Goal: Information Seeking & Learning: Learn about a topic

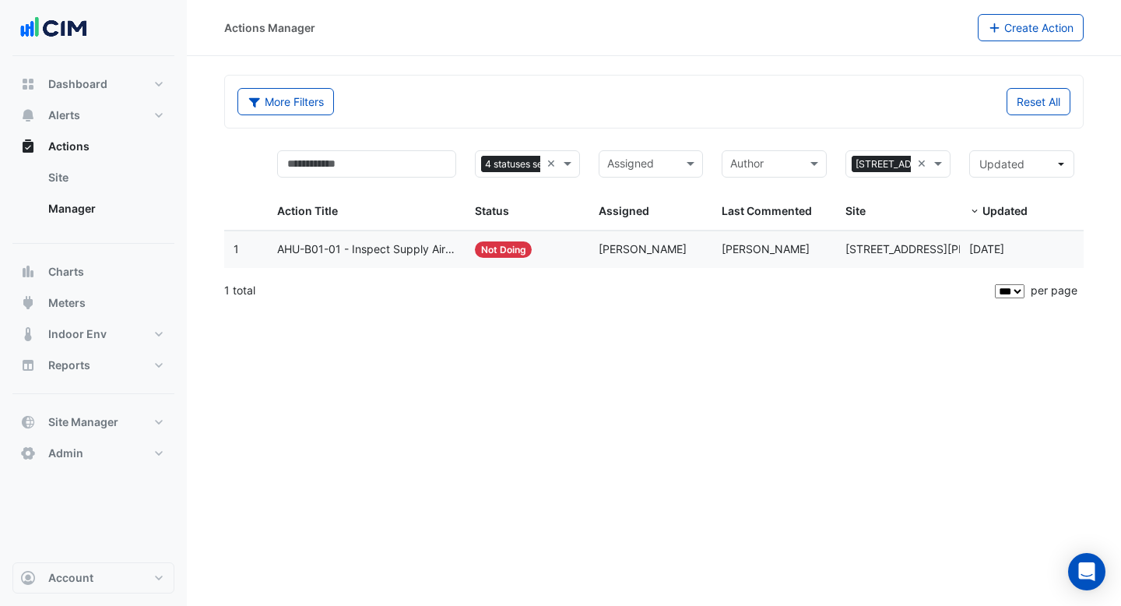
select select "***"
click at [81, 87] on span "Dashboard" at bounding box center [77, 84] width 59 height 16
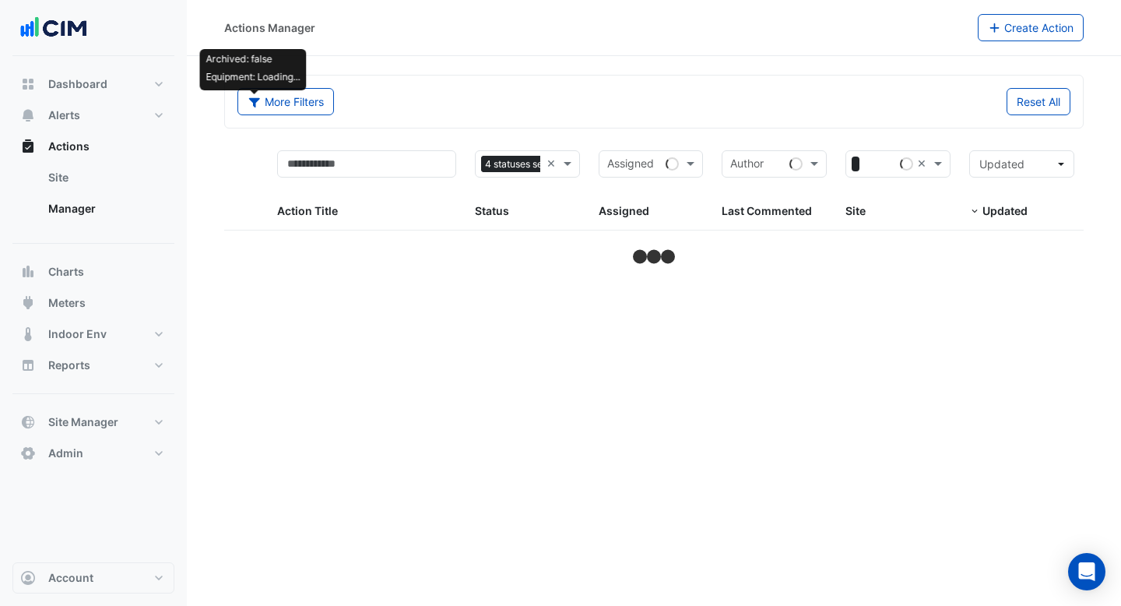
select select "***"
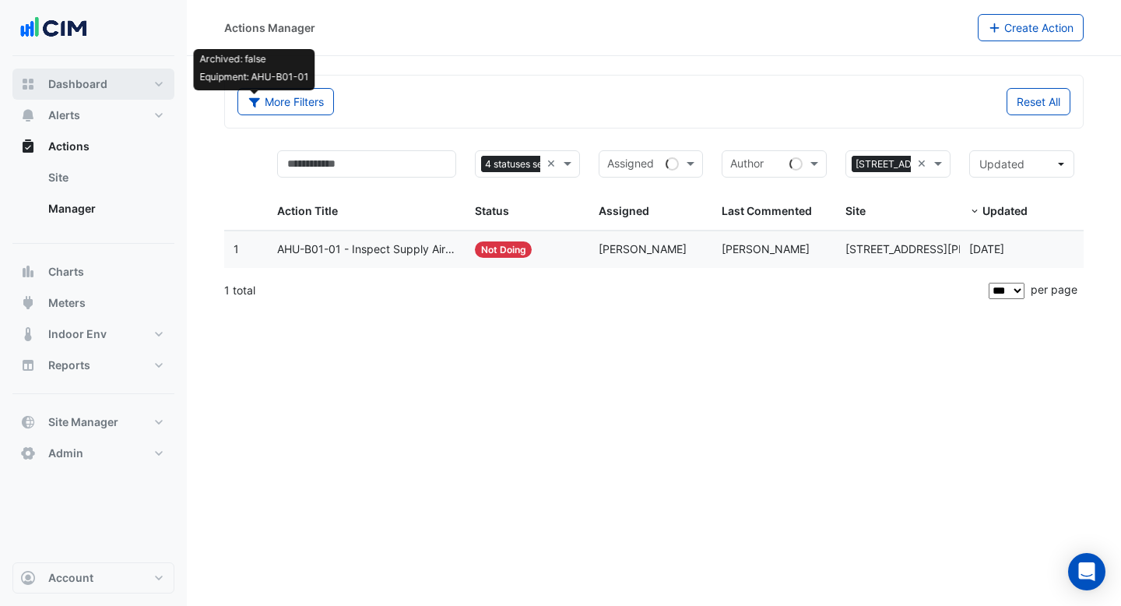
click at [85, 86] on span "Dashboard" at bounding box center [77, 84] width 59 height 16
select select "***"
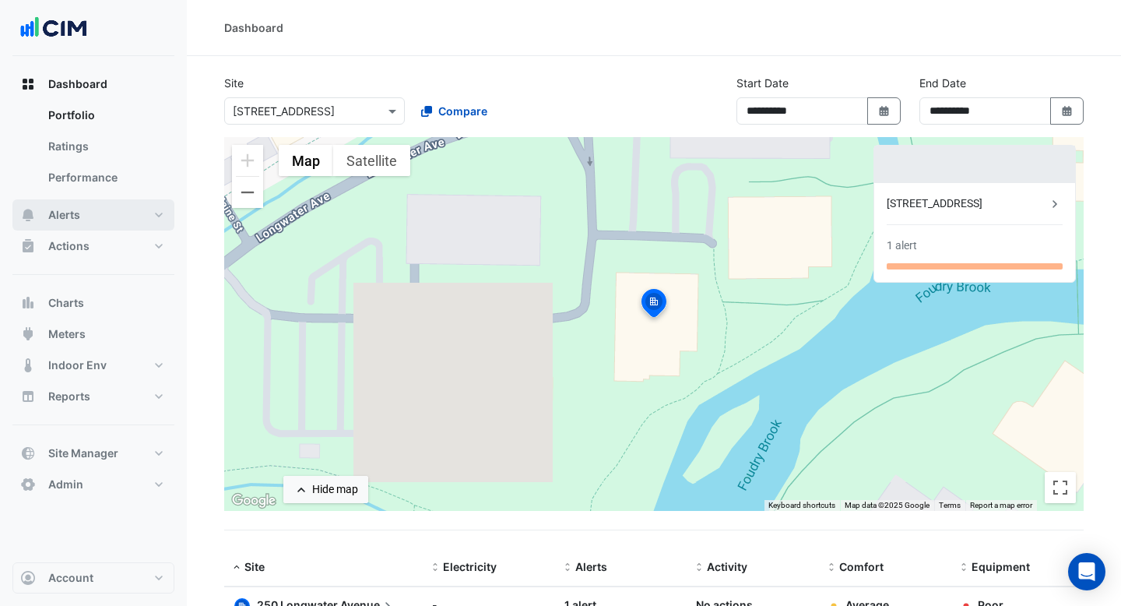
click at [122, 207] on button "Alerts" at bounding box center [93, 214] width 162 height 31
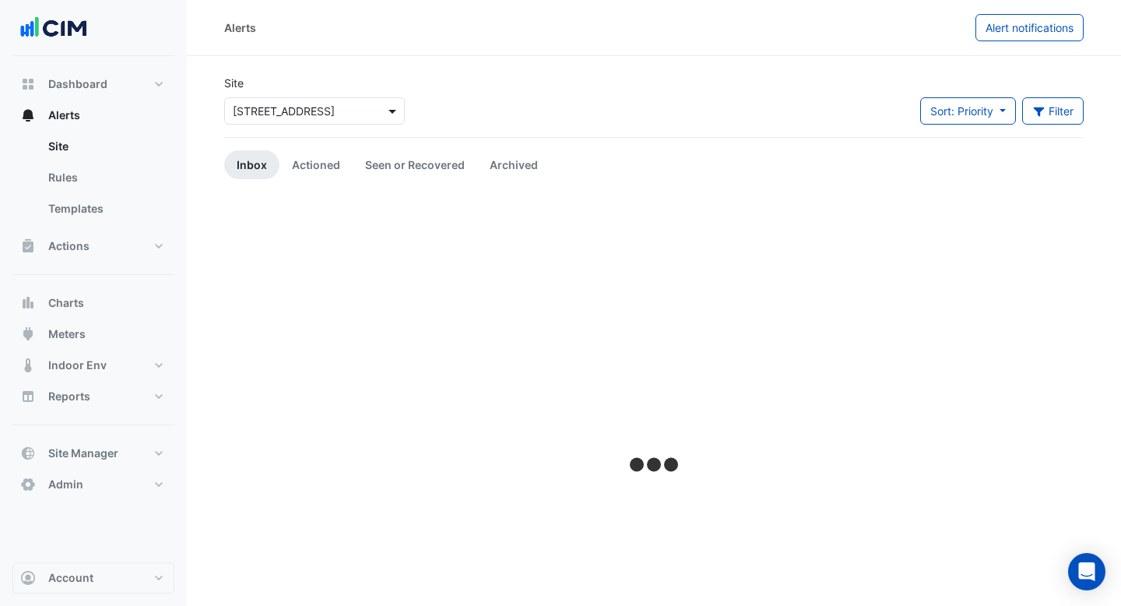
click at [393, 108] on span at bounding box center [394, 111] width 19 height 16
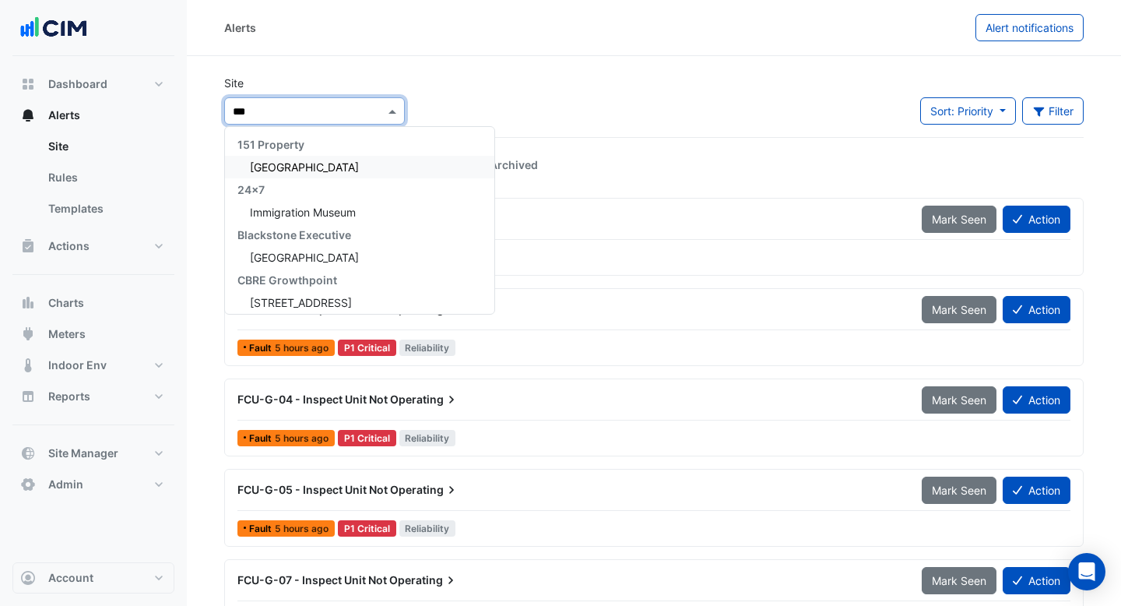
type input "****"
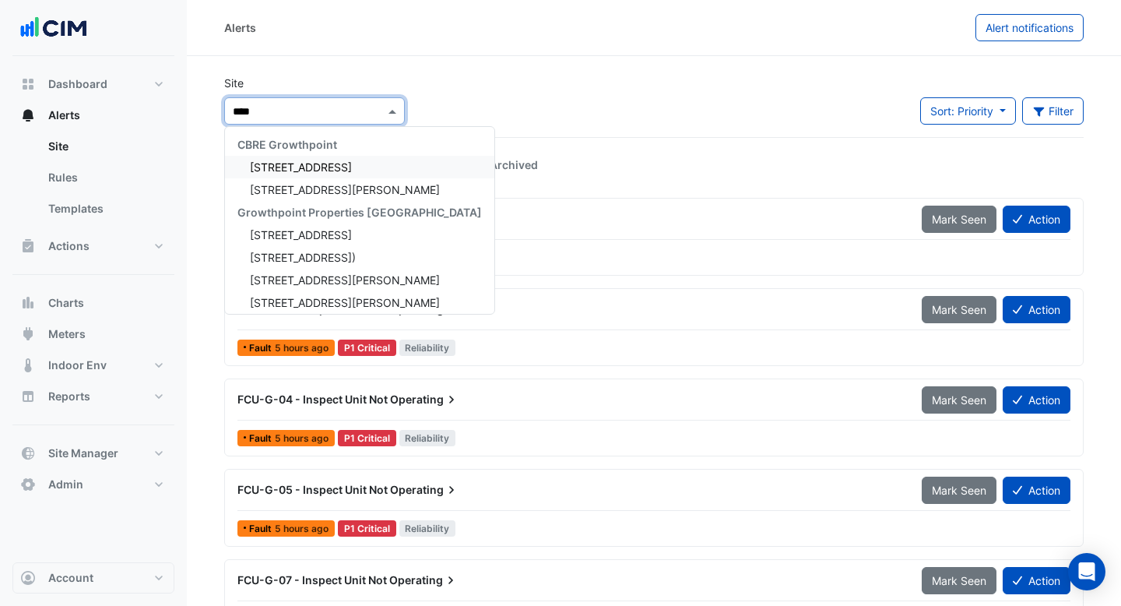
click at [337, 170] on span "15 Green Square Close" at bounding box center [301, 166] width 102 height 13
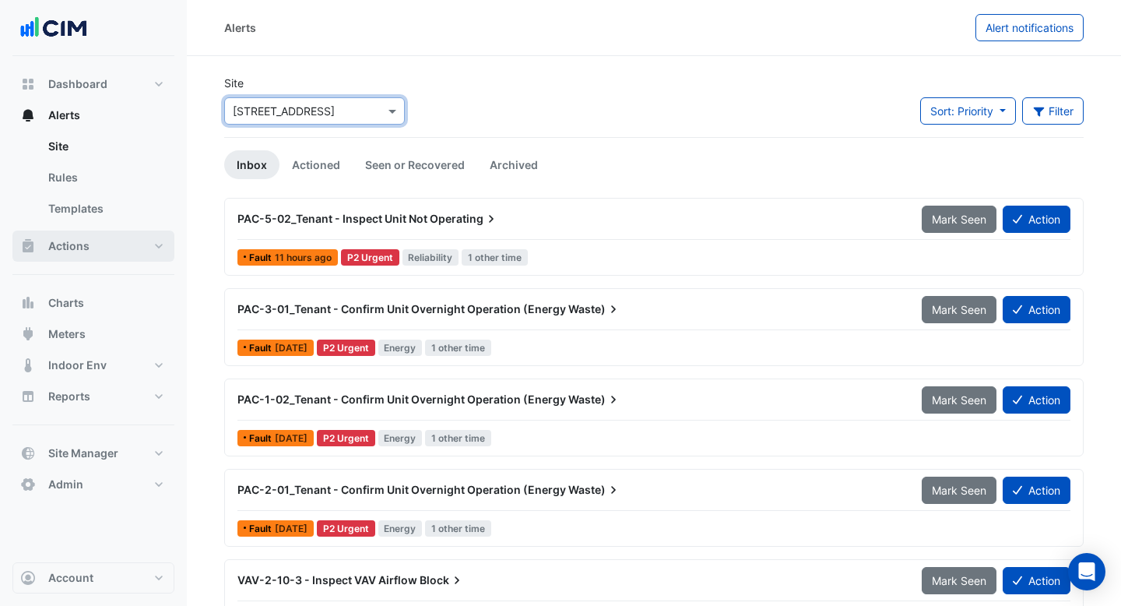
click at [97, 238] on button "Actions" at bounding box center [93, 245] width 162 height 31
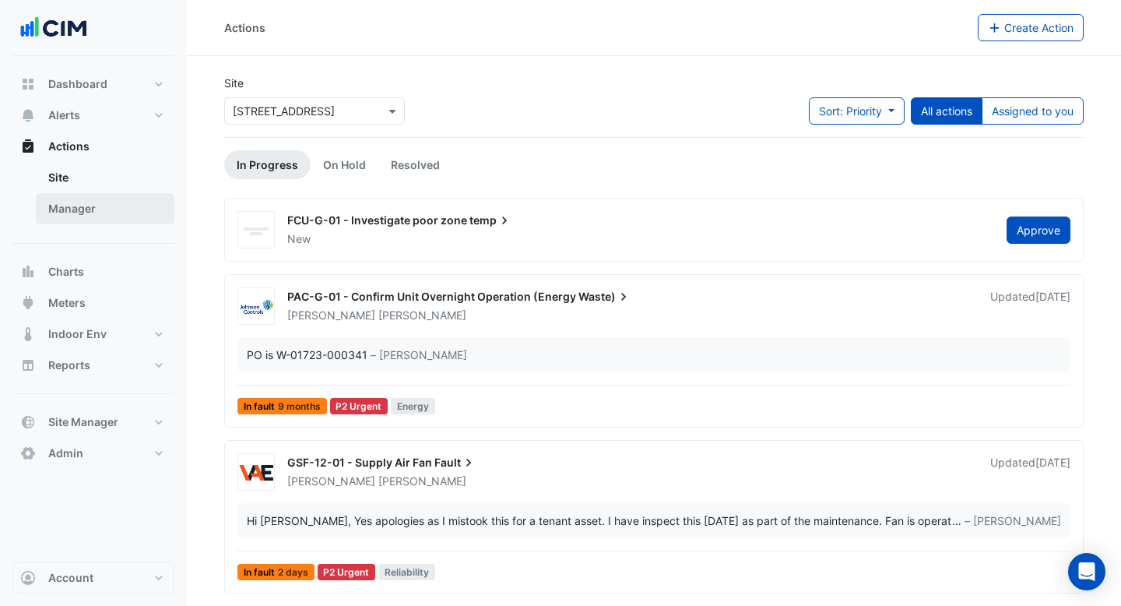
click at [116, 204] on link "Manager" at bounding box center [105, 208] width 139 height 31
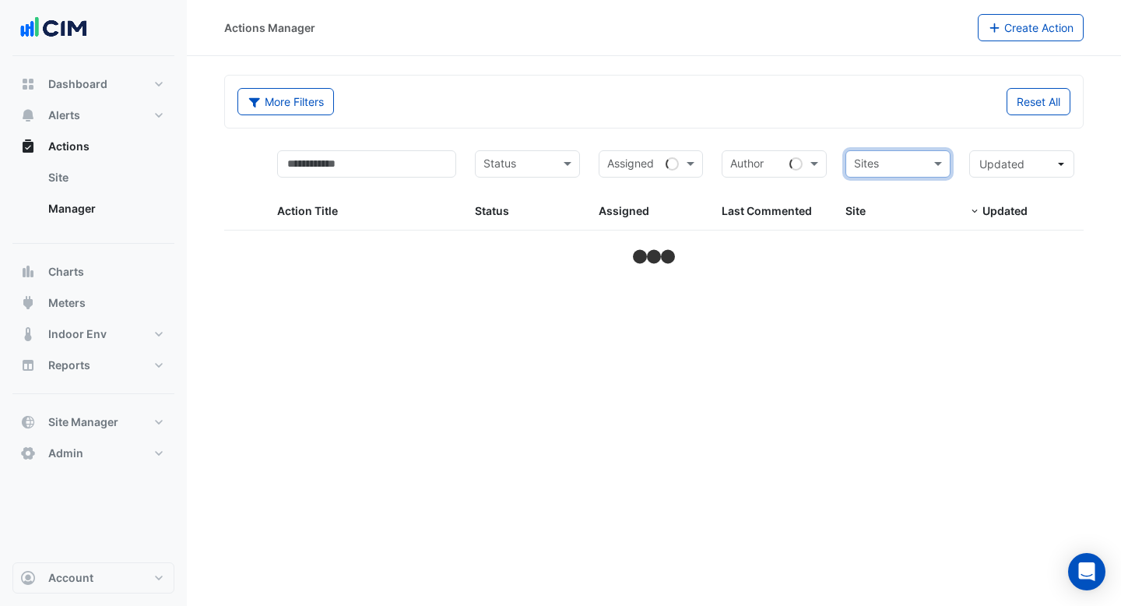
click at [866, 164] on input "text" at bounding box center [889, 165] width 70 height 18
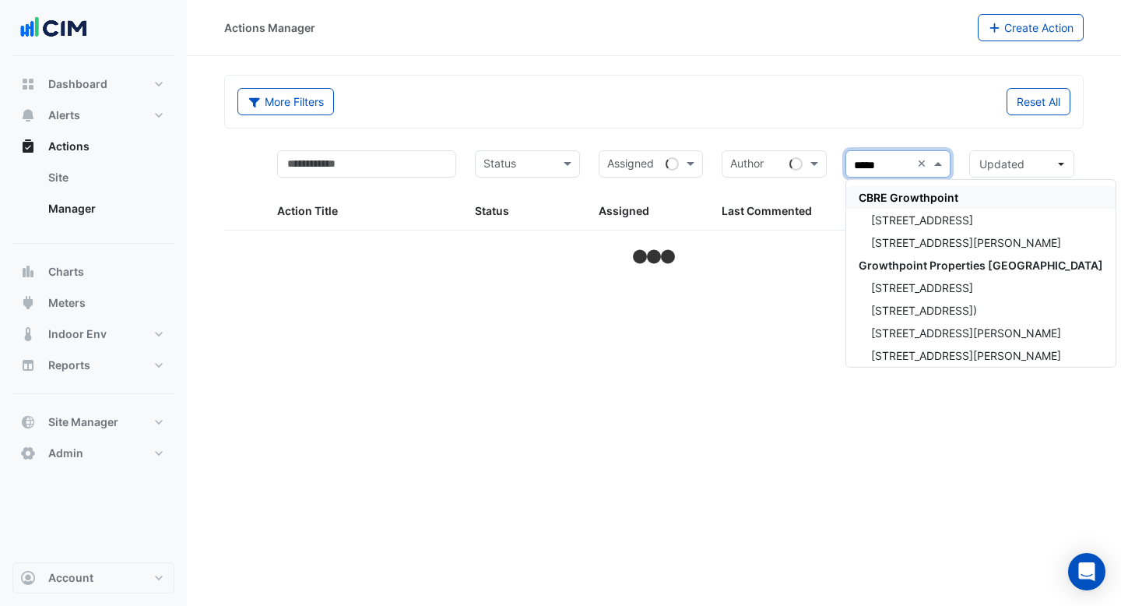
type input "******"
click at [887, 220] on span "15 Green Square Close" at bounding box center [922, 219] width 102 height 13
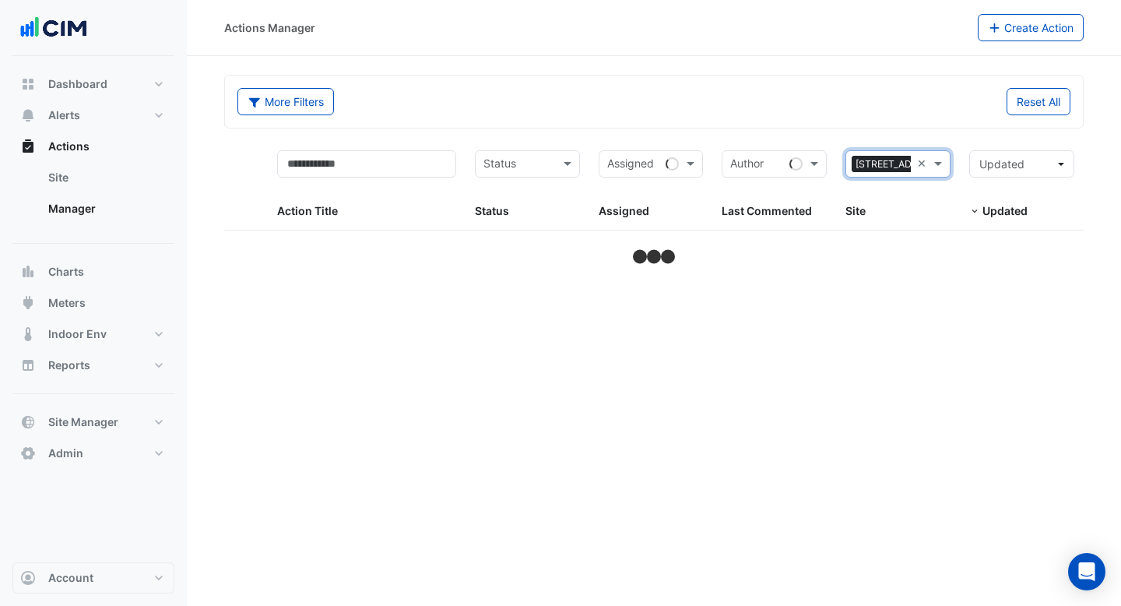
select select "***"
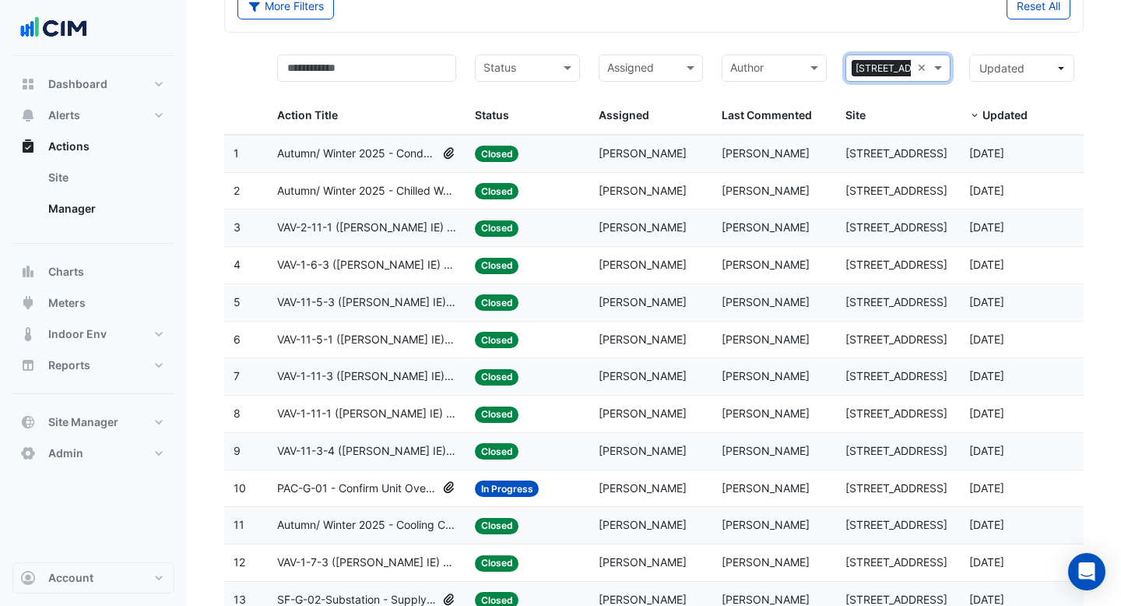
scroll to position [29, 0]
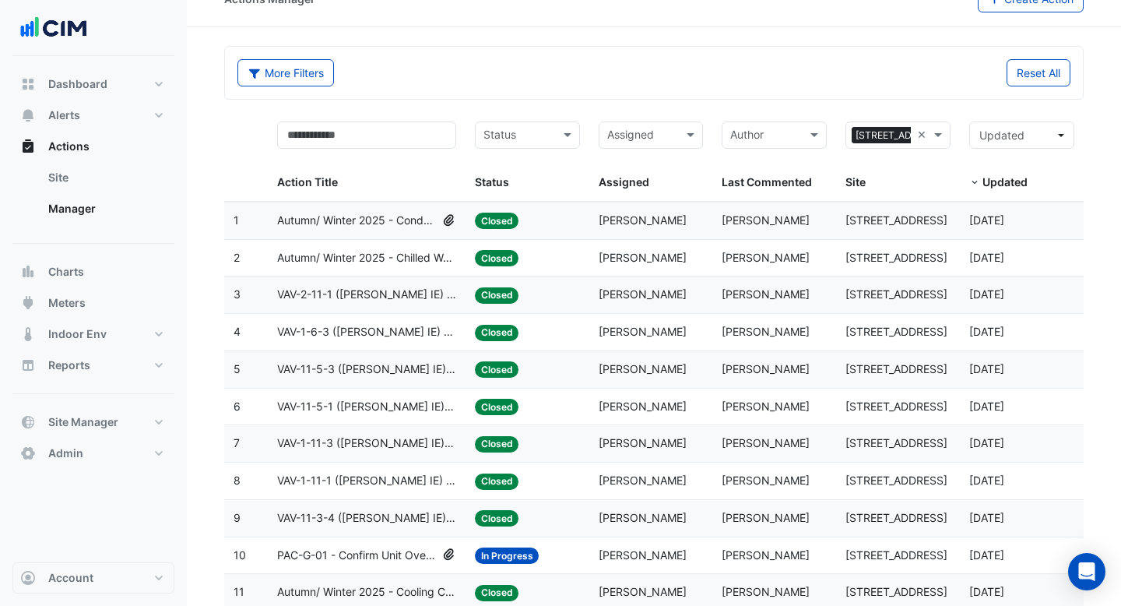
click at [364, 220] on span "Autumn/ Winter 2025 - Condenser Water System Temp Reset [BEEP]" at bounding box center [357, 221] width 160 height 18
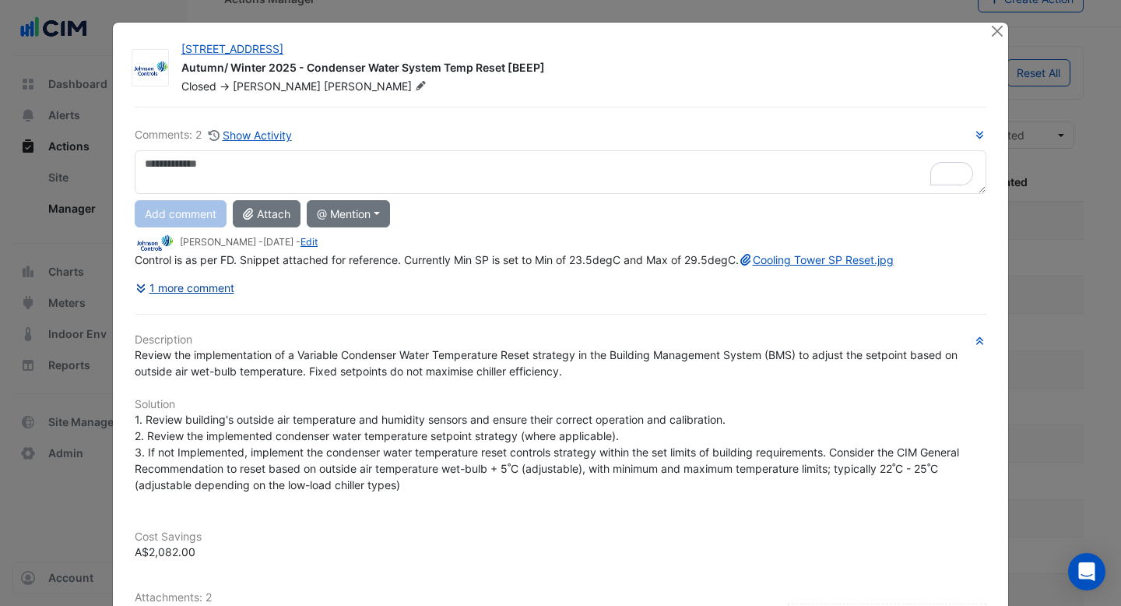
click at [213, 301] on button "1 more comment" at bounding box center [185, 287] width 100 height 27
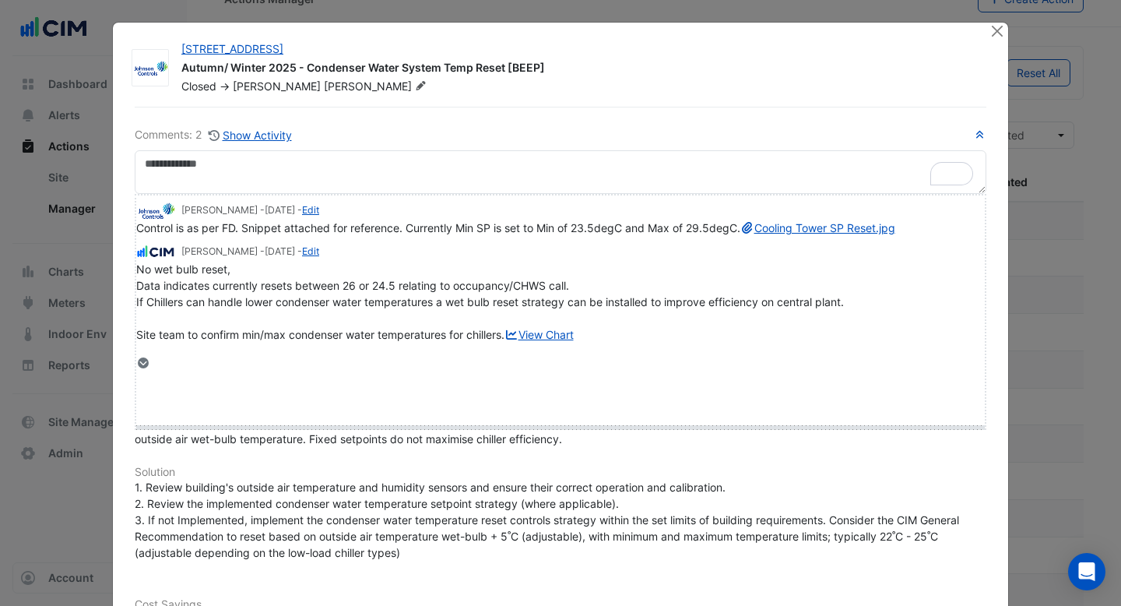
drag, startPoint x: 156, startPoint y: 367, endPoint x: 162, endPoint y: 419, distance: 51.7
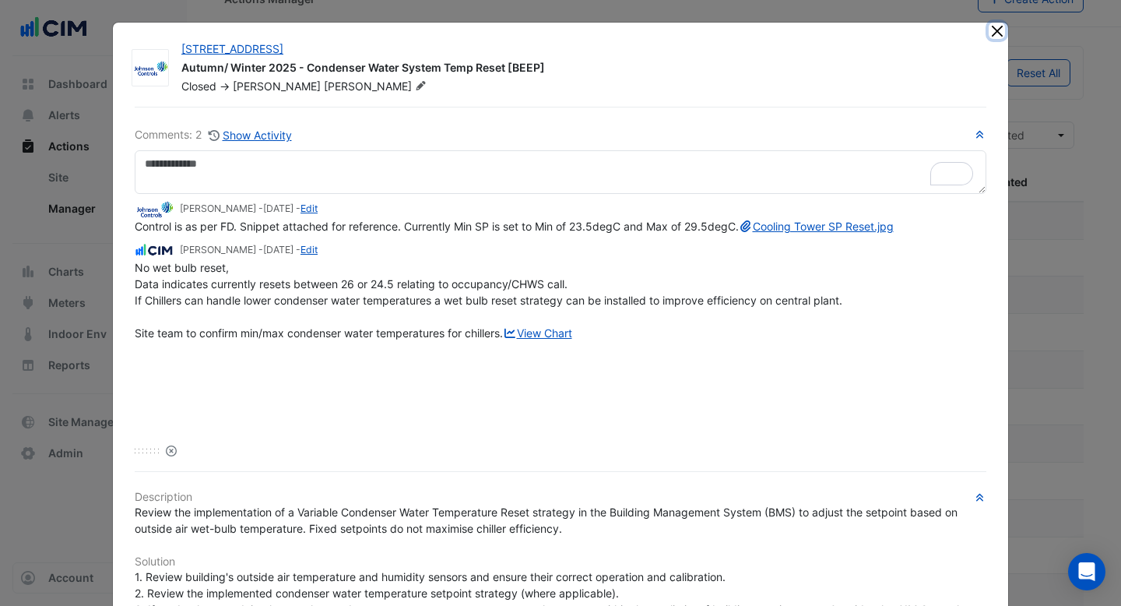
click at [997, 34] on button "Close" at bounding box center [997, 31] width 16 height 16
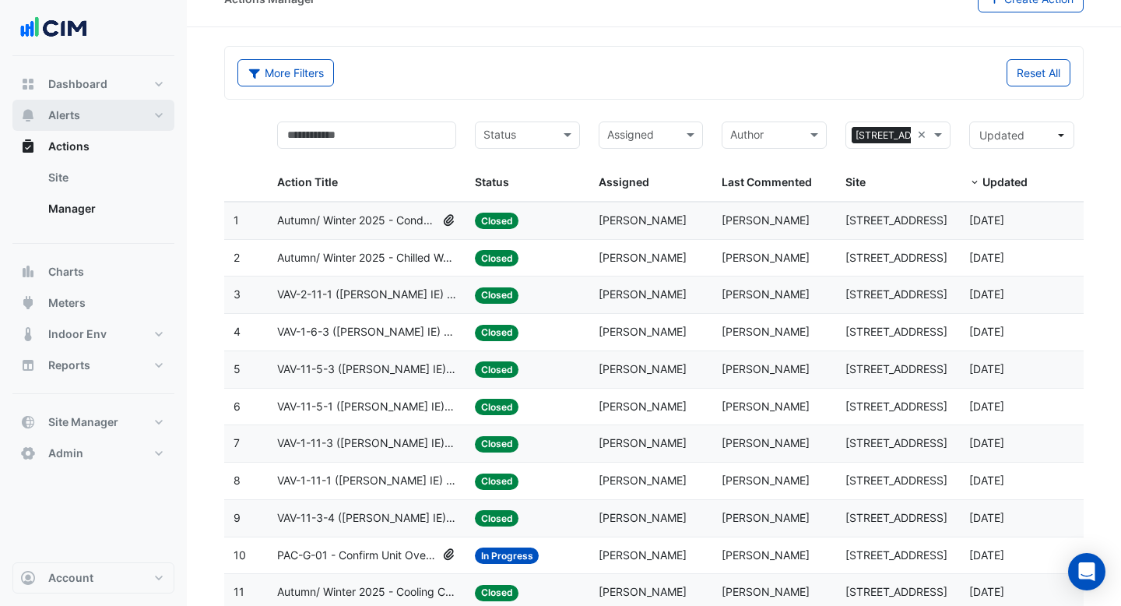
click at [98, 115] on button "Alerts" at bounding box center [93, 115] width 162 height 31
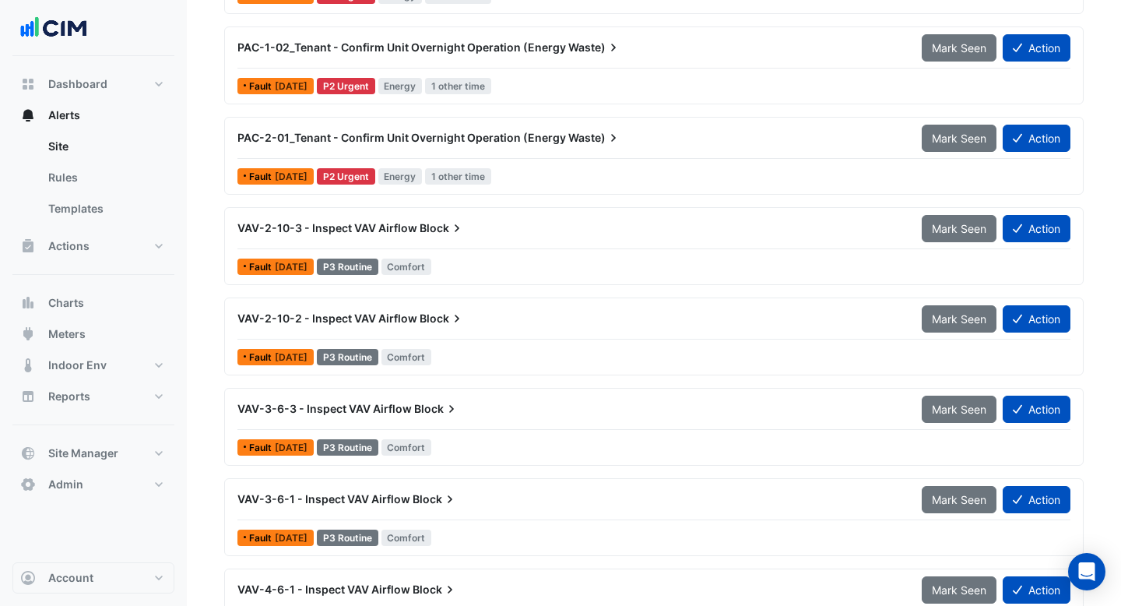
scroll to position [353, 0]
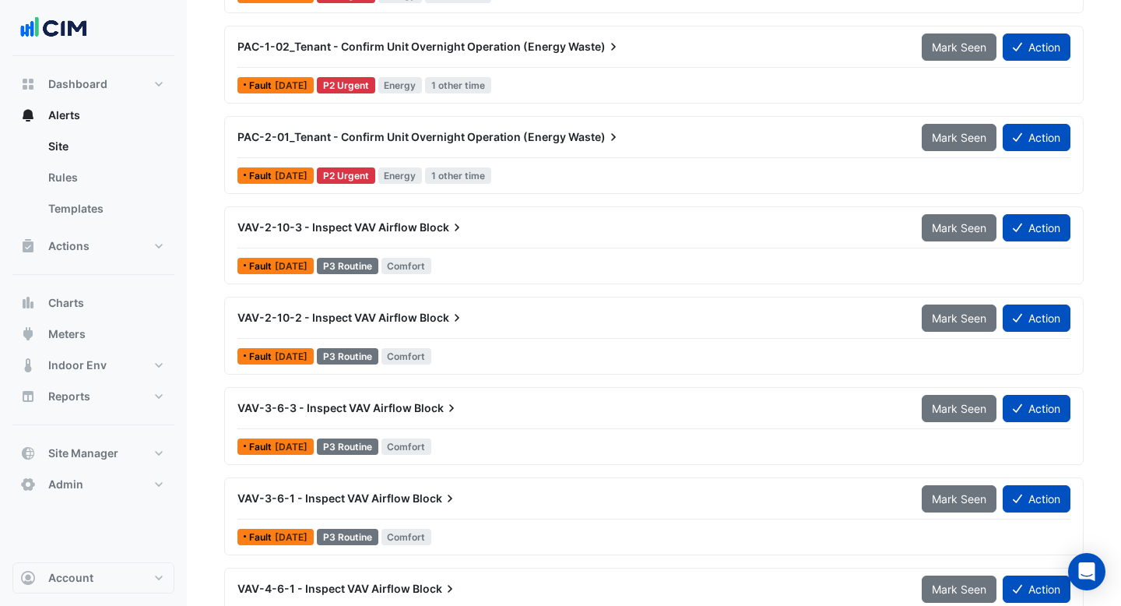
click at [614, 161] on div "PAC-2-01_Tenant - Confirm Unit Overnight Operation (Energy Waste) Mark Seen Act…" at bounding box center [653, 155] width 845 height 64
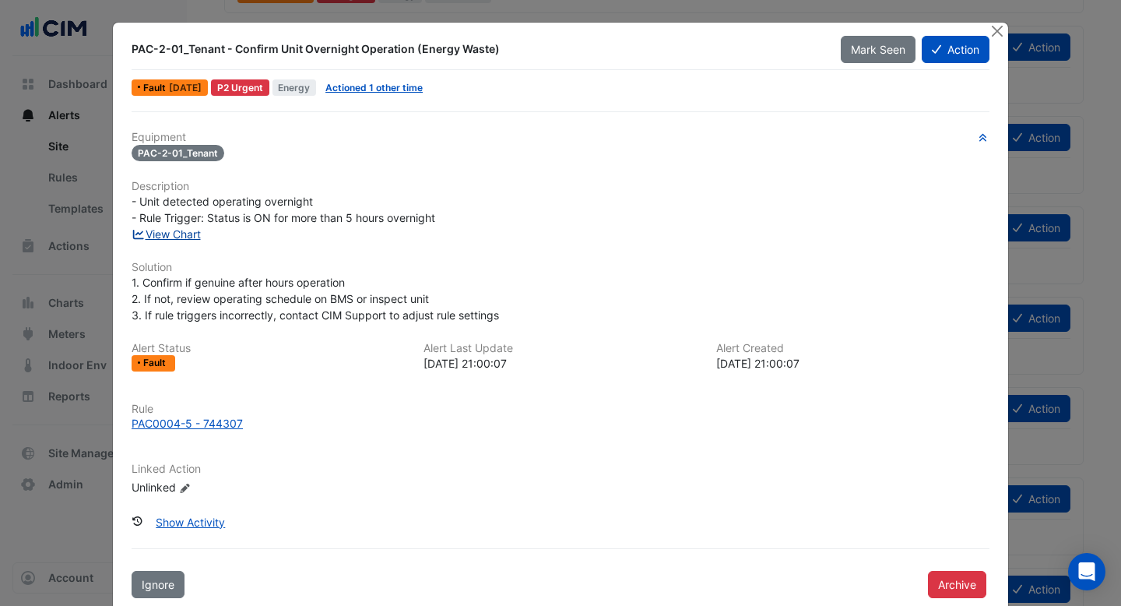
click at [189, 234] on link "View Chart" at bounding box center [166, 233] width 69 height 13
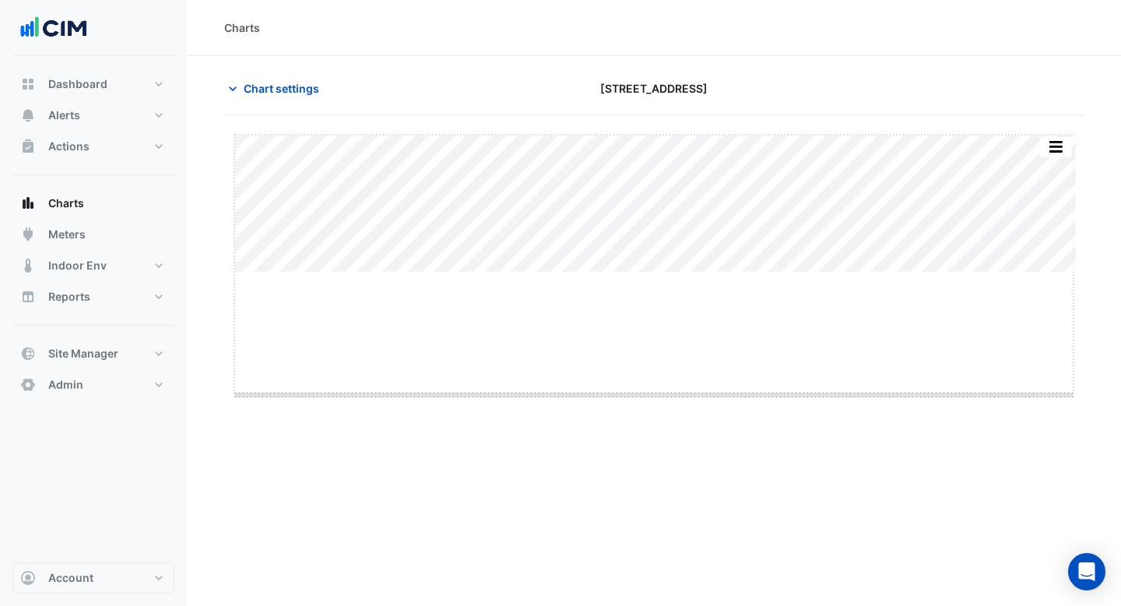
drag, startPoint x: 658, startPoint y: 272, endPoint x: 655, endPoint y: 394, distance: 121.5
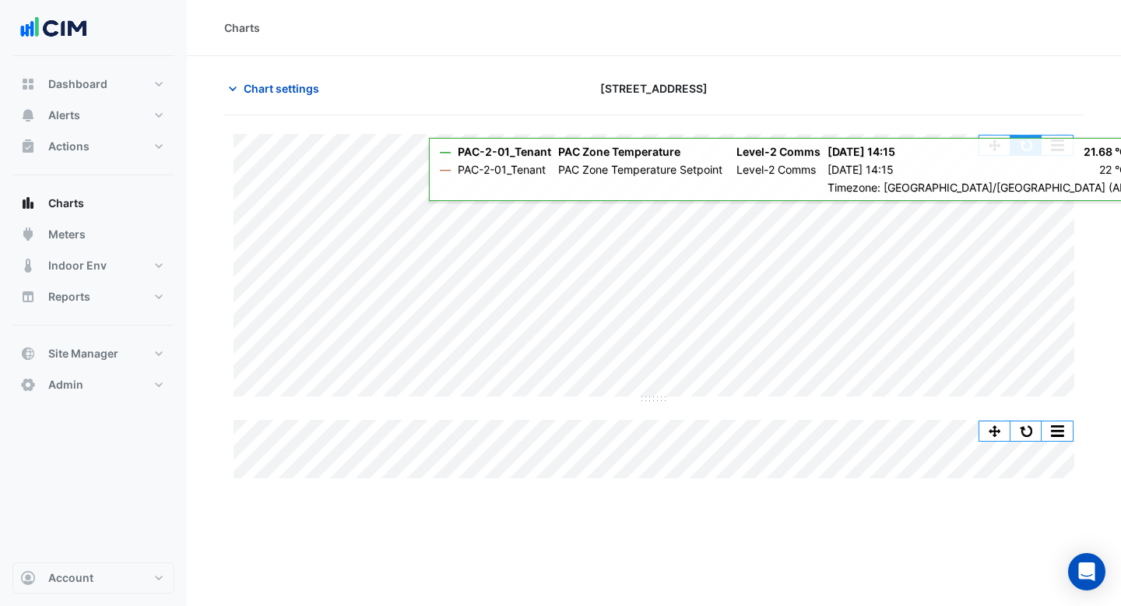
click at [1027, 145] on button "button" at bounding box center [1025, 144] width 31 height 19
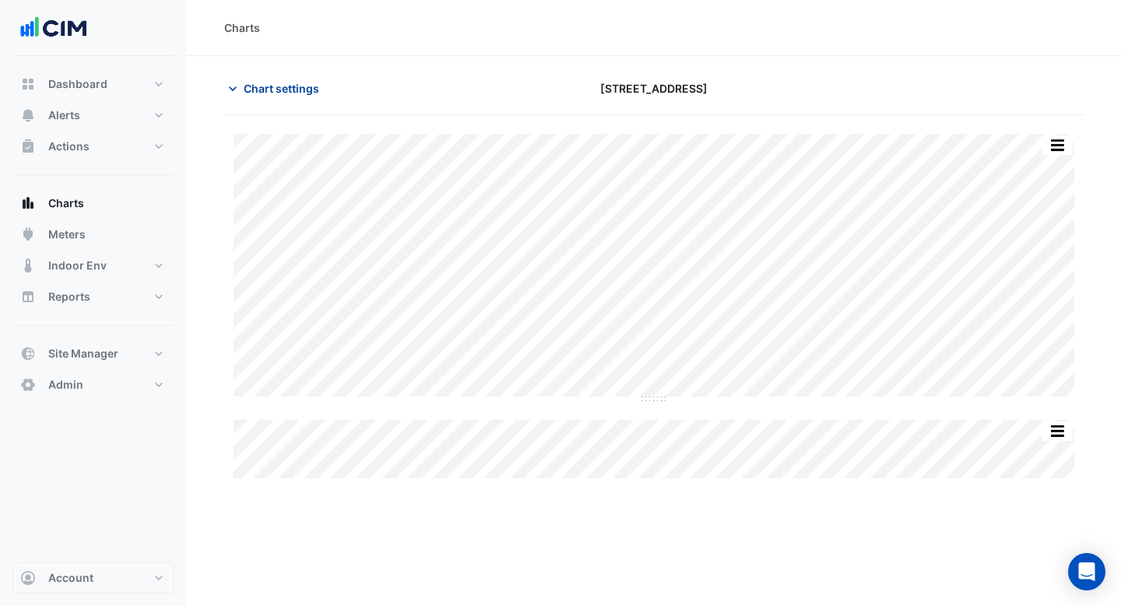
click at [269, 86] on span "Chart settings" at bounding box center [282, 88] width 76 height 16
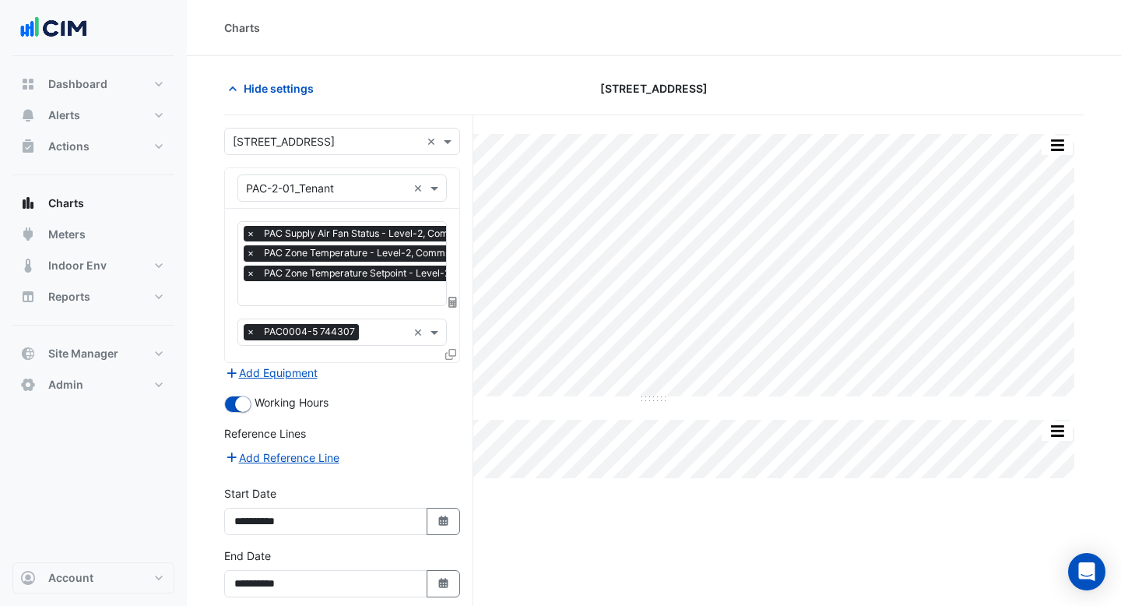
scroll to position [71, 0]
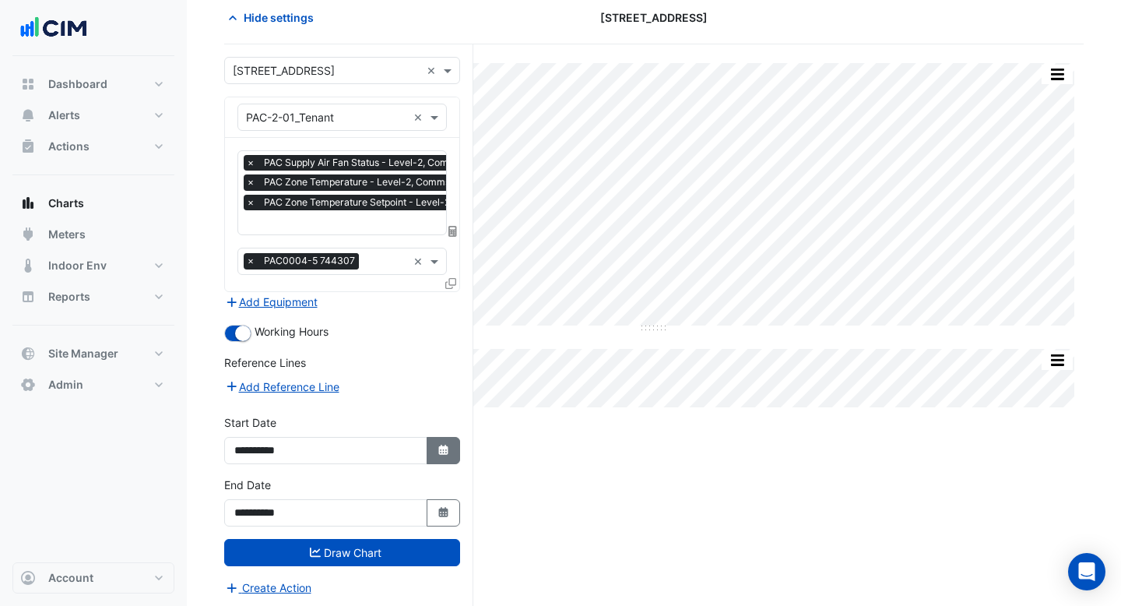
click at [435, 450] on button "Select Date" at bounding box center [444, 450] width 34 height 27
select select "*"
select select "****"
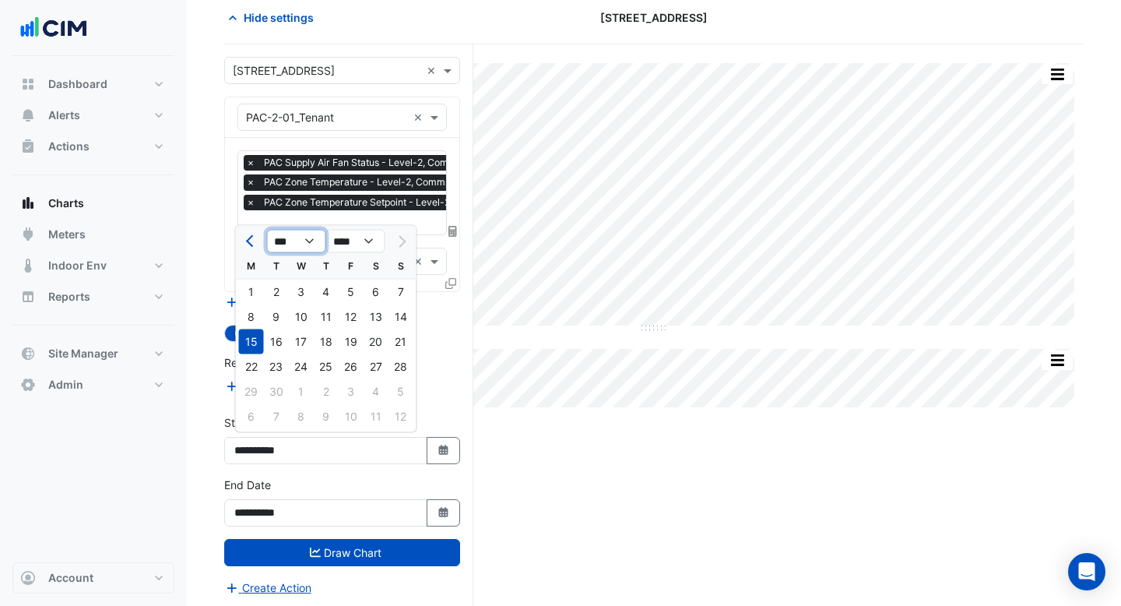
click at [311, 238] on select "*** *** *** *** *** *** *** *** ***" at bounding box center [296, 241] width 59 height 23
select select "*"
click at [267, 230] on select "*** *** *** *** *** *** *** *** ***" at bounding box center [296, 241] width 59 height 23
click at [361, 342] on div "15" at bounding box center [351, 341] width 25 height 25
type input "**********"
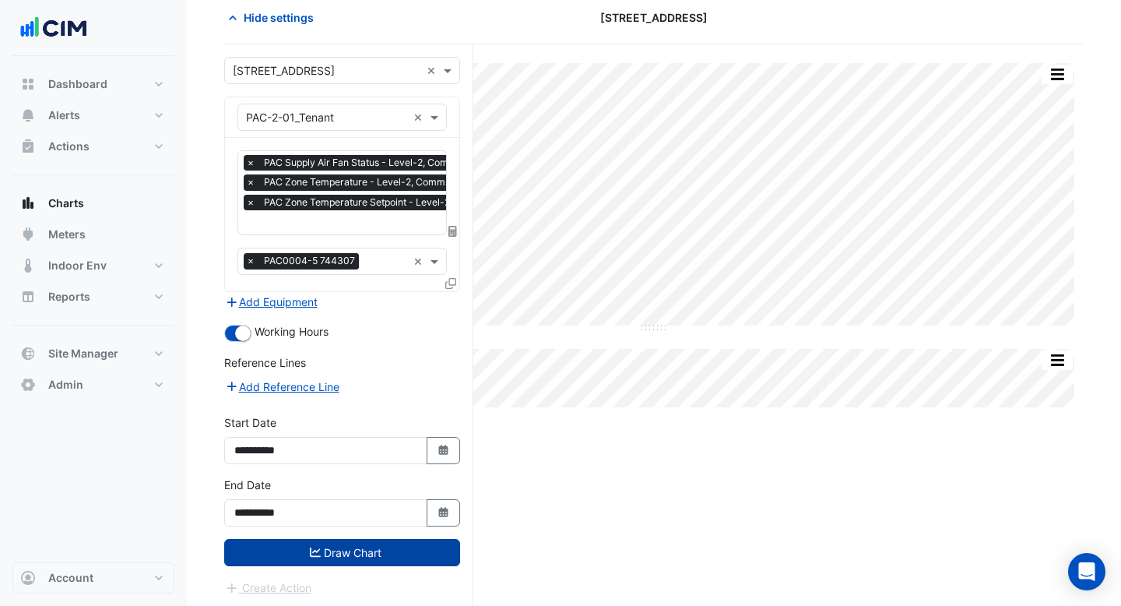
click at [341, 542] on button "Draw Chart" at bounding box center [342, 552] width 236 height 27
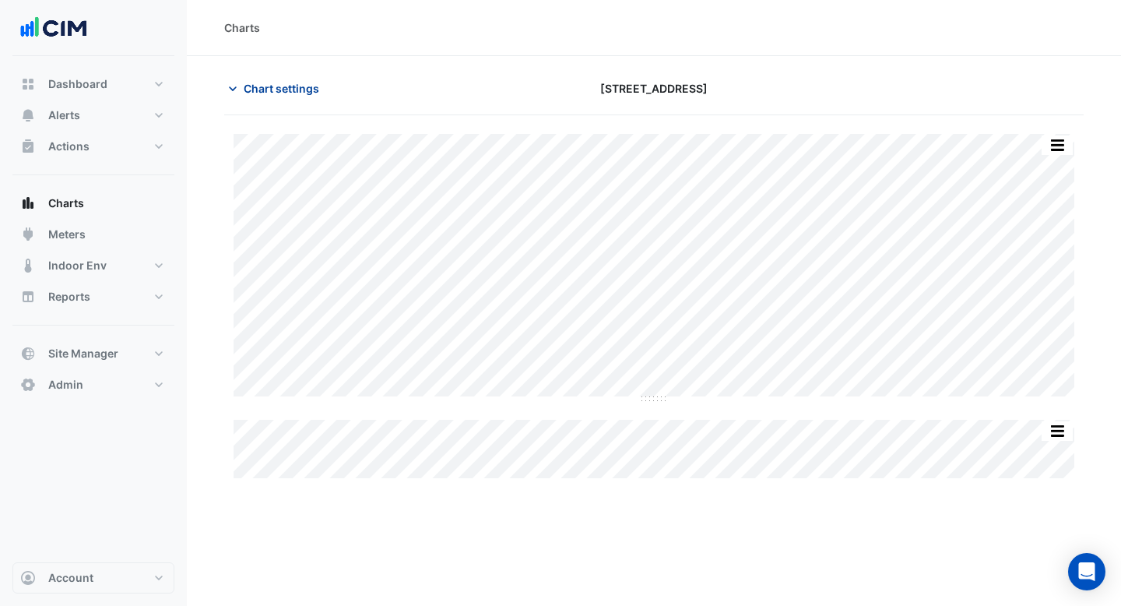
click at [299, 88] on span "Chart settings" at bounding box center [282, 88] width 76 height 16
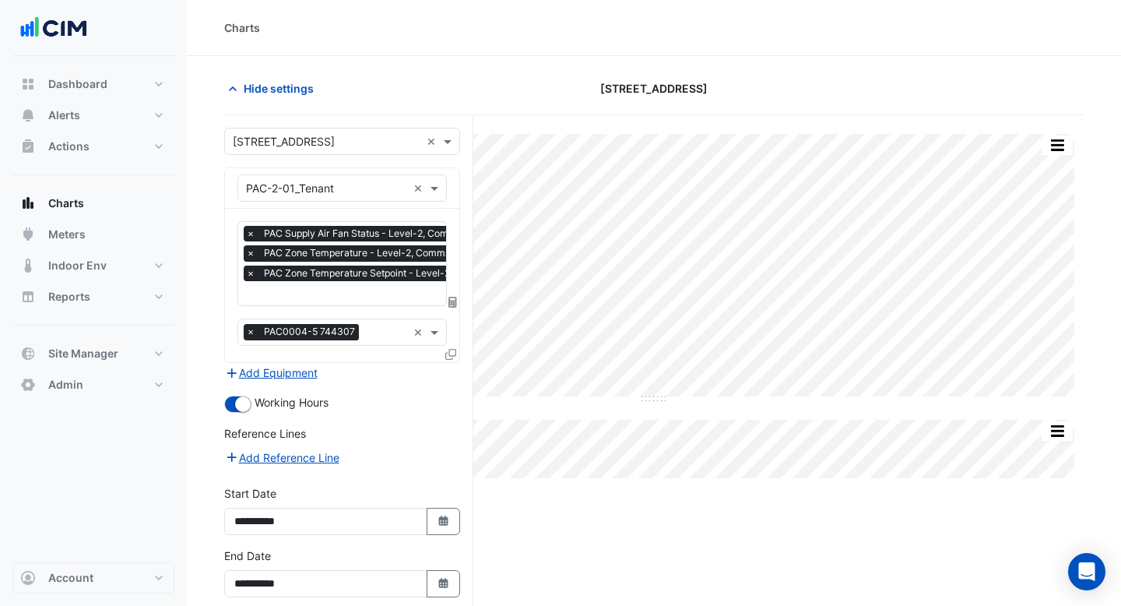
scroll to position [71, 0]
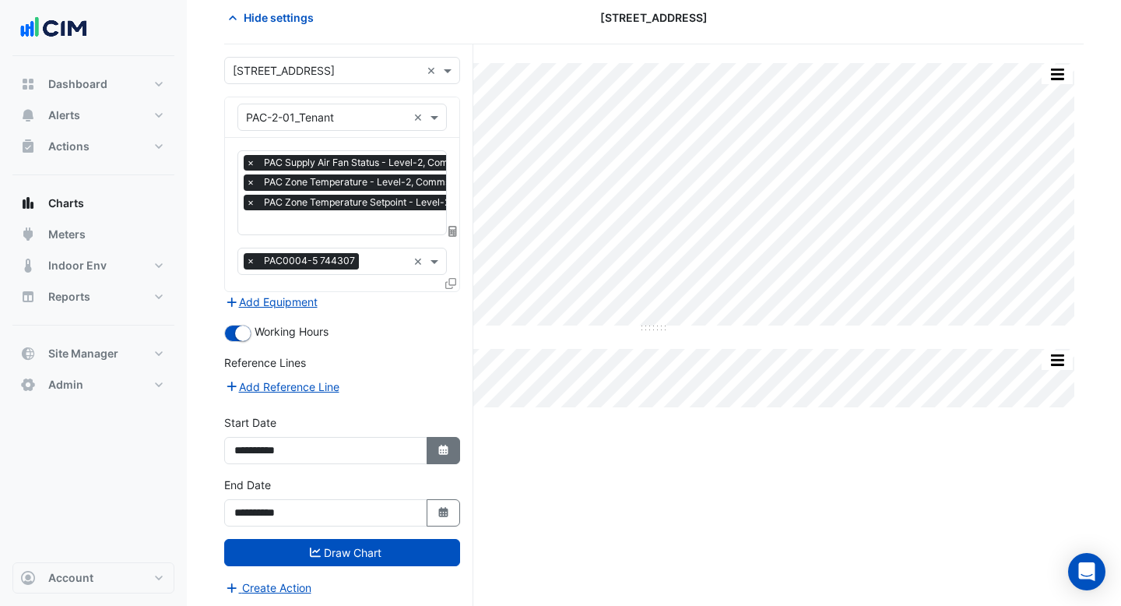
click at [449, 455] on button "Select Date" at bounding box center [444, 450] width 34 height 27
select select "*"
select select "****"
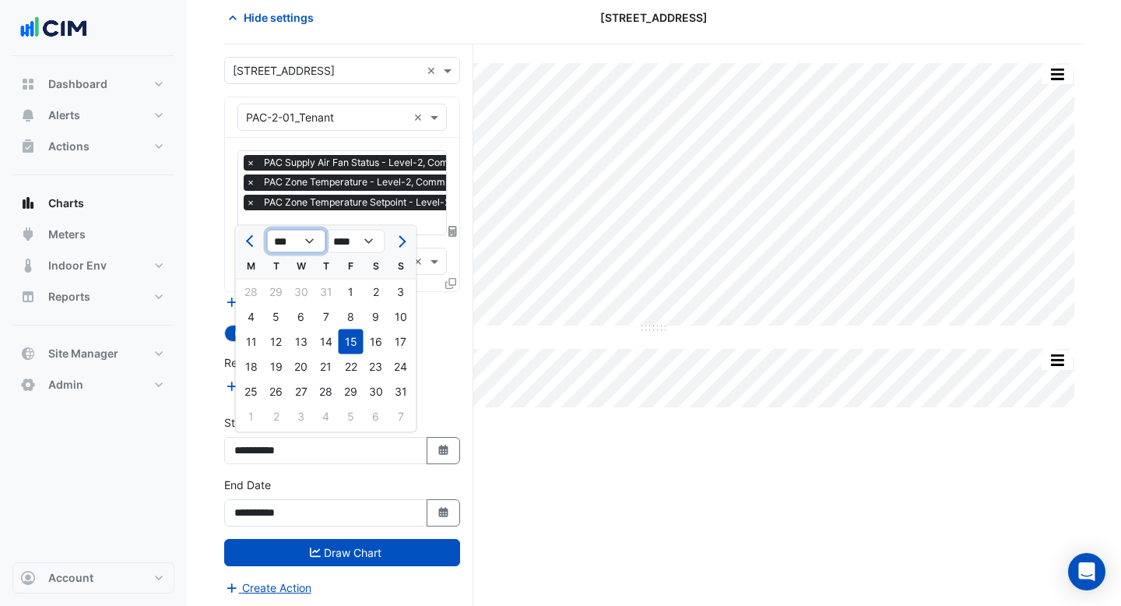
click at [293, 250] on select "*** *** *** *** *** *** *** *** ***" at bounding box center [296, 241] width 59 height 23
select select "*"
click at [267, 230] on select "*** *** *** *** *** *** *** *** ***" at bounding box center [296, 241] width 59 height 23
click at [272, 341] on div "15" at bounding box center [276, 341] width 25 height 25
type input "**********"
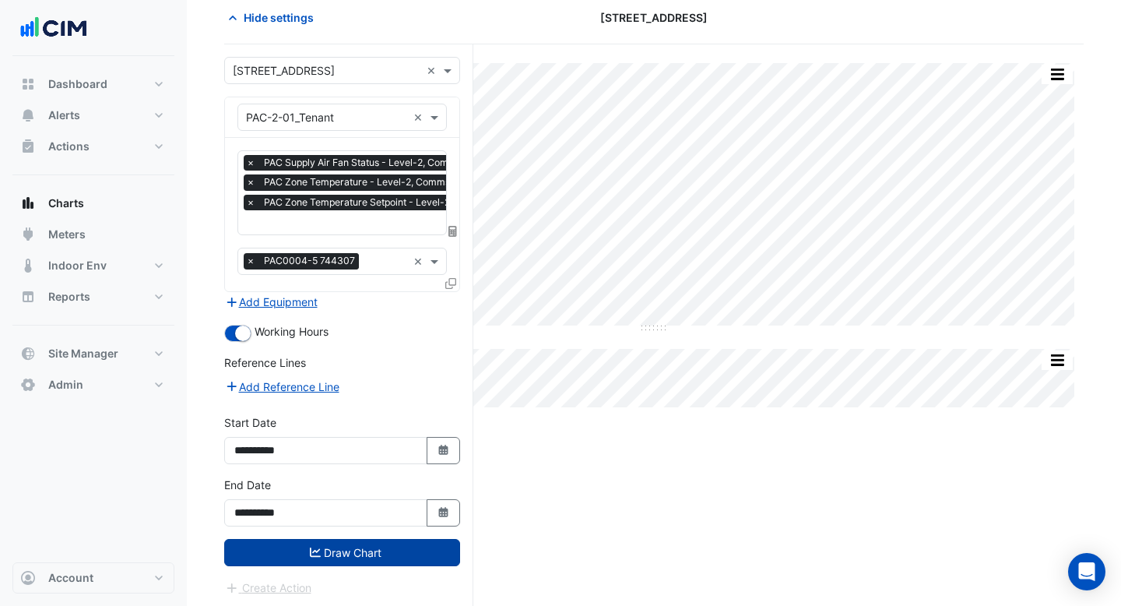
click at [338, 553] on button "Draw Chart" at bounding box center [342, 552] width 236 height 27
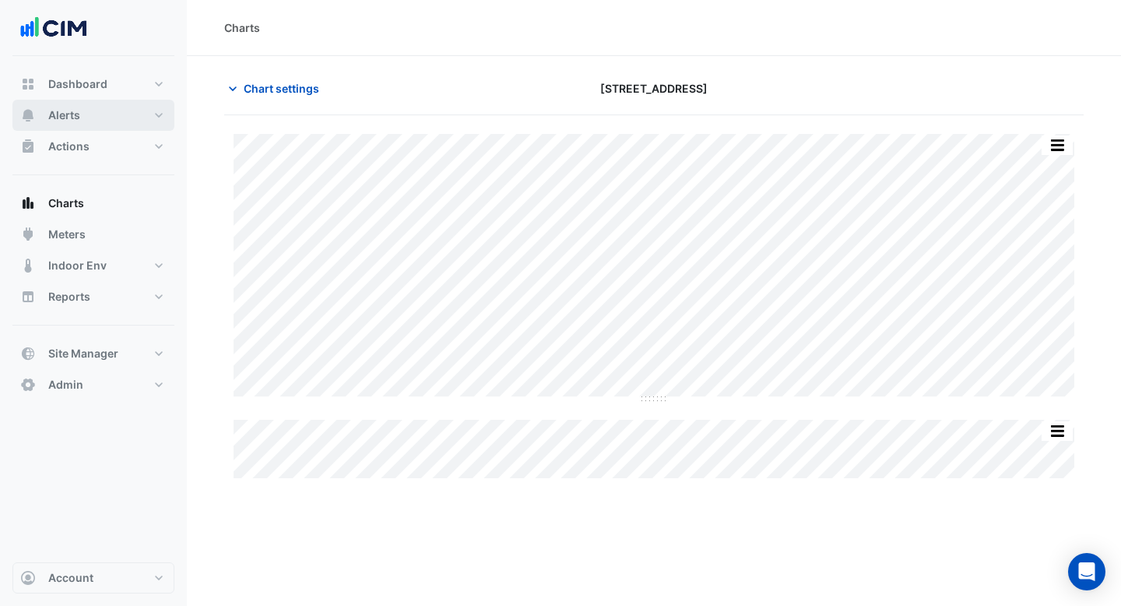
click at [79, 115] on span "Alerts" at bounding box center [64, 115] width 32 height 16
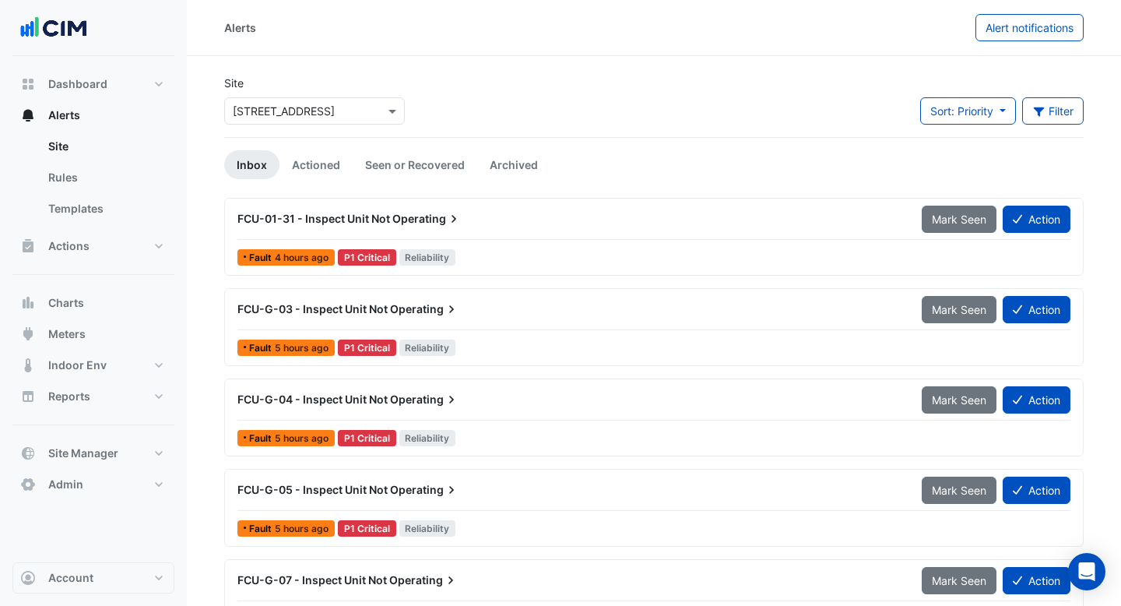
click at [522, 227] on div "FCU-01-31 - Inspect Unit Not Operating" at bounding box center [570, 219] width 684 height 28
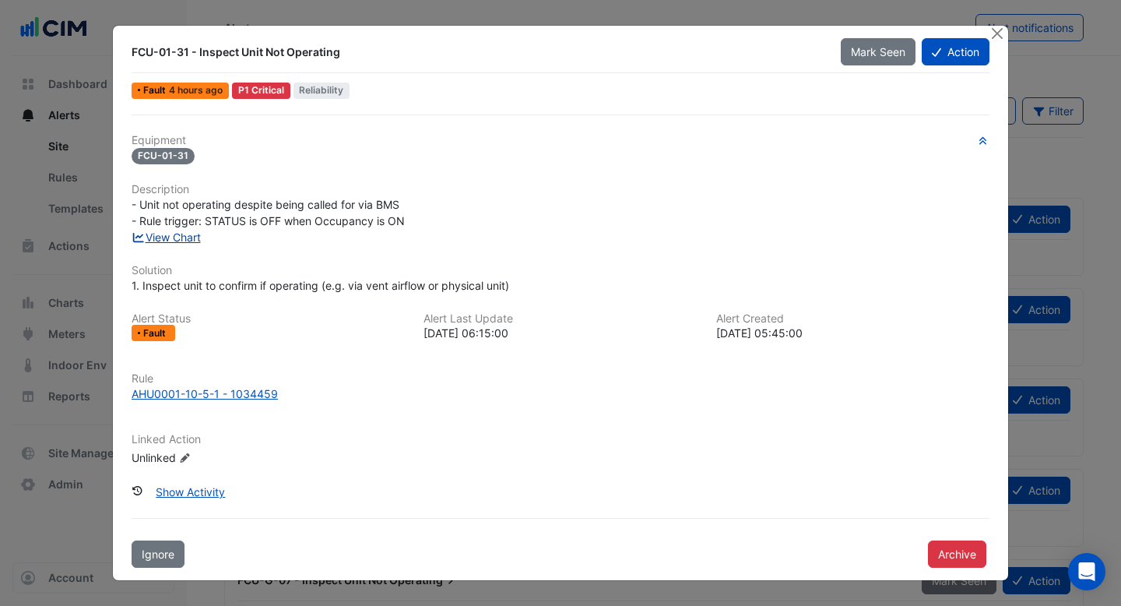
click at [190, 240] on link "View Chart" at bounding box center [166, 236] width 69 height 13
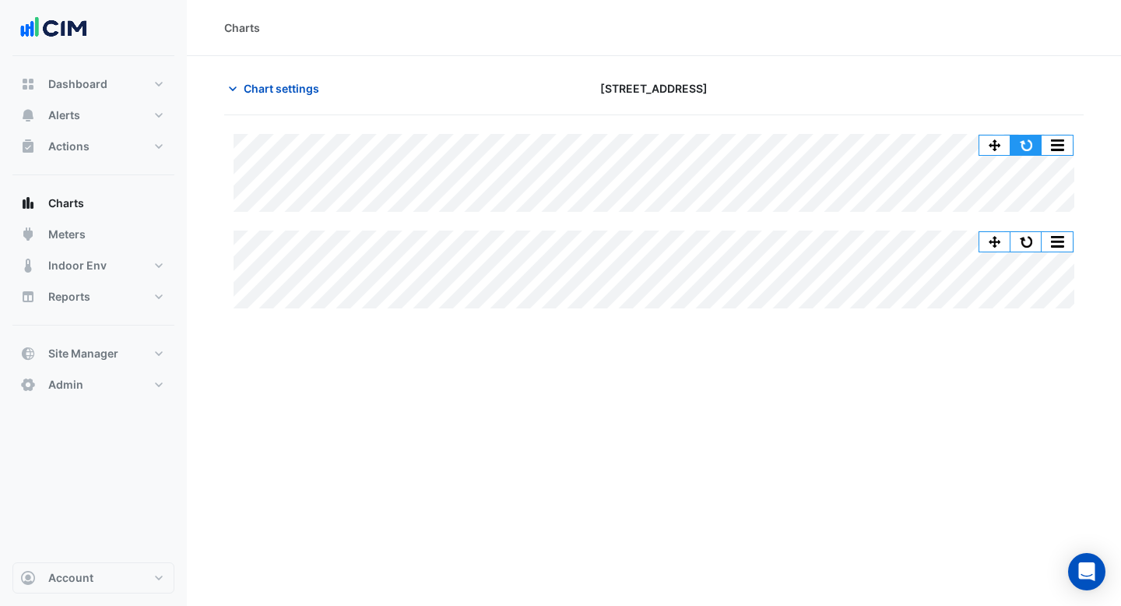
click at [1031, 146] on button "button" at bounding box center [1025, 144] width 31 height 19
click at [262, 87] on span "Chart settings" at bounding box center [282, 88] width 76 height 16
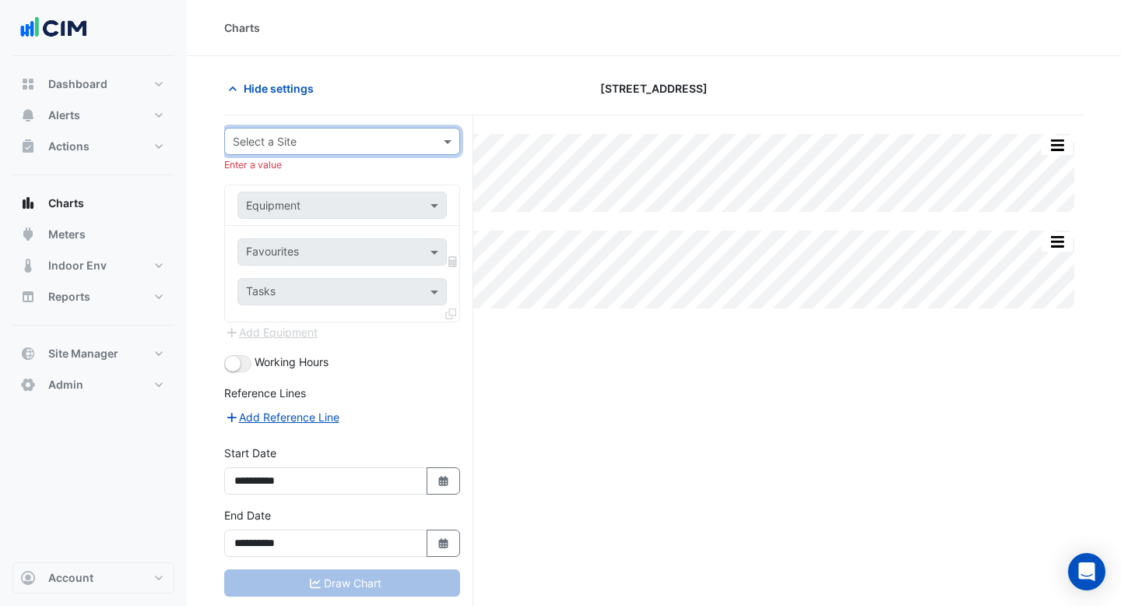
click at [308, 134] on input "text" at bounding box center [327, 142] width 188 height 16
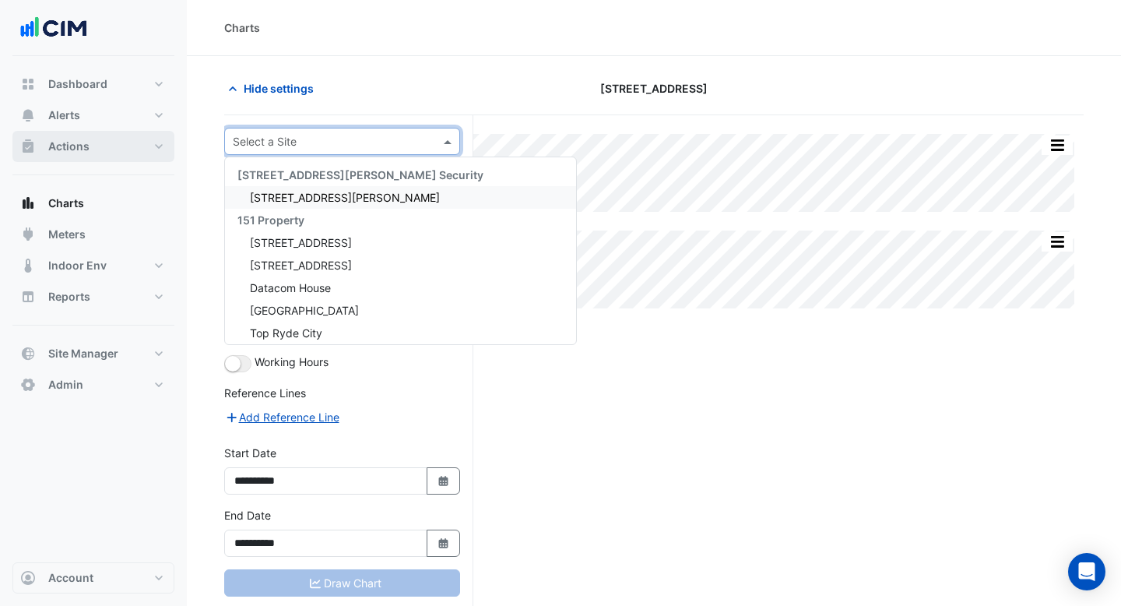
click at [114, 156] on button "Actions" at bounding box center [93, 146] width 162 height 31
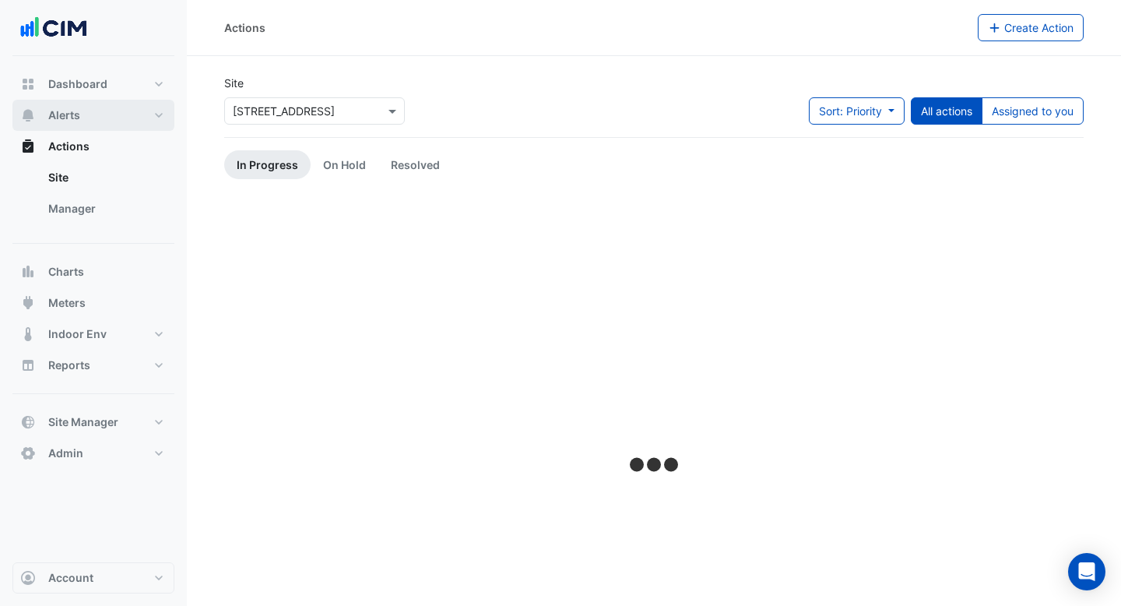
click at [99, 109] on button "Alerts" at bounding box center [93, 115] width 162 height 31
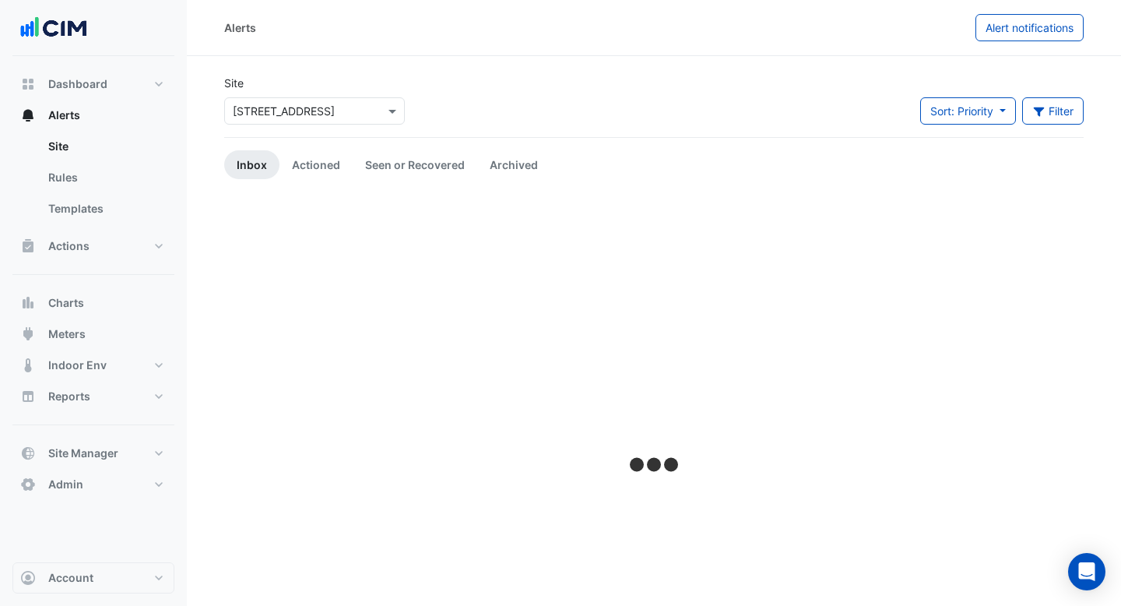
click at [348, 105] on input "text" at bounding box center [299, 112] width 132 height 16
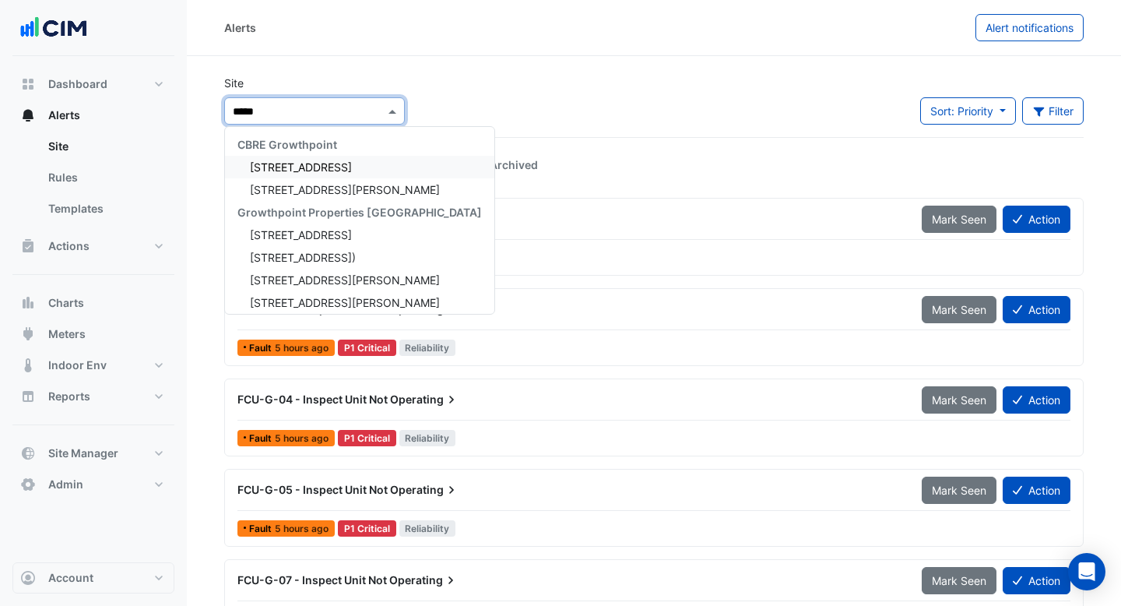
type input "******"
click at [340, 194] on span "[STREET_ADDRESS][PERSON_NAME]" at bounding box center [345, 189] width 190 height 13
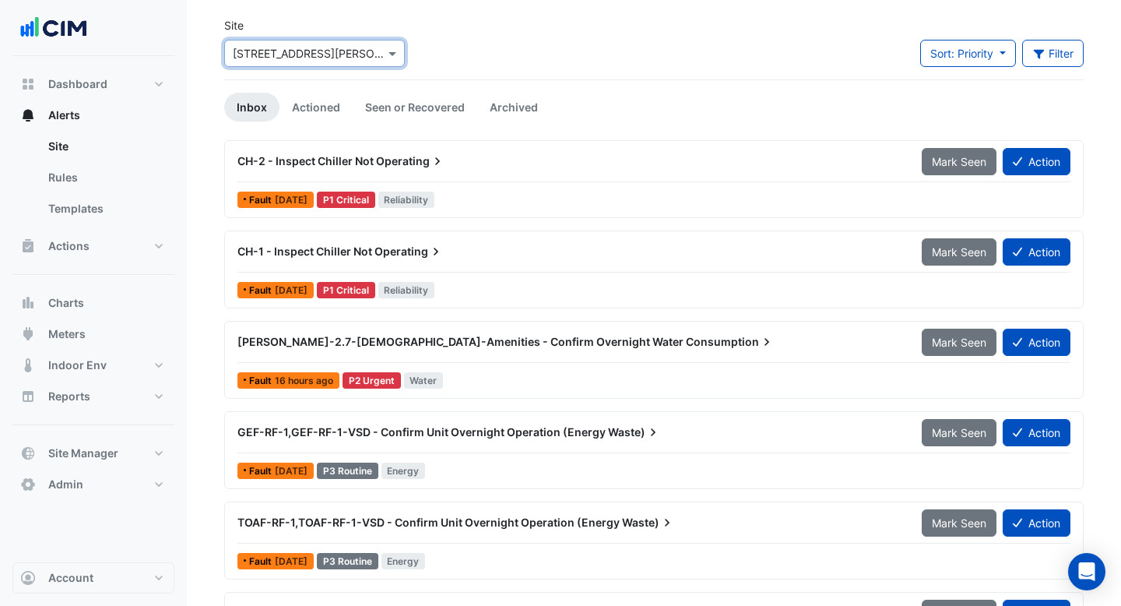
scroll to position [71, 0]
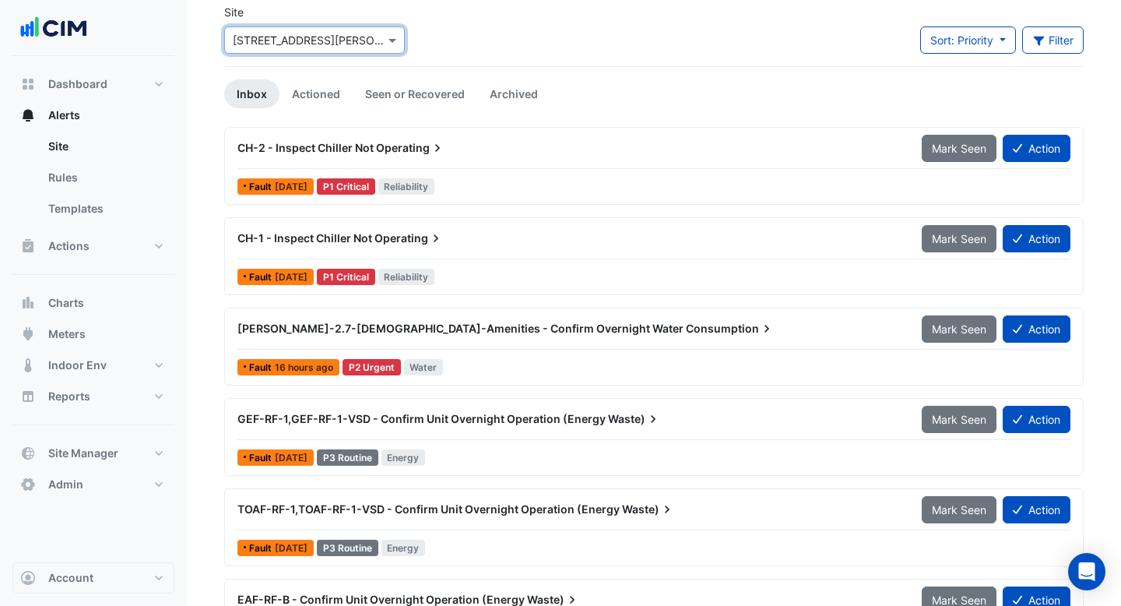
click at [516, 148] on div "CH-2 - Inspect Chiller Not Operating" at bounding box center [570, 148] width 666 height 16
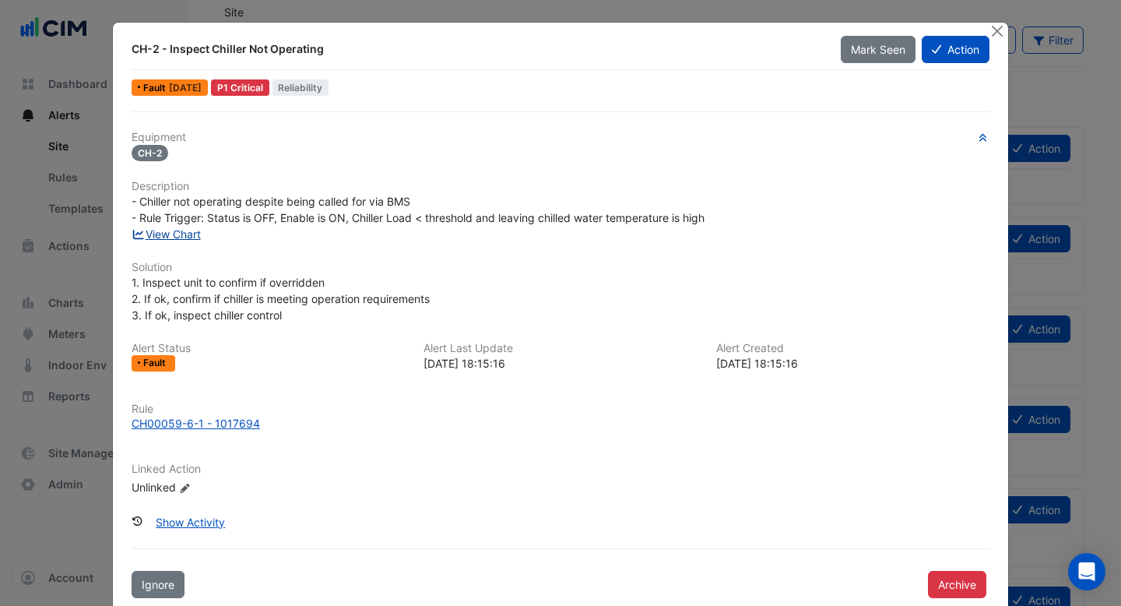
click at [172, 233] on link "View Chart" at bounding box center [166, 233] width 69 height 13
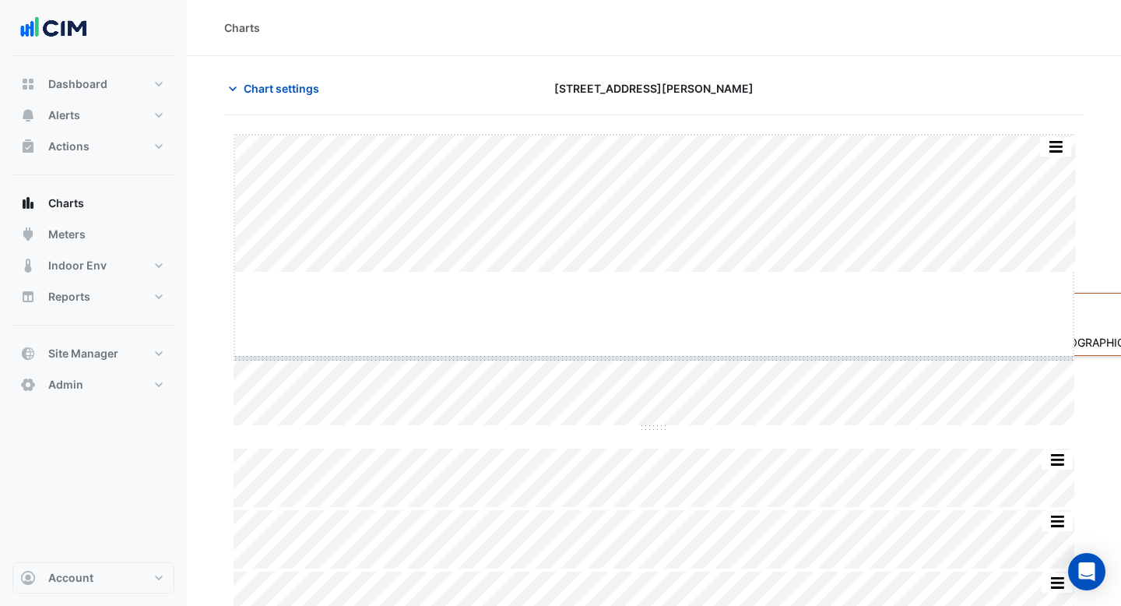
drag, startPoint x: 656, startPoint y: 273, endPoint x: 659, endPoint y: 370, distance: 96.6
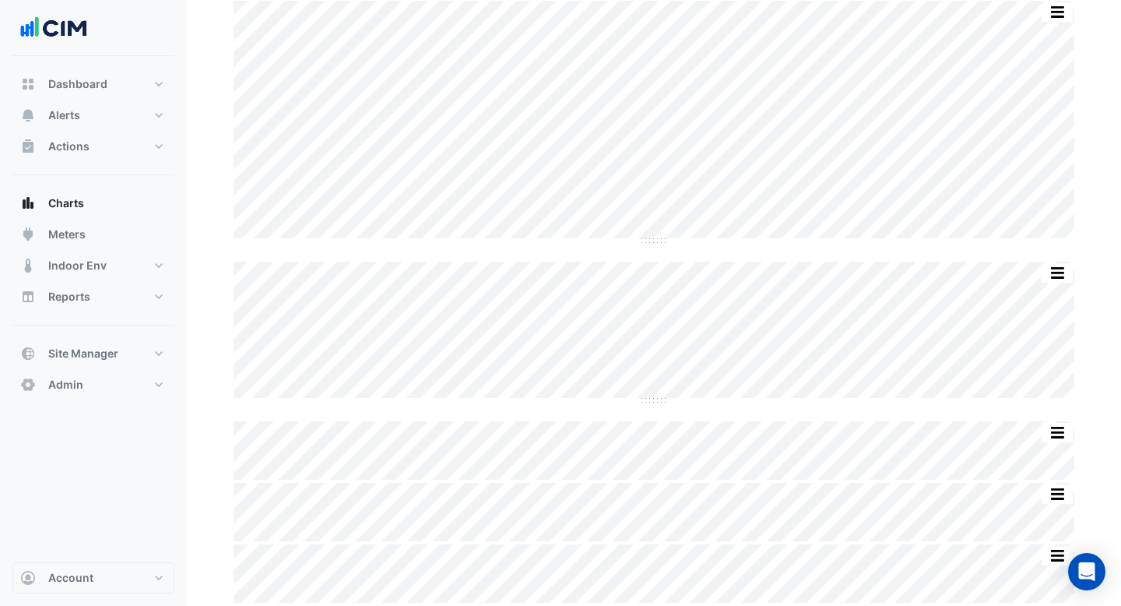
scroll to position [128, 0]
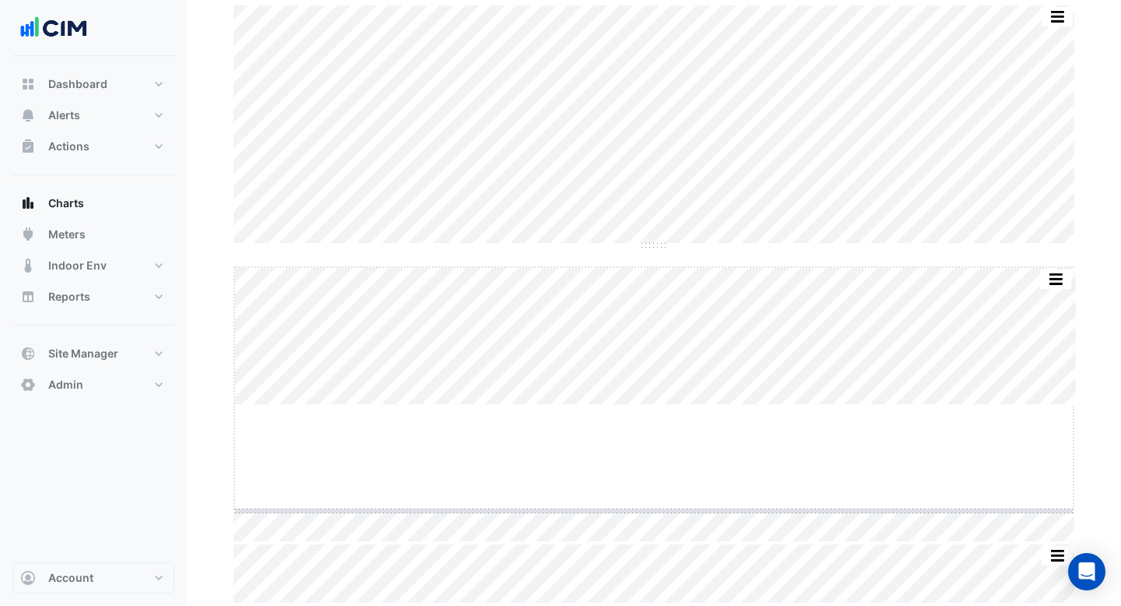
drag, startPoint x: 655, startPoint y: 401, endPoint x: 654, endPoint y: 519, distance: 118.3
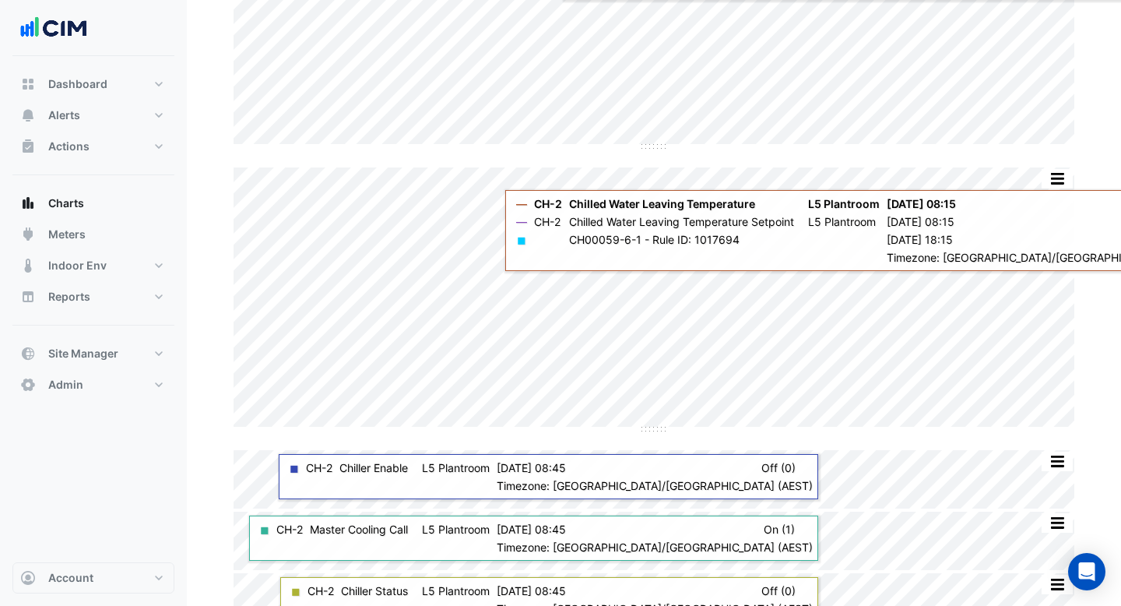
scroll to position [223, 0]
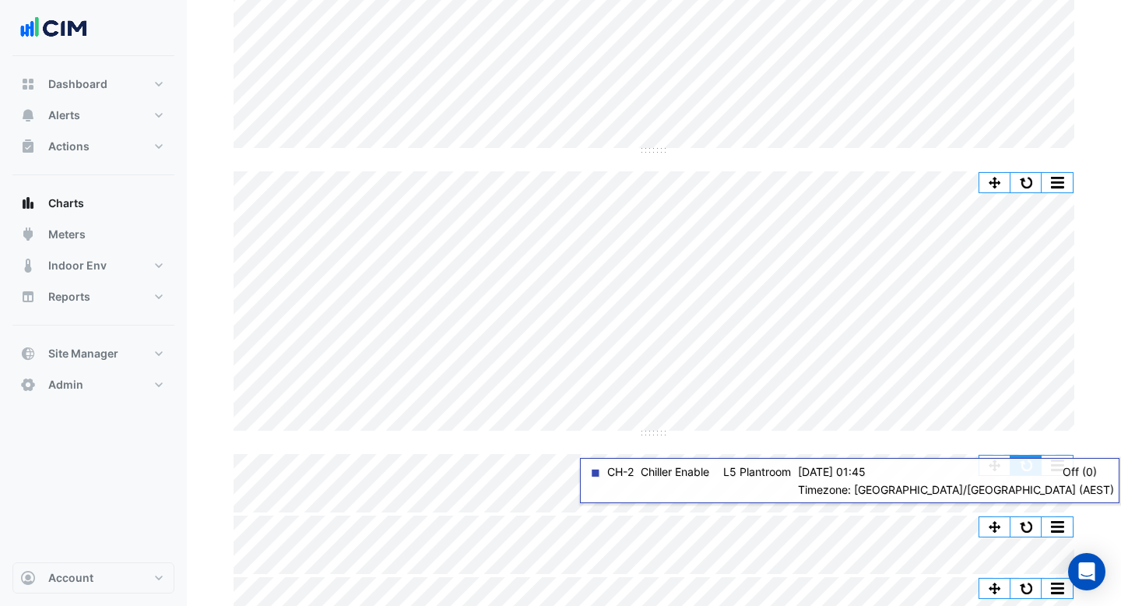
click at [1034, 471] on button "button" at bounding box center [1025, 464] width 31 height 19
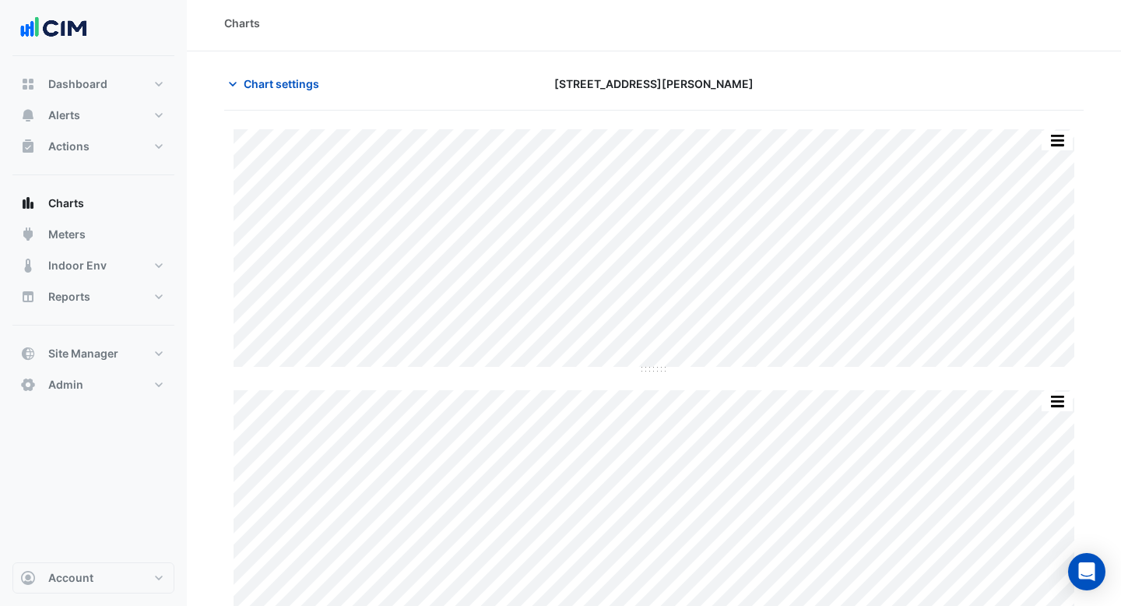
scroll to position [0, 0]
click at [287, 84] on span "Chart settings" at bounding box center [282, 88] width 76 height 16
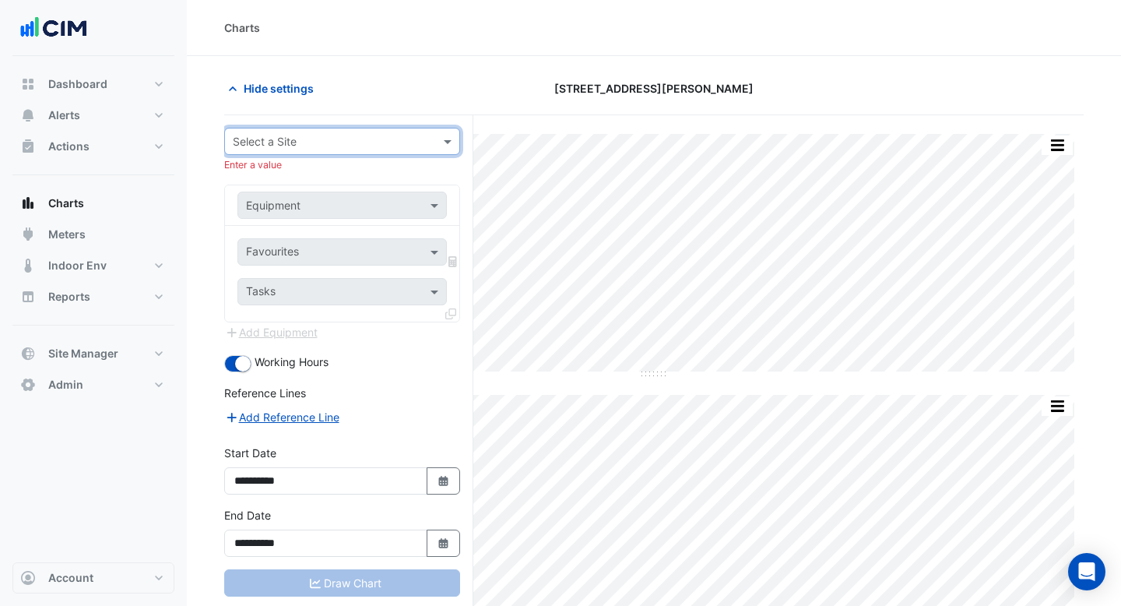
click at [493, 77] on div "Hide settings" at bounding box center [361, 88] width 293 height 27
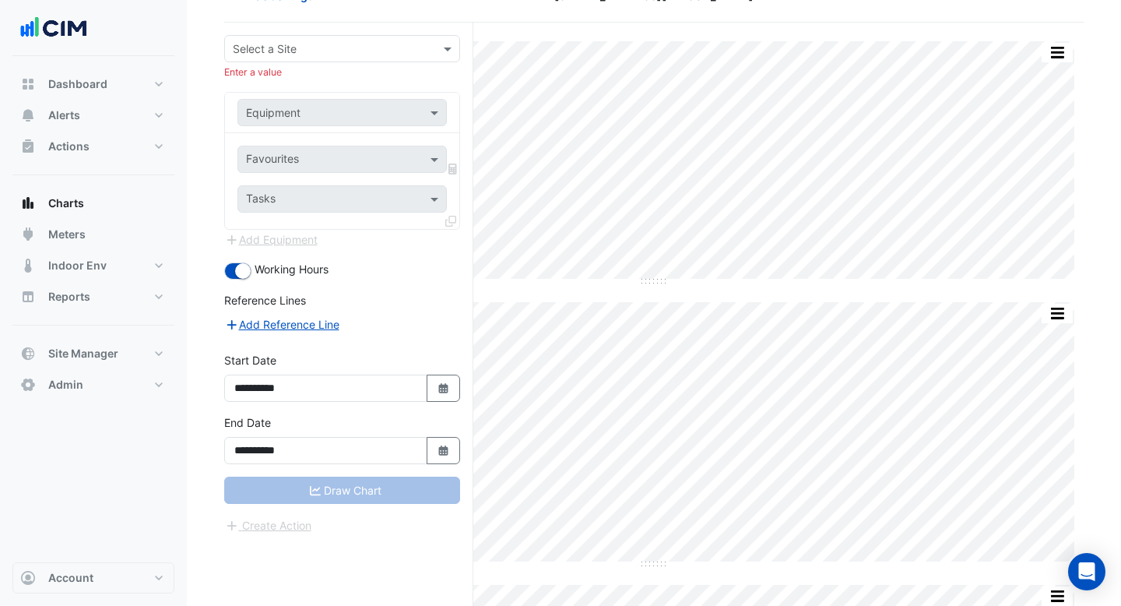
scroll to position [256, 0]
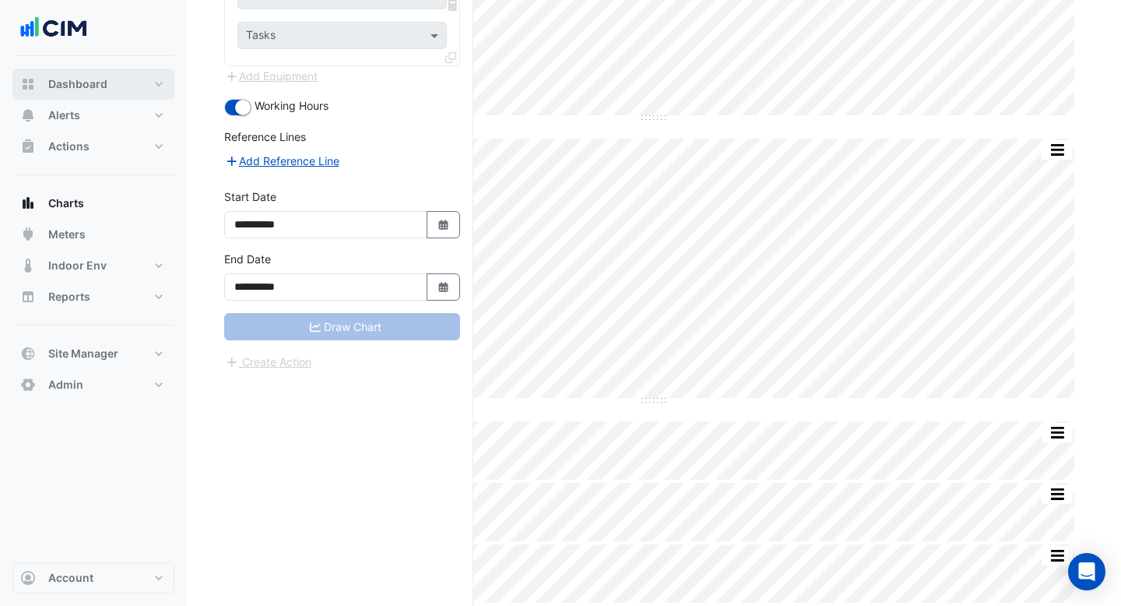
click at [72, 73] on button "Dashboard" at bounding box center [93, 83] width 162 height 31
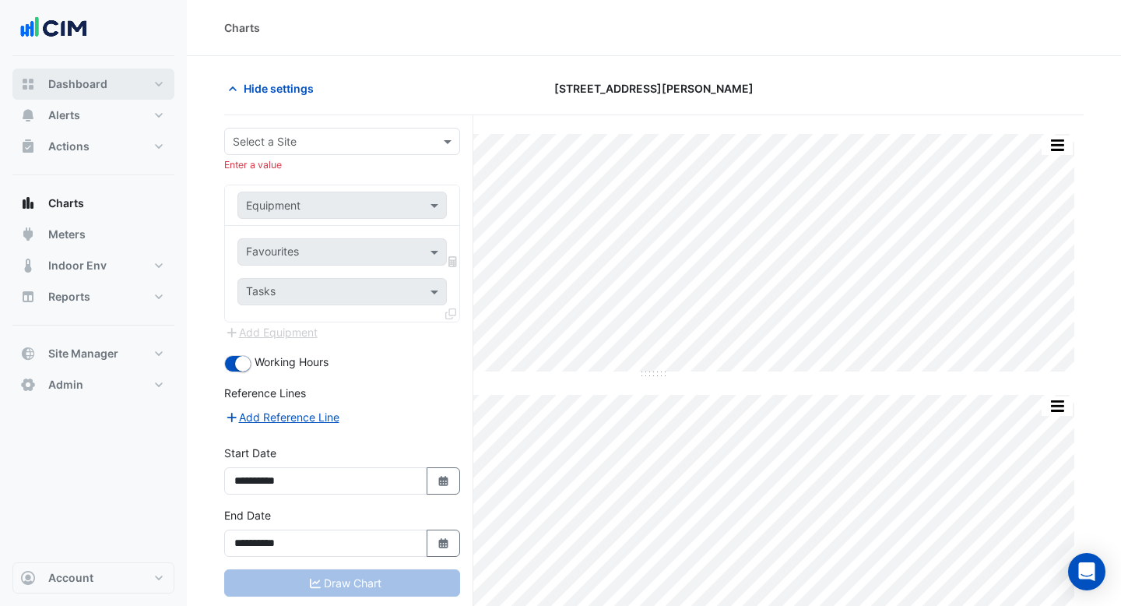
select select "***"
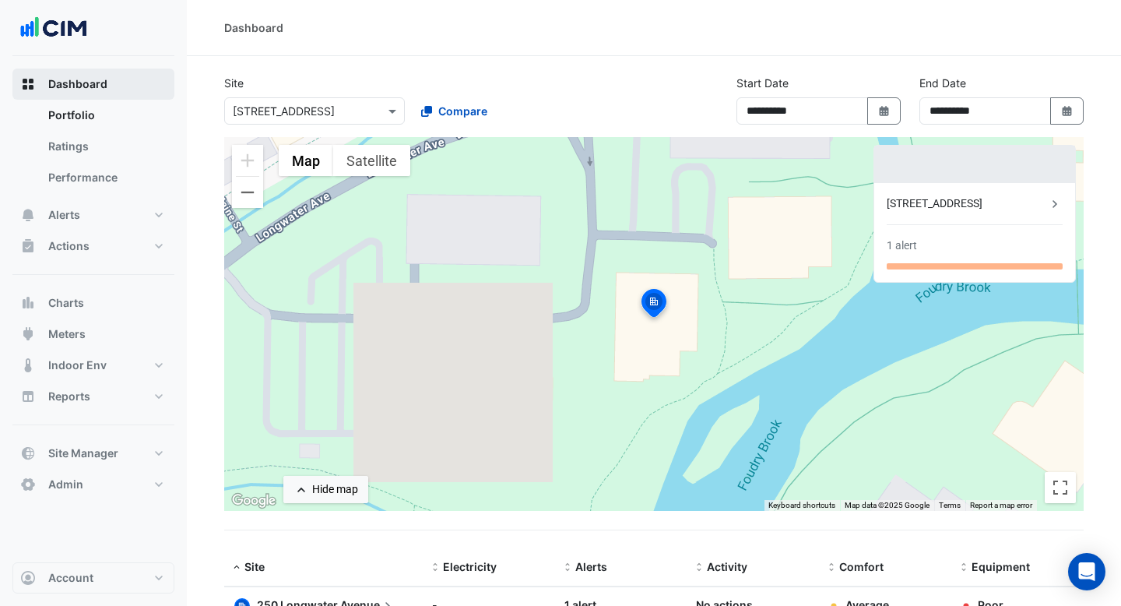
click at [109, 89] on button "Dashboard" at bounding box center [93, 83] width 162 height 31
click at [395, 114] on span at bounding box center [394, 111] width 19 height 16
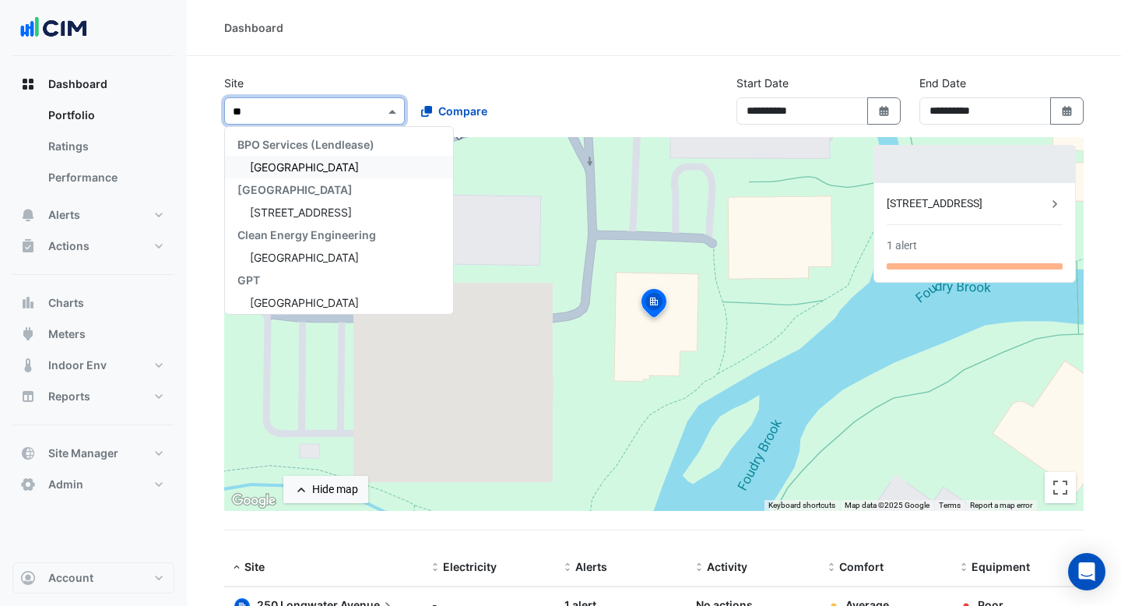
type input "*"
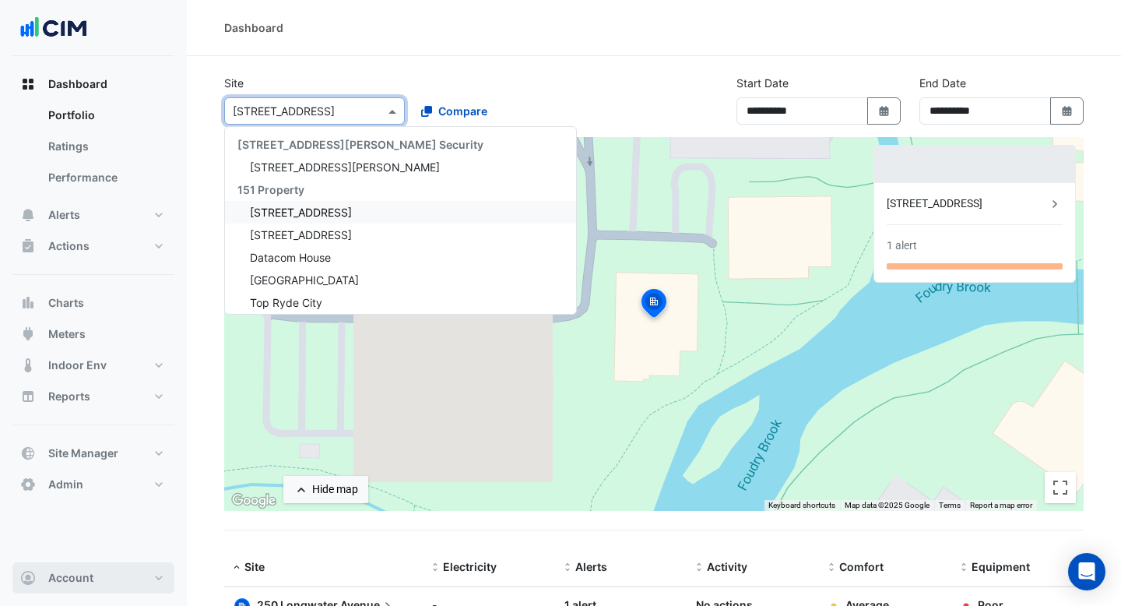
click at [65, 586] on button "Account" at bounding box center [93, 577] width 162 height 31
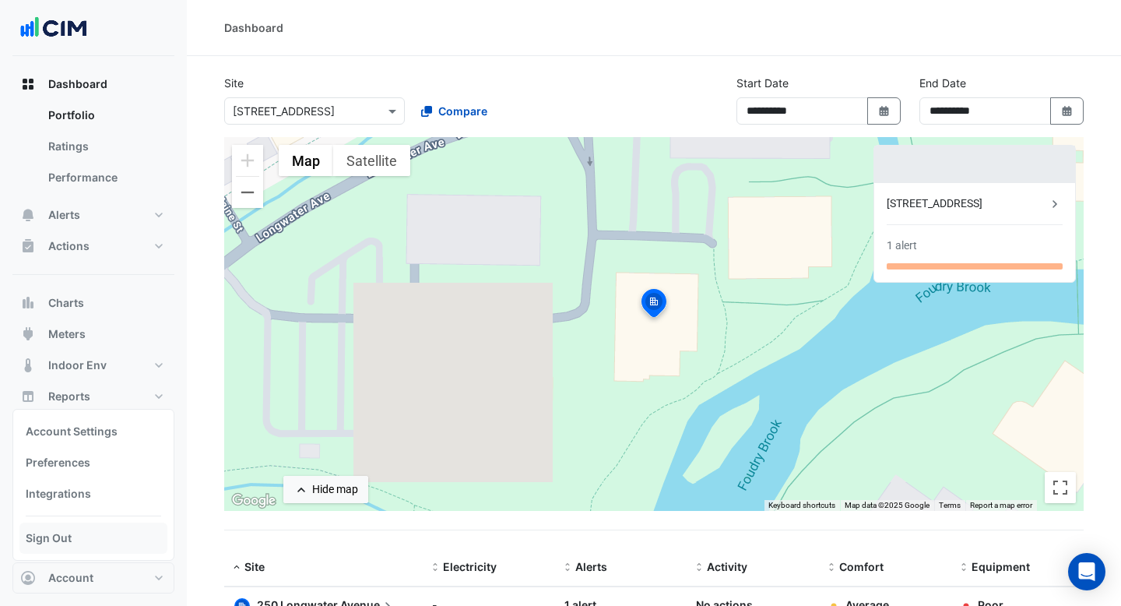
click at [126, 529] on link "Sign Out" at bounding box center [93, 537] width 148 height 31
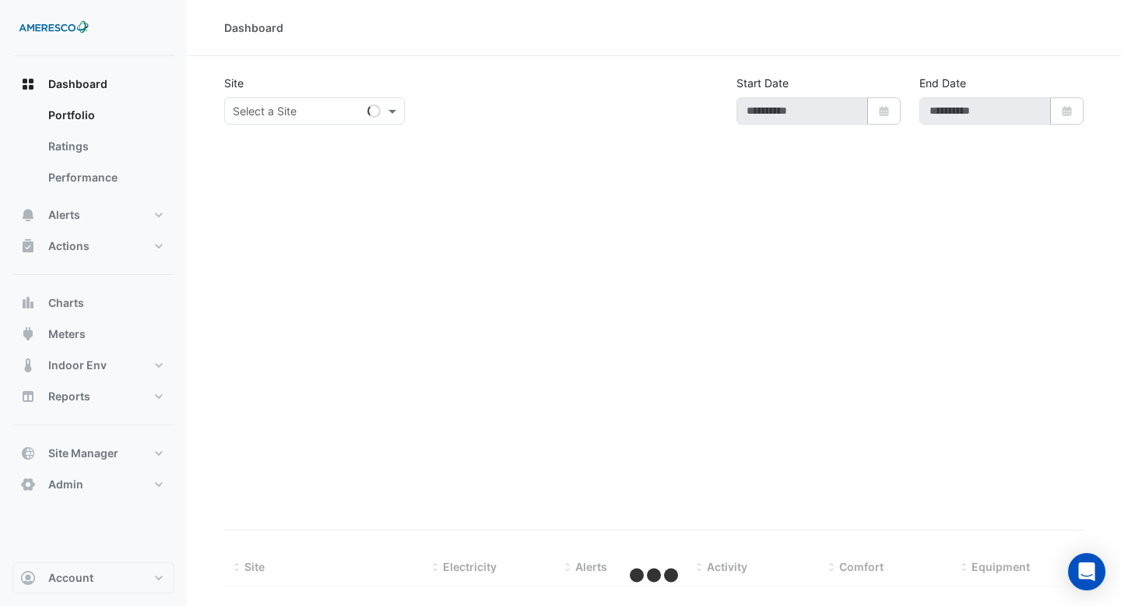
select select "***"
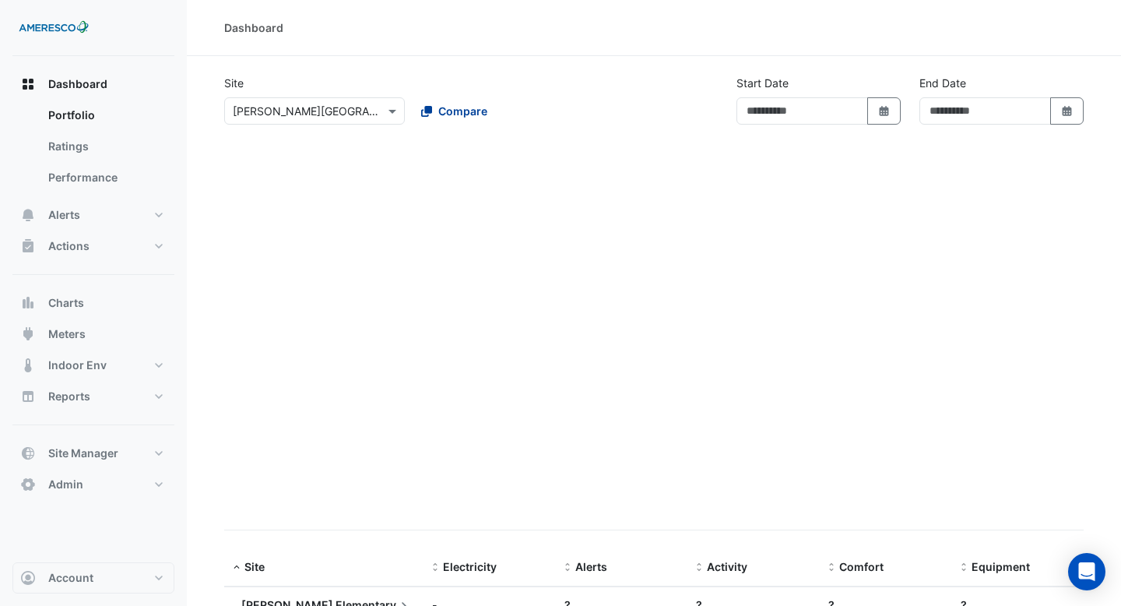
type input "**********"
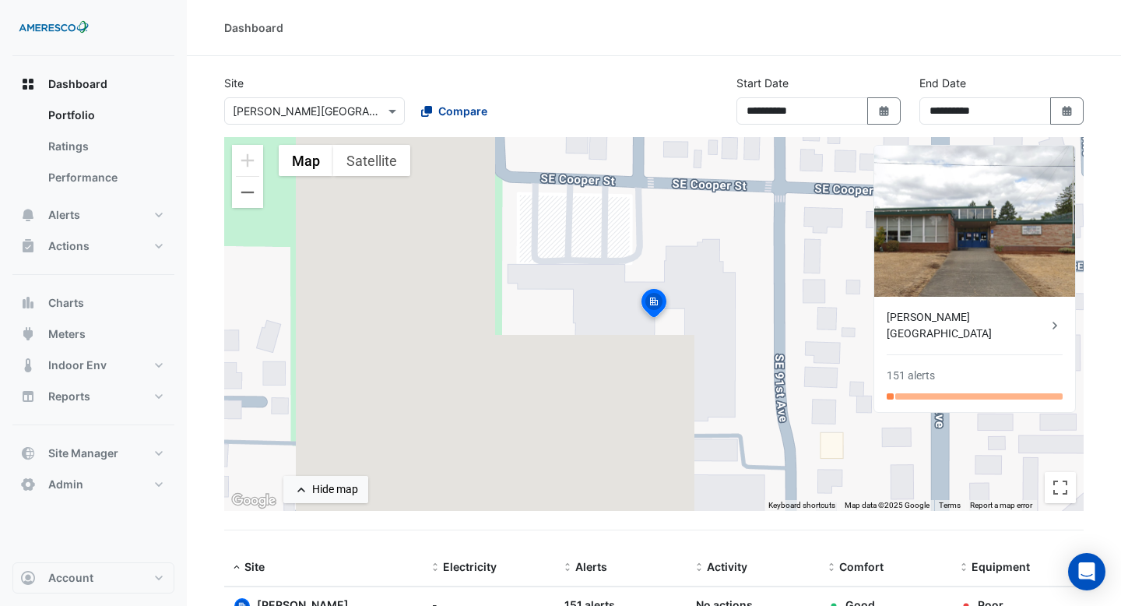
click at [475, 113] on span "Compare" at bounding box center [462, 111] width 49 height 16
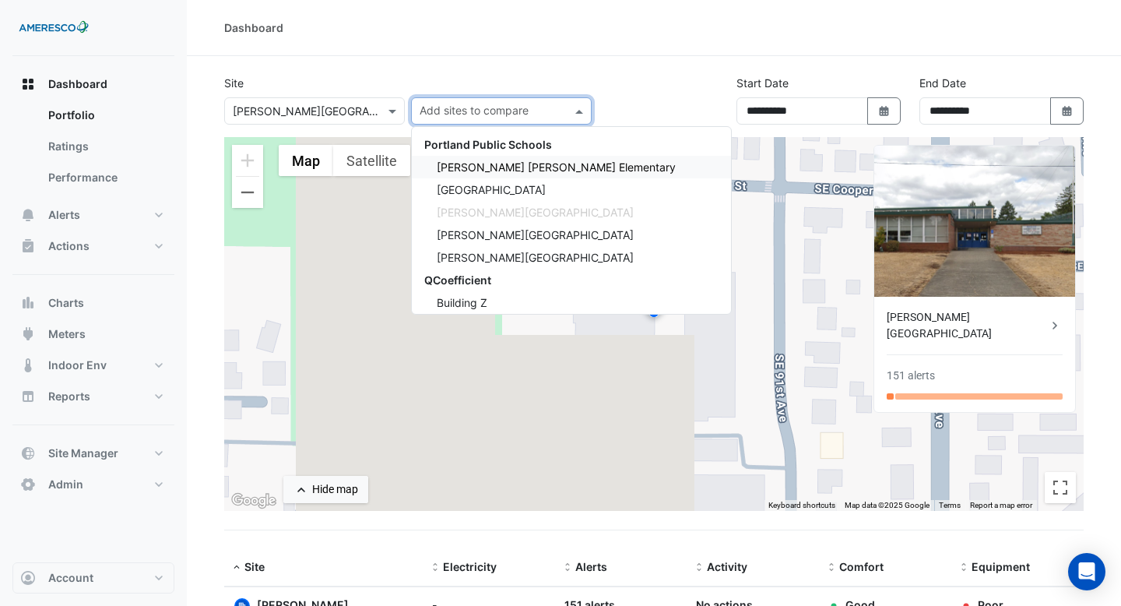
click at [479, 166] on span "Dr. Martin Luther King Jr. Elementary" at bounding box center [556, 166] width 239 height 13
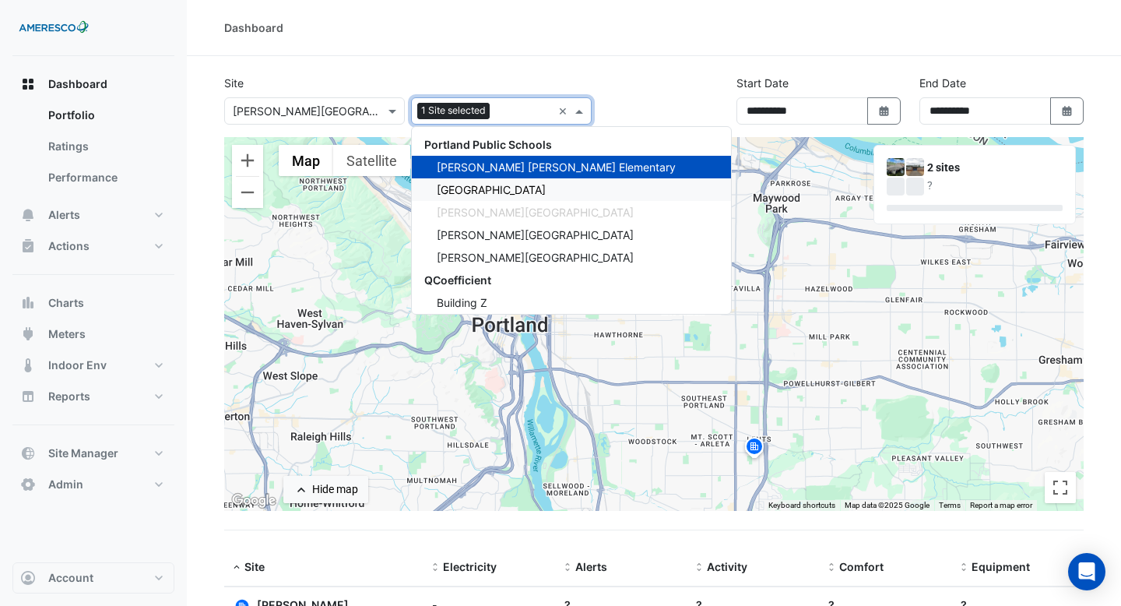
click at [477, 182] on div "Forest Park Elementary" at bounding box center [571, 189] width 319 height 23
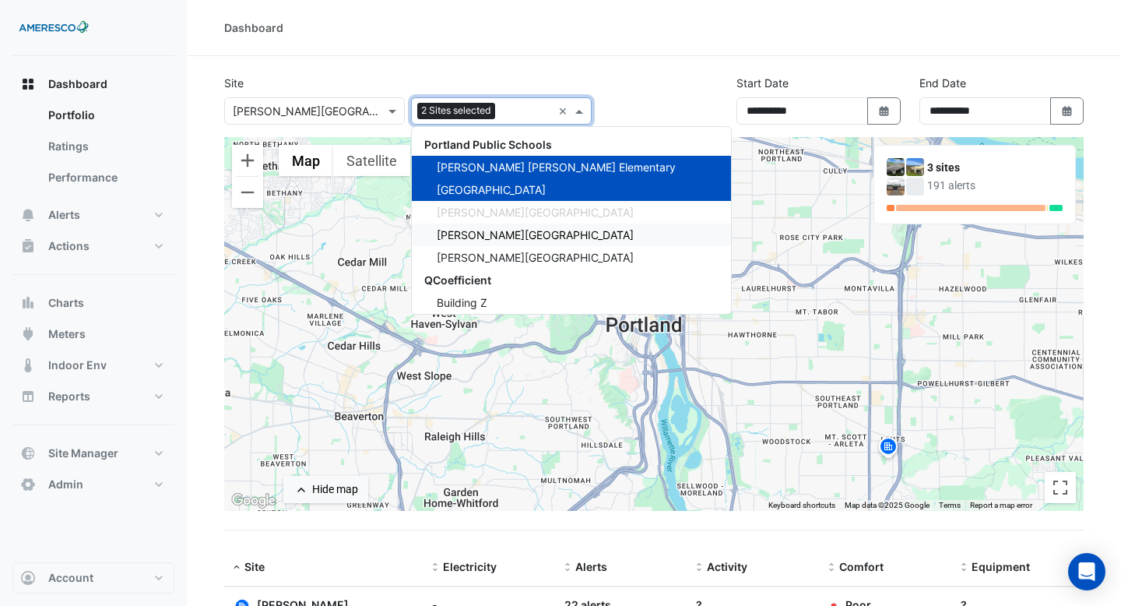
click at [482, 233] on span "Rosa Parks Elementary" at bounding box center [535, 234] width 197 height 13
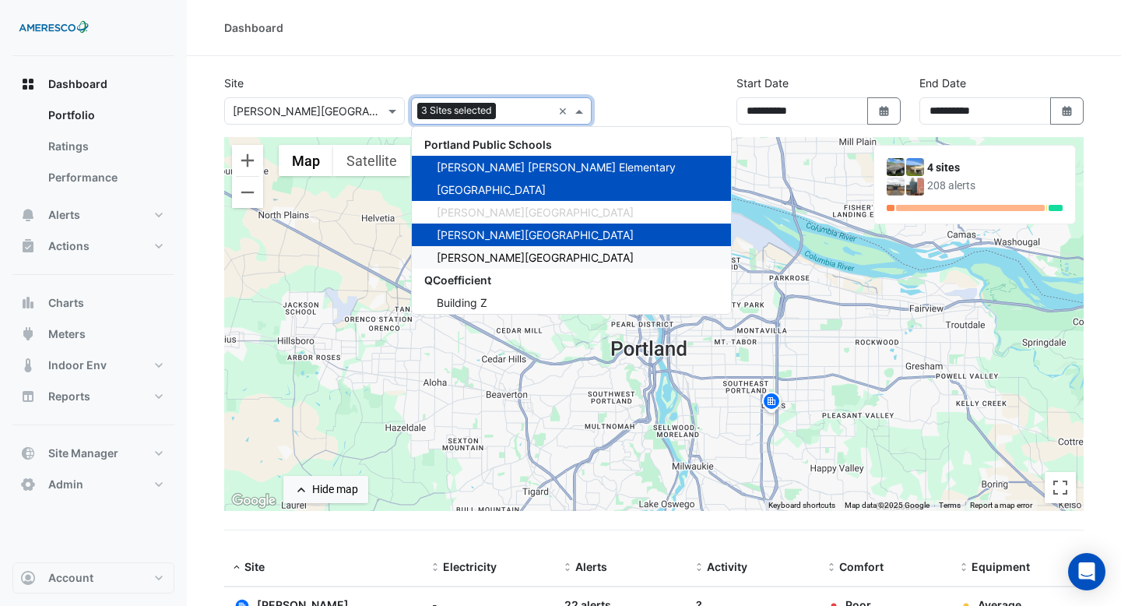
click at [479, 252] on span "Vernon School" at bounding box center [535, 257] width 197 height 13
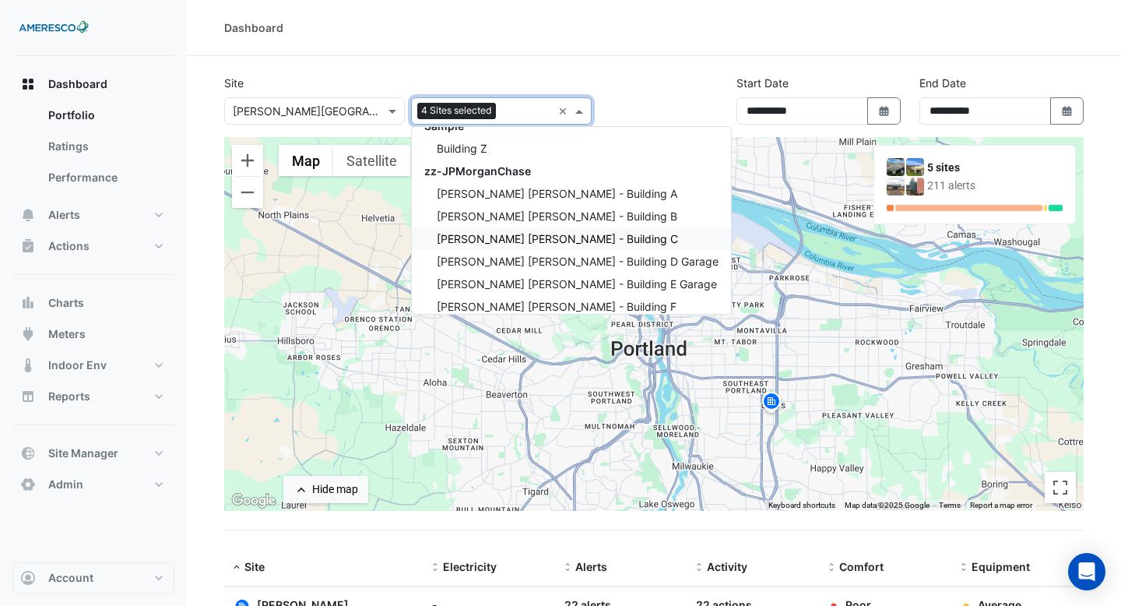
scroll to position [209, 0]
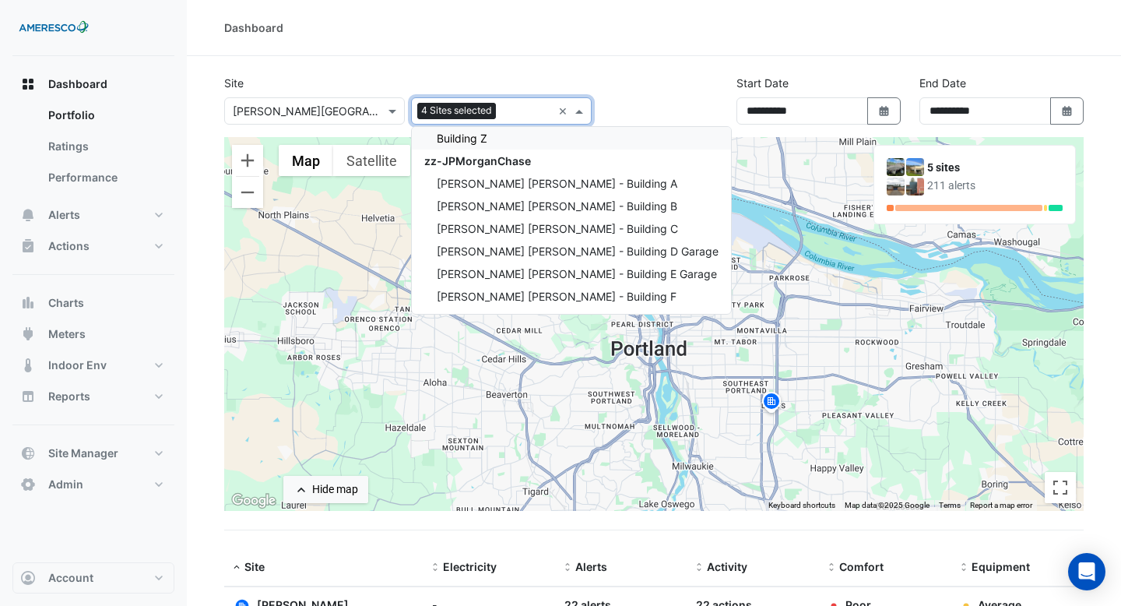
click at [522, 50] on div "Dashboard" at bounding box center [654, 28] width 934 height 56
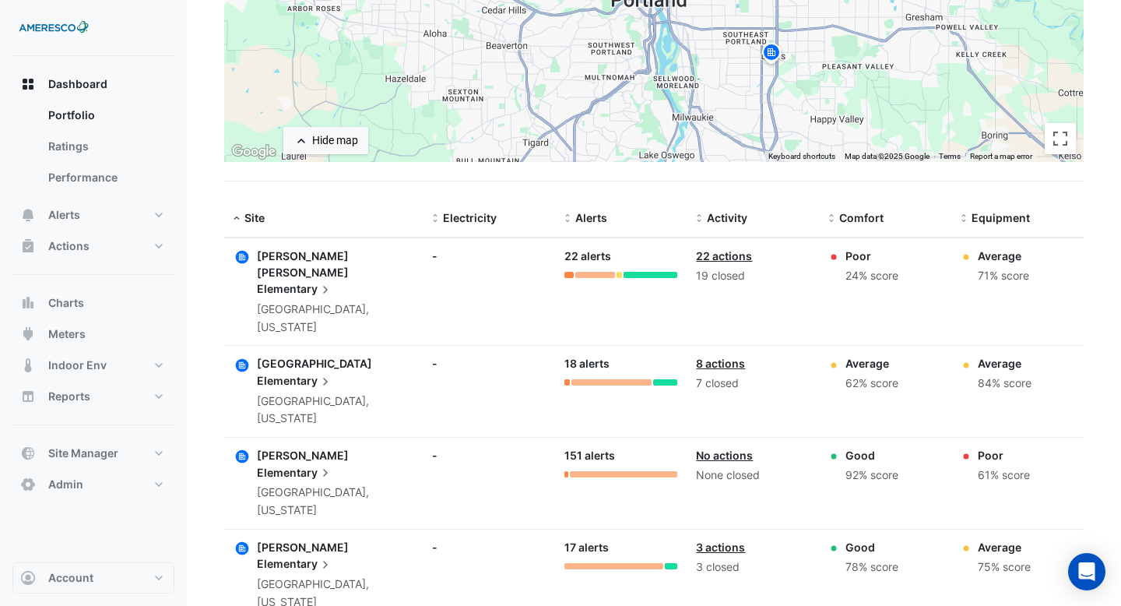
scroll to position [332, 0]
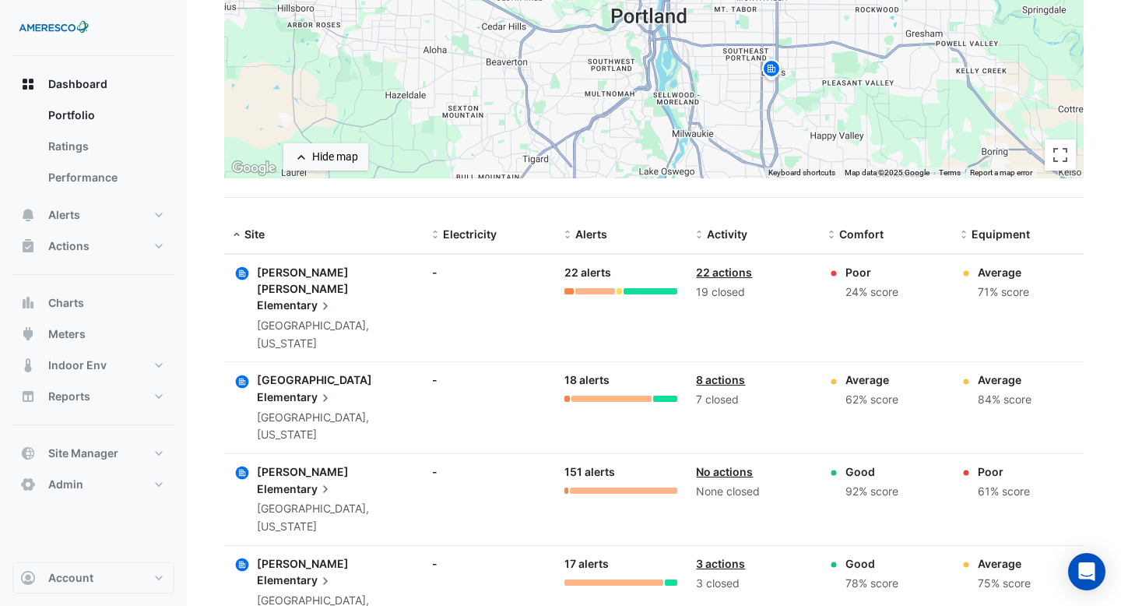
click at [321, 298] on icon at bounding box center [326, 306] width 16 height 16
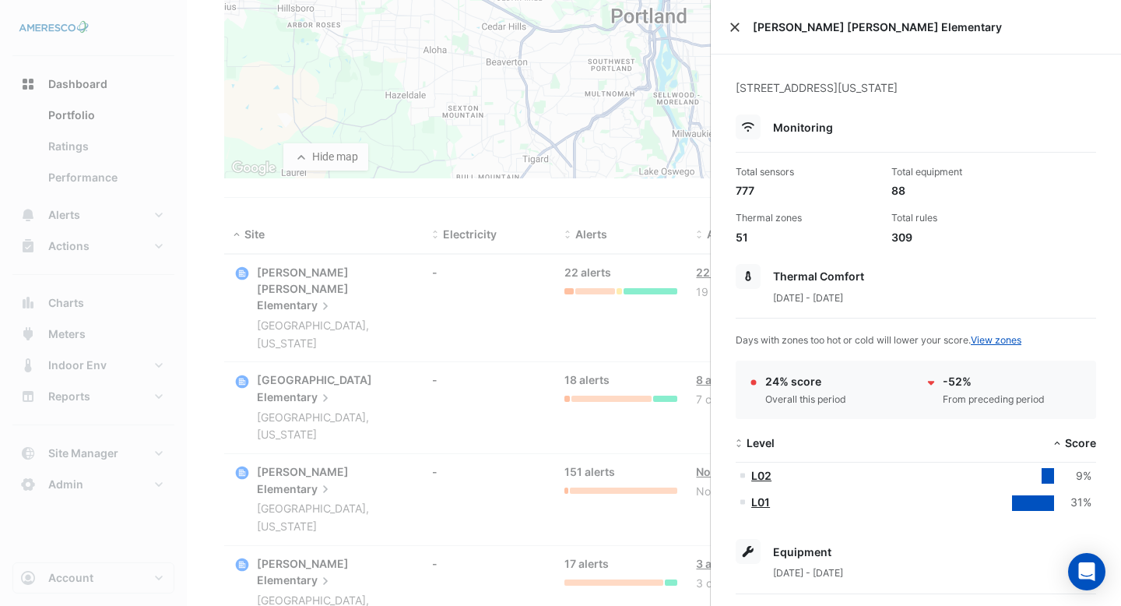
click at [734, 25] on button "Close" at bounding box center [734, 27] width 11 height 11
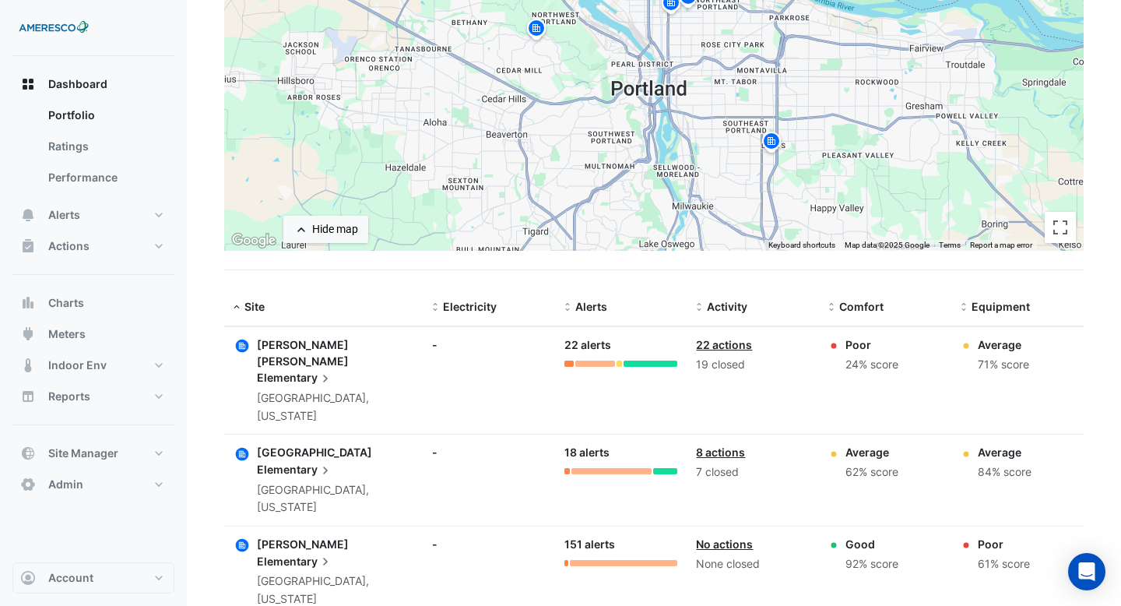
scroll to position [262, 0]
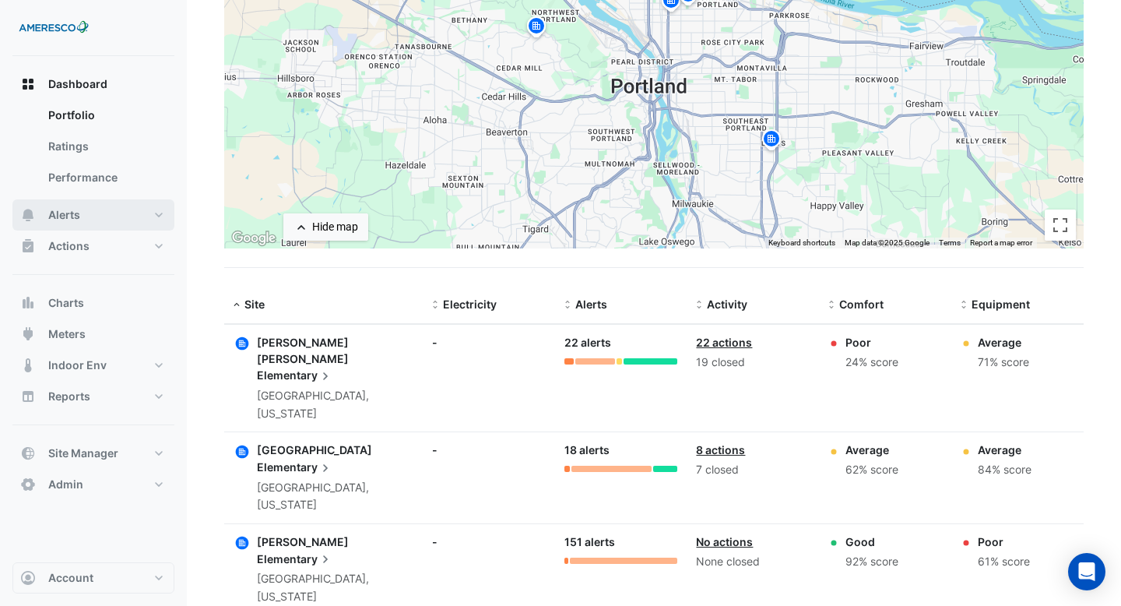
click at [74, 230] on button "Alerts" at bounding box center [93, 214] width 162 height 31
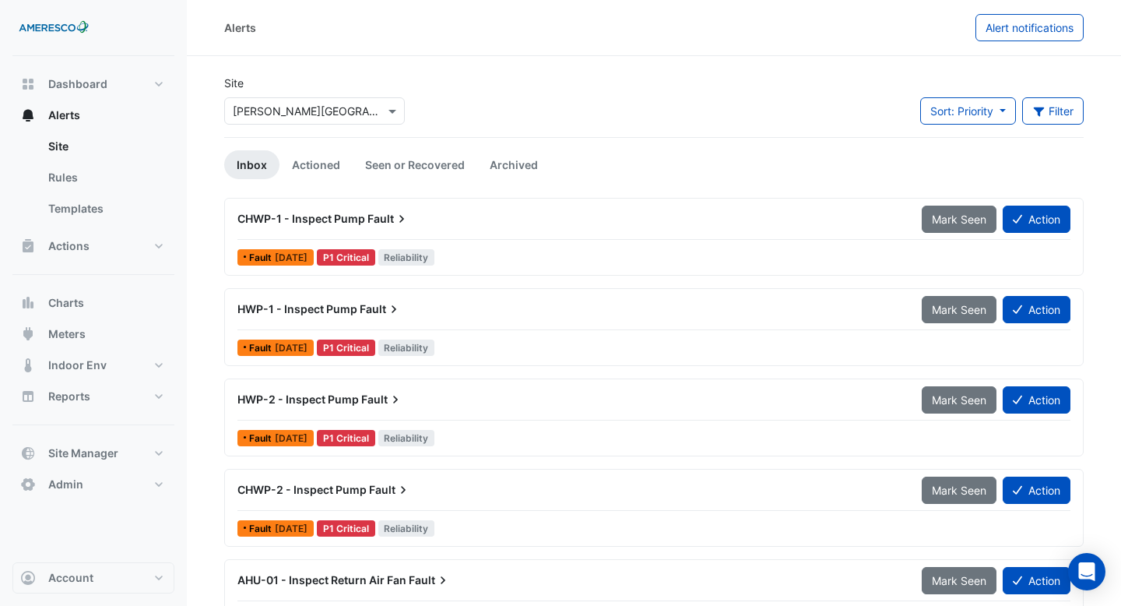
click at [504, 214] on div "CHWP-1 - Inspect Pump Fault" at bounding box center [570, 219] width 666 height 16
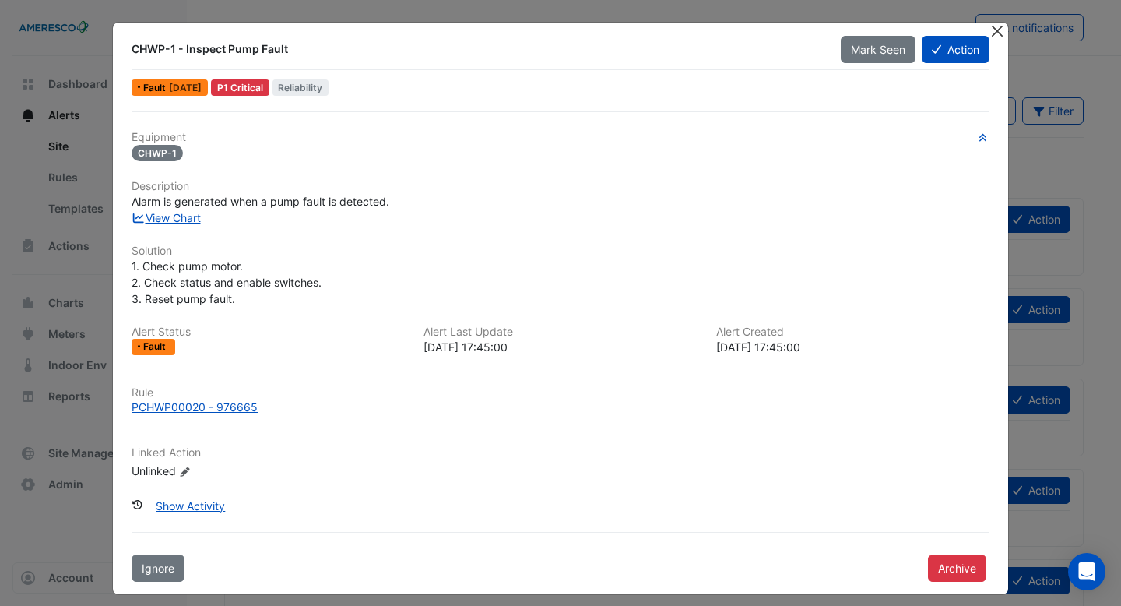
click at [992, 31] on button "Close" at bounding box center [997, 31] width 16 height 16
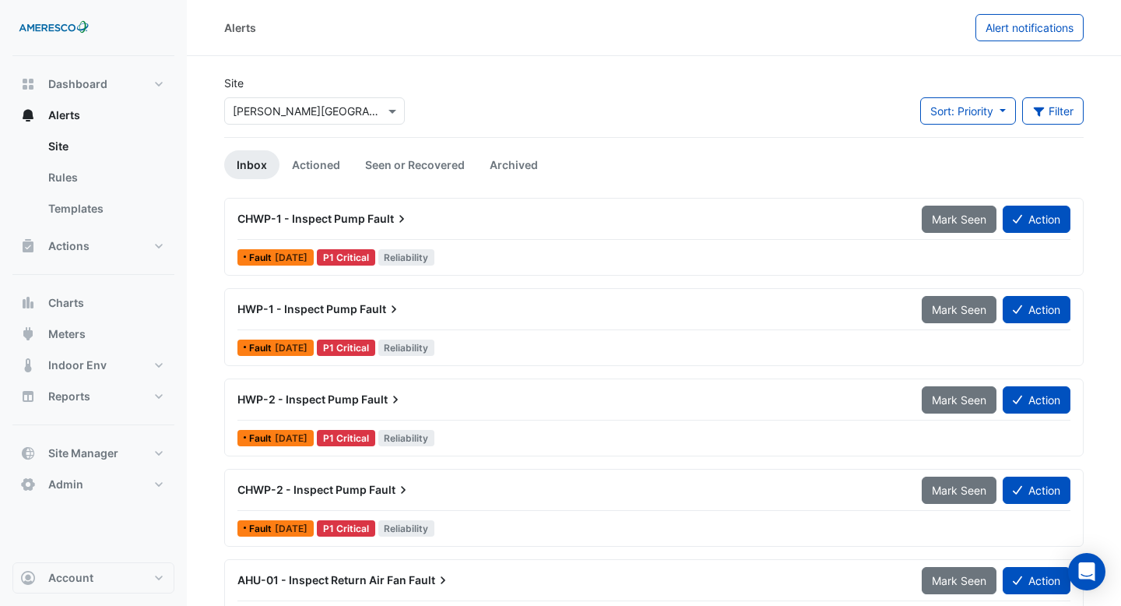
scroll to position [224, 0]
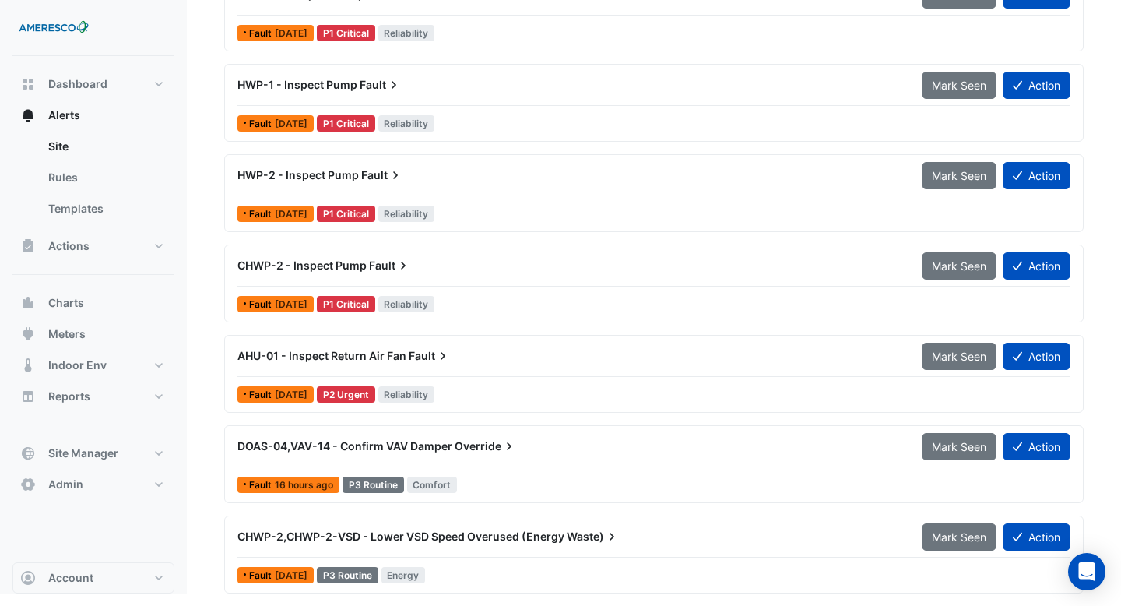
click at [550, 458] on div "DOAS-04,VAV-14 - Confirm VAV Damper Override" at bounding box center [570, 446] width 684 height 28
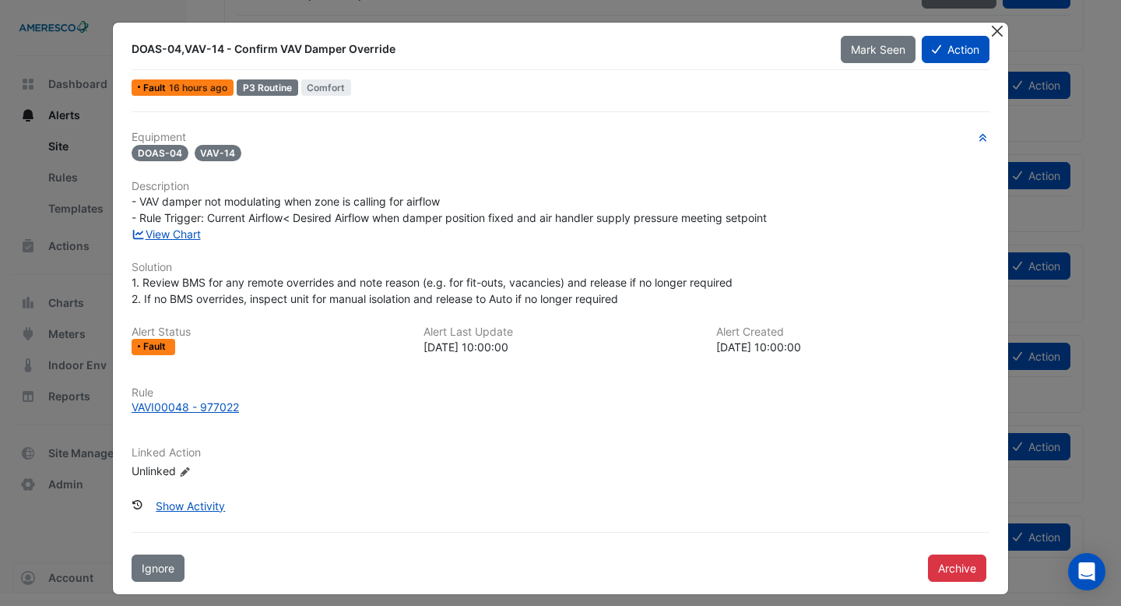
click at [994, 32] on button "Close" at bounding box center [997, 31] width 16 height 16
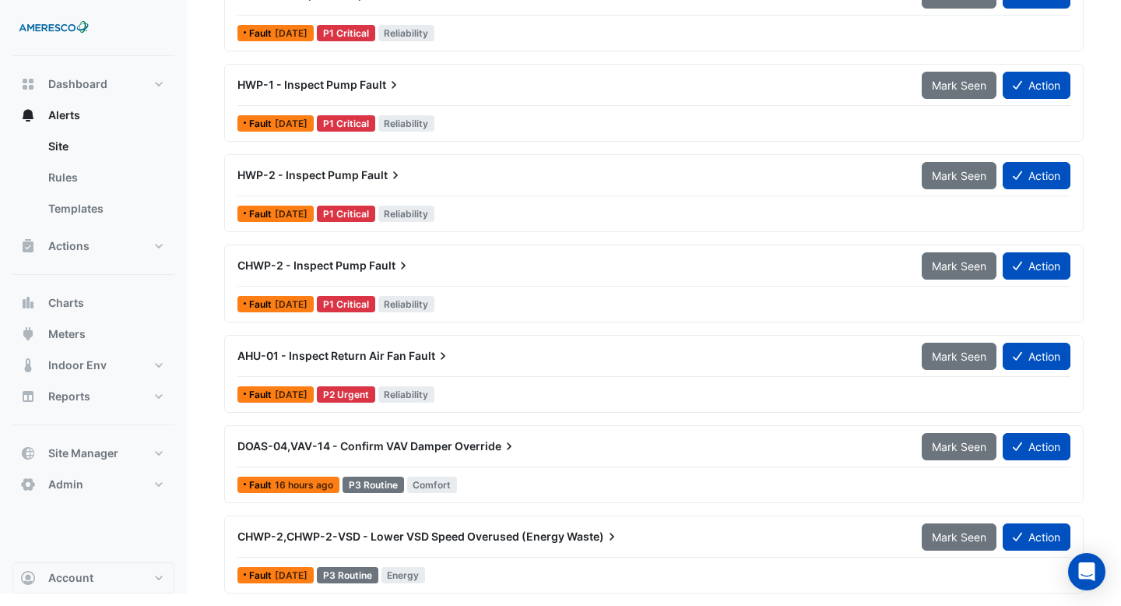
click at [633, 546] on div "CHWP-2,CHWP-2-VSD - Lower VSD Speed Overused (Energy Waste)" at bounding box center [570, 536] width 684 height 28
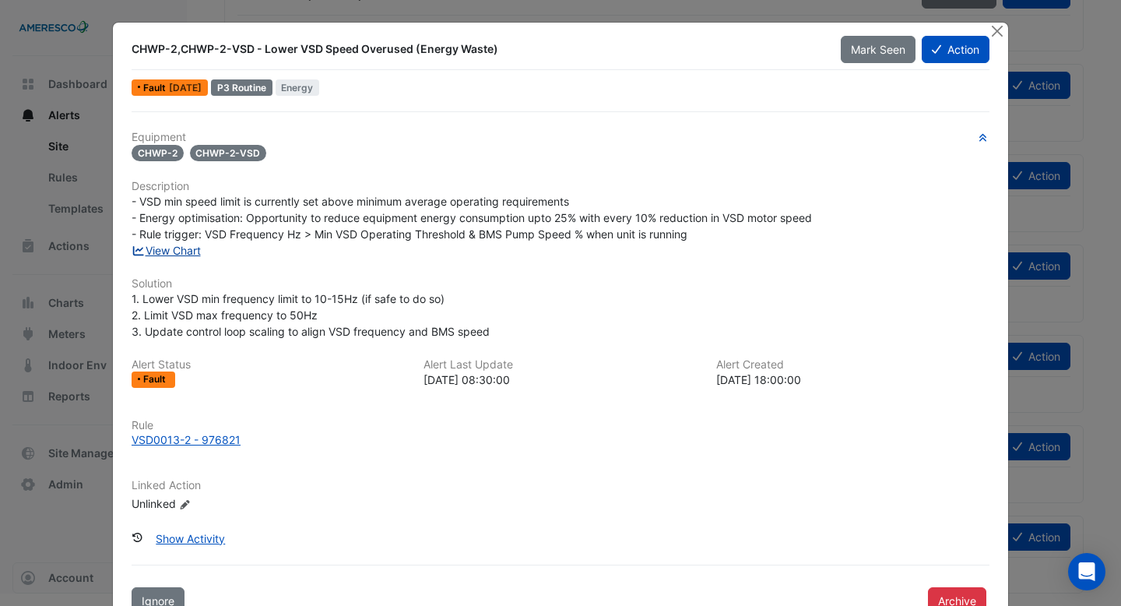
click at [177, 249] on link "View Chart" at bounding box center [166, 250] width 69 height 13
drag, startPoint x: 181, startPoint y: 200, endPoint x: 321, endPoint y: 197, distance: 140.9
click at [321, 197] on span "- VSD min speed limit is currently set above minimum average operating requirem…" at bounding box center [472, 218] width 680 height 46
click at [382, 198] on span "- VSD min speed limit is currently set above minimum average operating requirem…" at bounding box center [472, 218] width 680 height 46
click at [205, 437] on div "VSD0013-2 - 976821" at bounding box center [186, 439] width 109 height 16
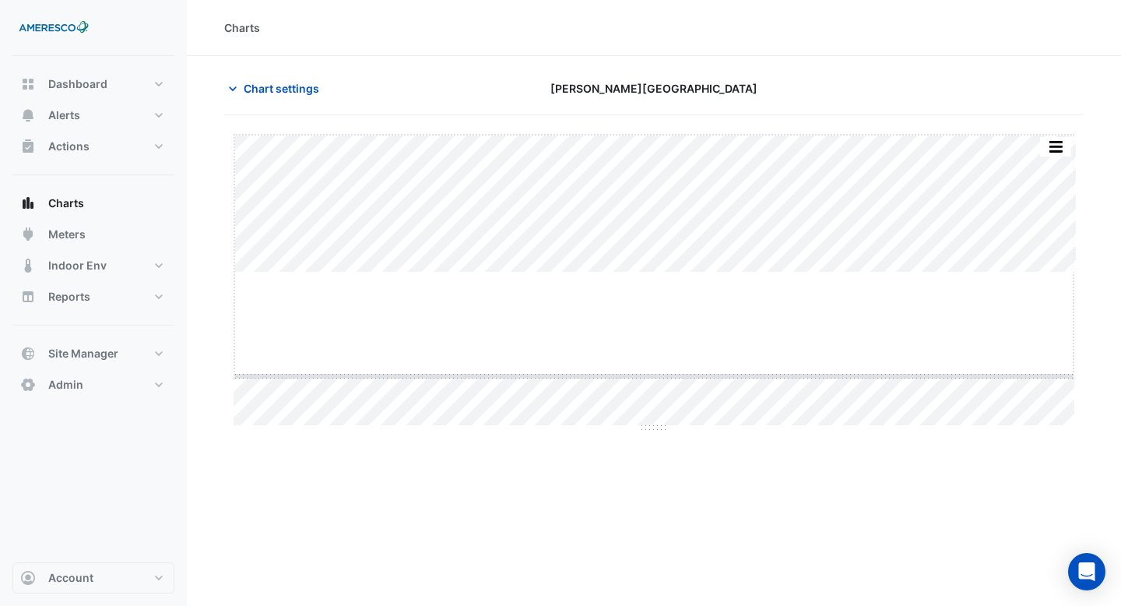
drag, startPoint x: 655, startPoint y: 270, endPoint x: 648, endPoint y: 374, distance: 104.5
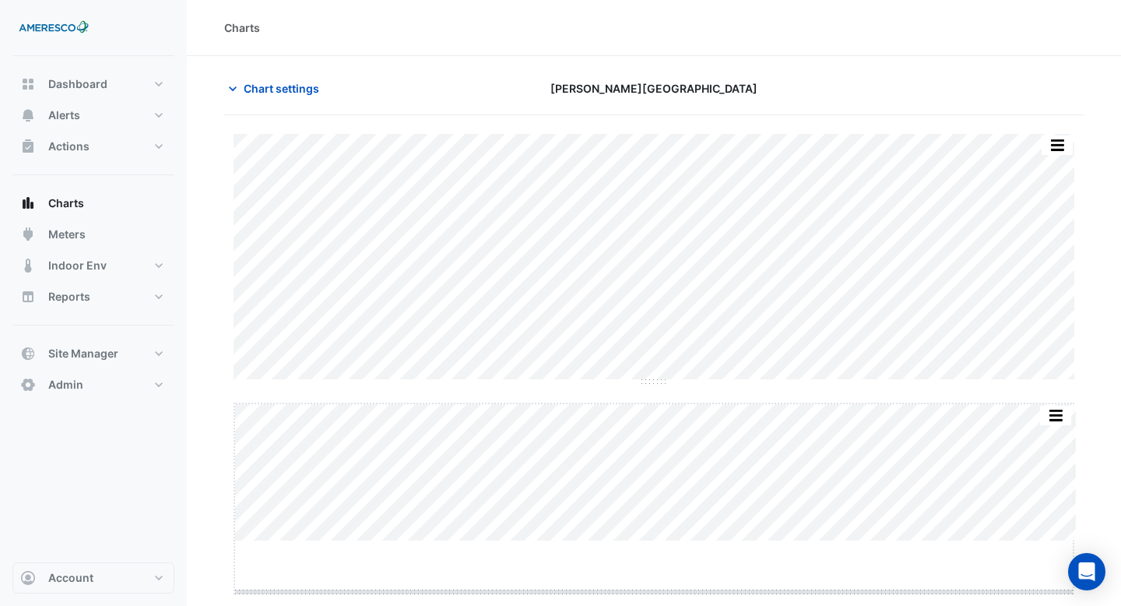
scroll to position [1, 0]
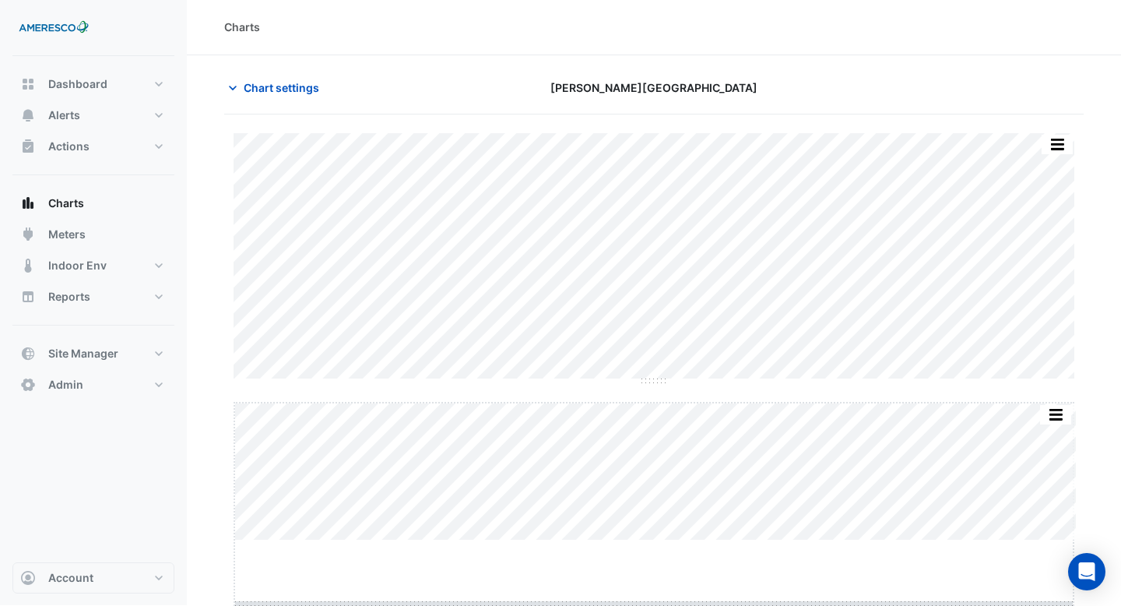
drag, startPoint x: 649, startPoint y: 542, endPoint x: 644, endPoint y: 605, distance: 63.3
click at [644, 605] on html "Charts Chart settings [PERSON_NAME][GEOGRAPHIC_DATA] Split by Equip Split All S…" at bounding box center [560, 302] width 1121 height 606
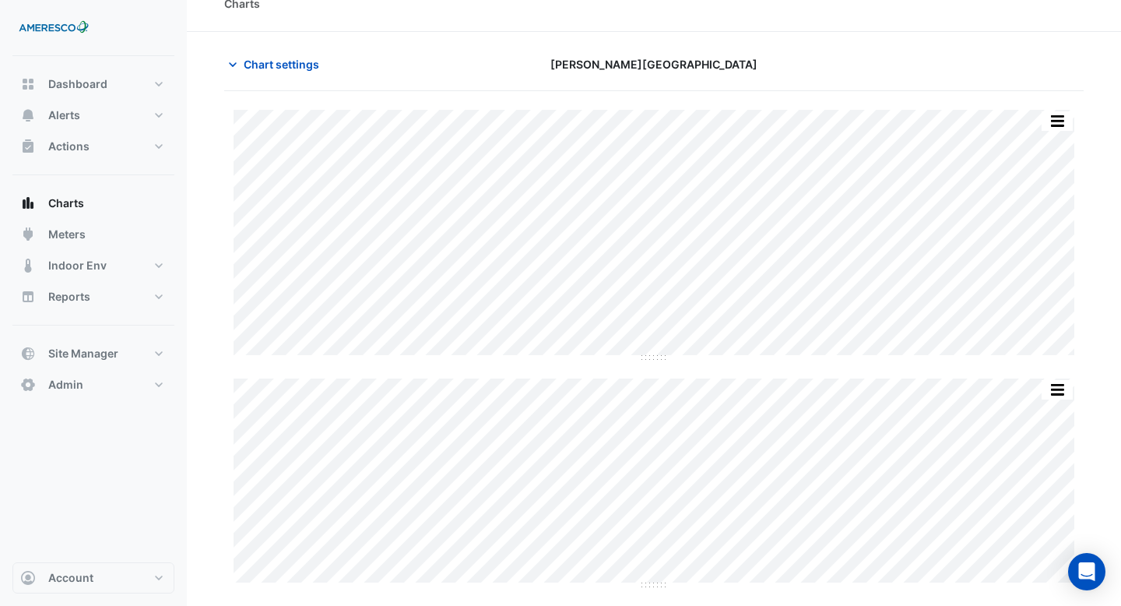
scroll to position [0, 0]
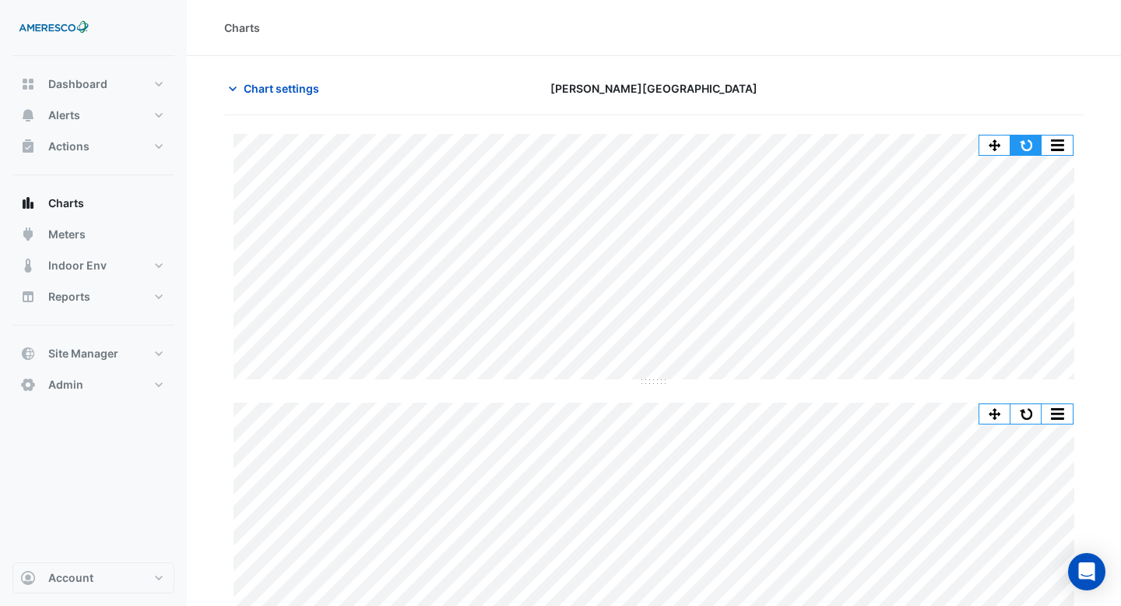
click at [1028, 146] on button "button" at bounding box center [1025, 144] width 31 height 19
click at [248, 85] on span "Chart settings" at bounding box center [282, 88] width 76 height 16
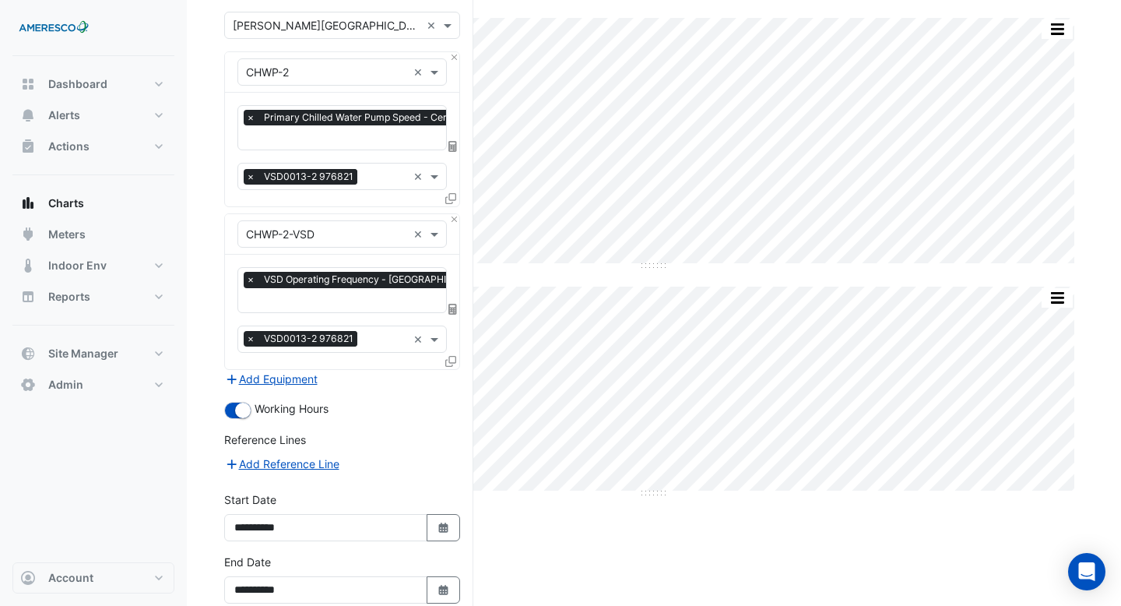
scroll to position [192, 0]
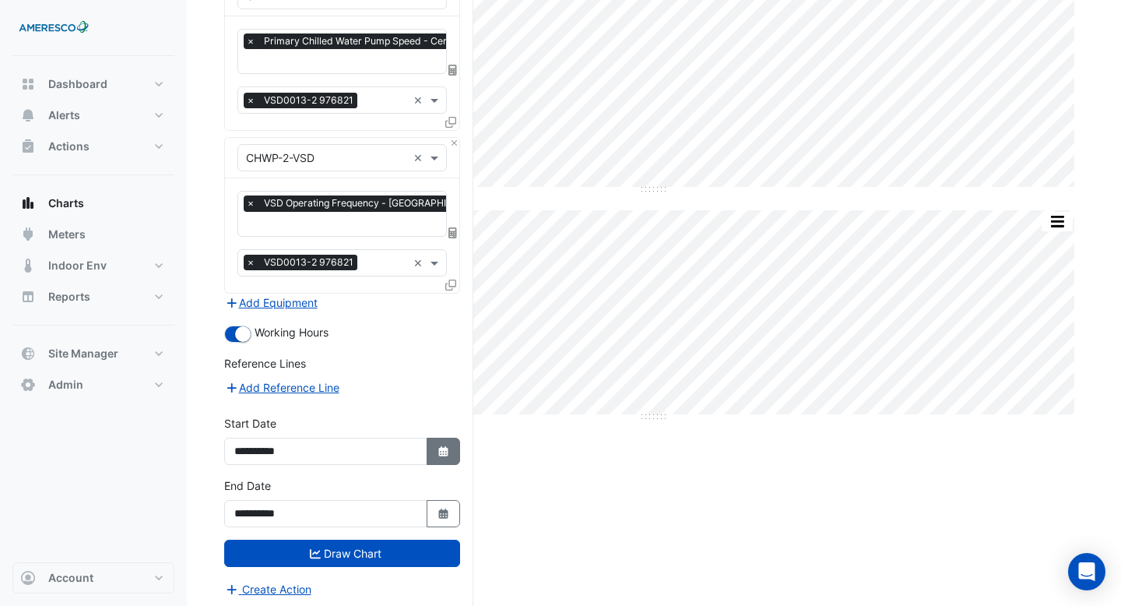
click at [444, 446] on icon "Select Date" at bounding box center [444, 451] width 14 height 11
select select "**"
select select "****"
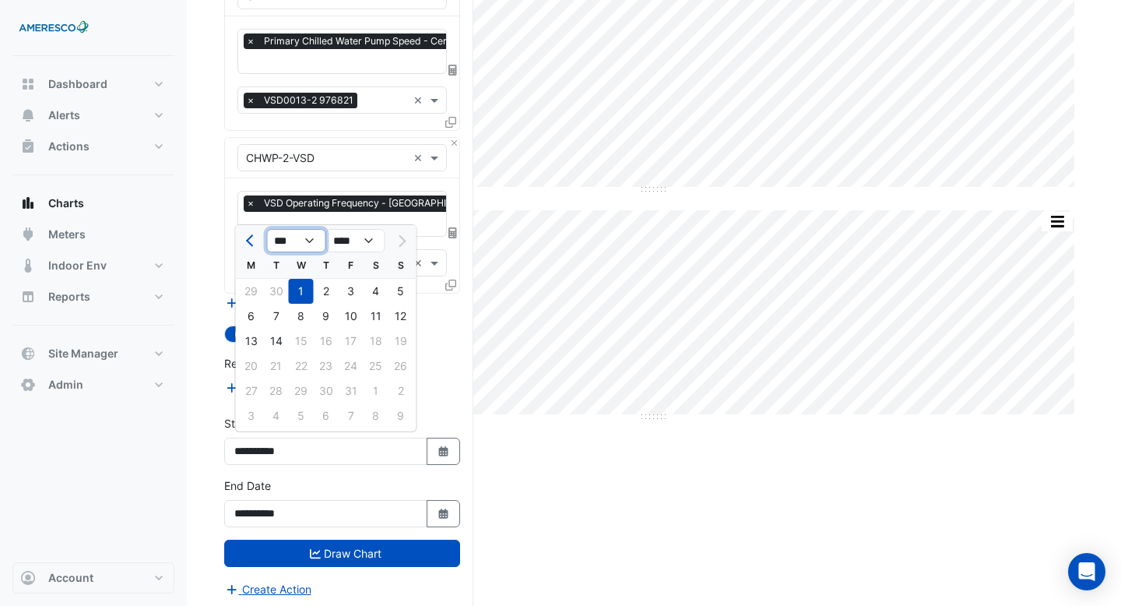
click at [301, 235] on select "*** *** *** *** *** *** *** *** *** ***" at bounding box center [296, 240] width 59 height 23
select select "*"
click at [267, 229] on select "*** *** *** *** *** *** *** *** *** ***" at bounding box center [296, 240] width 59 height 23
click at [344, 290] on div "1" at bounding box center [351, 291] width 25 height 25
type input "**********"
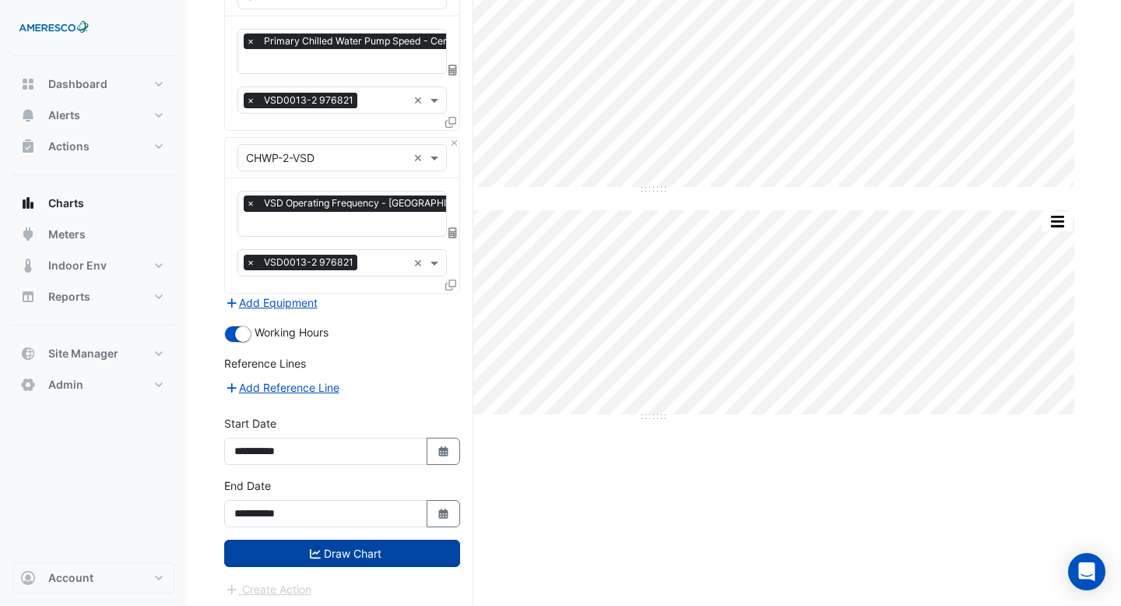
click at [291, 539] on button "Draw Chart" at bounding box center [342, 552] width 236 height 27
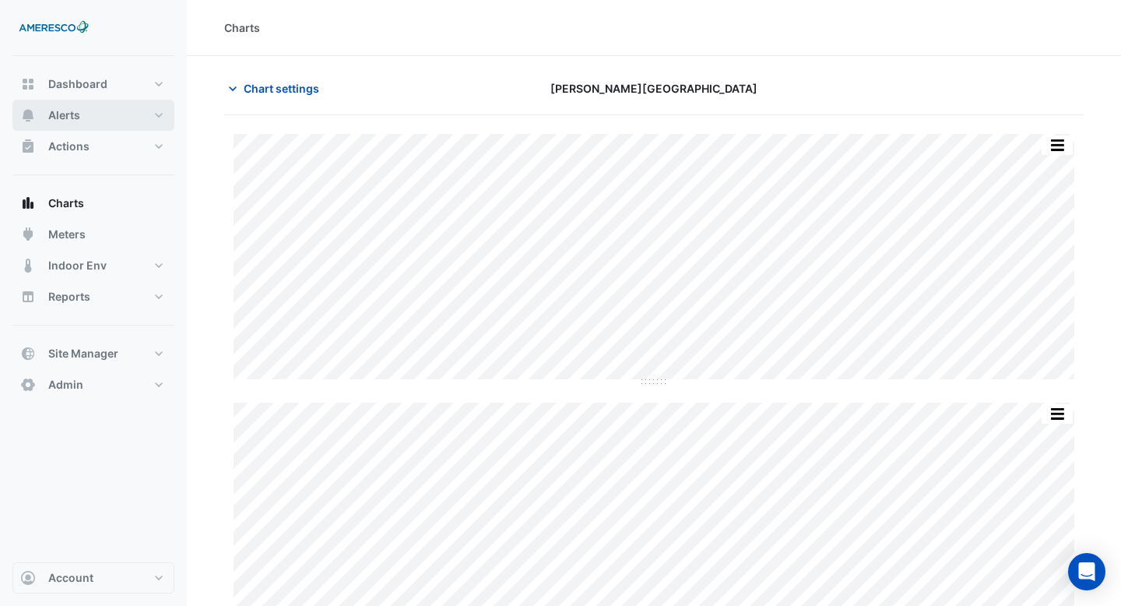
click at [65, 104] on button "Alerts" at bounding box center [93, 115] width 162 height 31
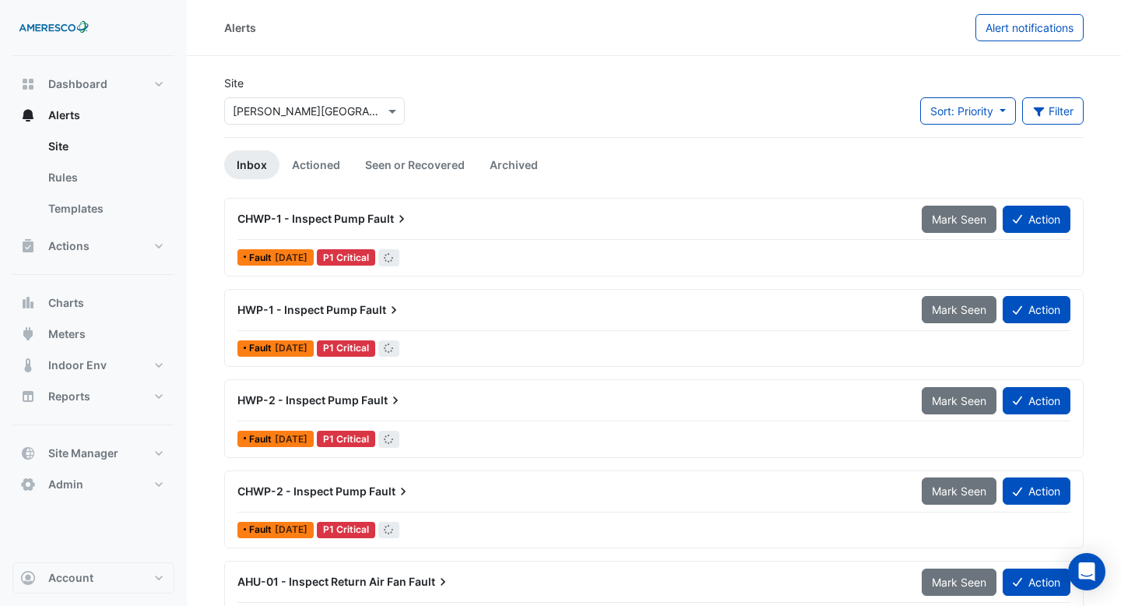
click at [581, 251] on div "Fault 2 months ago P1 Critical" at bounding box center [654, 257] width 836 height 23
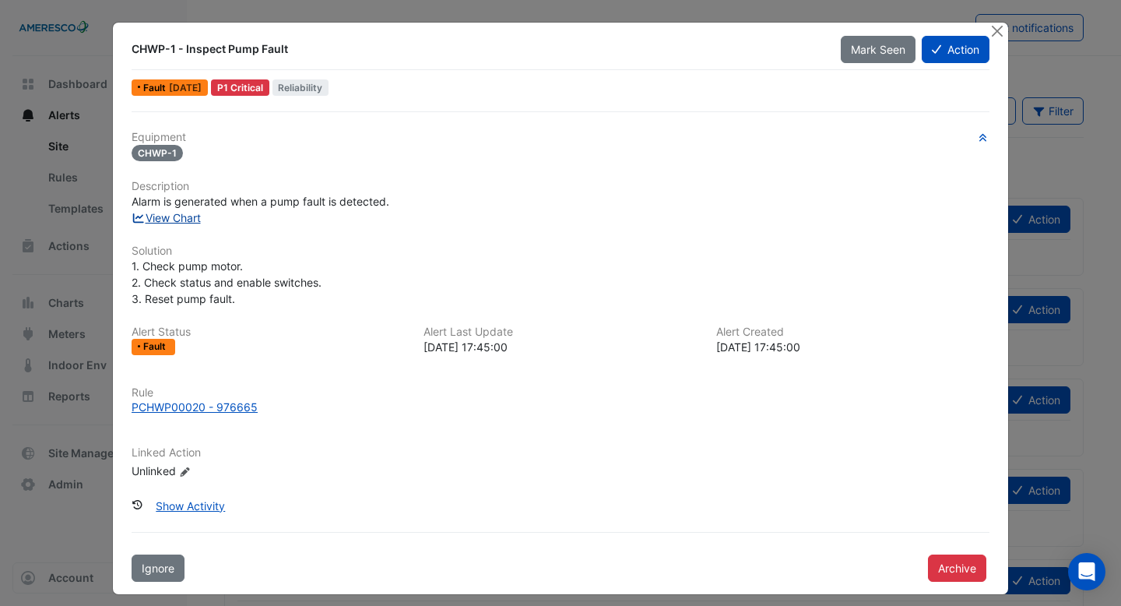
click at [188, 220] on link "View Chart" at bounding box center [166, 217] width 69 height 13
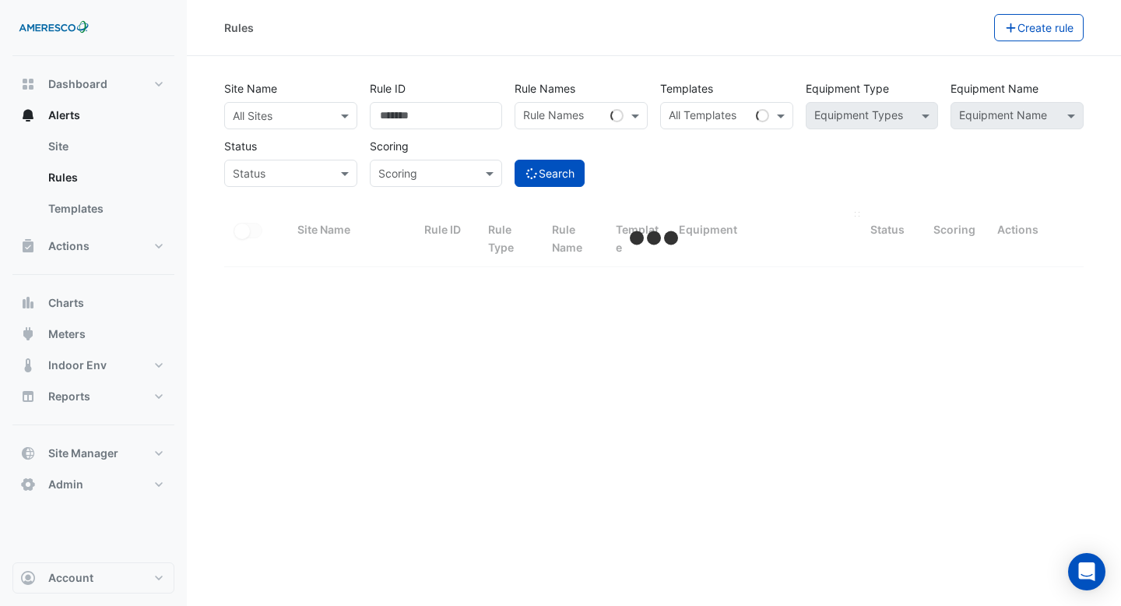
select select "***"
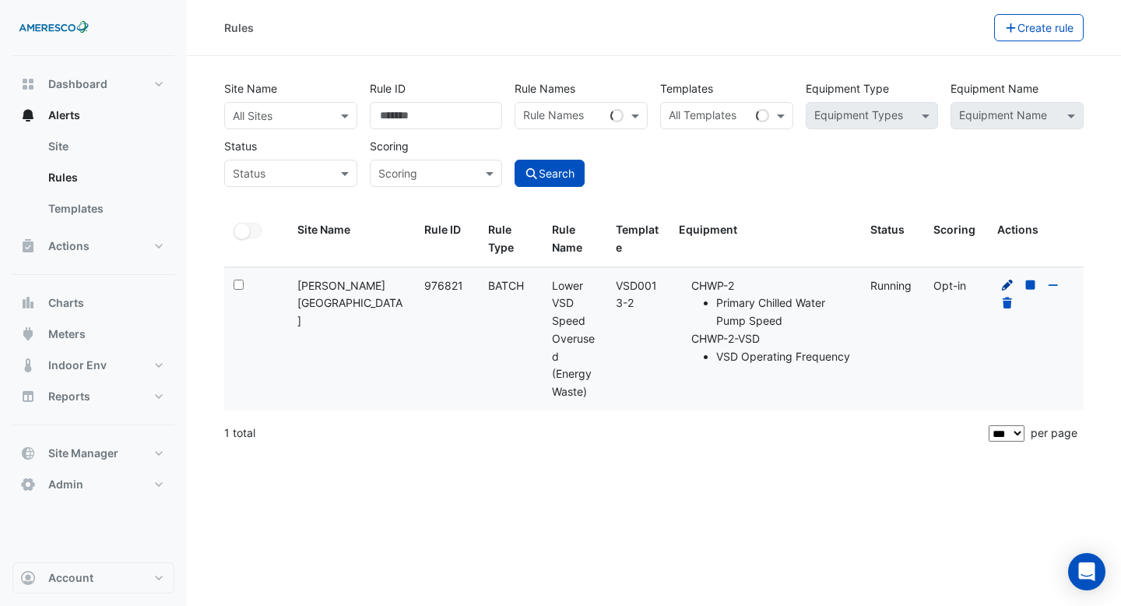
click at [1008, 285] on icon at bounding box center [1007, 284] width 11 height 11
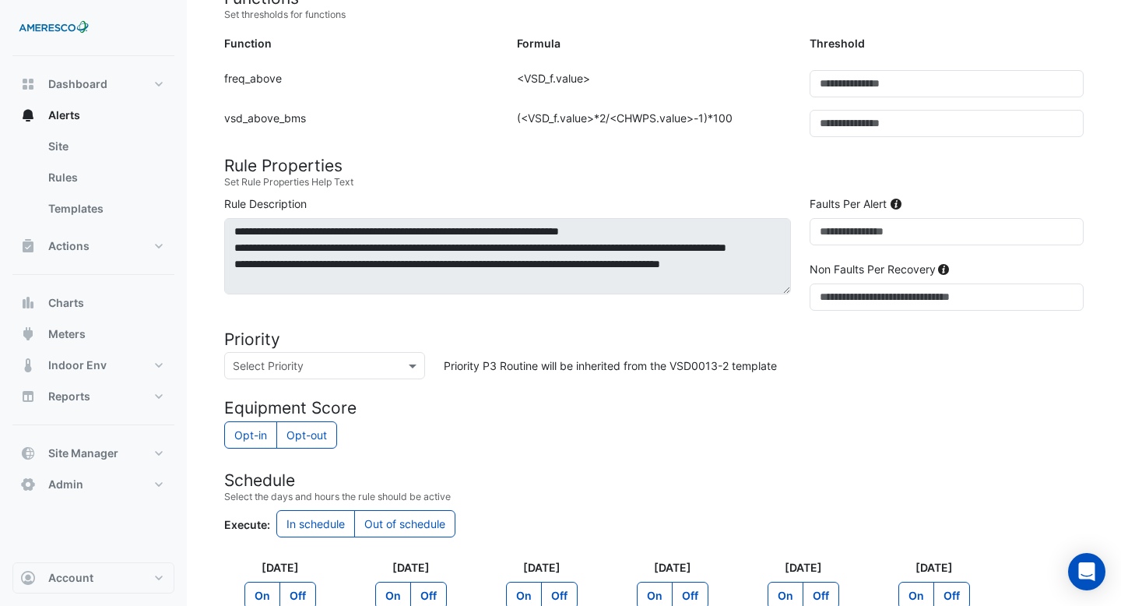
scroll to position [646, 0]
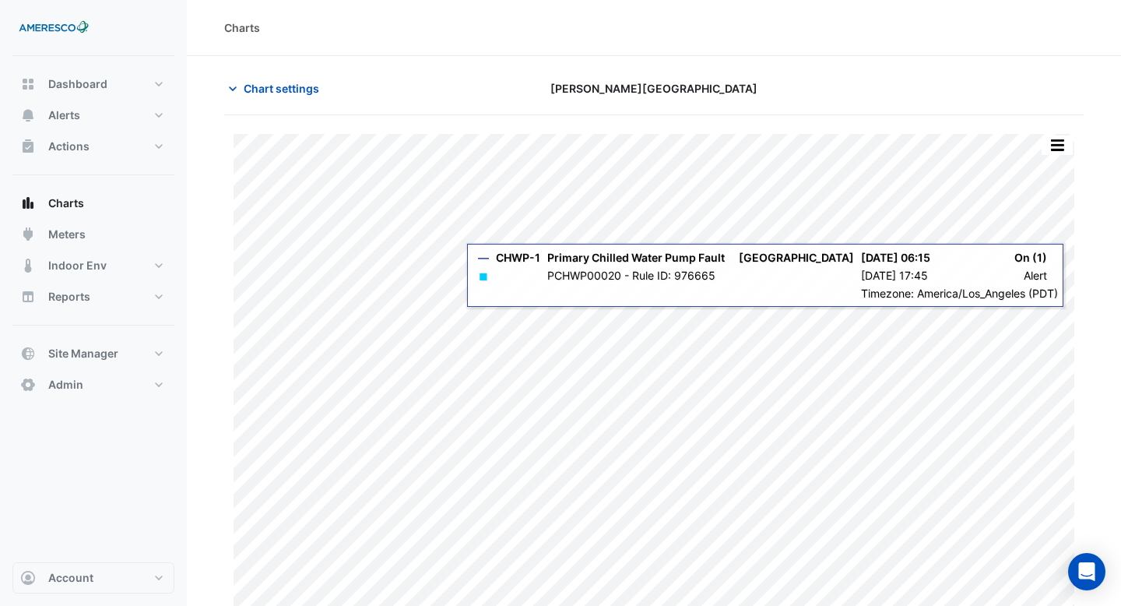
scroll to position [26, 0]
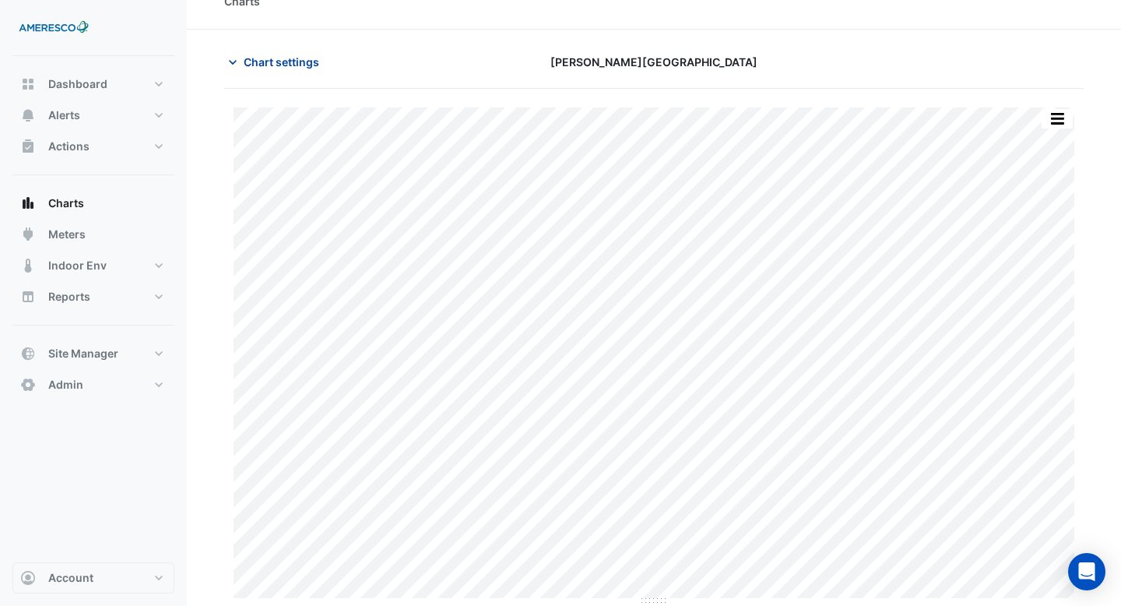
click at [263, 61] on span "Chart settings" at bounding box center [282, 62] width 76 height 16
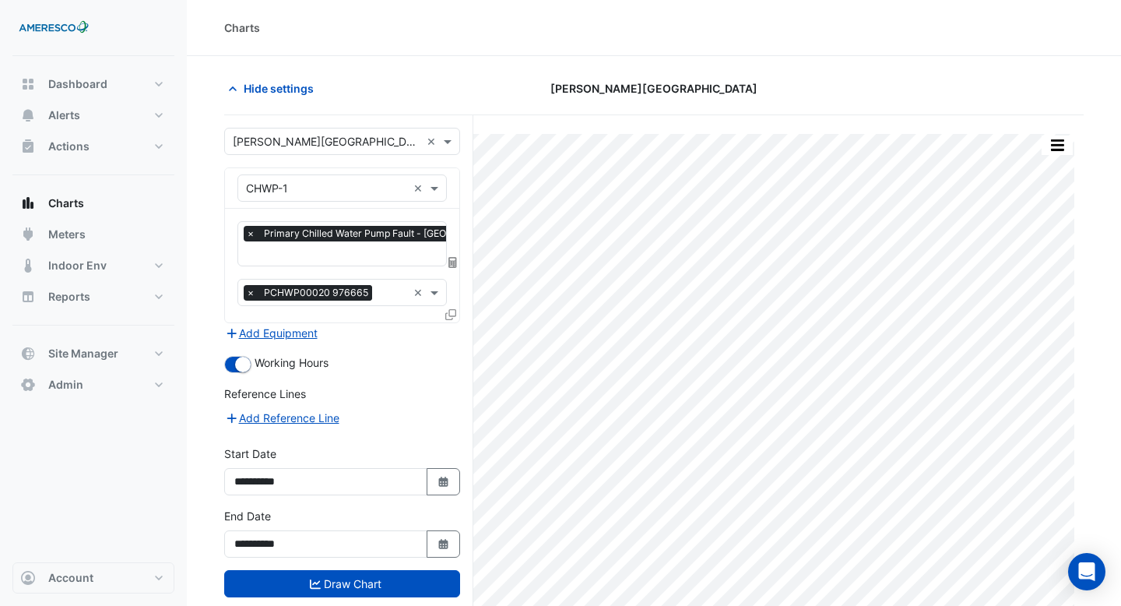
scroll to position [0, 8]
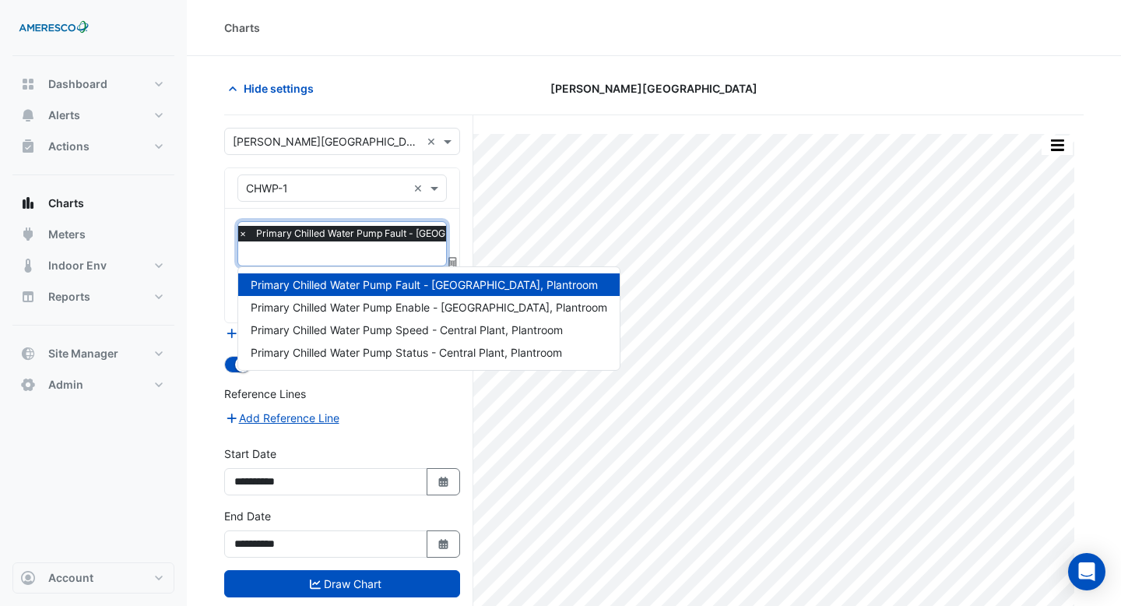
click at [351, 256] on input "text" at bounding box center [404, 255] width 332 height 16
click at [340, 332] on span "Primary Chilled Water Pump Speed - Central Plant, Plantroom" at bounding box center [407, 329] width 312 height 13
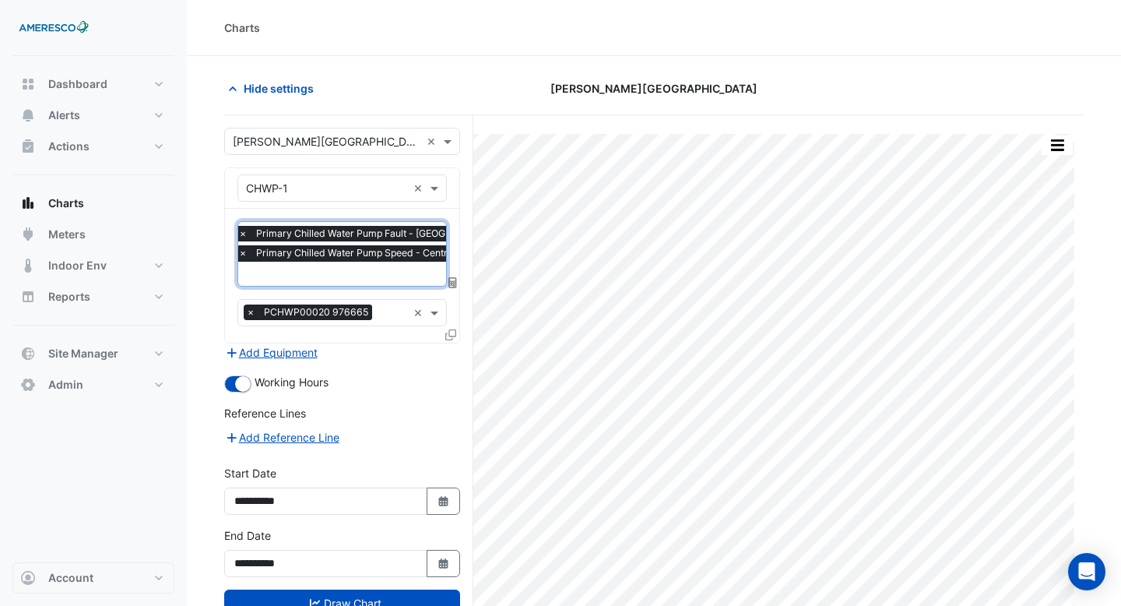
scroll to position [59, 0]
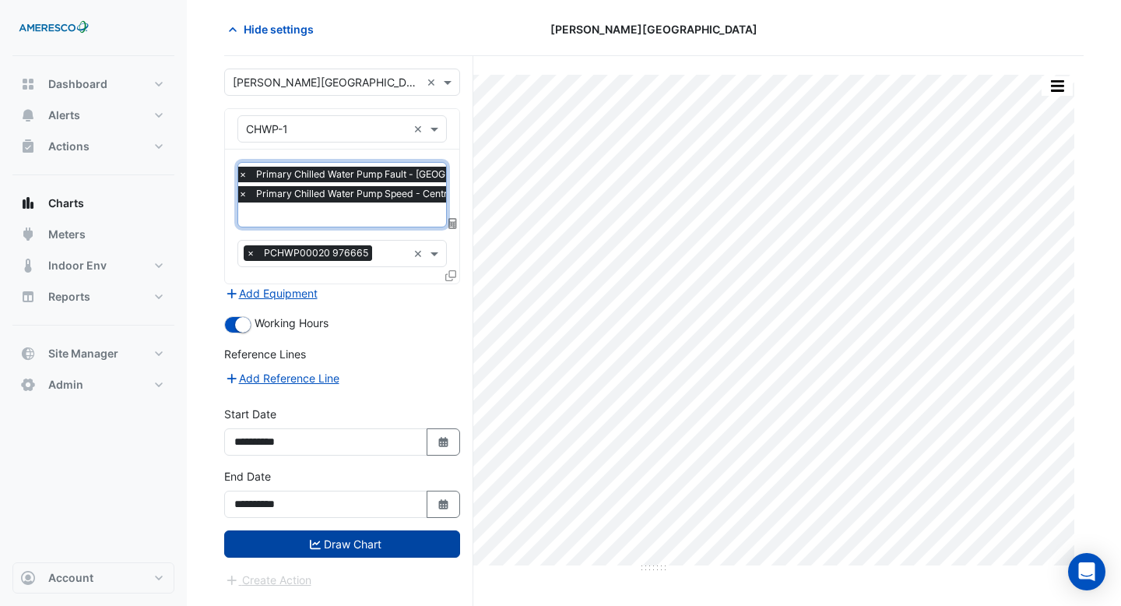
click at [321, 536] on button "Draw Chart" at bounding box center [342, 543] width 236 height 27
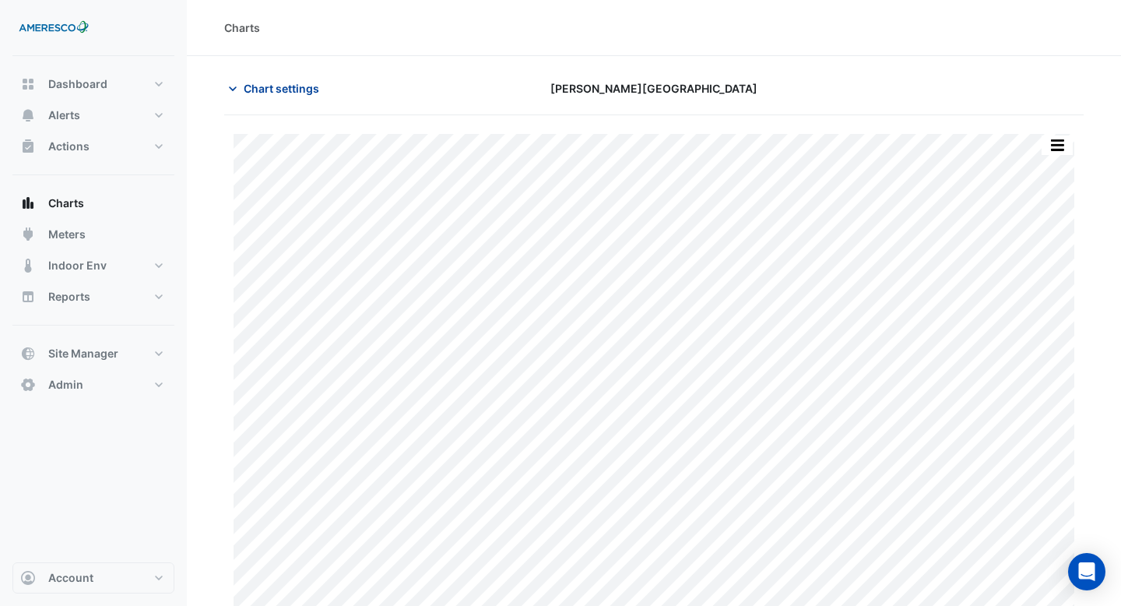
click at [267, 83] on span "Chart settings" at bounding box center [282, 88] width 76 height 16
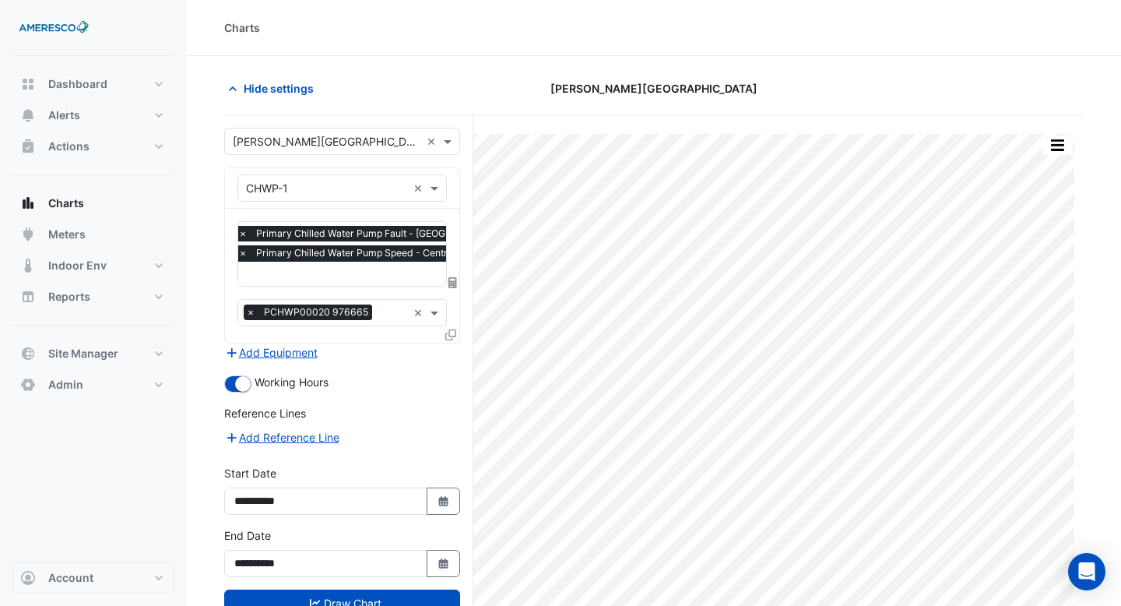
scroll to position [59, 0]
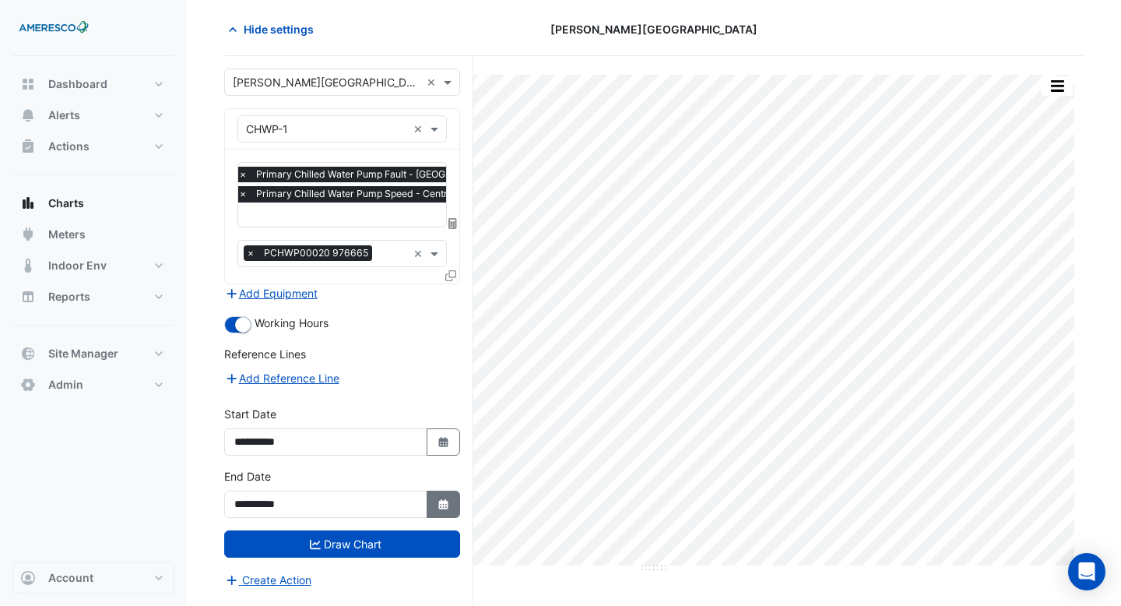
click at [437, 499] on icon "Select Date" at bounding box center [444, 504] width 14 height 11
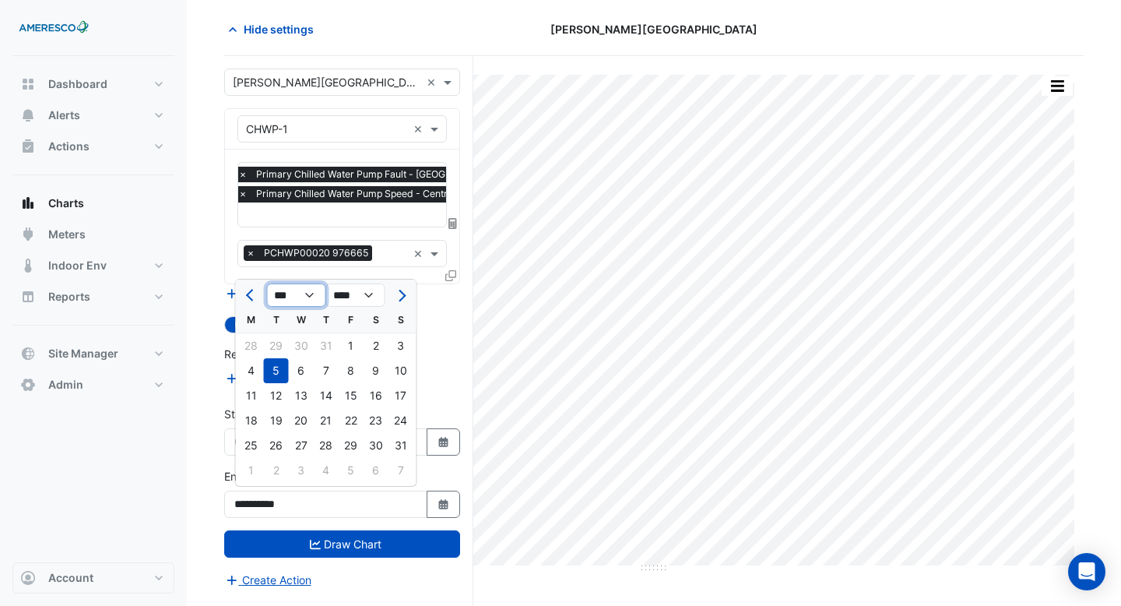
click at [307, 293] on select "*** *** *** *** *** ***" at bounding box center [296, 294] width 59 height 23
select select "**"
click at [267, 283] on select "*** *** *** *** *** ***" at bounding box center [296, 294] width 59 height 23
click at [357, 372] on div "10" at bounding box center [351, 370] width 25 height 25
type input "**********"
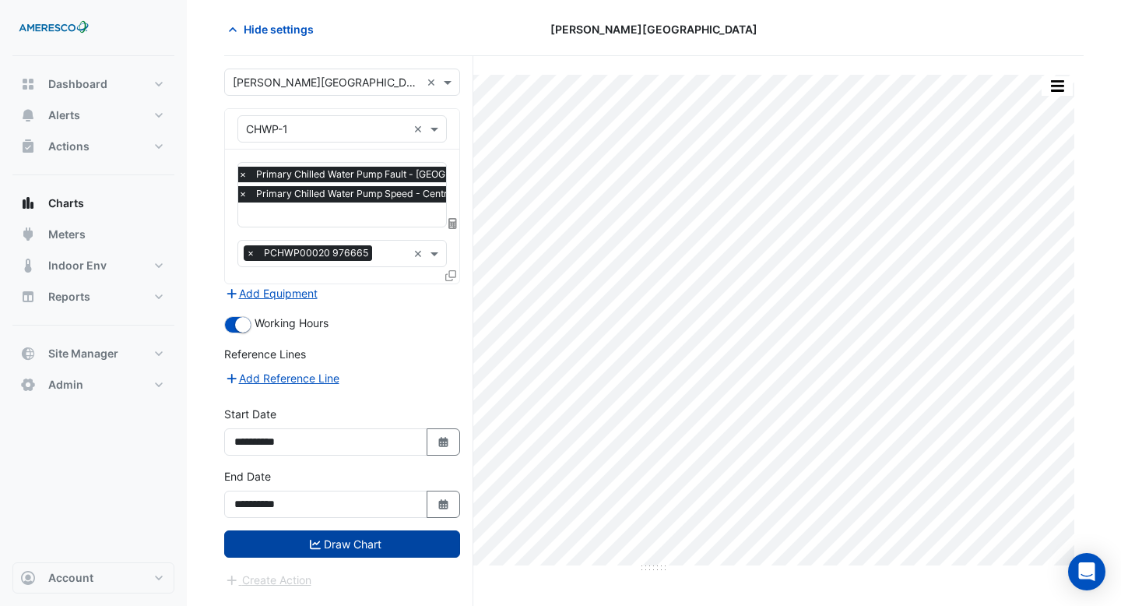
click at [335, 547] on button "Draw Chart" at bounding box center [342, 543] width 236 height 27
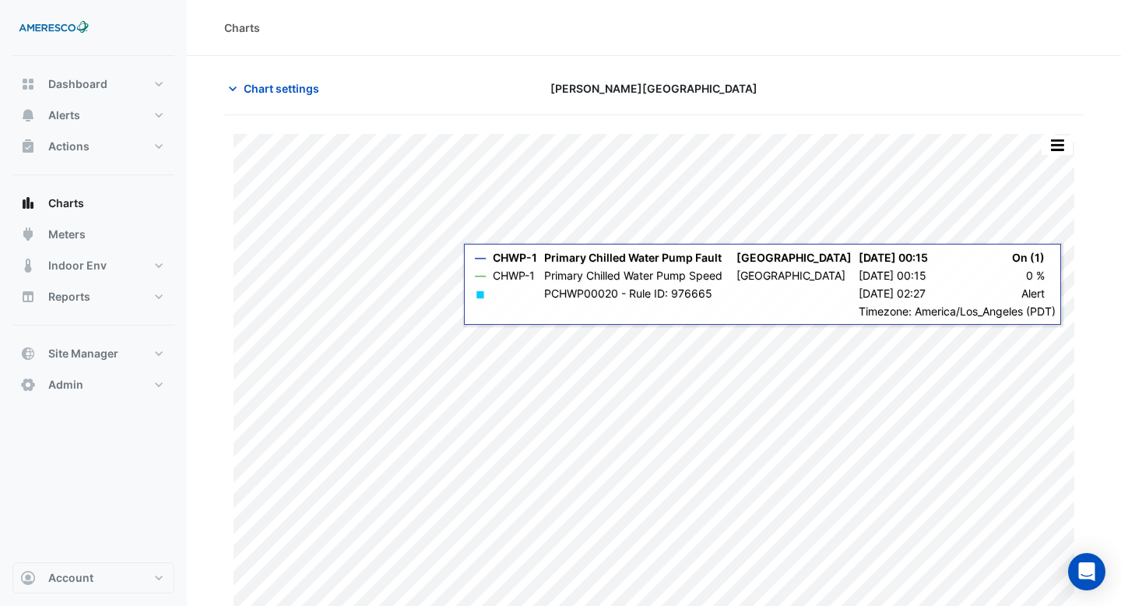
scroll to position [59, 0]
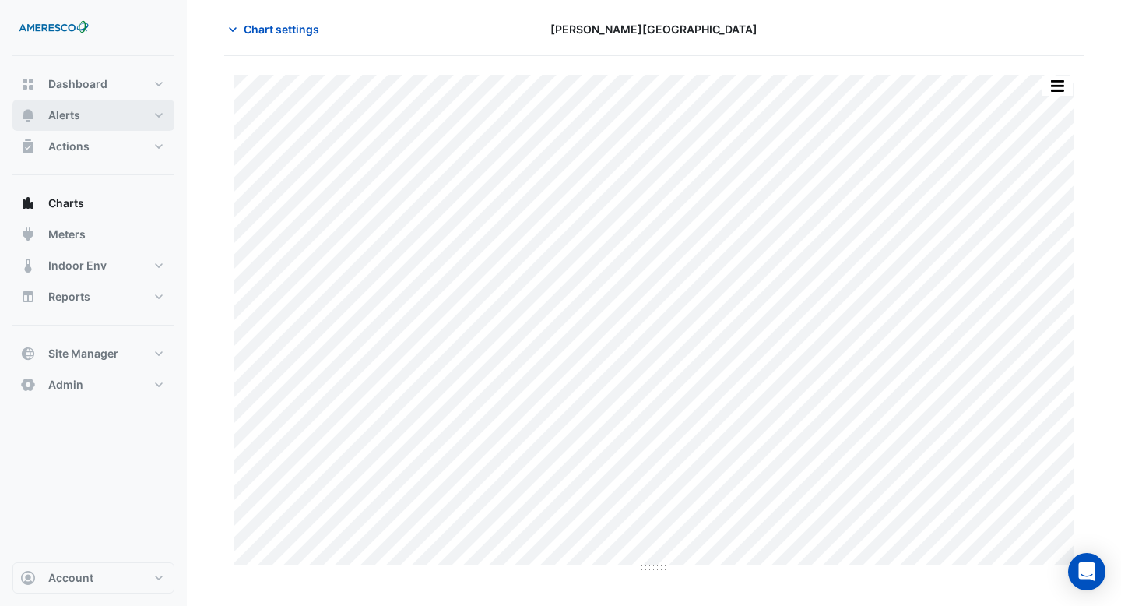
click at [115, 114] on button "Alerts" at bounding box center [93, 115] width 162 height 31
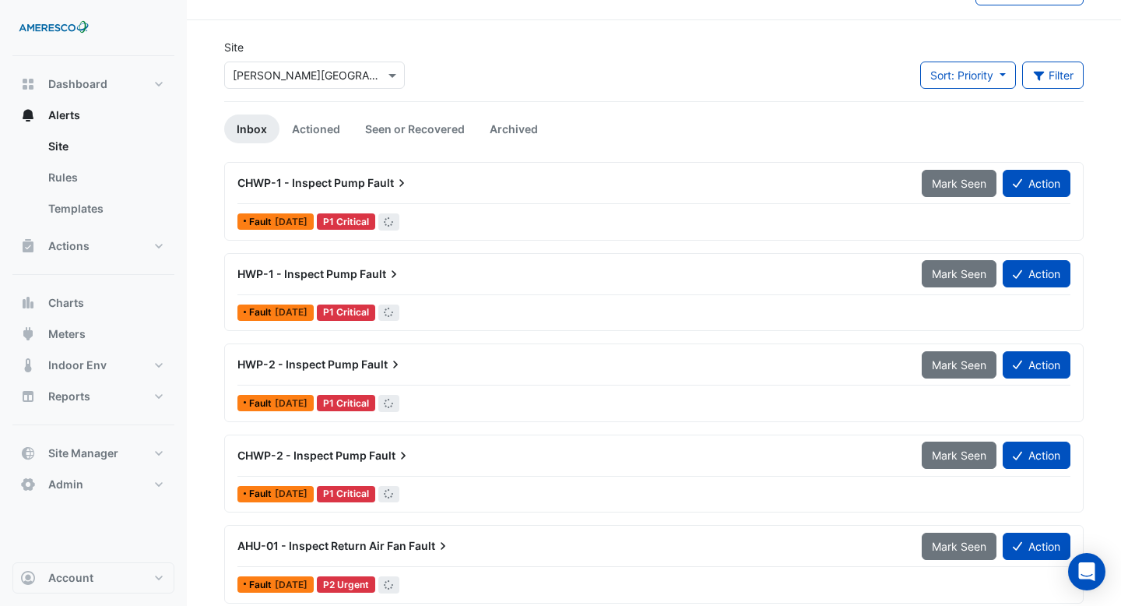
scroll to position [63, 0]
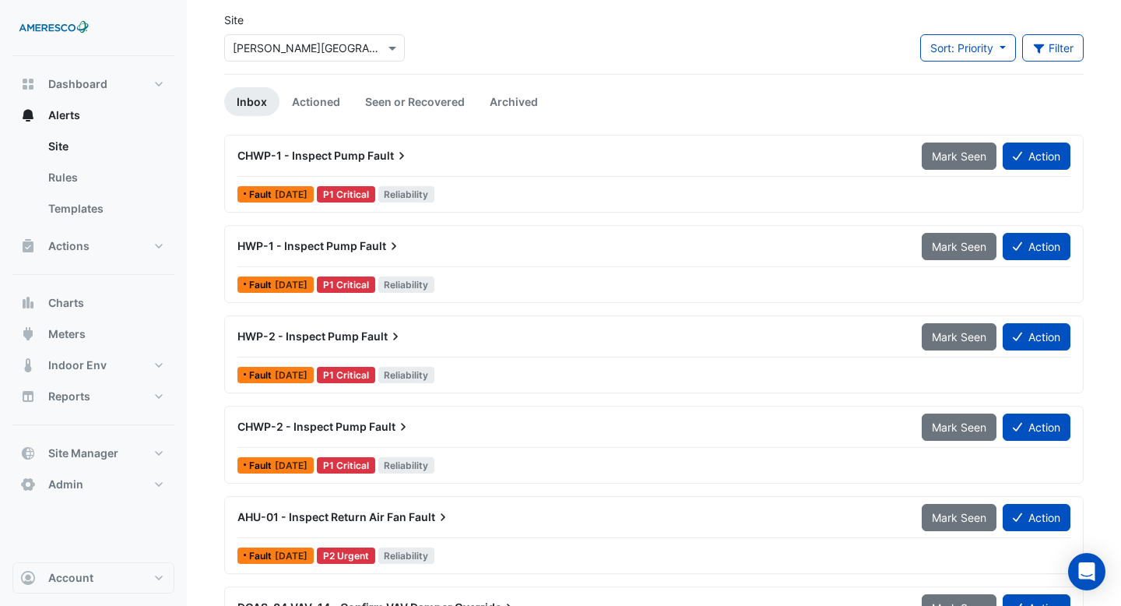
click at [474, 256] on div "HWP-1 - Inspect Pump Fault" at bounding box center [570, 246] width 684 height 28
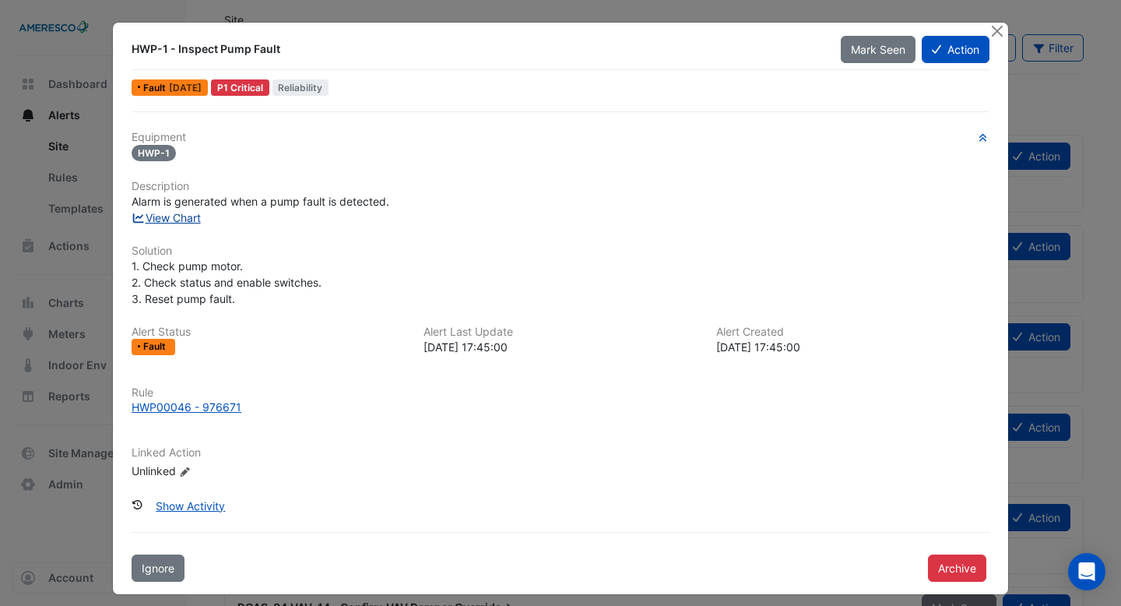
click at [183, 217] on link "View Chart" at bounding box center [166, 217] width 69 height 13
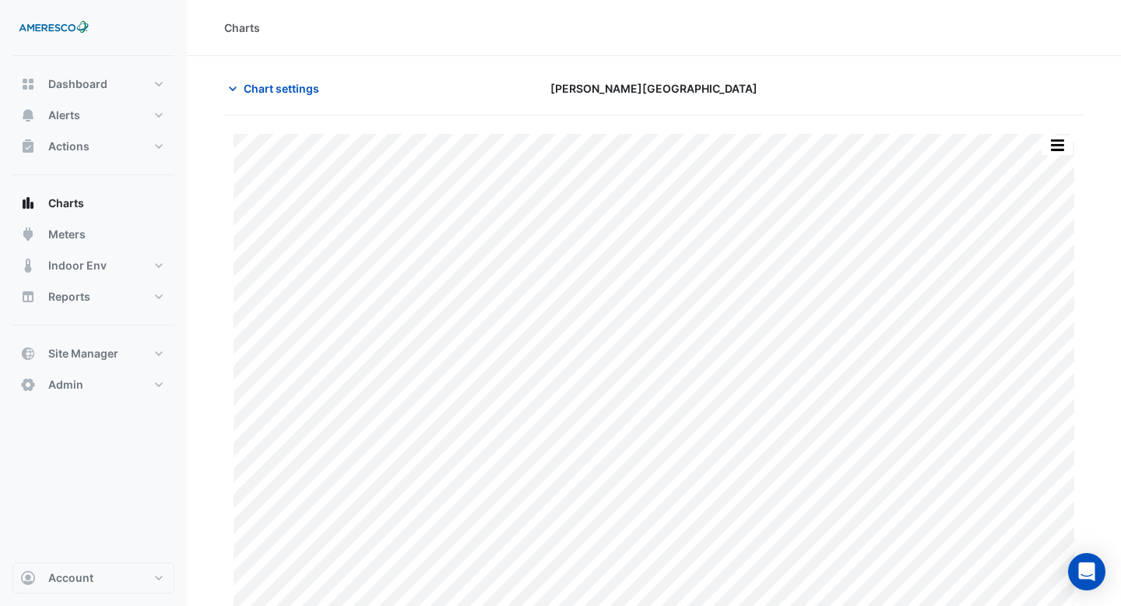
type input "**********"
click at [296, 92] on span "Chart settings" at bounding box center [282, 88] width 76 height 16
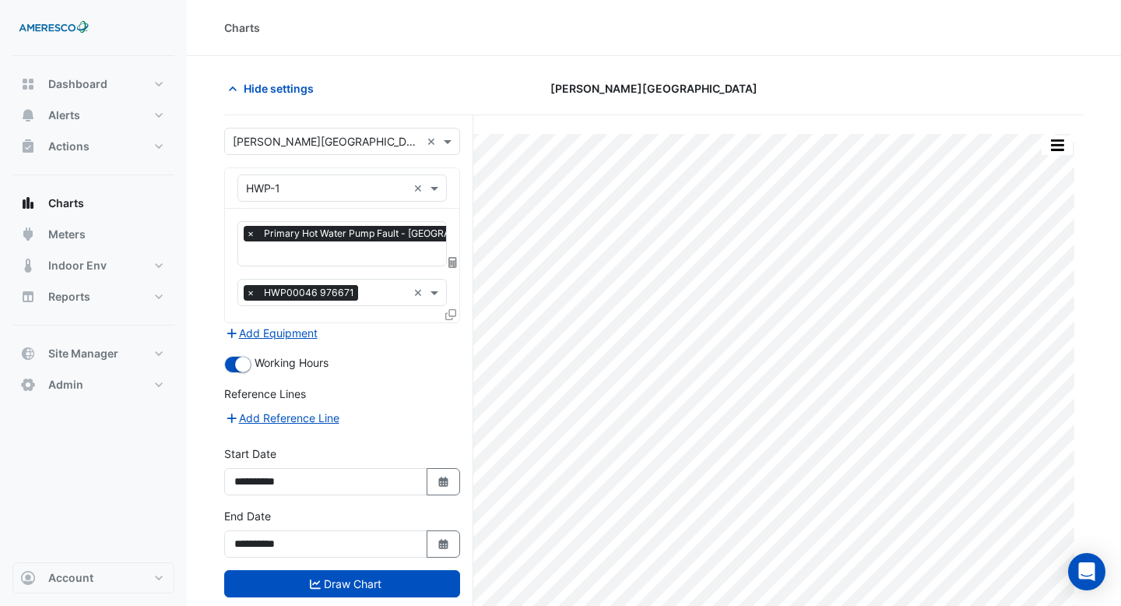
scroll to position [59, 0]
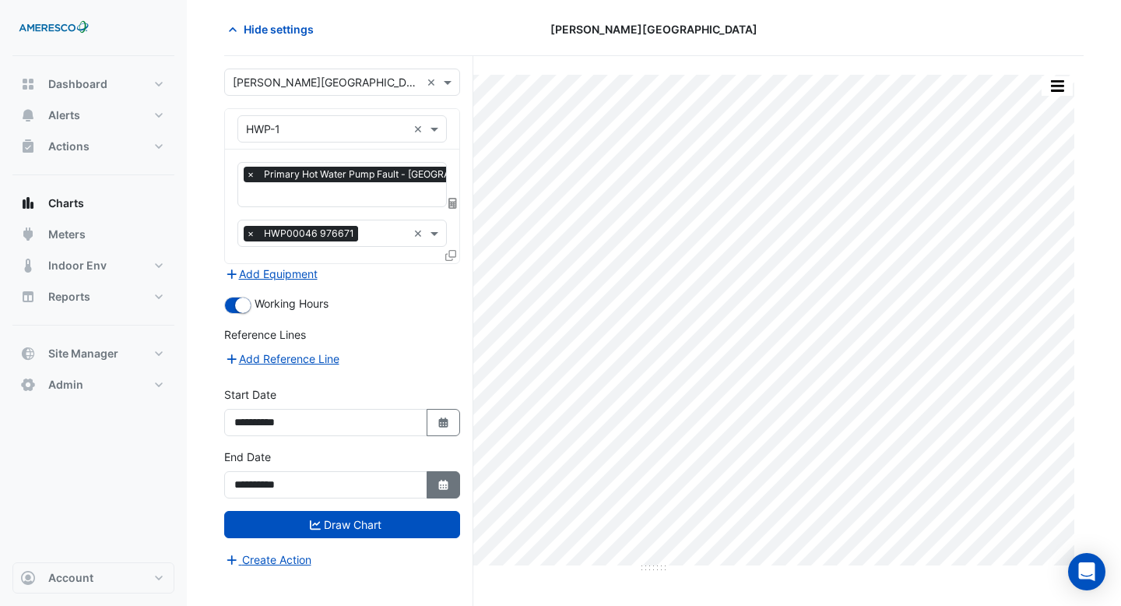
click at [449, 483] on icon "Select Date" at bounding box center [444, 484] width 14 height 11
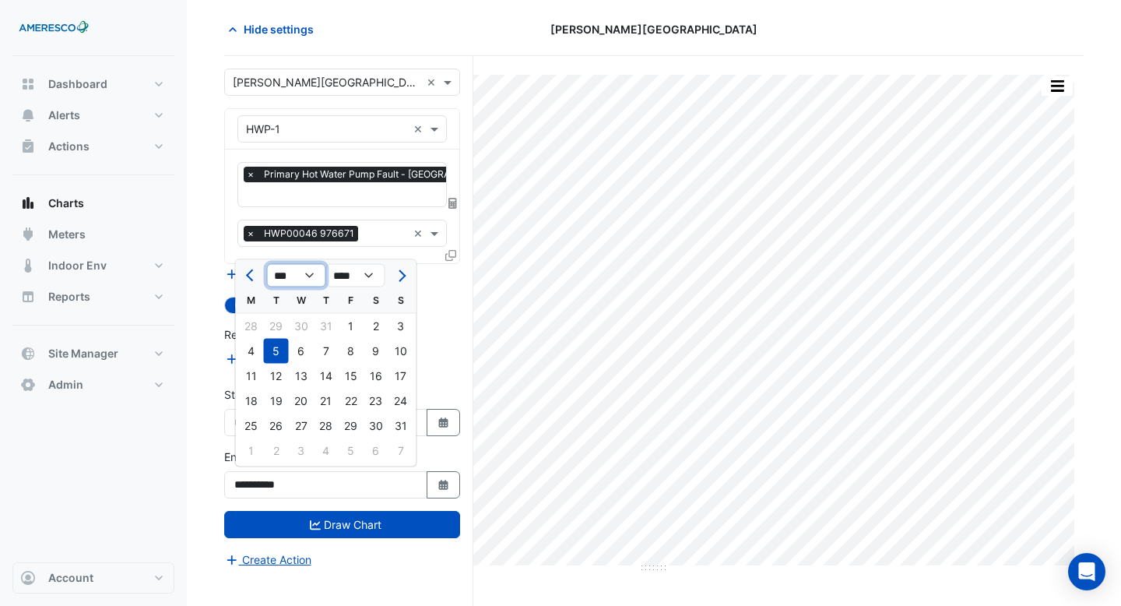
click at [312, 277] on select "*** *** *** *** *** ***" at bounding box center [296, 275] width 59 height 23
select select "**"
click at [267, 264] on select "*** *** *** *** *** ***" at bounding box center [296, 275] width 59 height 23
click at [311, 381] on div "15" at bounding box center [301, 376] width 25 height 25
type input "**********"
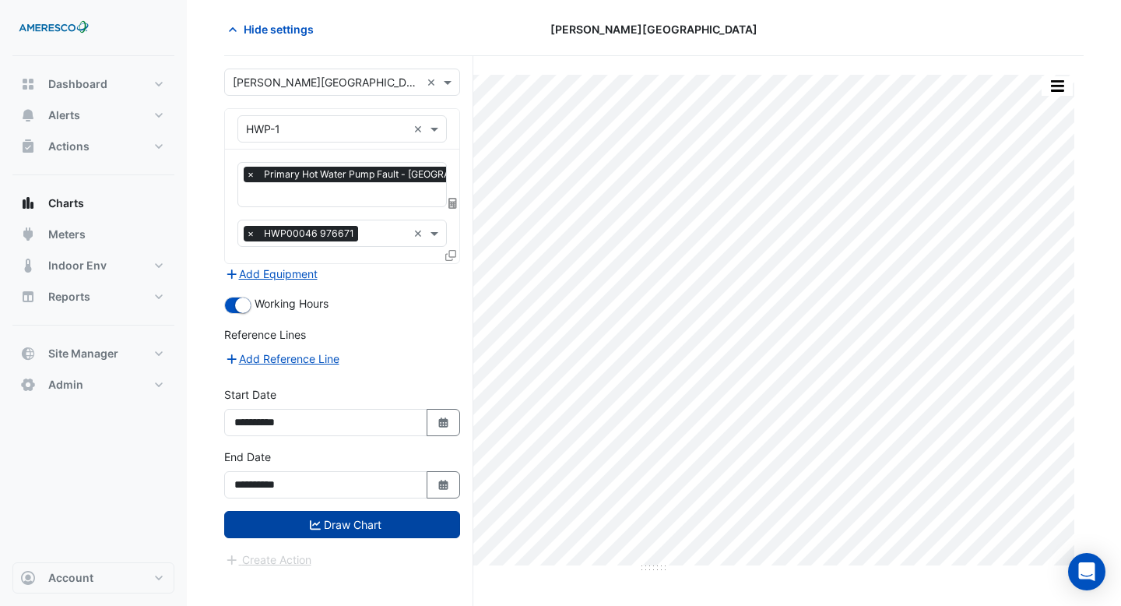
click at [351, 532] on button "Draw Chart" at bounding box center [342, 524] width 236 height 27
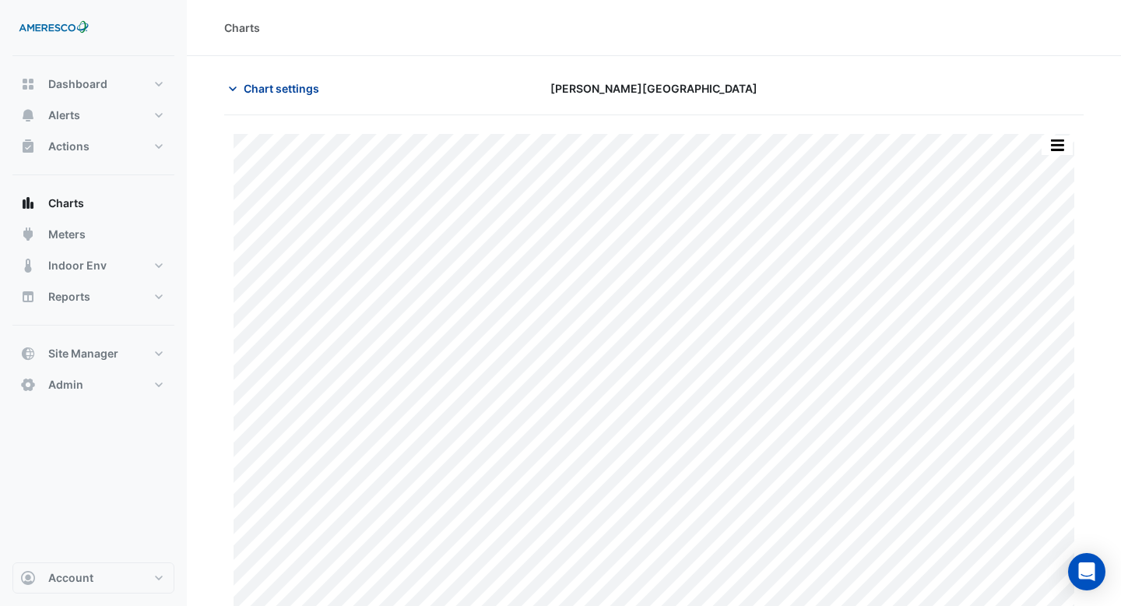
click at [276, 97] on button "Chart settings" at bounding box center [276, 88] width 105 height 27
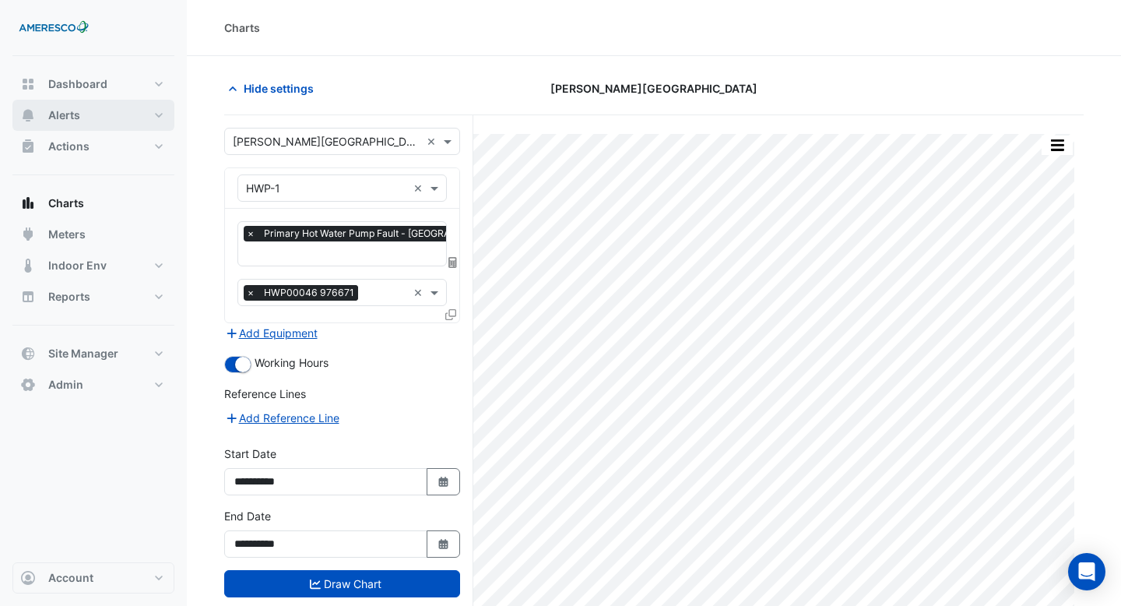
click at [112, 113] on button "Alerts" at bounding box center [93, 115] width 162 height 31
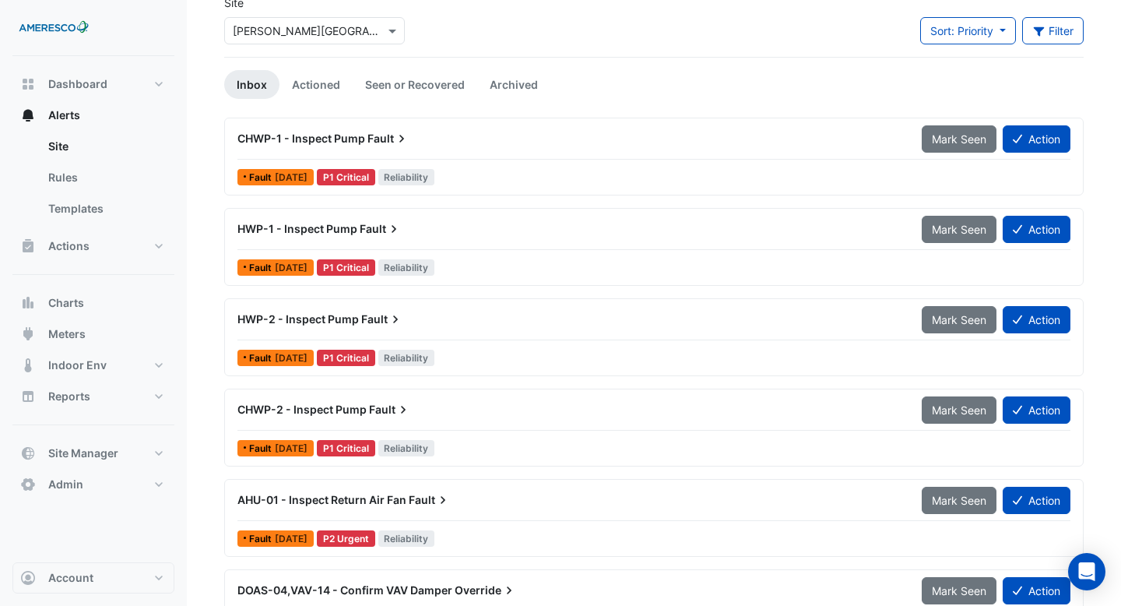
scroll to position [81, 0]
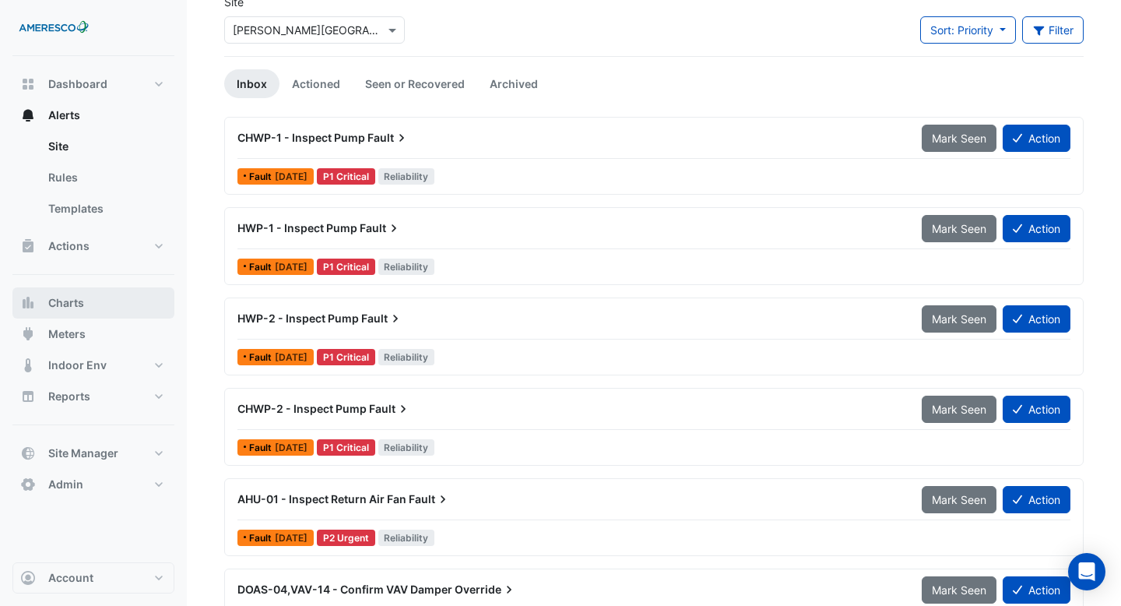
click at [67, 303] on span "Charts" at bounding box center [66, 303] width 36 height 16
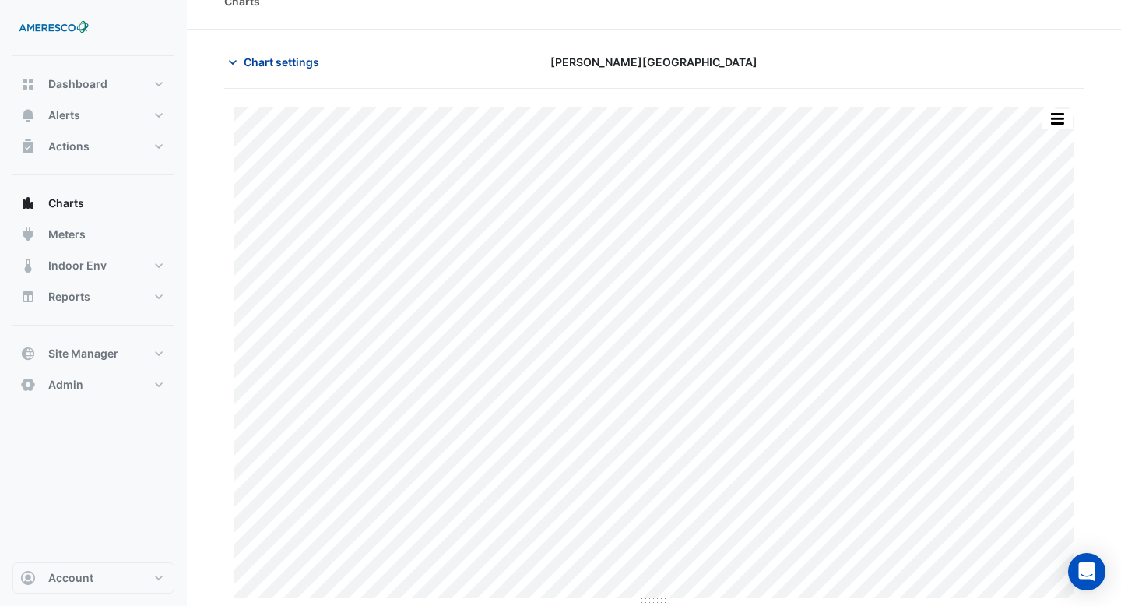
scroll to position [26, 0]
type input "**********"
click at [282, 60] on span "Chart settings" at bounding box center [282, 62] width 76 height 16
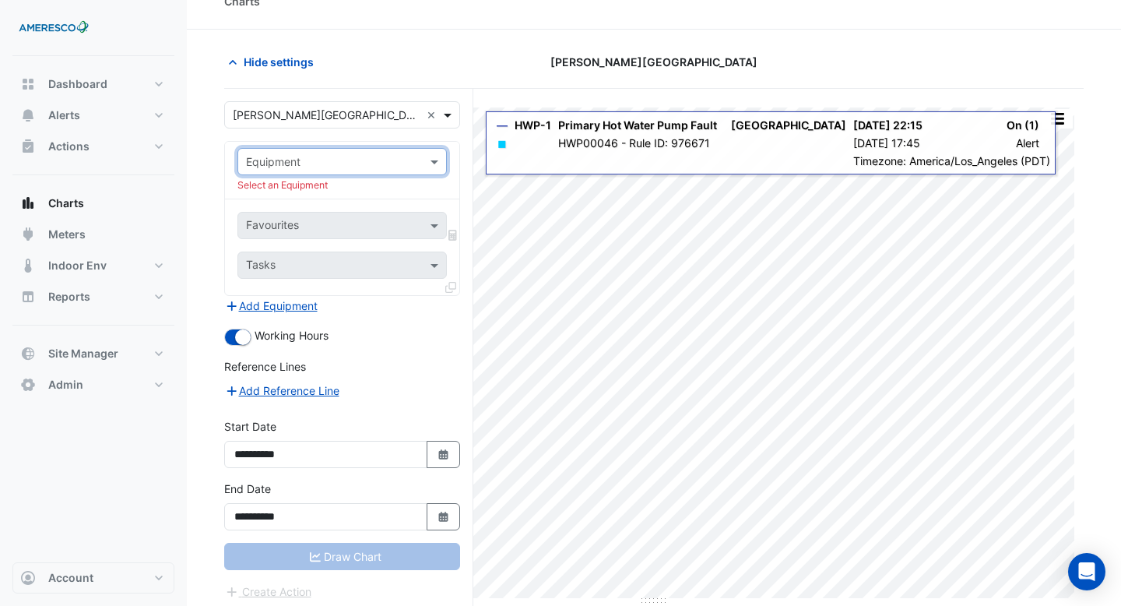
click at [449, 114] on span at bounding box center [449, 115] width 19 height 16
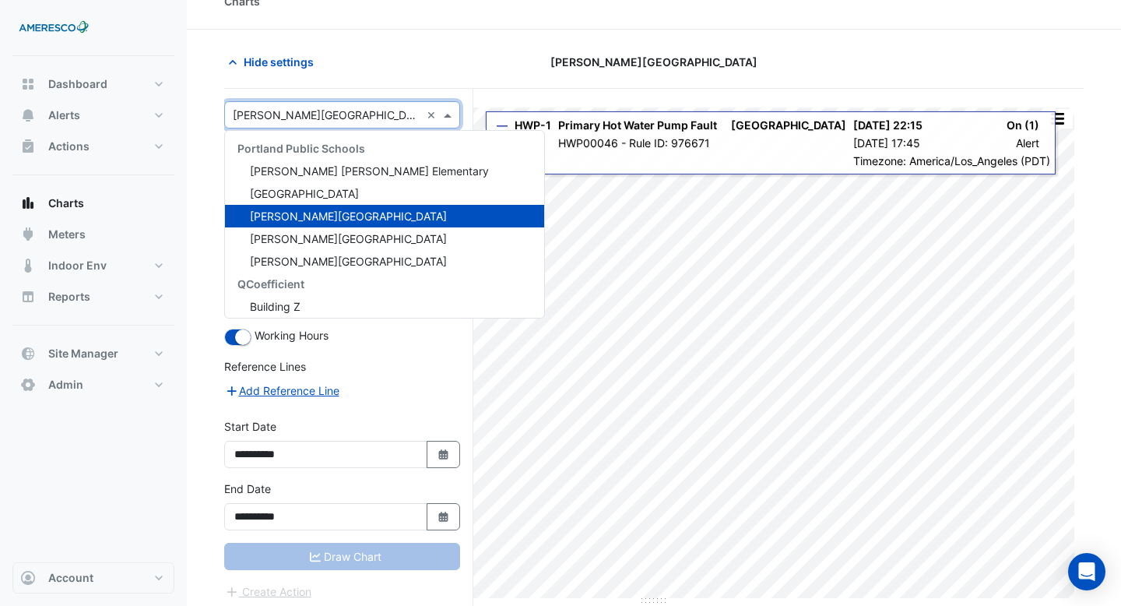
click at [365, 211] on div "Kelly Elementary" at bounding box center [384, 216] width 319 height 23
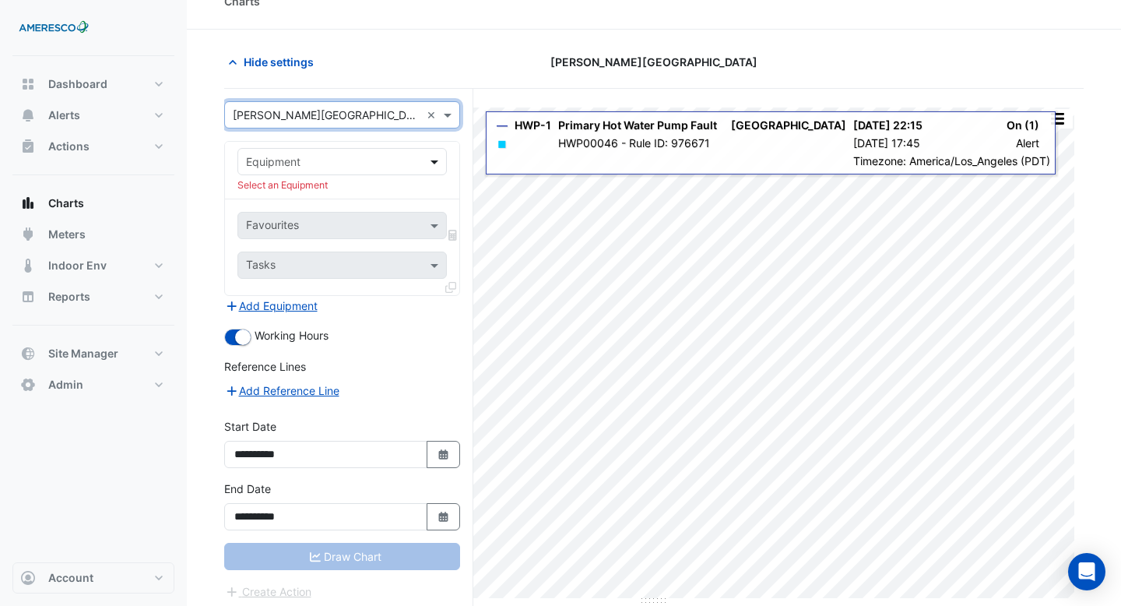
click at [437, 156] on span at bounding box center [436, 161] width 19 height 16
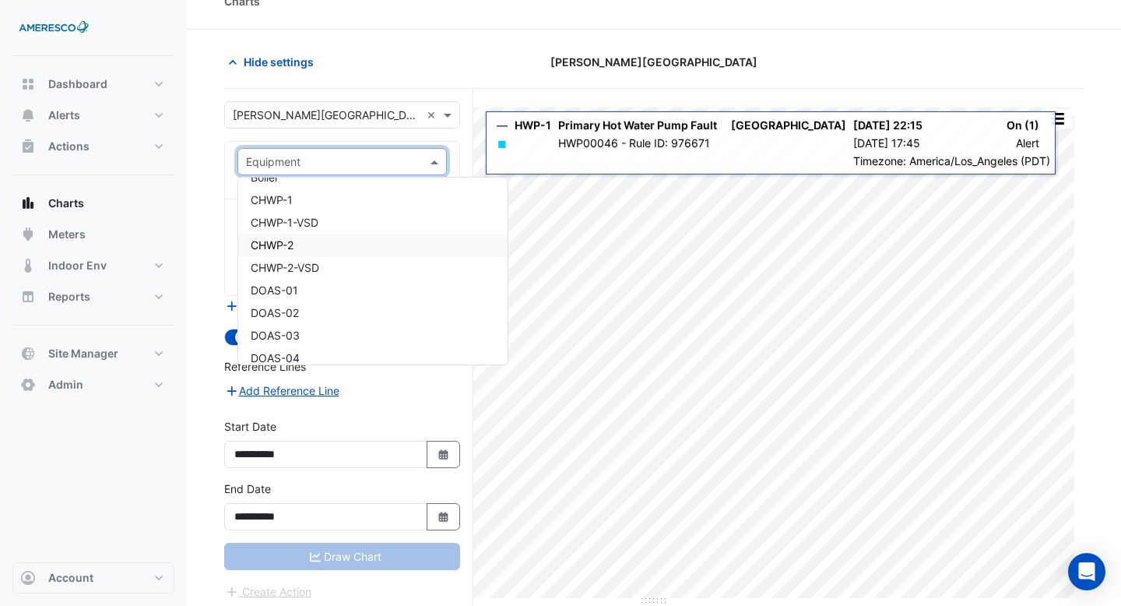
scroll to position [32, 0]
click at [366, 208] on div "AHU-03" at bounding box center [372, 208] width 269 height 23
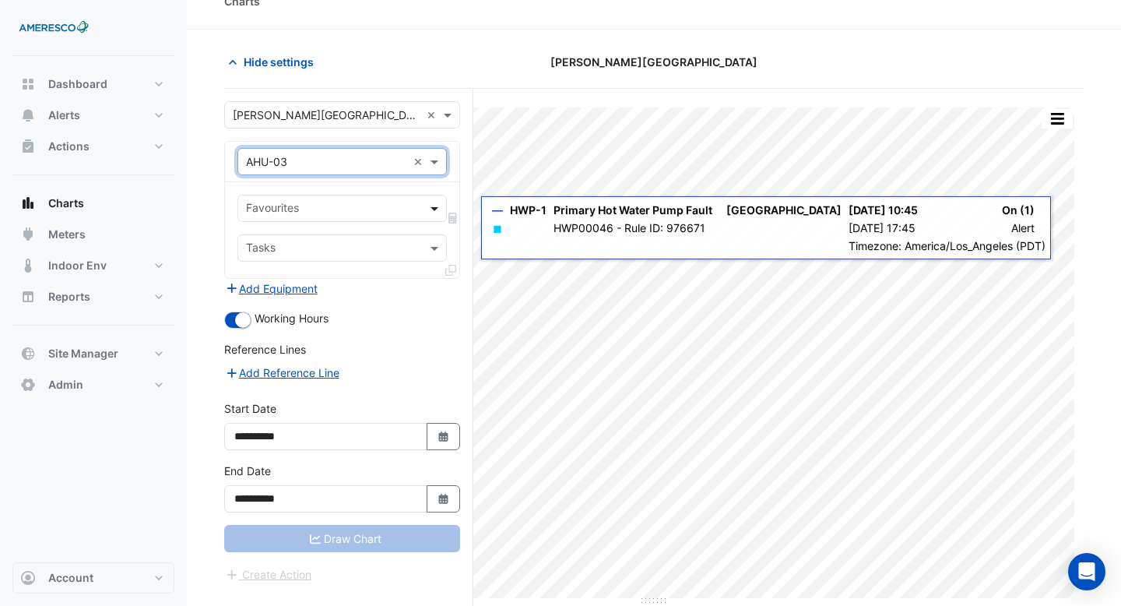
click at [434, 207] on span at bounding box center [436, 208] width 19 height 16
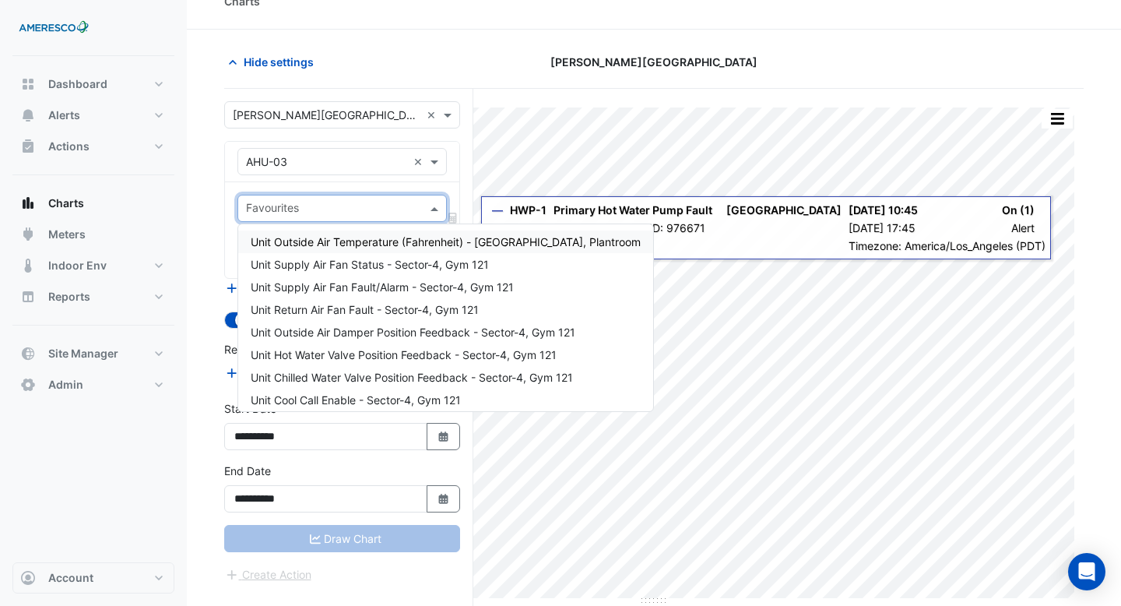
click at [406, 248] on span "Unit Outside Air Temperature (Fahrenheit) - Central Plant, Plantroom" at bounding box center [446, 241] width 390 height 13
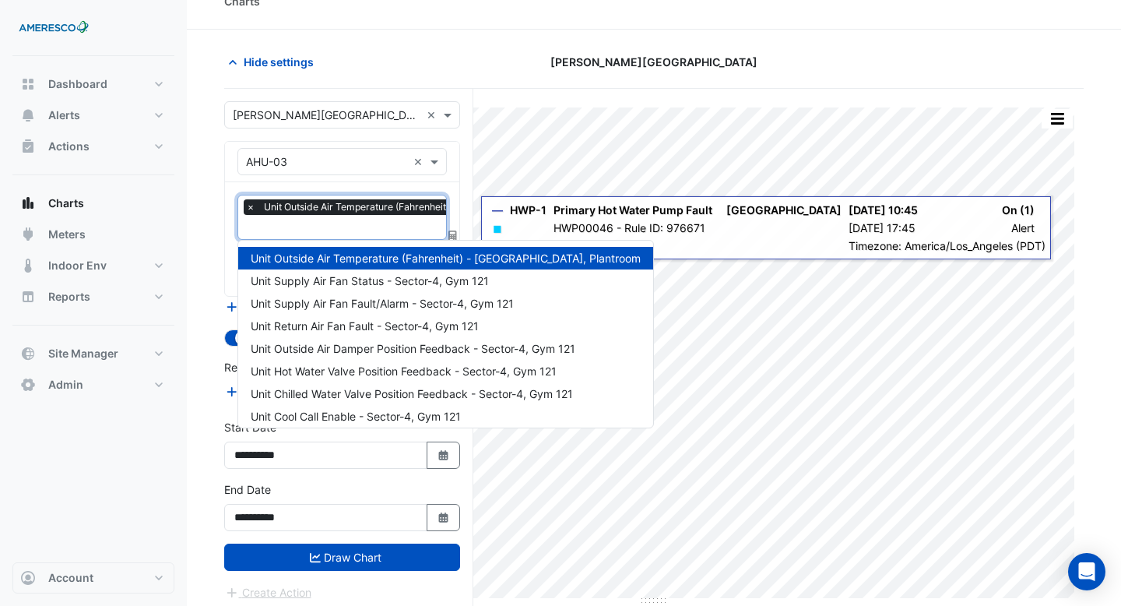
click at [399, 232] on input "text" at bounding box center [429, 228] width 367 height 16
click at [395, 282] on span "Unit Supply Air Fan Status - Sector-4, Gym 121" at bounding box center [370, 280] width 238 height 13
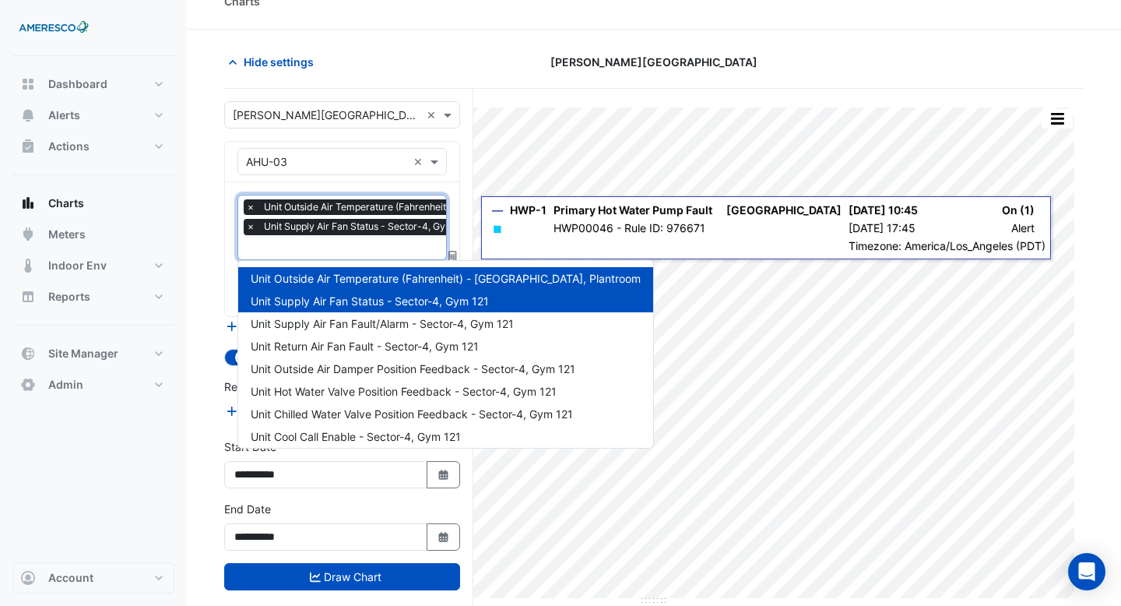
click at [395, 249] on input "text" at bounding box center [429, 249] width 367 height 16
click at [395, 321] on span "Unit Supply Air Fan Fault/Alarm - Sector-4, Gym 121" at bounding box center [382, 323] width 263 height 13
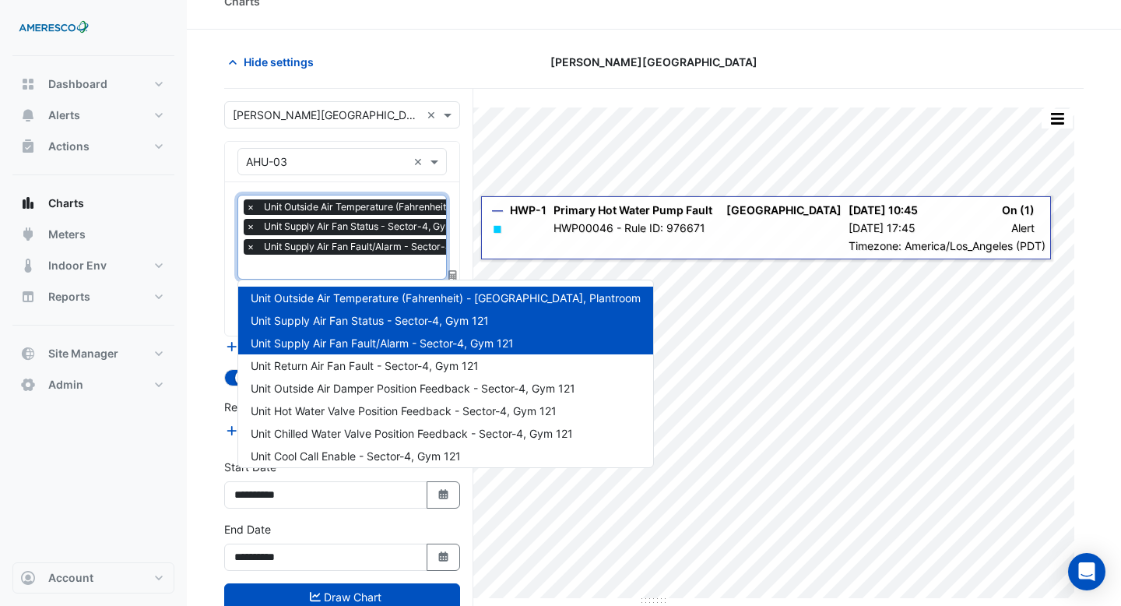
click at [388, 266] on input "text" at bounding box center [429, 268] width 367 height 16
click at [385, 363] on span "Unit Return Air Fan Fault - Sector-4, Gym 121" at bounding box center [365, 365] width 228 height 13
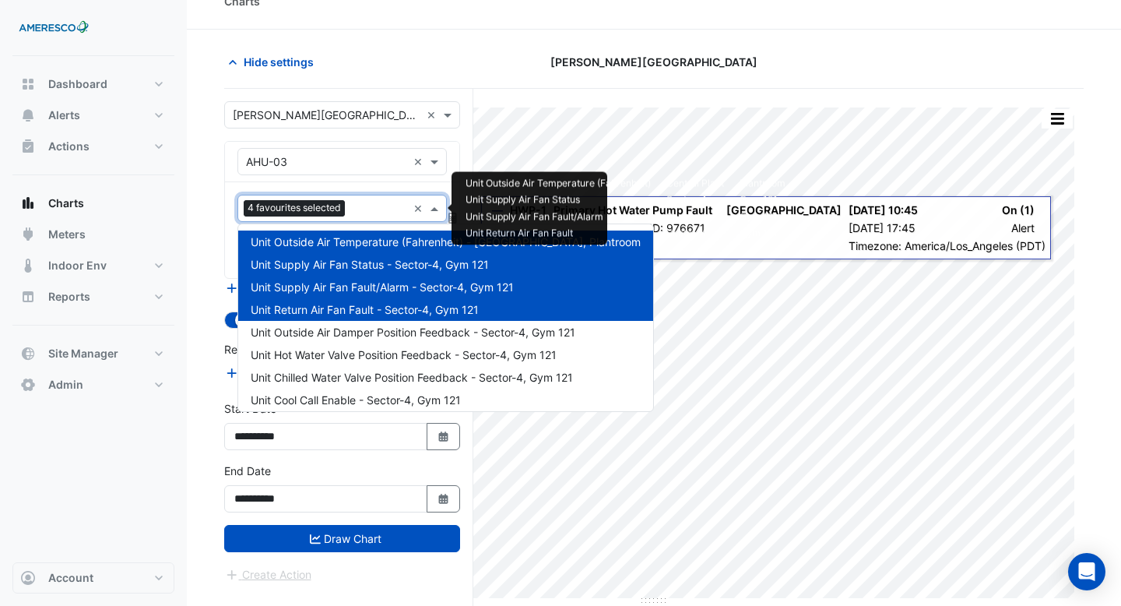
click at [374, 218] on div at bounding box center [378, 210] width 58 height 20
click at [353, 331] on span "Unit Outside Air Damper Position Feedback - Sector-4, Gym 121" at bounding box center [413, 331] width 325 height 13
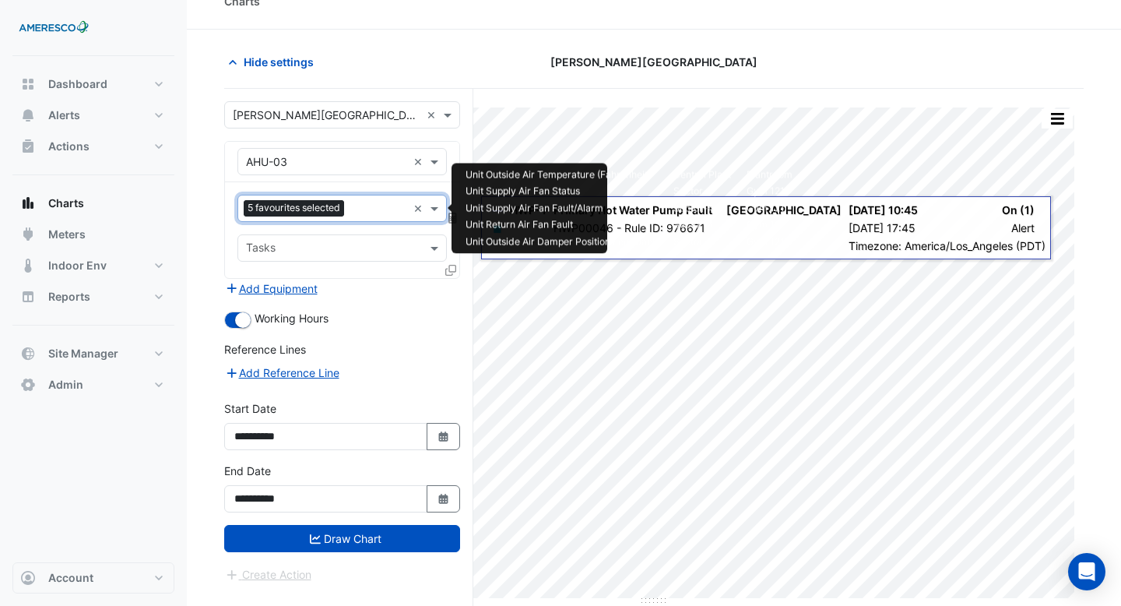
click at [353, 204] on input "text" at bounding box center [378, 210] width 57 height 16
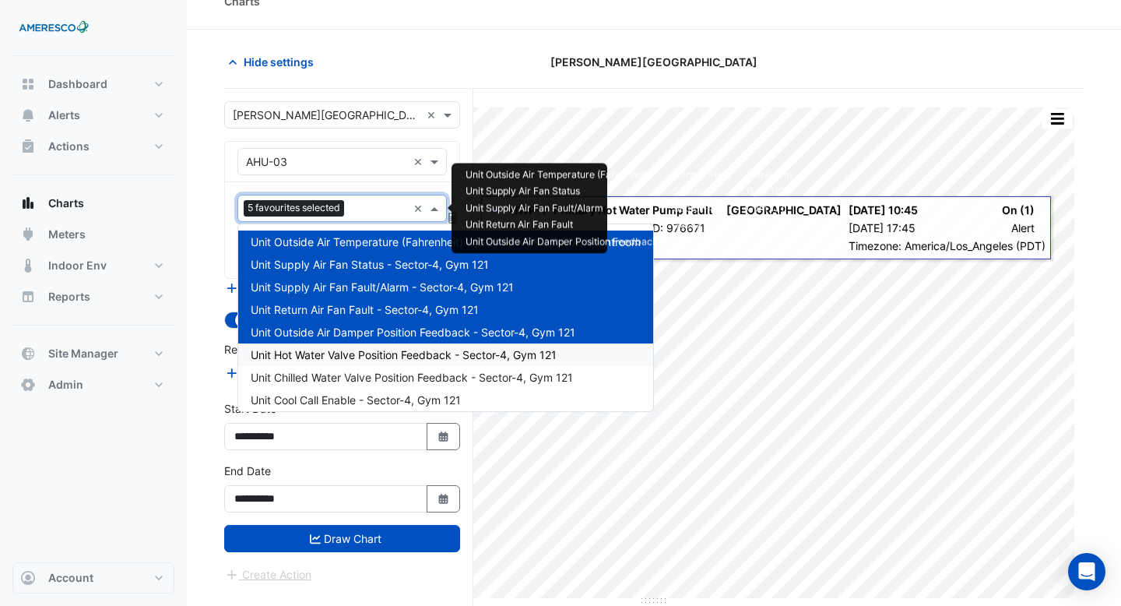
click at [356, 360] on span "Unit Hot Water Valve Position Feedback - Sector-4, Gym 121" at bounding box center [404, 354] width 306 height 13
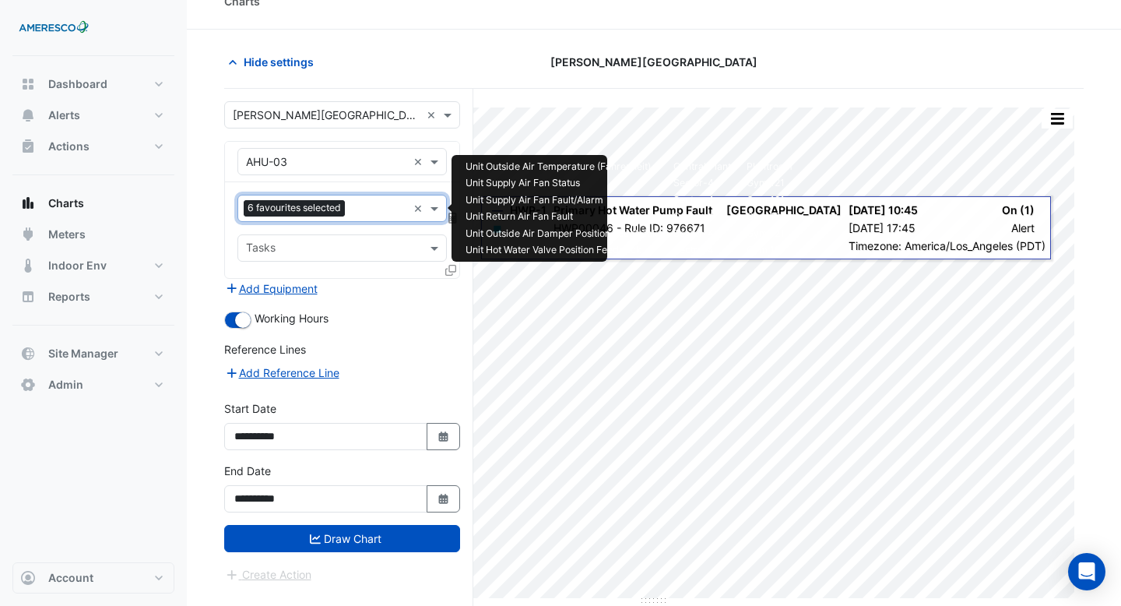
click at [359, 202] on input "text" at bounding box center [379, 210] width 56 height 16
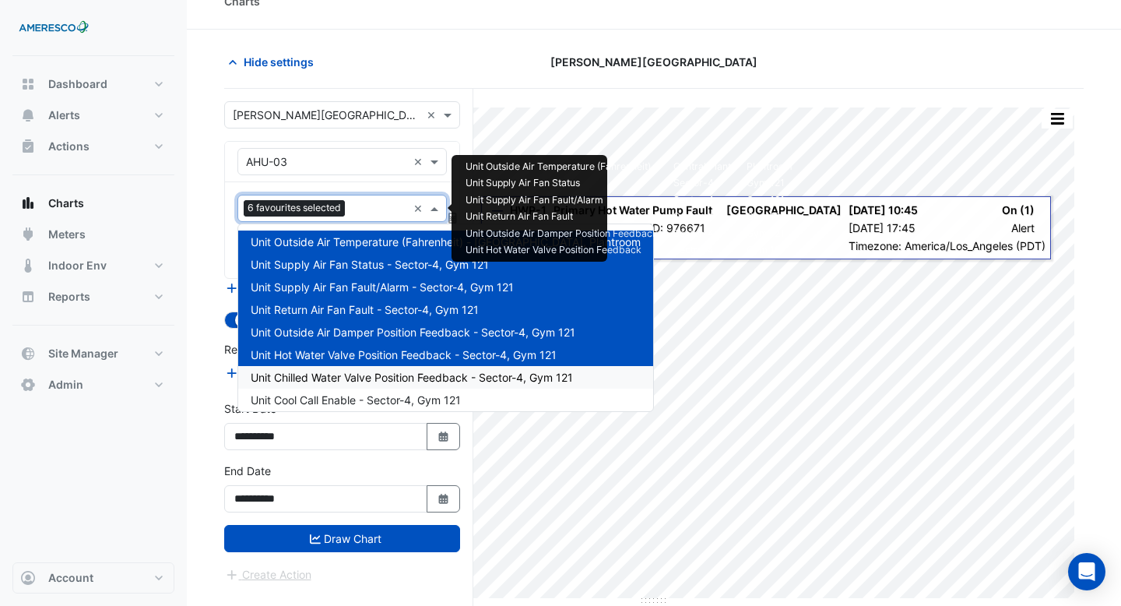
click at [368, 372] on span "Unit Chilled Water Valve Position Feedback - Sector-4, Gym 121" at bounding box center [412, 377] width 322 height 13
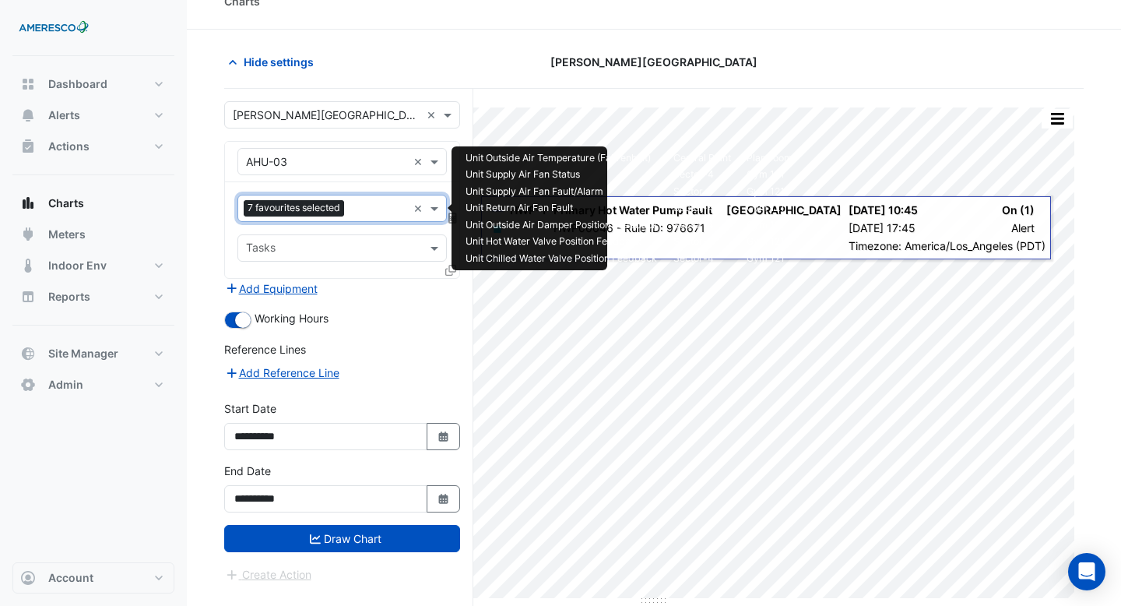
click at [357, 218] on div at bounding box center [377, 210] width 59 height 20
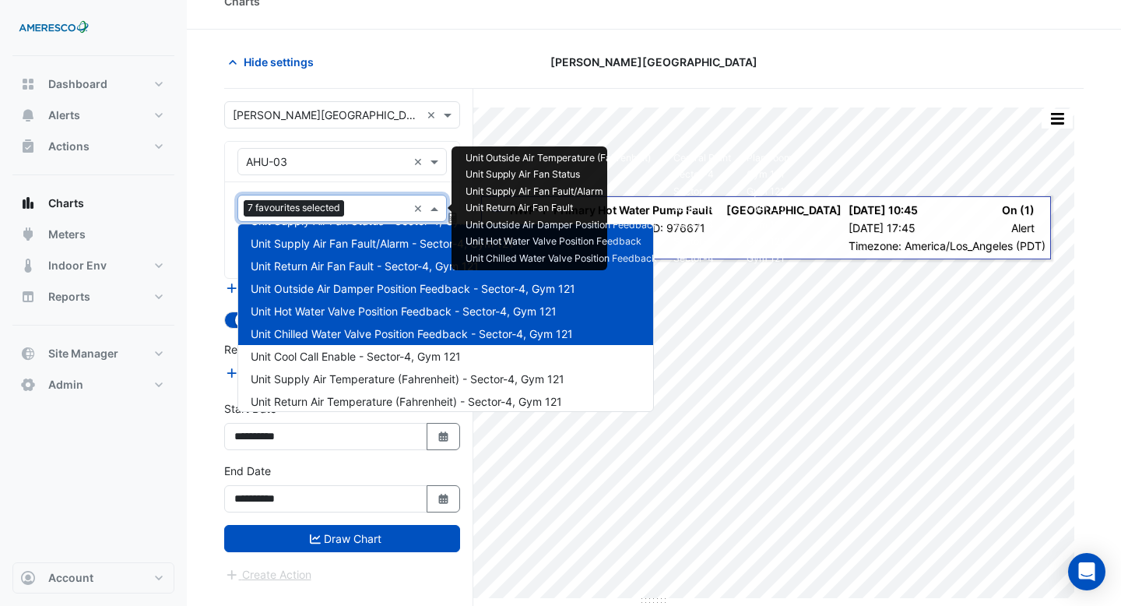
scroll to position [59, 0]
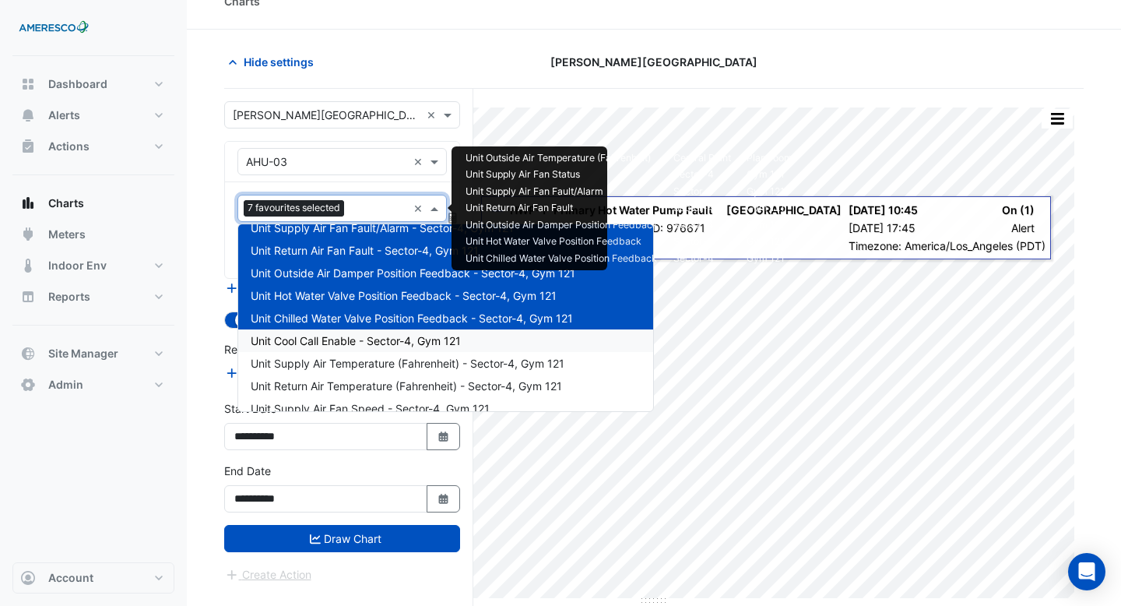
click at [367, 347] on div "Unit Cool Call Enable - Sector-4, Gym 121" at bounding box center [445, 340] width 415 height 23
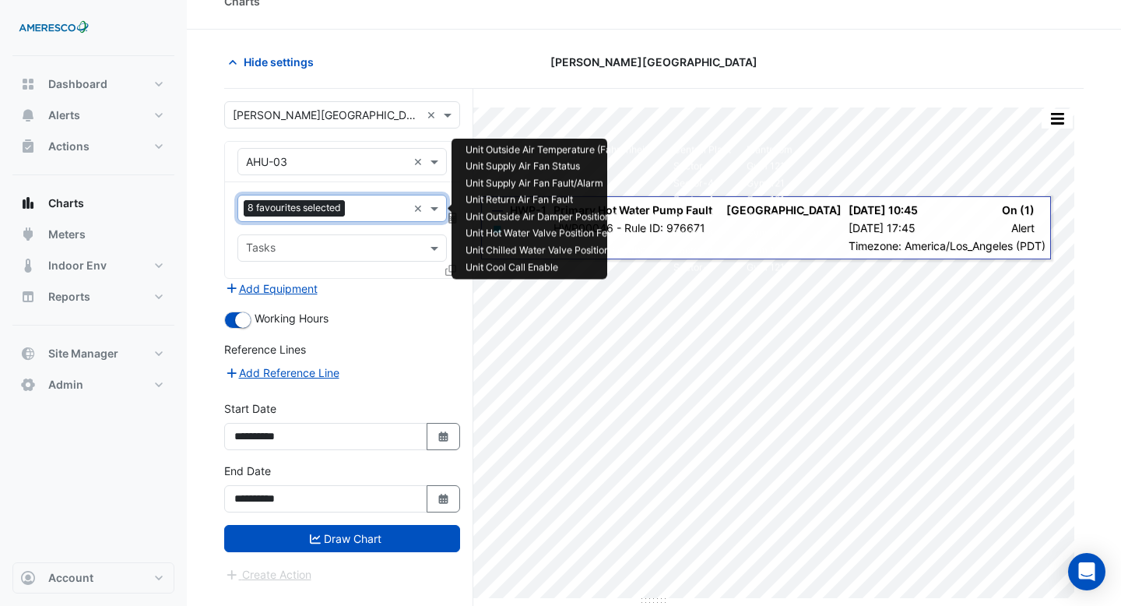
click at [372, 214] on input "text" at bounding box center [379, 210] width 56 height 16
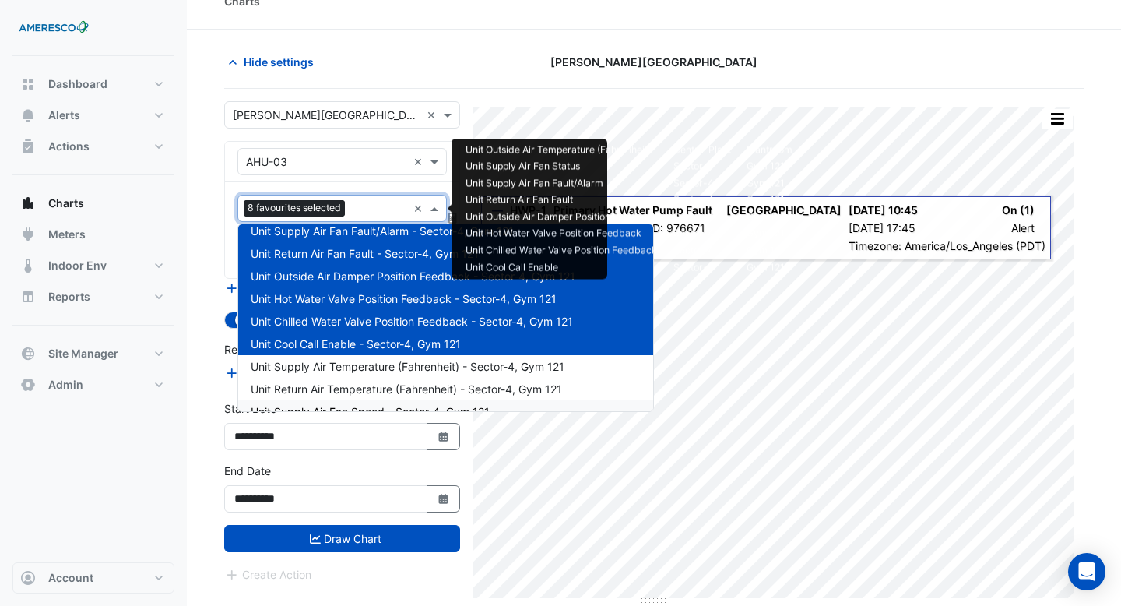
scroll to position [83, 0]
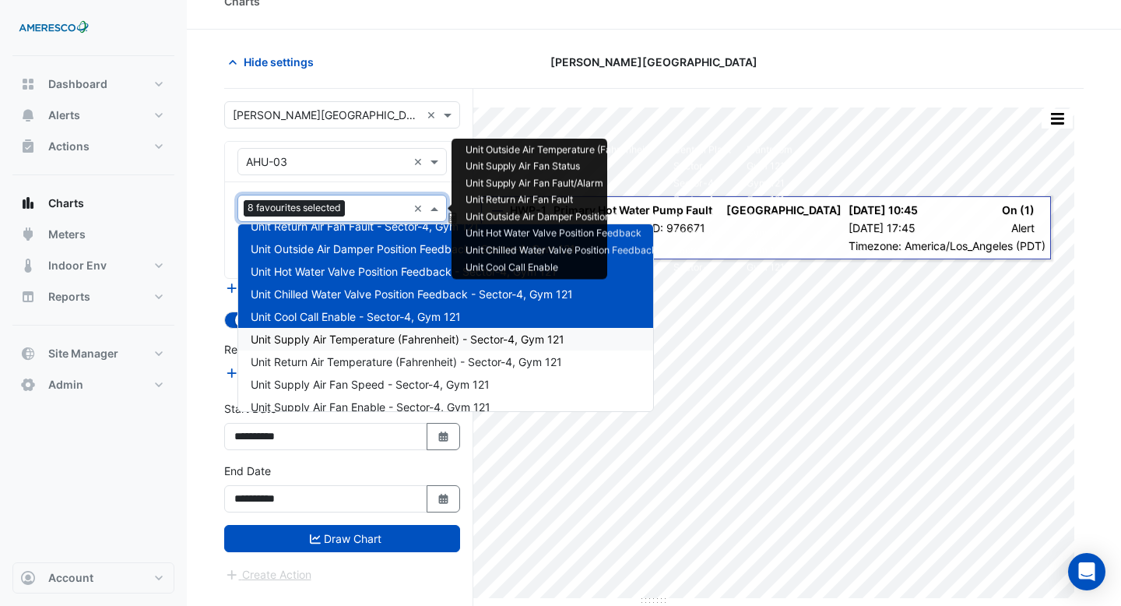
click at [375, 345] on span "Unit Supply Air Temperature (Fahrenheit) - Sector-4, Gym 121" at bounding box center [408, 338] width 314 height 13
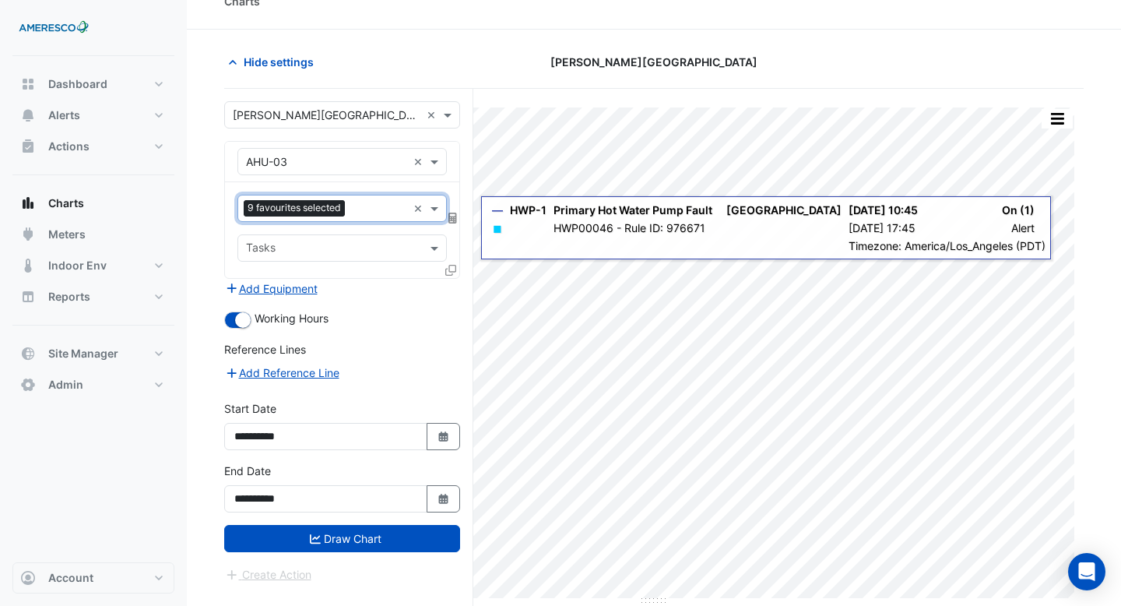
click at [366, 210] on input "text" at bounding box center [379, 210] width 56 height 16
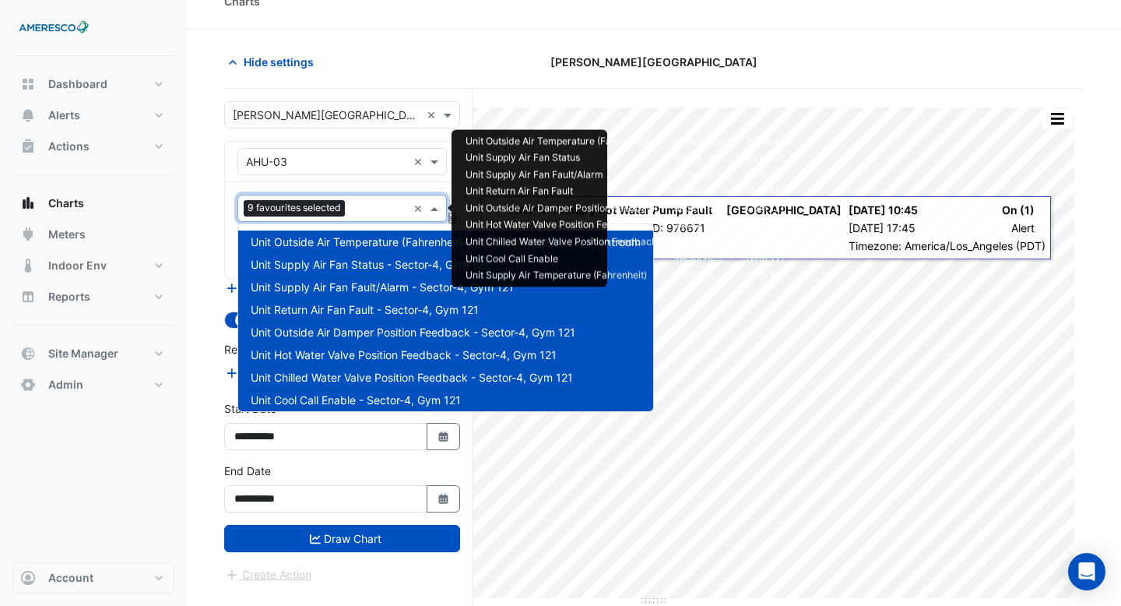
scroll to position [187, 0]
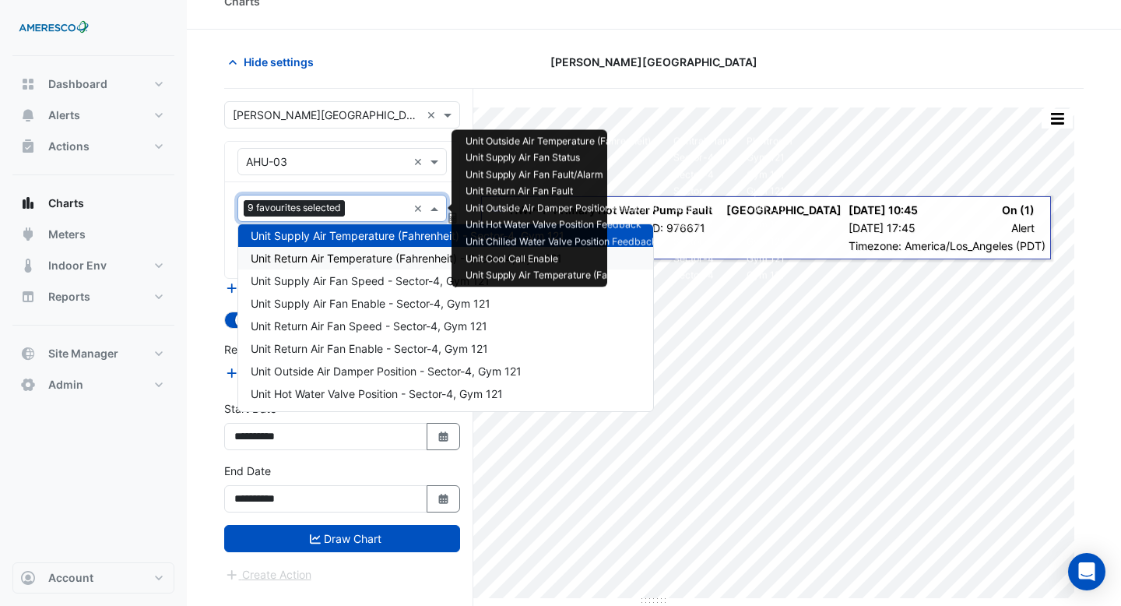
click at [363, 266] on div "Unit Return Air Temperature (Fahrenheit) - Sector-4, Gym 121" at bounding box center [445, 258] width 415 height 23
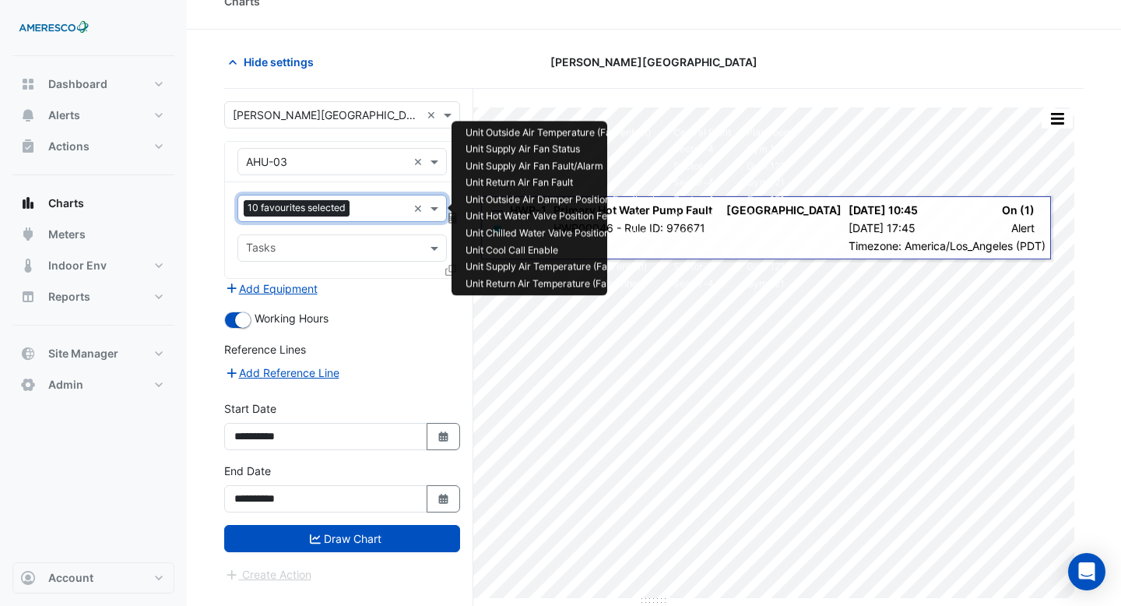
click at [362, 205] on input "text" at bounding box center [381, 210] width 51 height 16
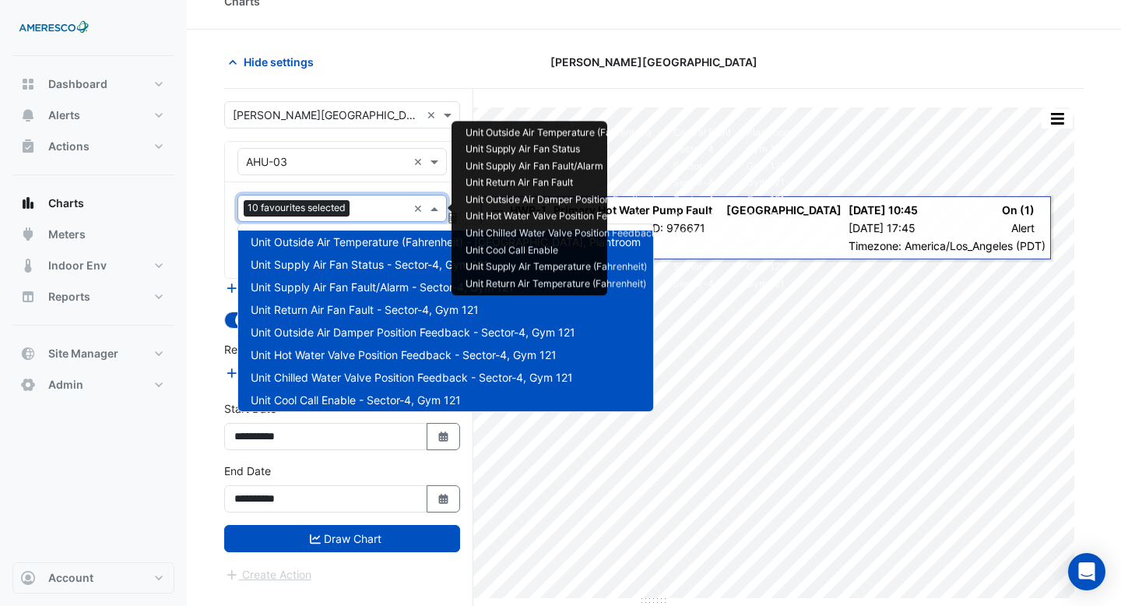
scroll to position [209, 0]
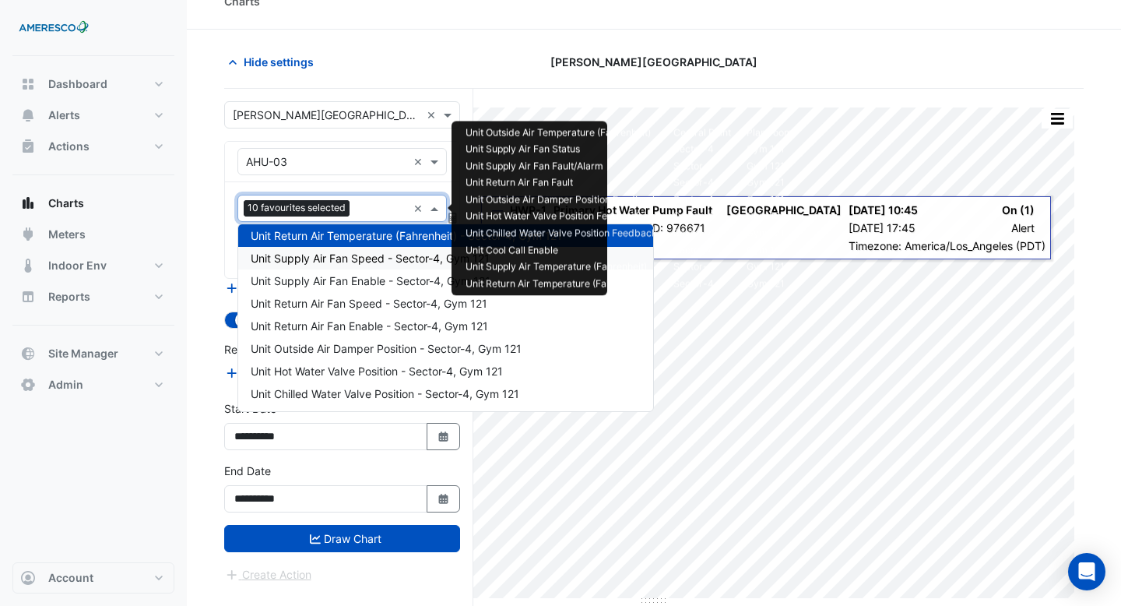
click at [364, 265] on div "Unit Supply Air Fan Speed - Sector-4, Gym 121" at bounding box center [445, 258] width 415 height 23
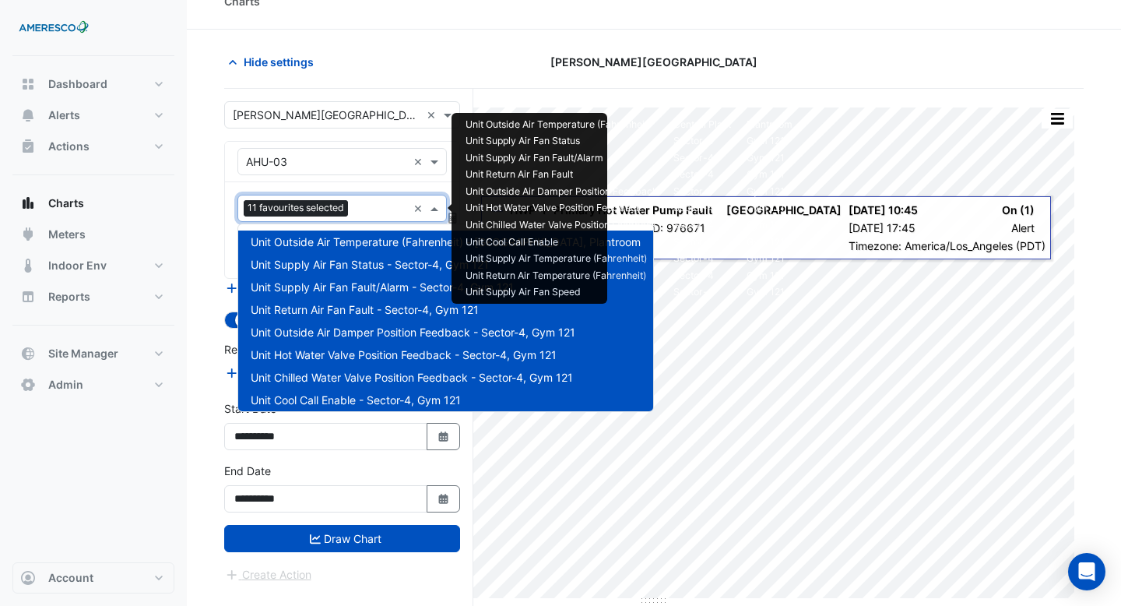
click at [366, 216] on input "text" at bounding box center [380, 210] width 53 height 16
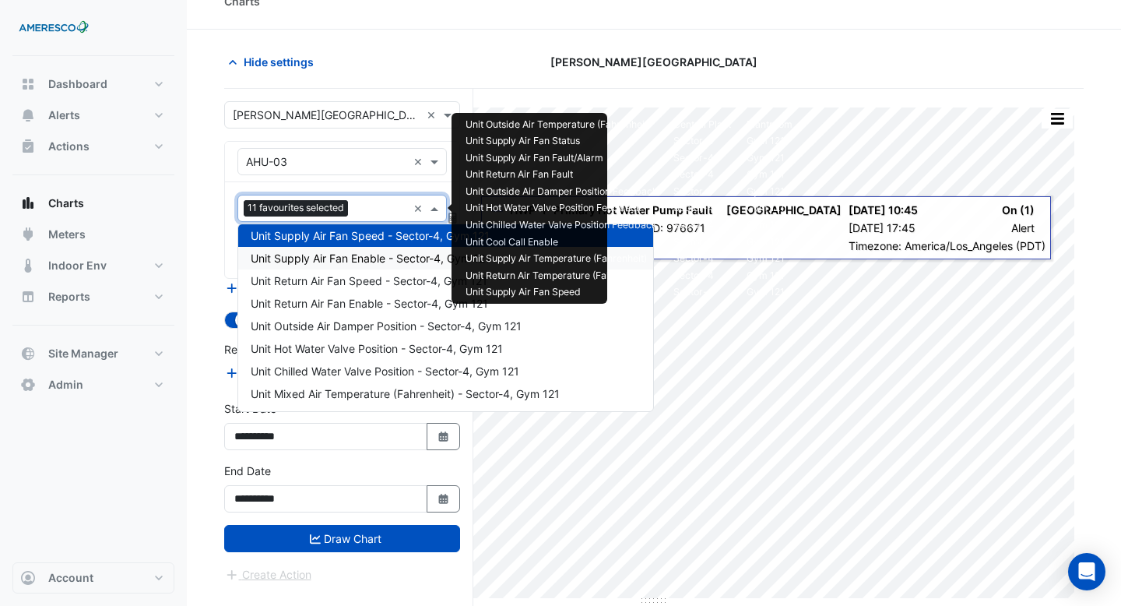
click at [366, 262] on span "Unit Supply Air Fan Enable - Sector-4, Gym 121" at bounding box center [371, 257] width 240 height 13
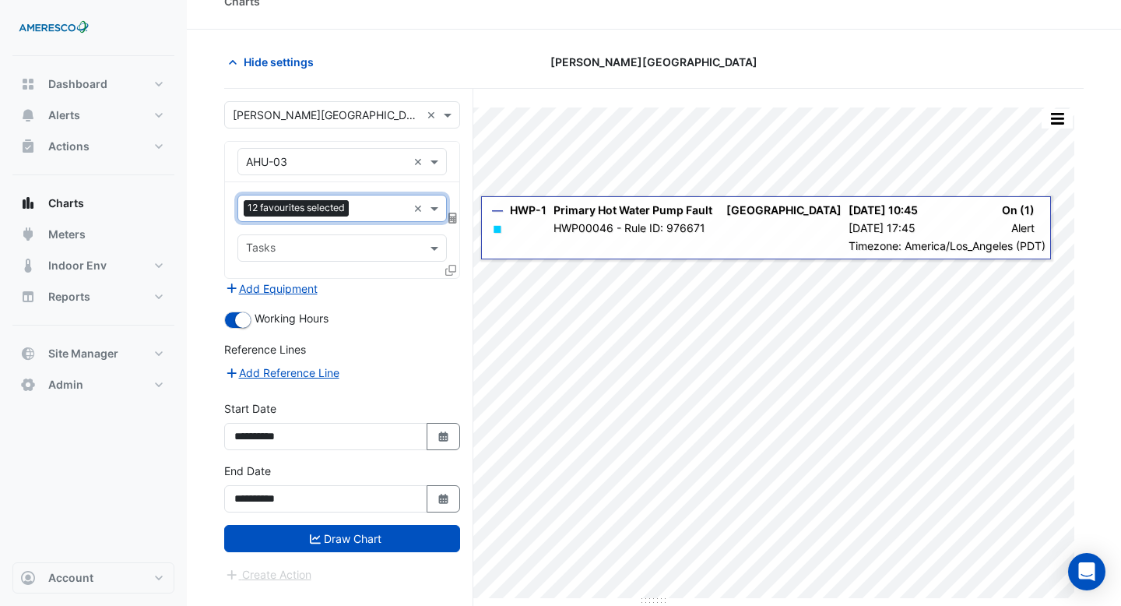
scroll to position [59, 0]
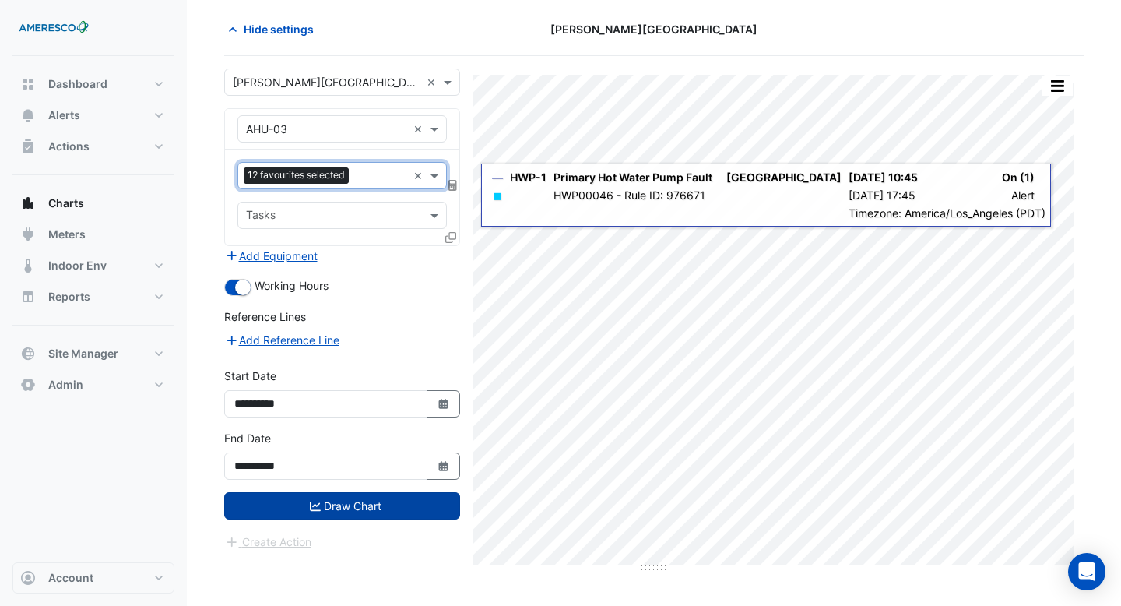
click at [349, 499] on button "Draw Chart" at bounding box center [342, 505] width 236 height 27
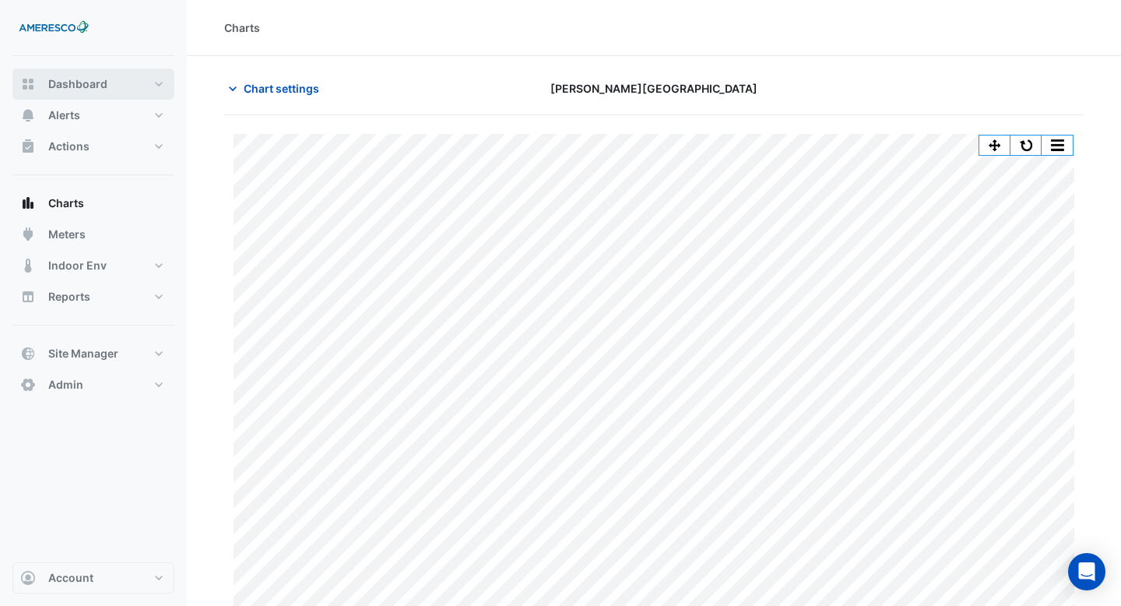
click at [111, 82] on button "Dashboard" at bounding box center [93, 83] width 162 height 31
select select "***"
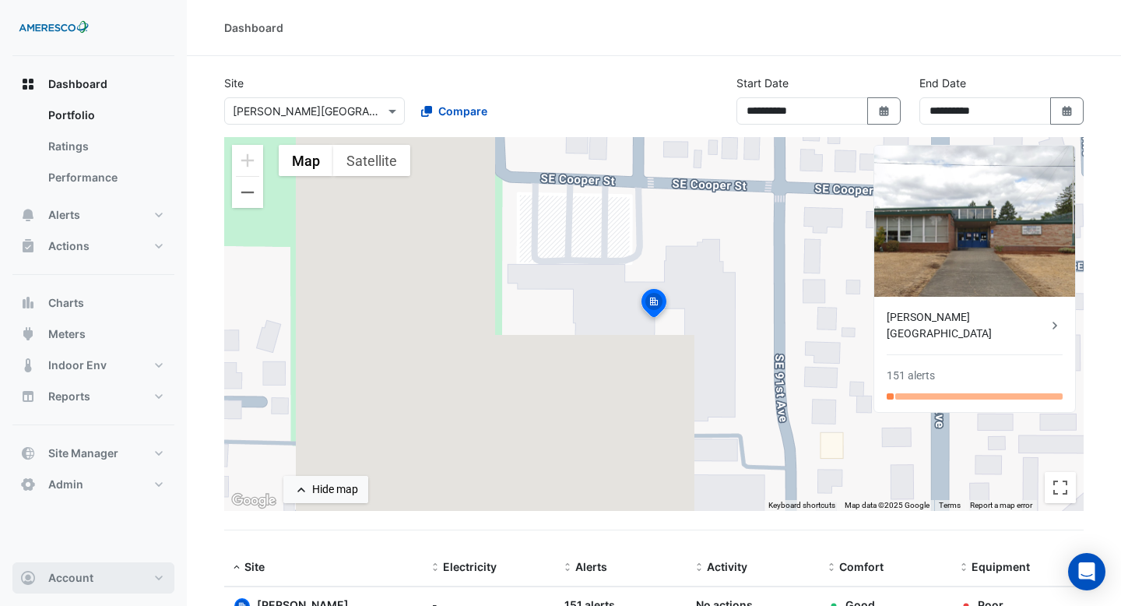
click at [100, 566] on button "Account" at bounding box center [93, 577] width 162 height 31
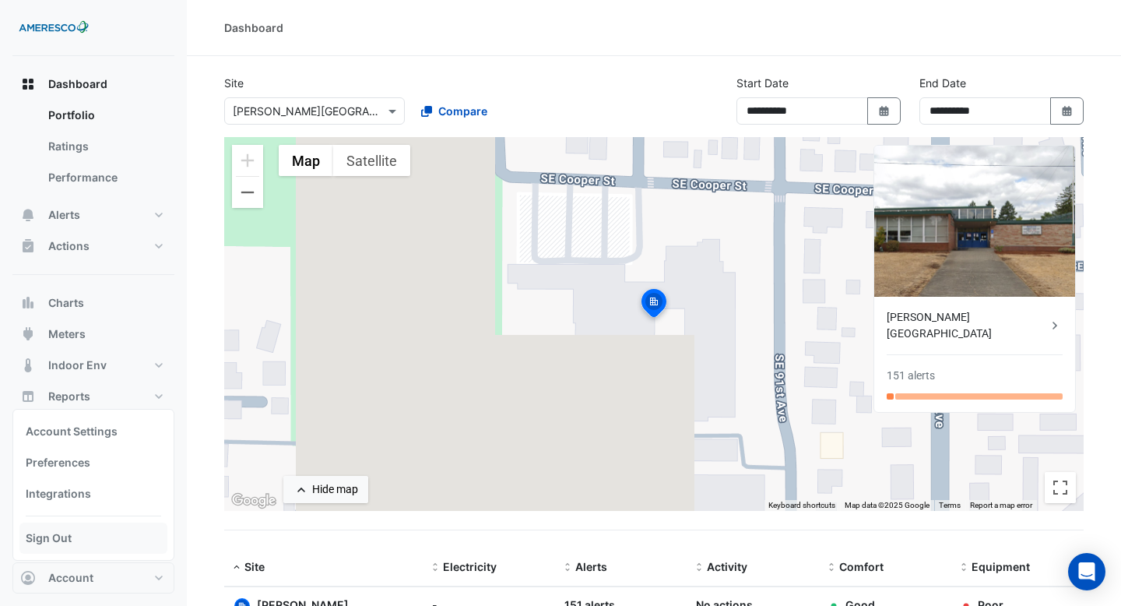
click at [117, 541] on link "Sign Out" at bounding box center [93, 537] width 148 height 31
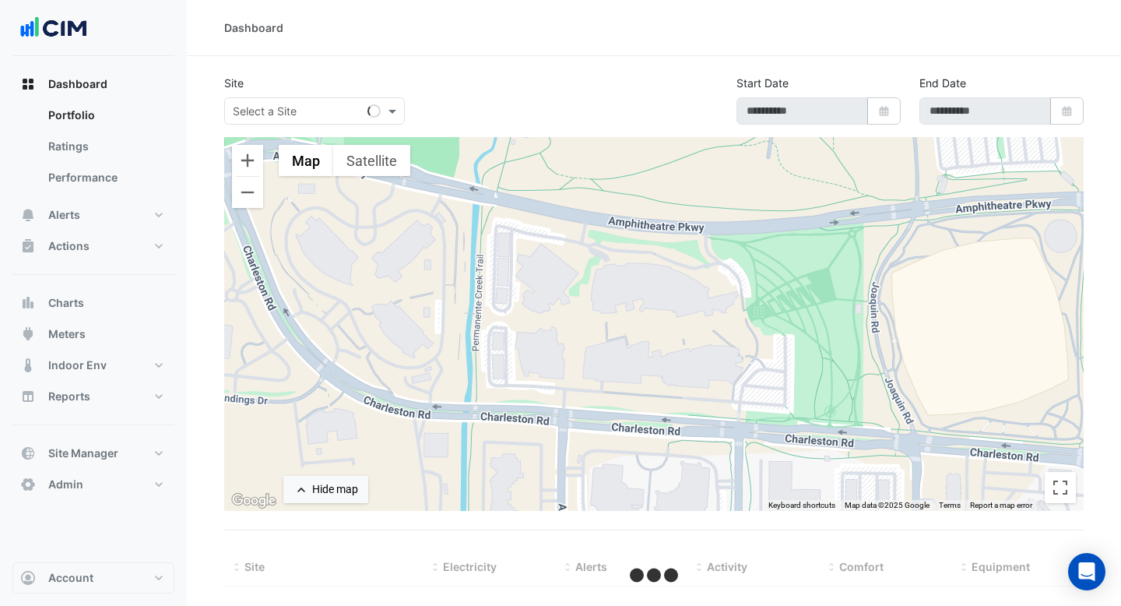
type input "**********"
select select "***"
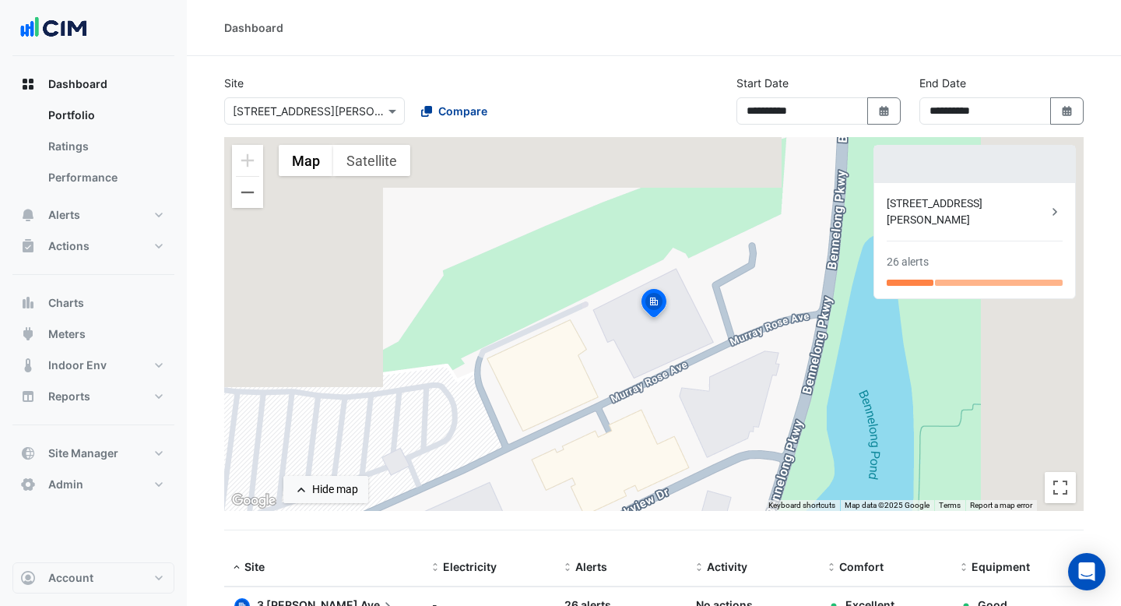
click at [435, 107] on div "Compare" at bounding box center [454, 111] width 66 height 16
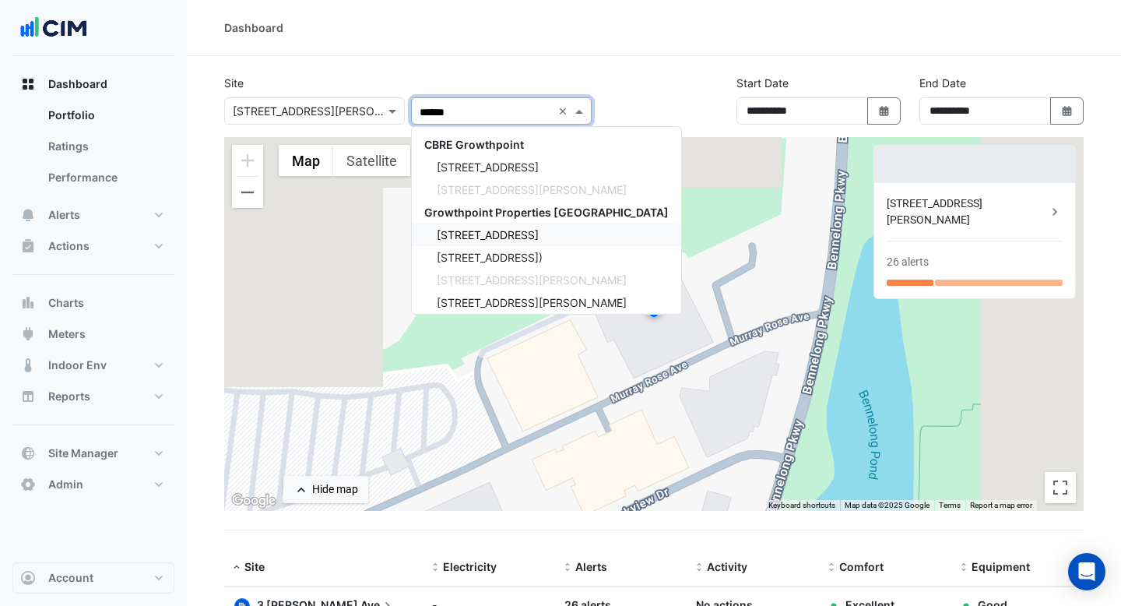
click at [465, 229] on span "[STREET_ADDRESS]" at bounding box center [488, 234] width 102 height 13
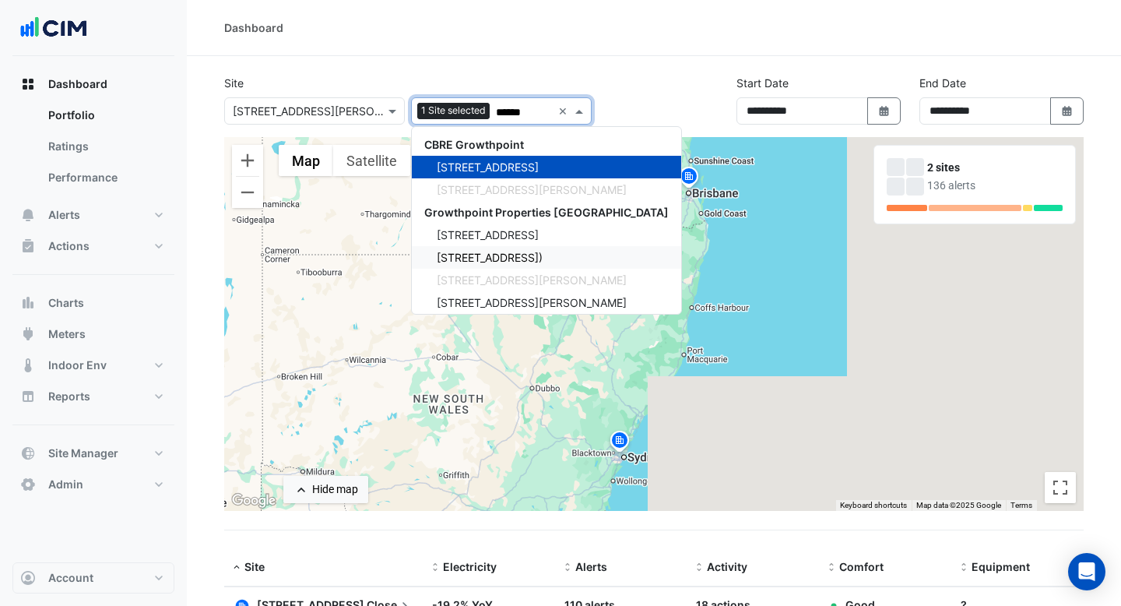
click at [467, 258] on span "[STREET_ADDRESS])" at bounding box center [490, 257] width 106 height 13
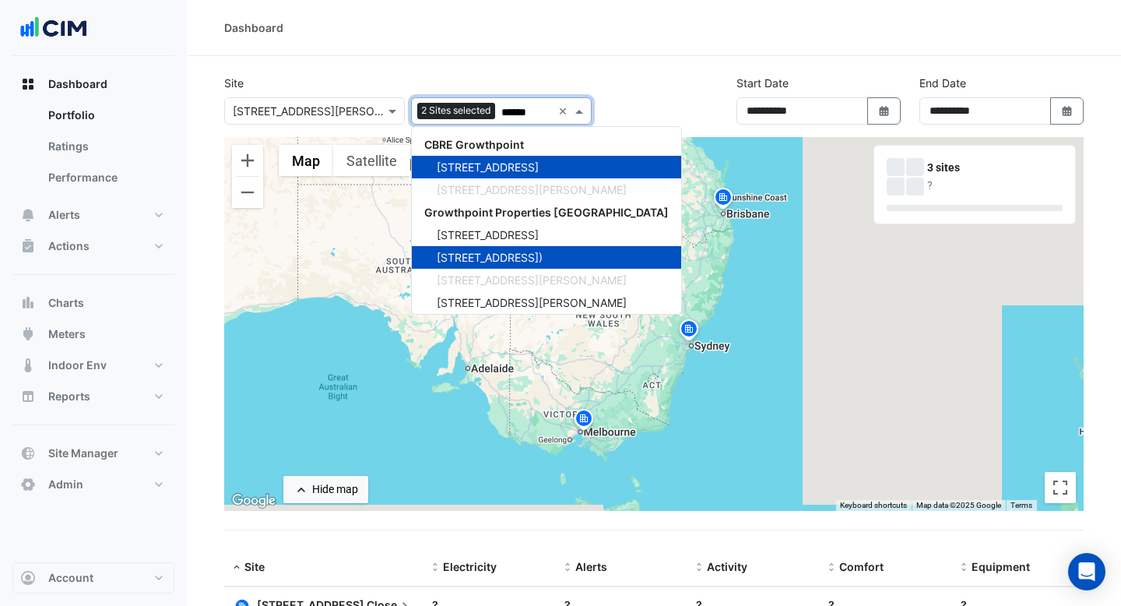
scroll to position [10, 0]
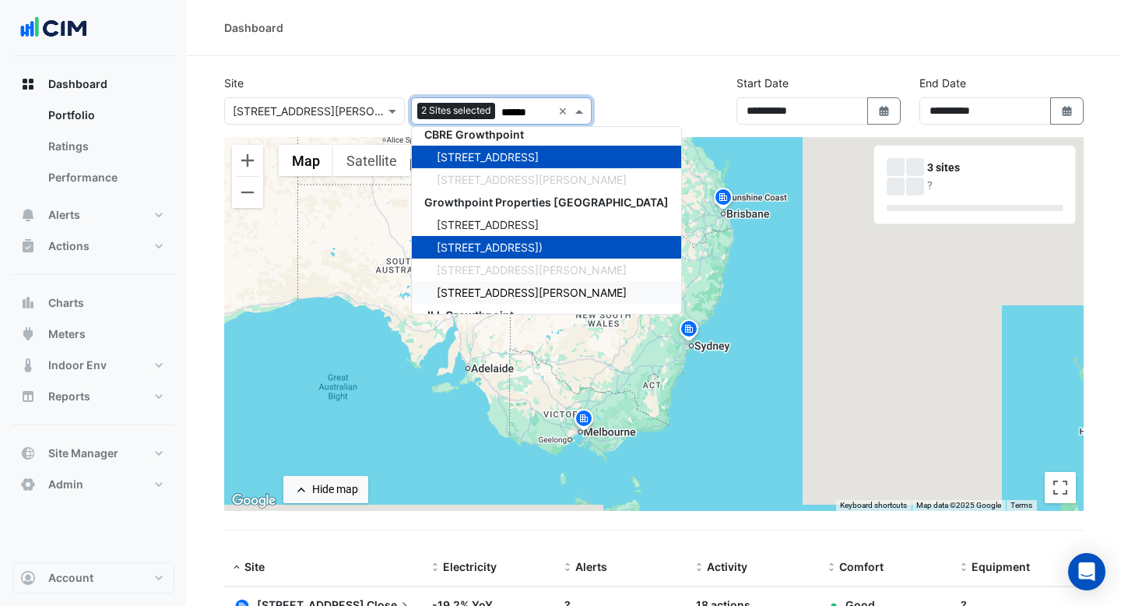
click at [466, 288] on span "[STREET_ADDRESS][PERSON_NAME]" at bounding box center [532, 292] width 190 height 13
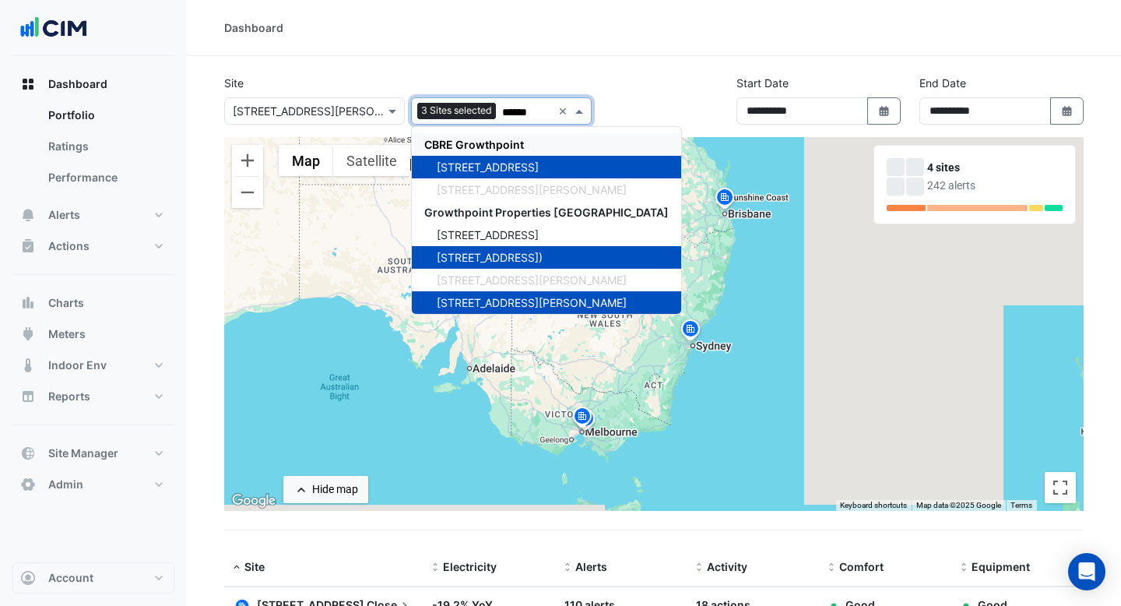
type input "******"
click at [557, 52] on div "Dashboard" at bounding box center [654, 28] width 934 height 56
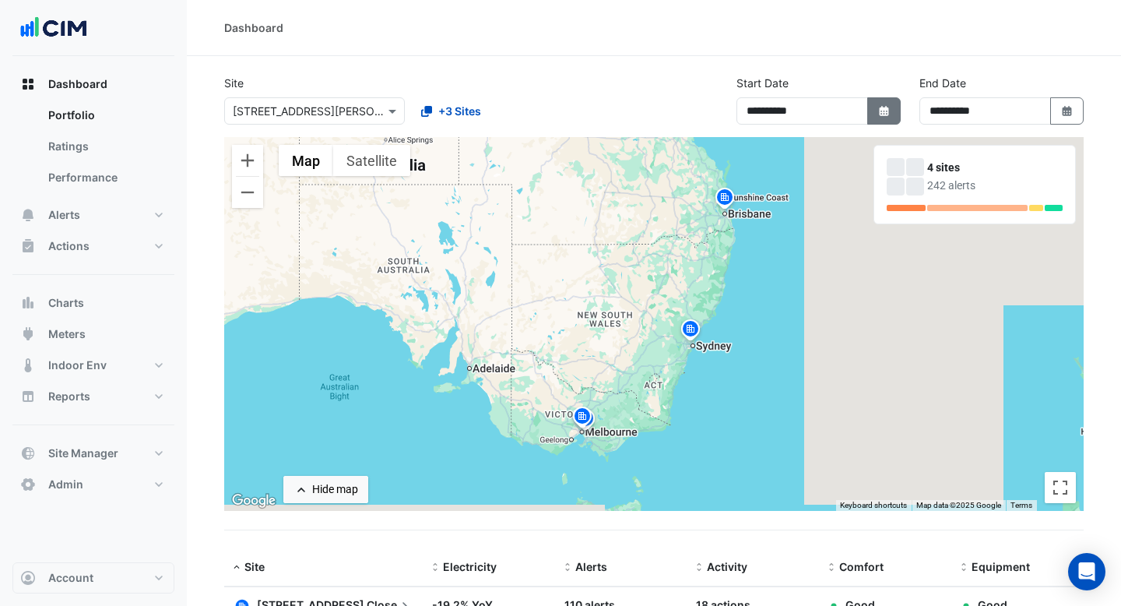
click at [881, 109] on icon "button" at bounding box center [883, 111] width 9 height 10
select select "*"
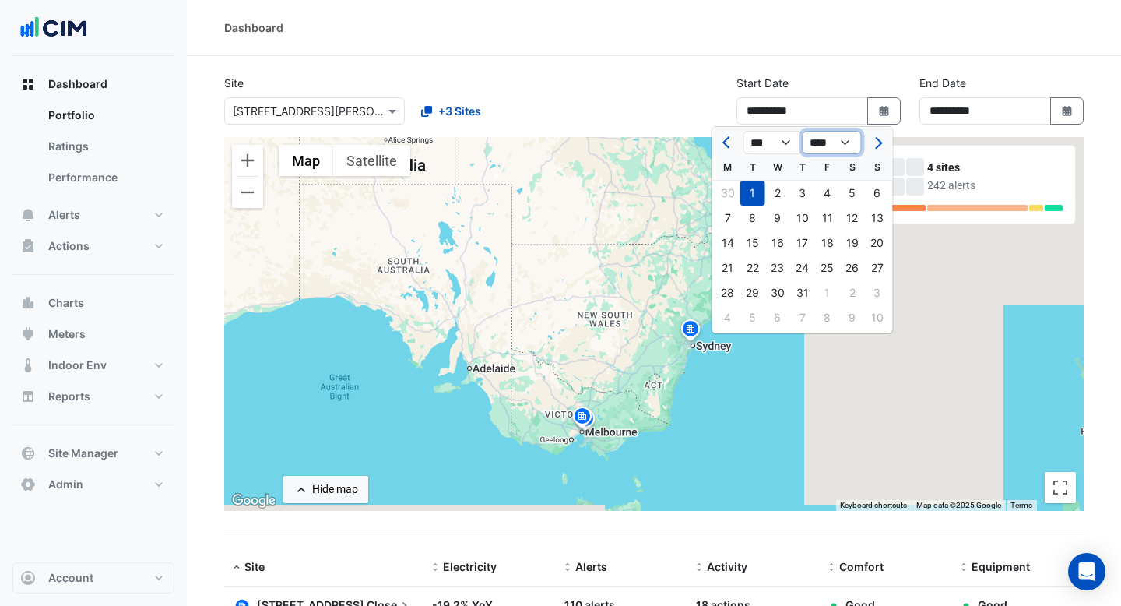
click at [845, 147] on select "**** **** **** **** **** **** **** **** **** **** ****" at bounding box center [832, 142] width 59 height 23
select select "****"
click at [803, 131] on select "**** **** **** **** **** **** **** **** **** **** ****" at bounding box center [832, 142] width 59 height 23
click at [730, 194] on div "1" at bounding box center [727, 193] width 25 height 25
type input "**********"
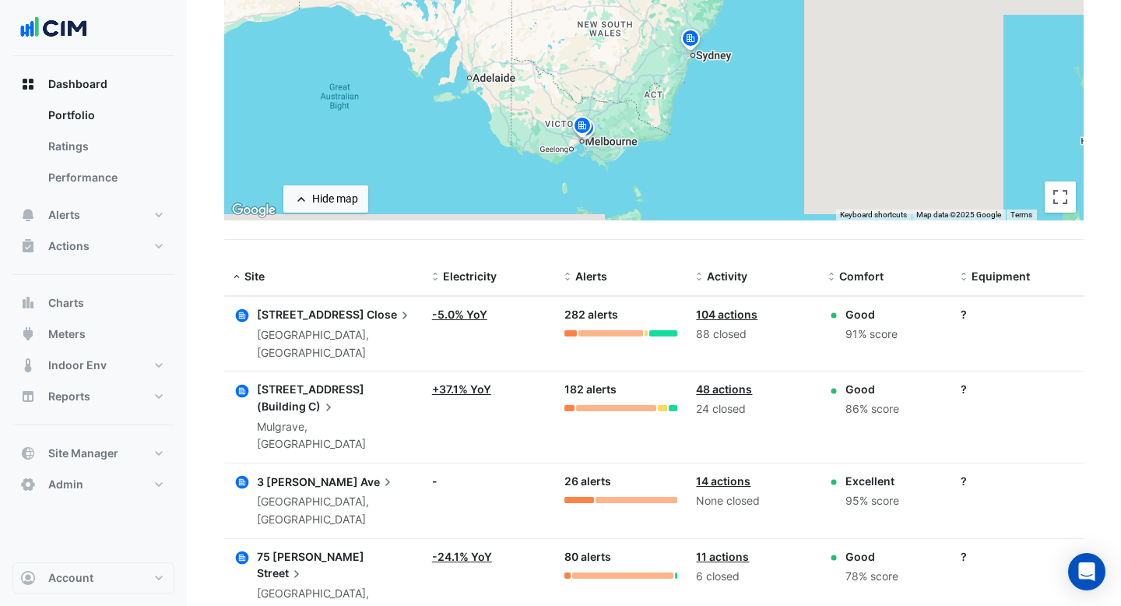
scroll to position [335, 0]
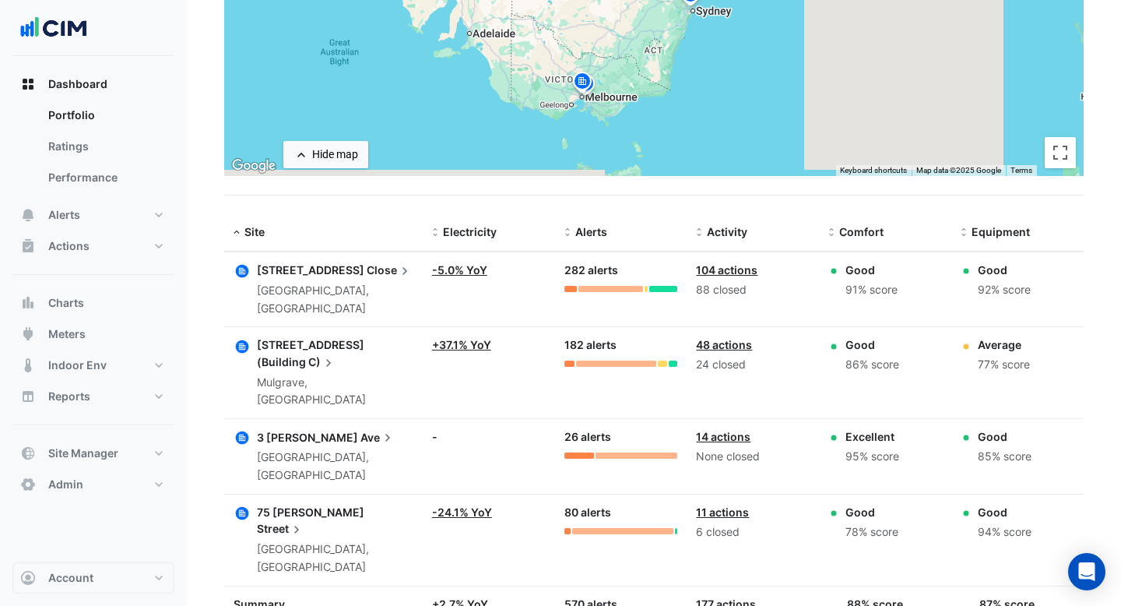
click at [325, 430] on span "3 Murray Rose" at bounding box center [307, 436] width 101 height 13
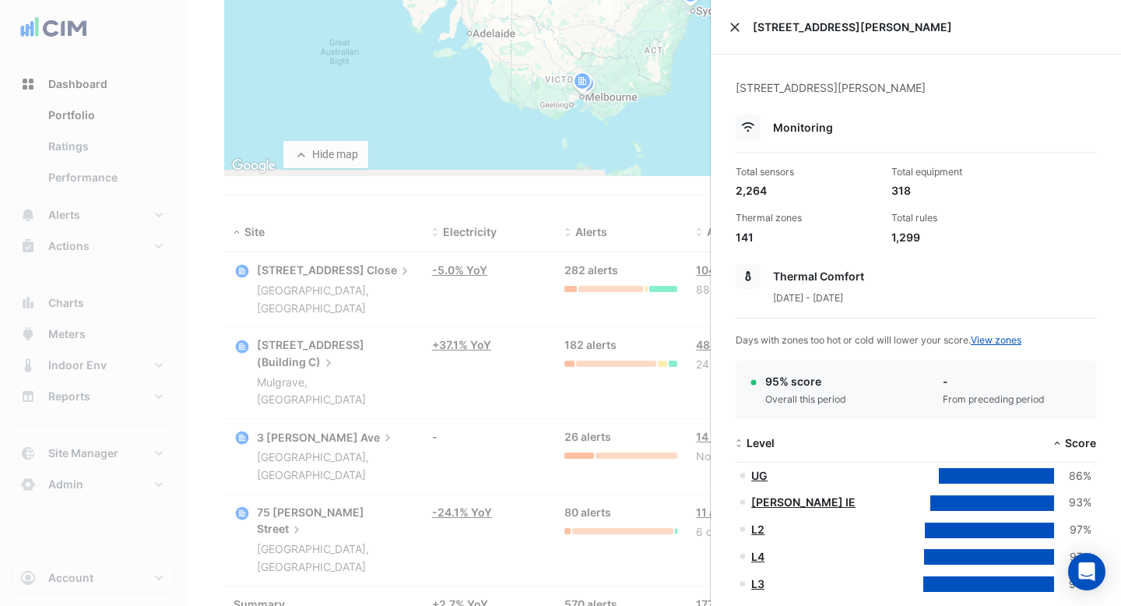
click at [733, 22] on button "Close" at bounding box center [734, 27] width 11 height 11
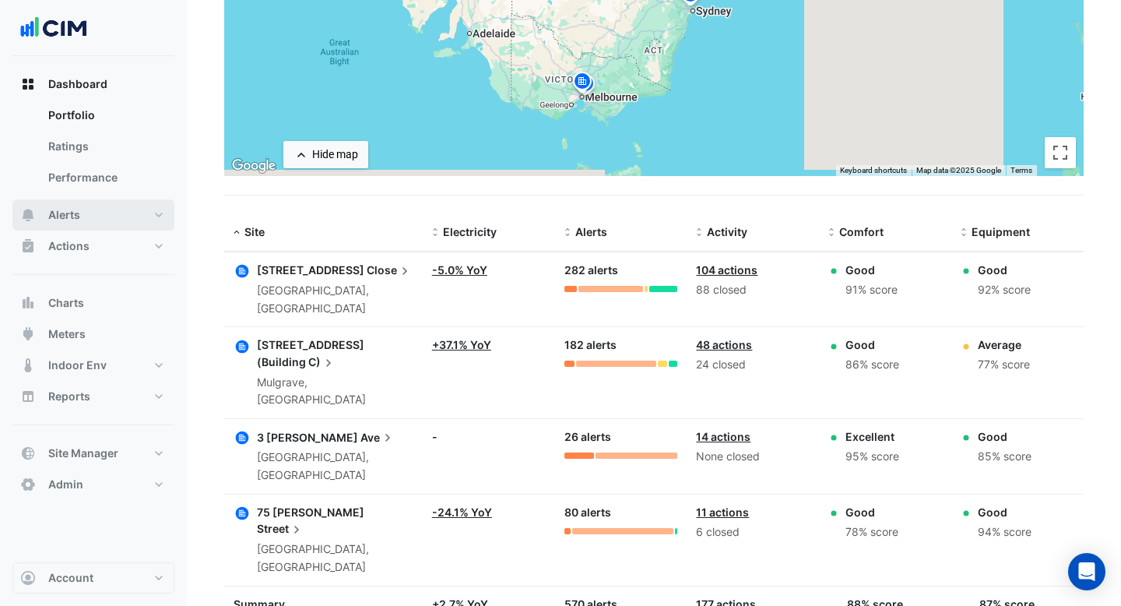
click at [100, 218] on button "Alerts" at bounding box center [93, 214] width 162 height 31
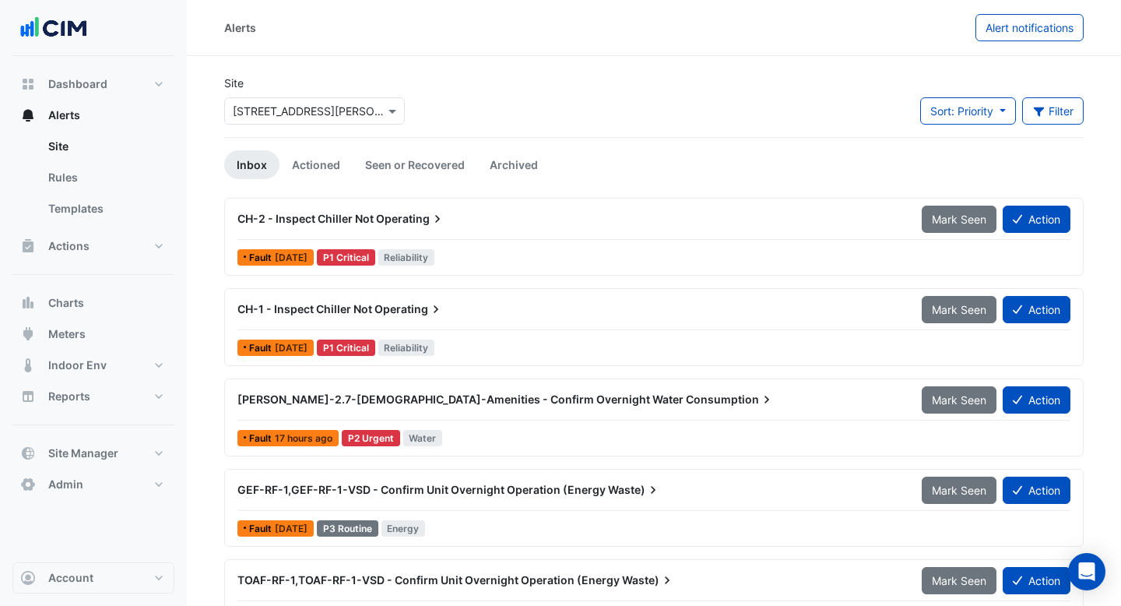
click at [383, 114] on div at bounding box center [314, 111] width 179 height 18
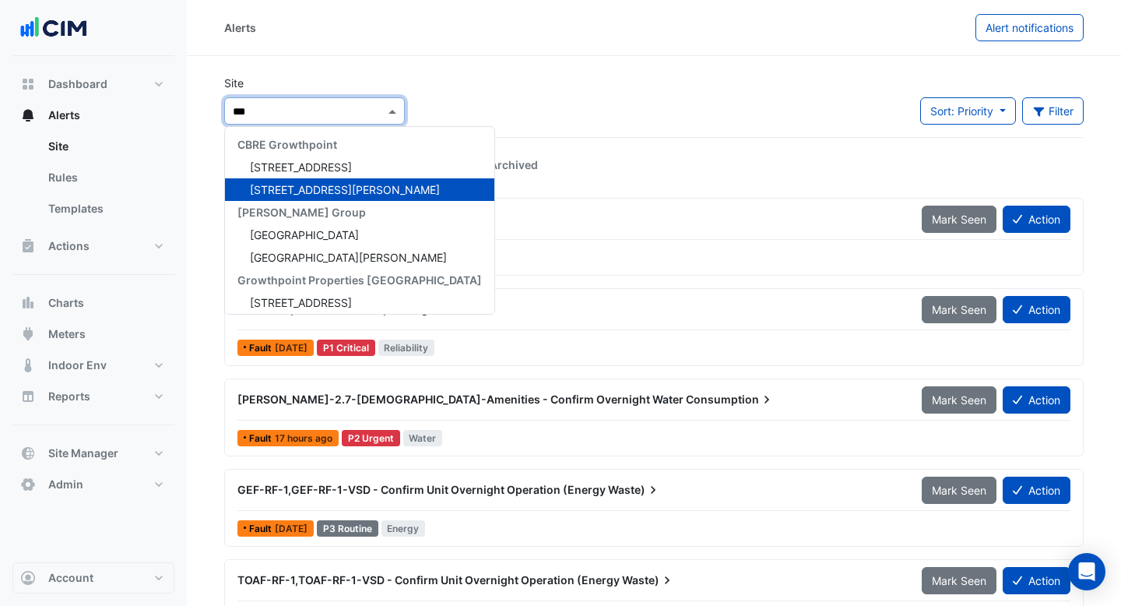
type input "****"
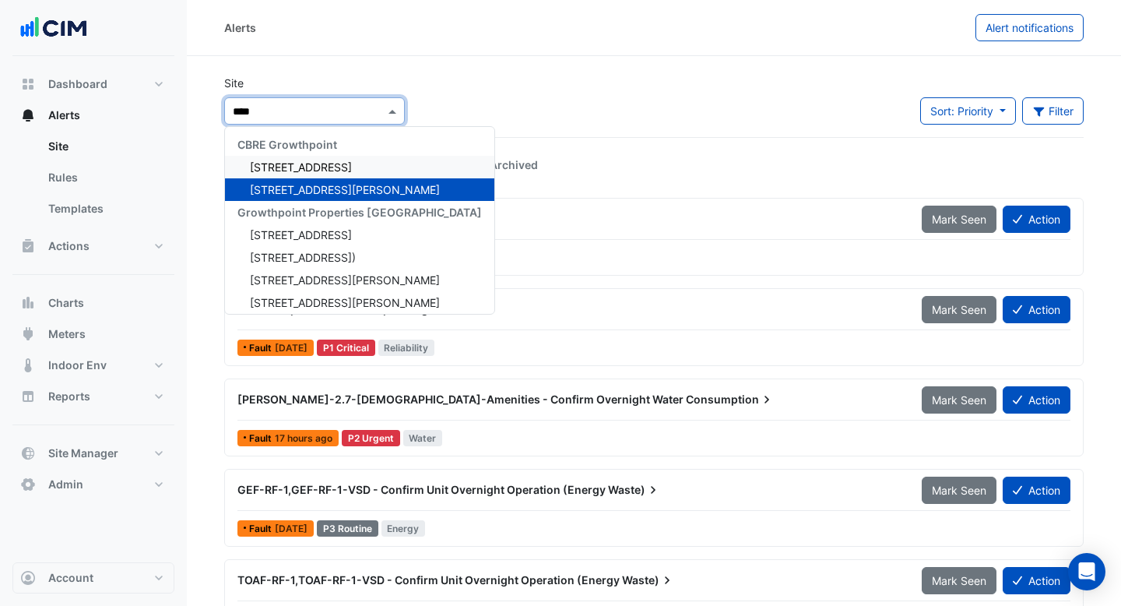
click at [335, 162] on span "15 Green Square Close" at bounding box center [301, 166] width 102 height 13
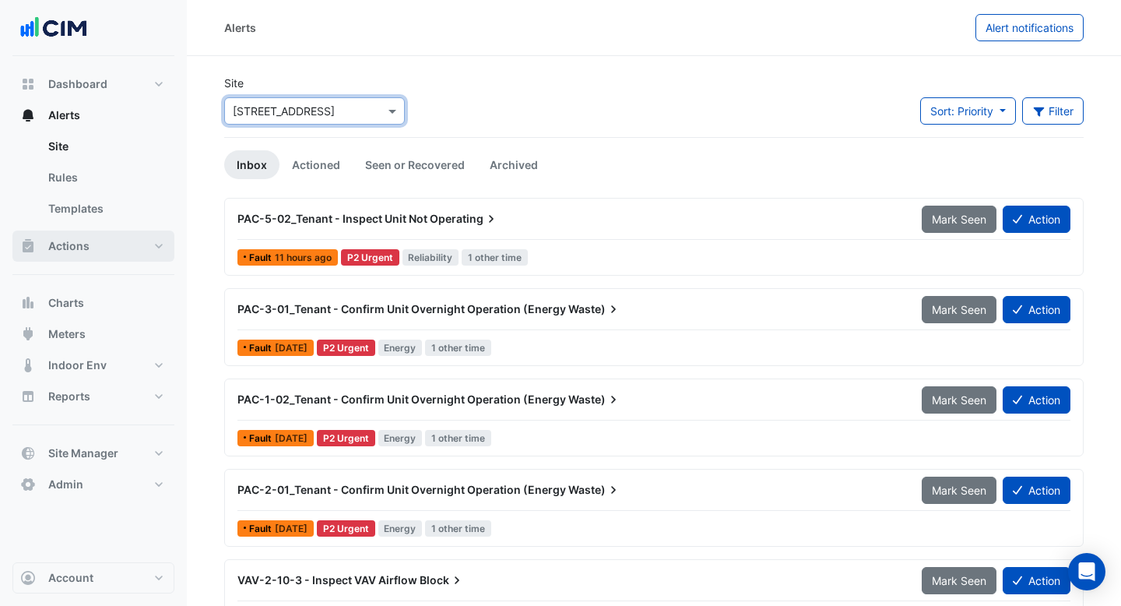
click at [100, 248] on button "Actions" at bounding box center [93, 245] width 162 height 31
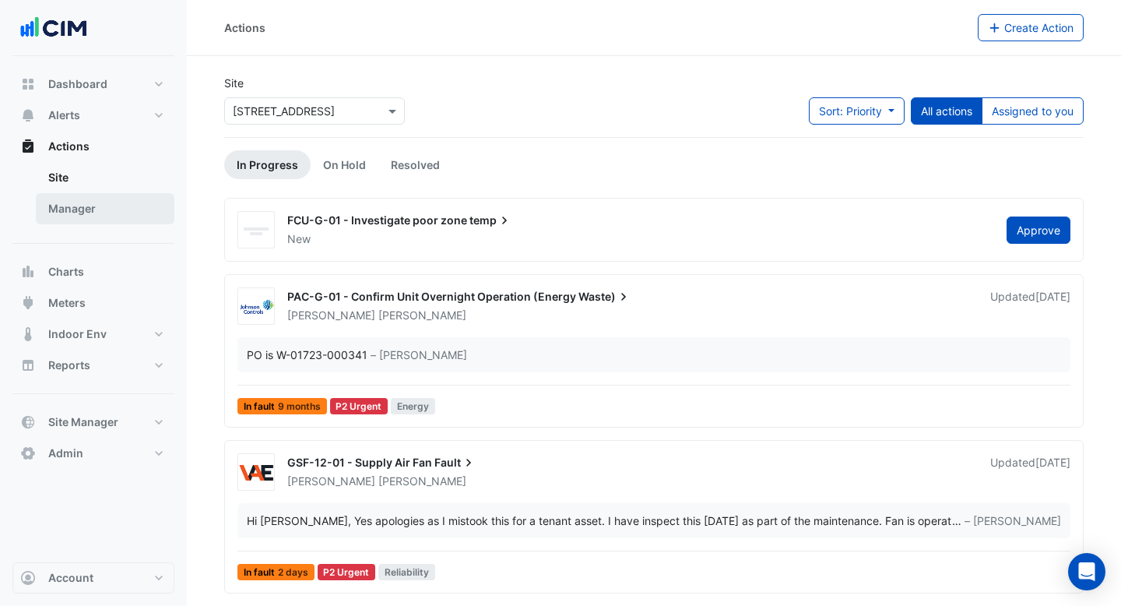
click at [105, 213] on link "Manager" at bounding box center [105, 208] width 139 height 31
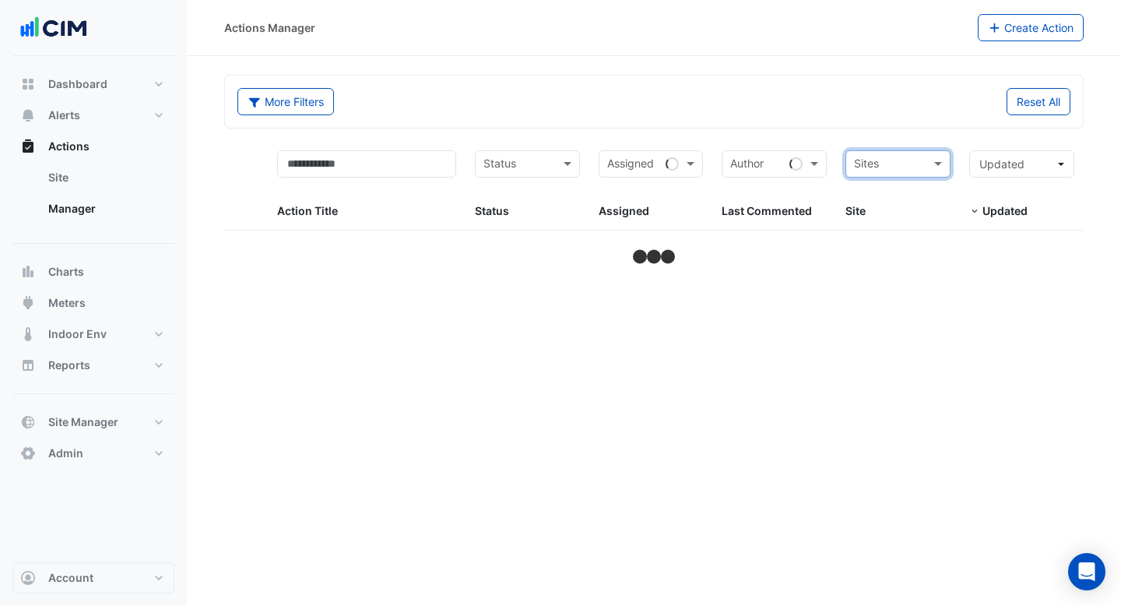
select select "***"
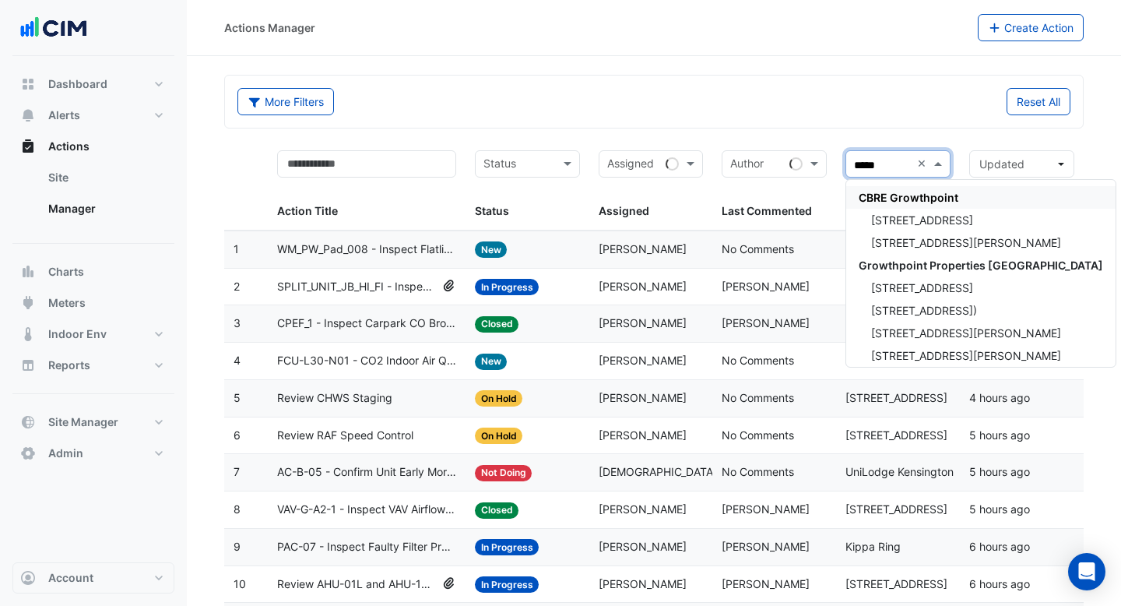
type input "******"
click at [936, 259] on span "Growthpoint Properties Australia" at bounding box center [981, 264] width 244 height 13
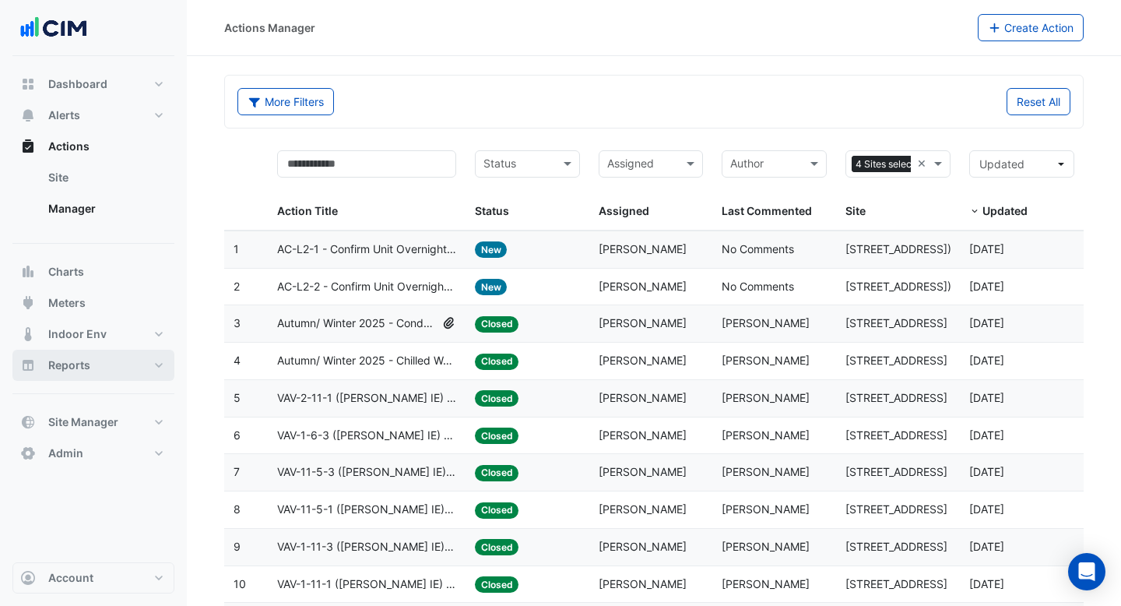
click at [104, 374] on button "Reports" at bounding box center [93, 364] width 162 height 31
select select "***"
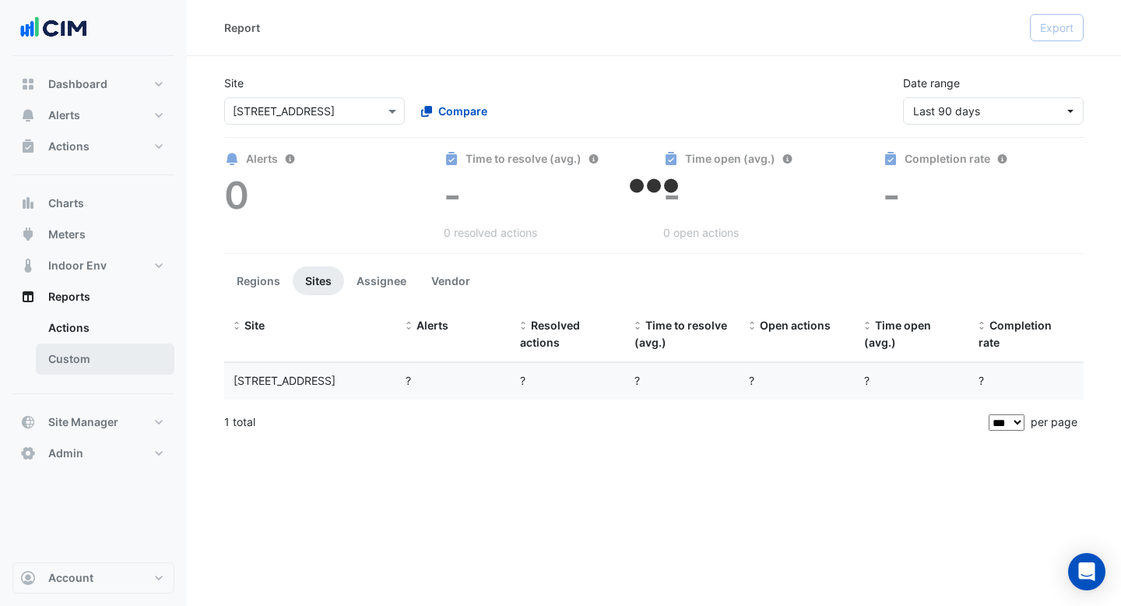
click at [114, 369] on link "Custom" at bounding box center [105, 358] width 139 height 31
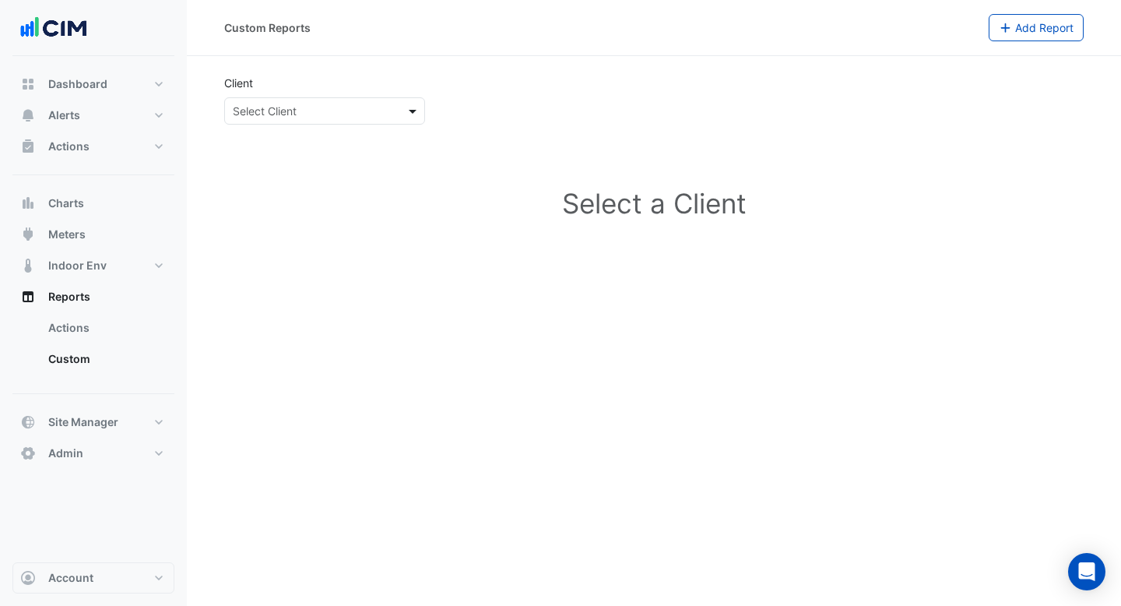
click at [406, 117] on span at bounding box center [414, 111] width 19 height 16
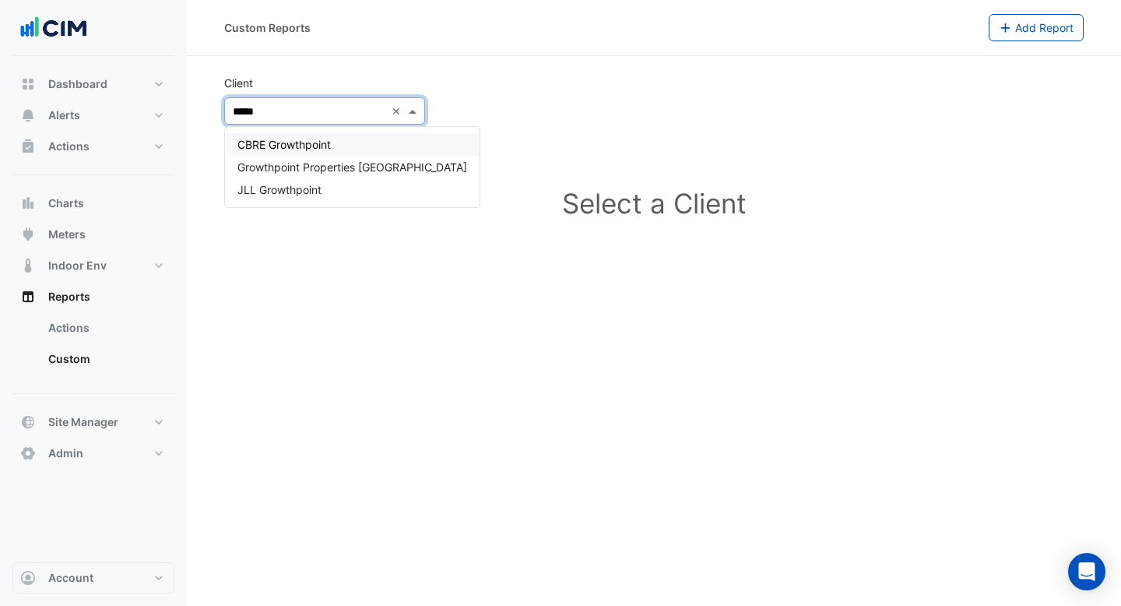
type input "******"
click at [356, 166] on span "Growthpoint Properties Australia" at bounding box center [352, 166] width 230 height 13
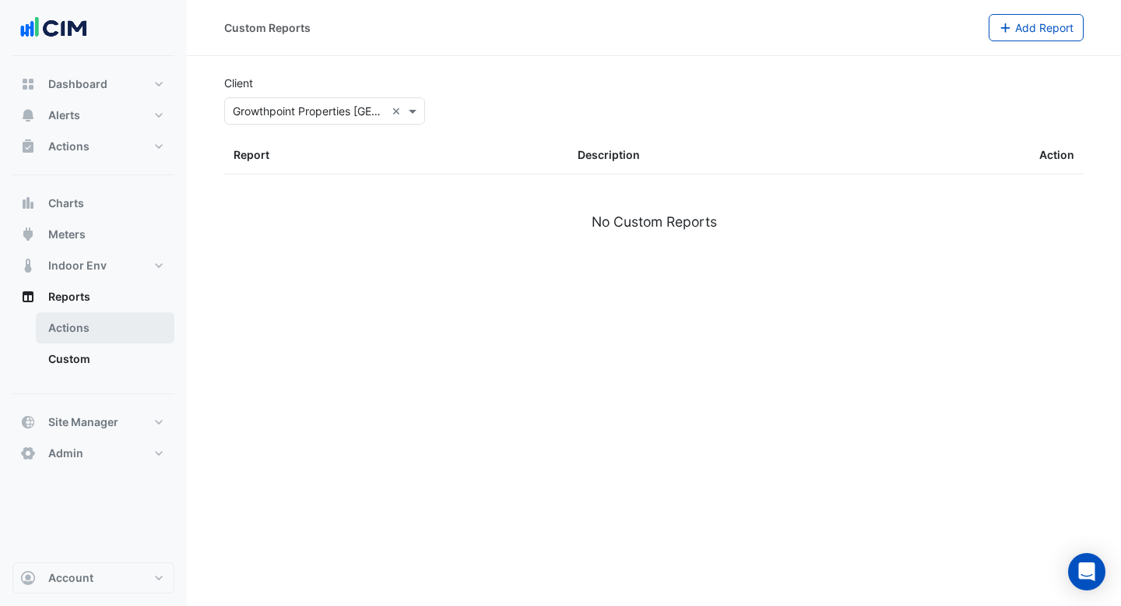
click at [79, 335] on link "Actions" at bounding box center [105, 327] width 139 height 31
select select "***"
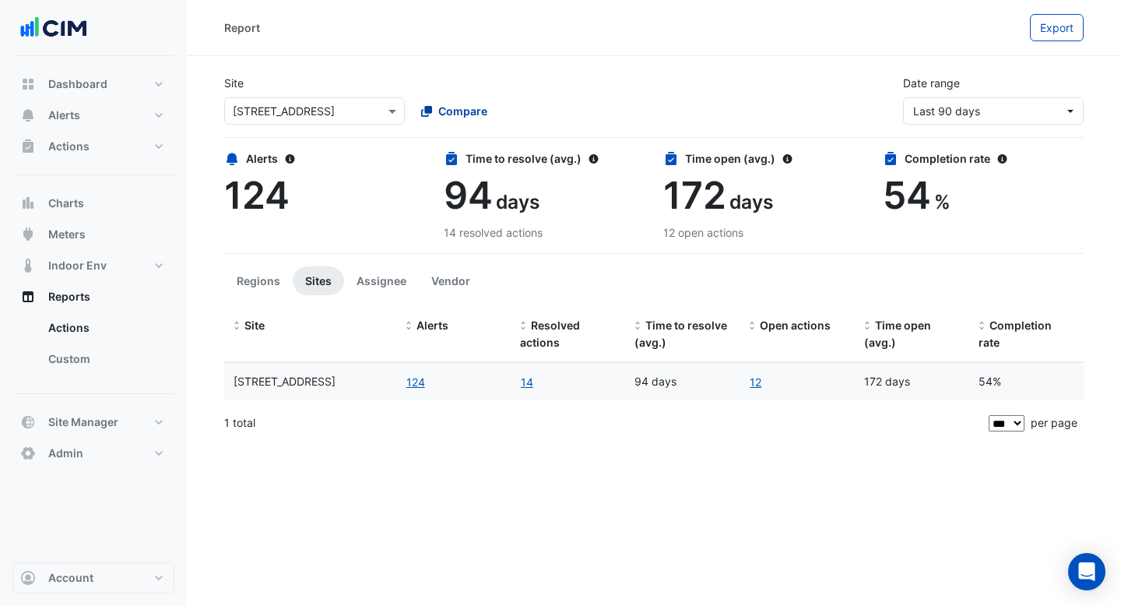
click at [462, 109] on span "Compare" at bounding box center [462, 111] width 49 height 16
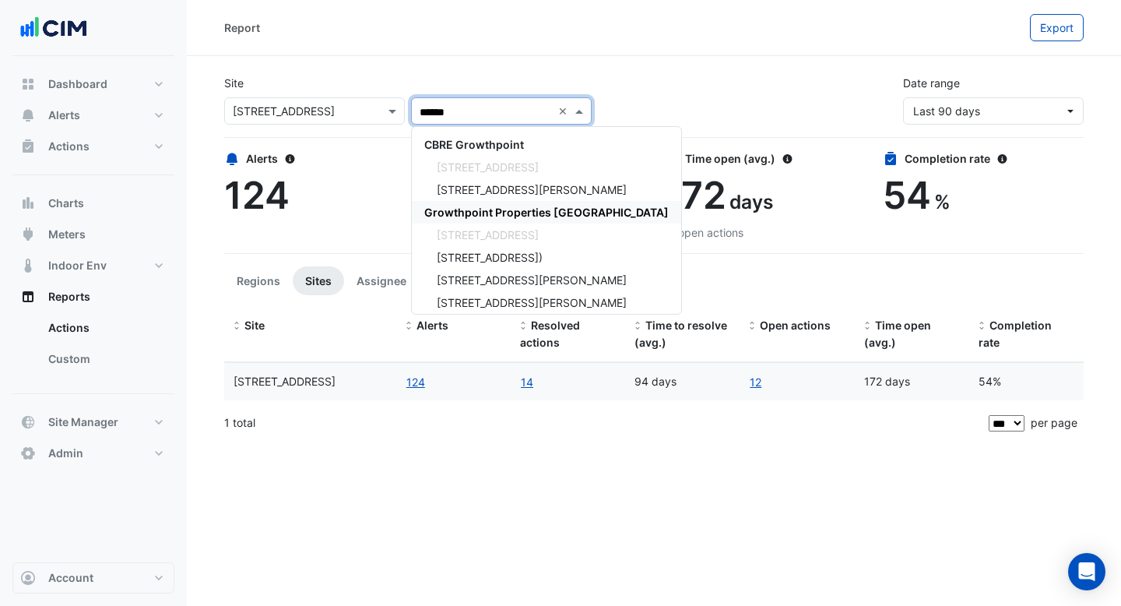
click at [529, 216] on span "Growthpoint Properties Australia" at bounding box center [546, 211] width 244 height 13
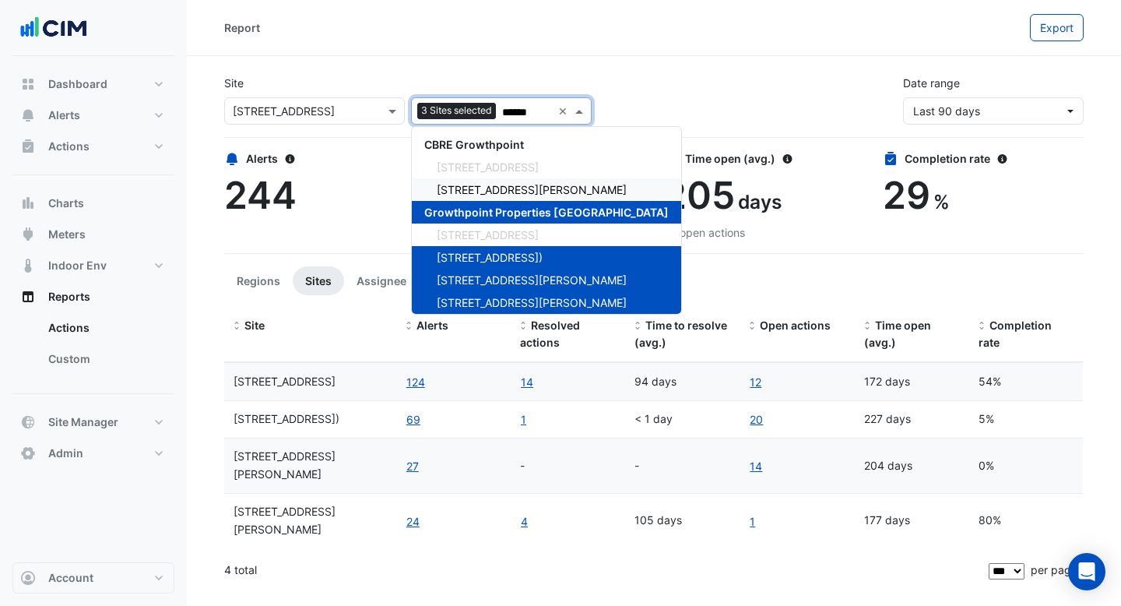
type input "******"
click at [638, 90] on div "Site × 15 Green Square Close 3 Sites selected ****** × CBRE Growthpoint 15 Gree…" at bounding box center [654, 93] width 878 height 62
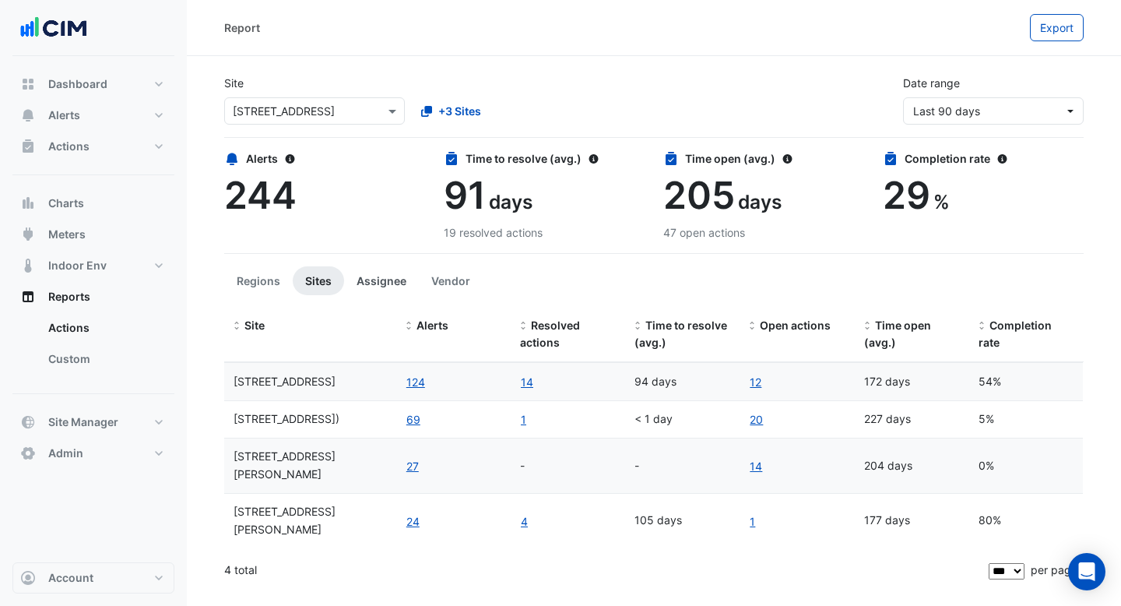
click at [406, 278] on button "Assignee" at bounding box center [381, 280] width 75 height 29
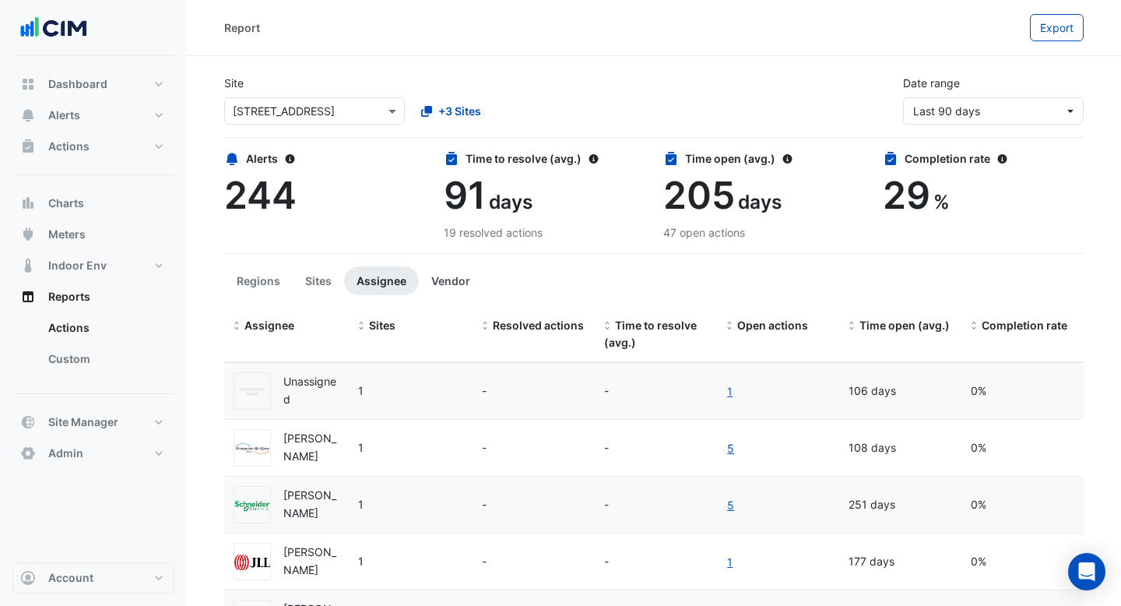
click at [457, 288] on button "Vendor" at bounding box center [451, 280] width 64 height 29
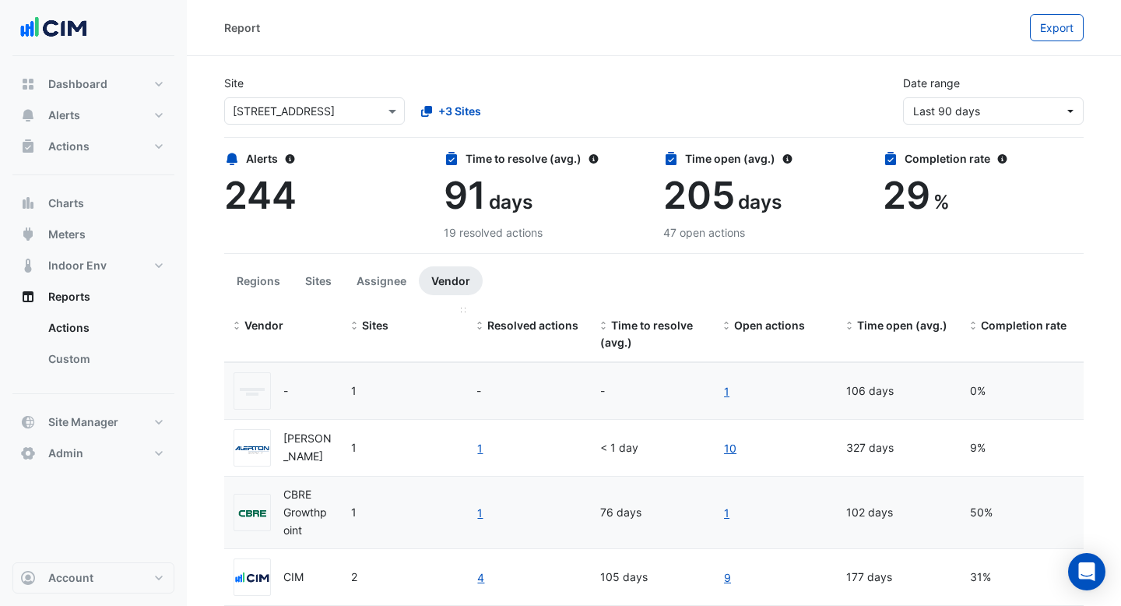
click at [375, 325] on span "Sites" at bounding box center [375, 324] width 26 height 13
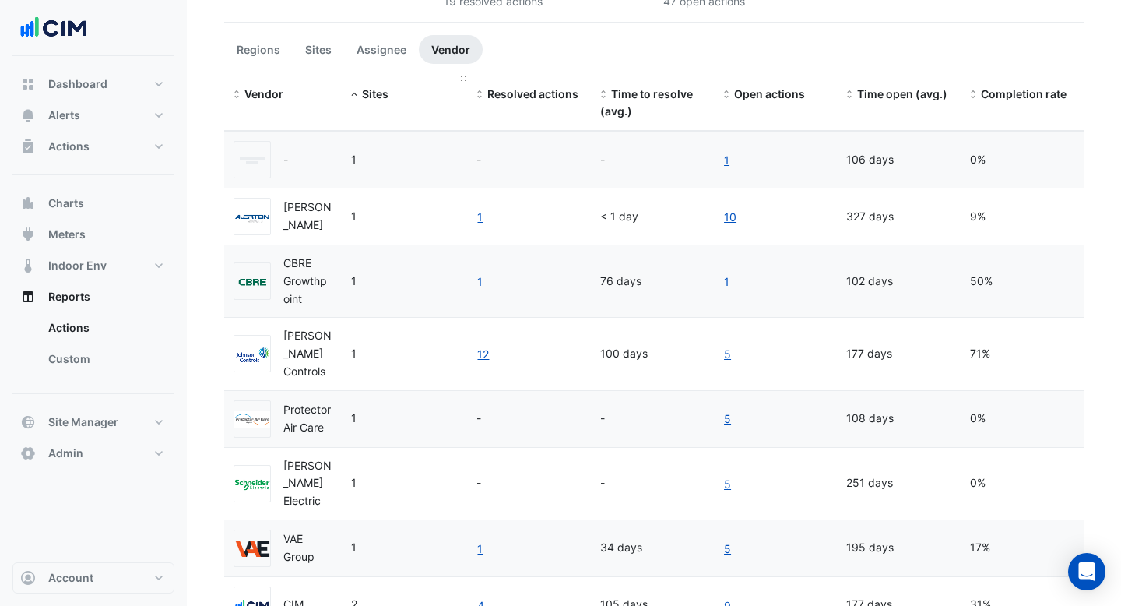
scroll to position [116, 0]
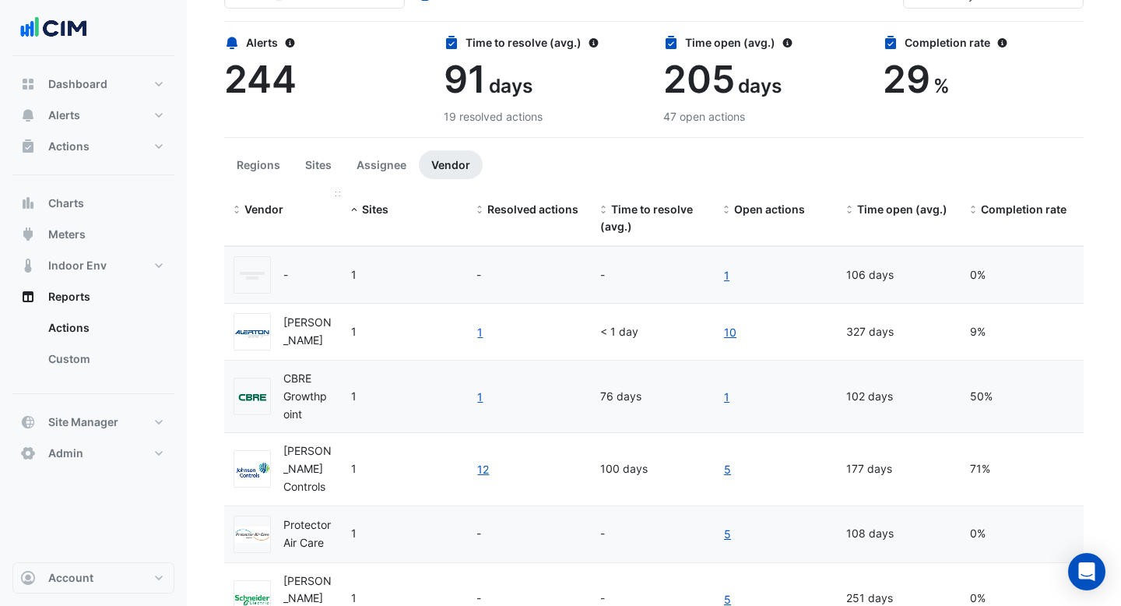
click at [251, 210] on span "Vendor" at bounding box center [263, 208] width 39 height 13
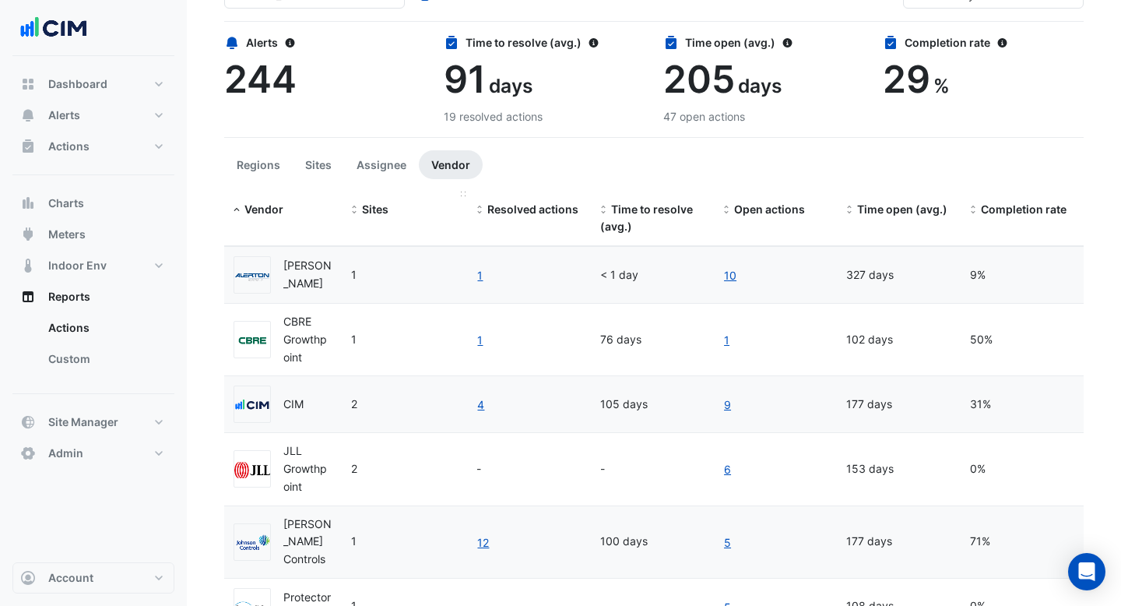
click at [367, 212] on span "Sites" at bounding box center [375, 208] width 26 height 13
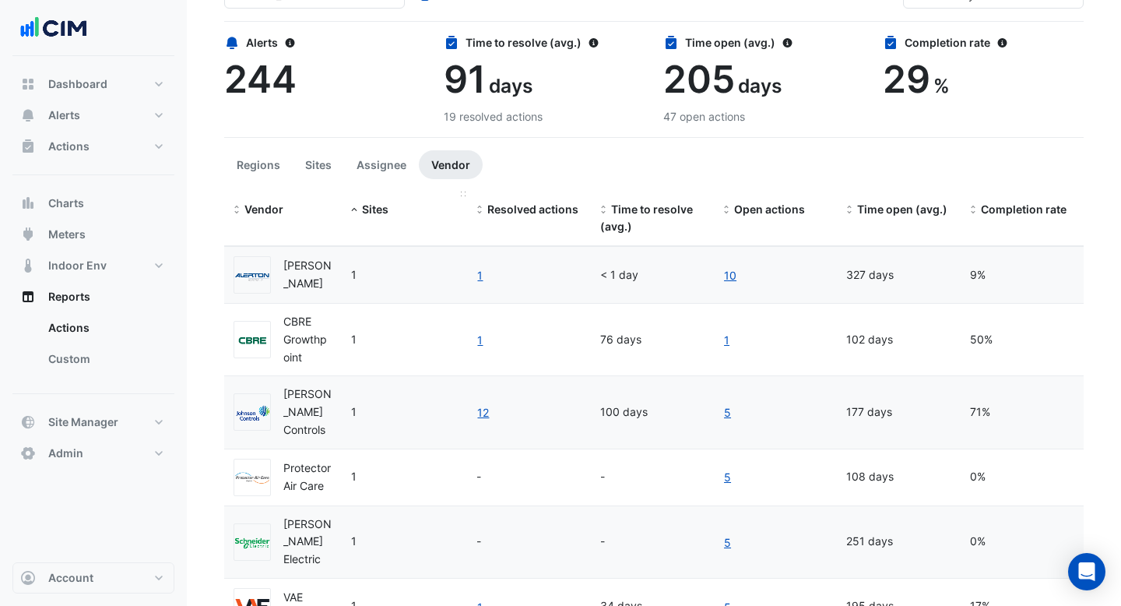
click at [367, 212] on span "Sites" at bounding box center [375, 208] width 26 height 13
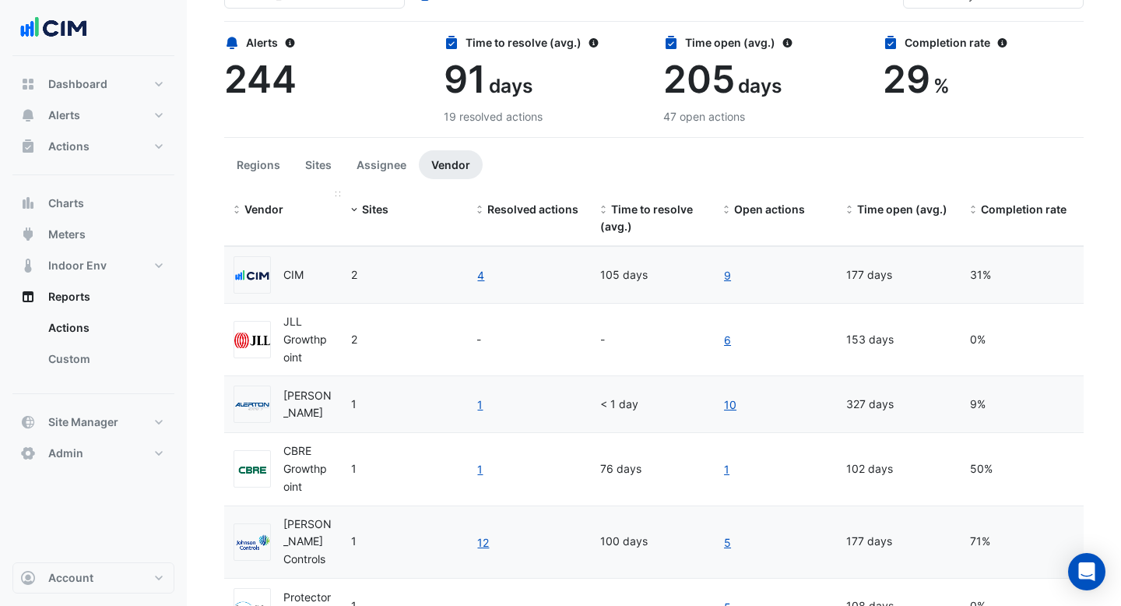
click at [265, 204] on span "Vendor" at bounding box center [263, 208] width 39 height 13
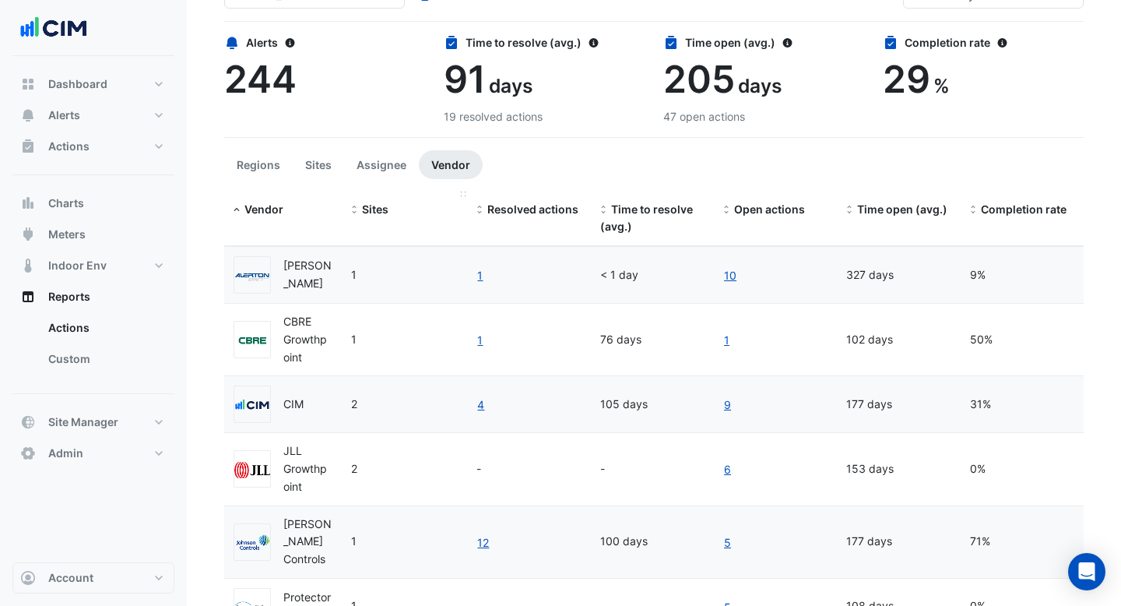
click at [385, 208] on span "Sites" at bounding box center [375, 208] width 26 height 13
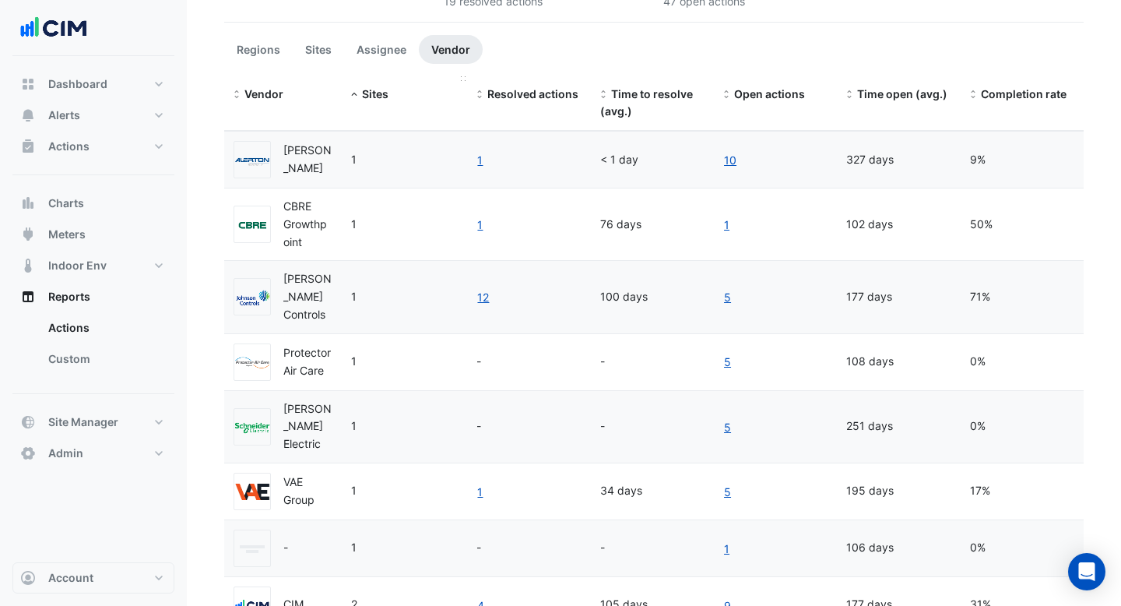
scroll to position [233, 0]
click at [732, 159] on link "10" at bounding box center [730, 158] width 14 height 18
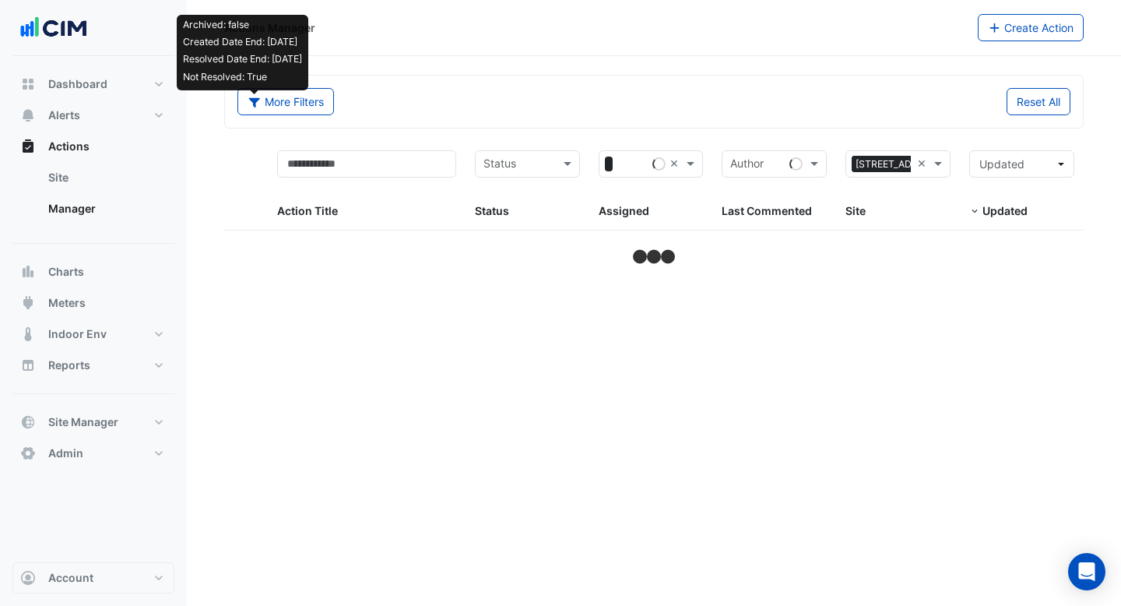
select select "***"
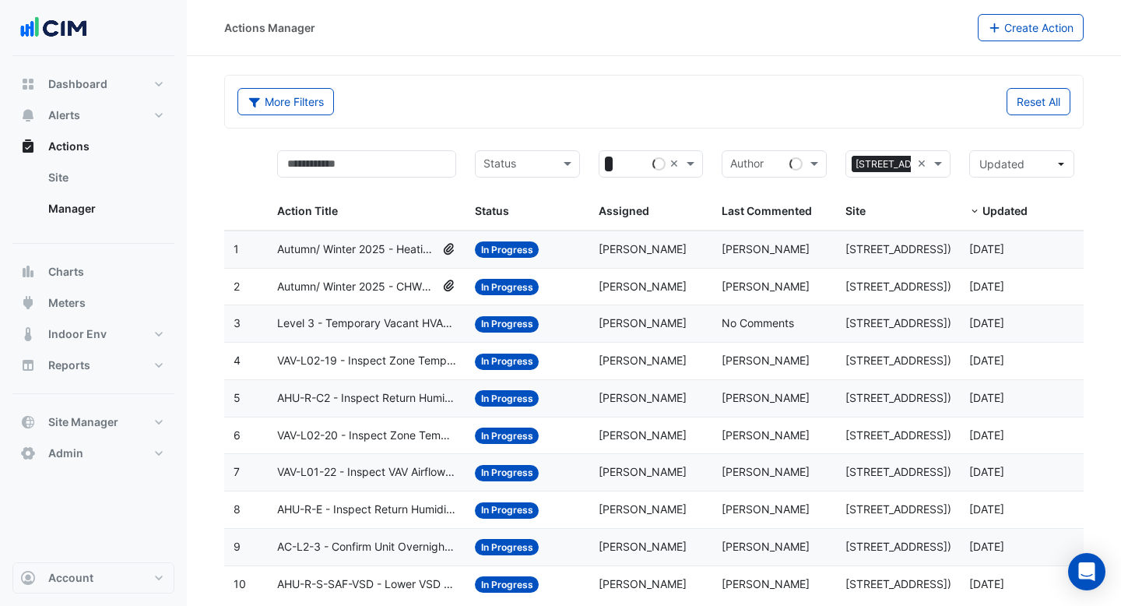
click at [341, 359] on span "VAV-L02-19 - Inspect Zone Temp Broken Sensor" at bounding box center [366, 361] width 179 height 18
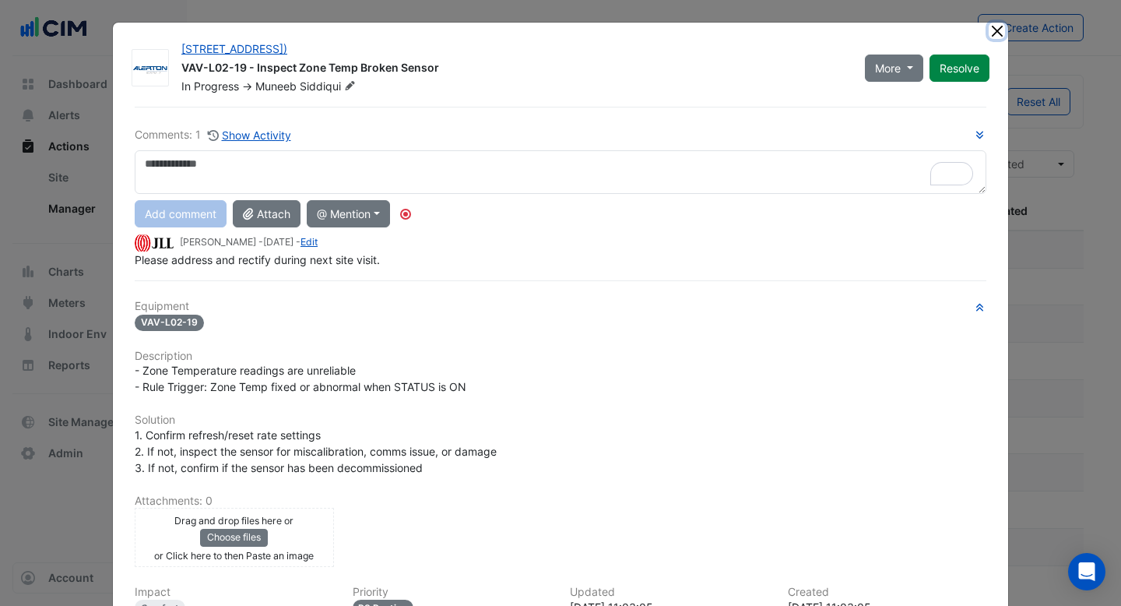
click at [997, 32] on button "Close" at bounding box center [997, 31] width 16 height 16
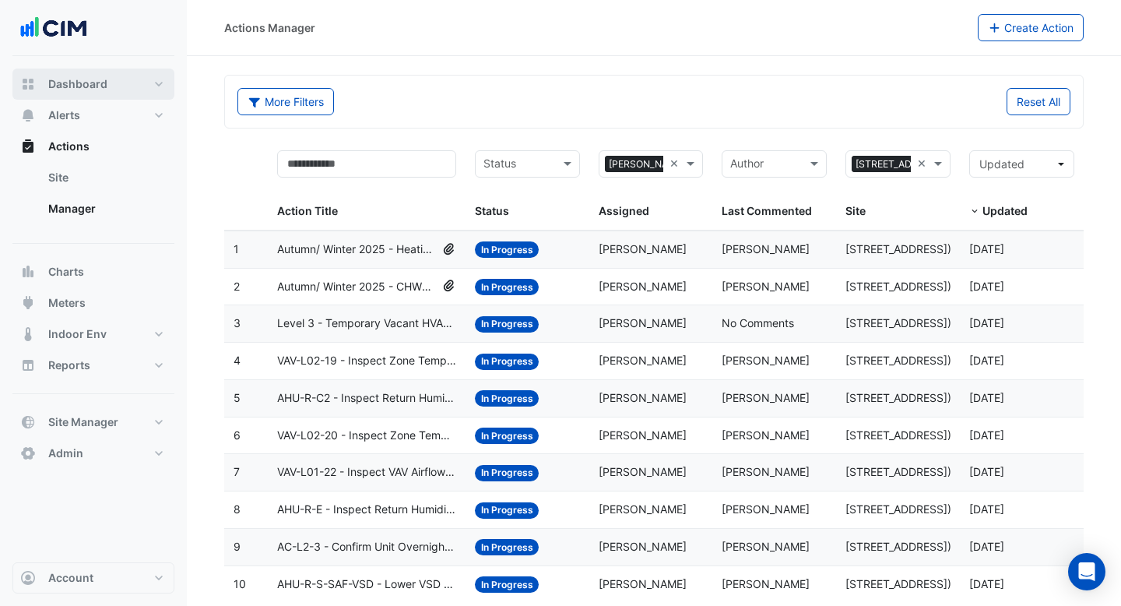
click at [90, 76] on span "Dashboard" at bounding box center [77, 84] width 59 height 16
select select "***"
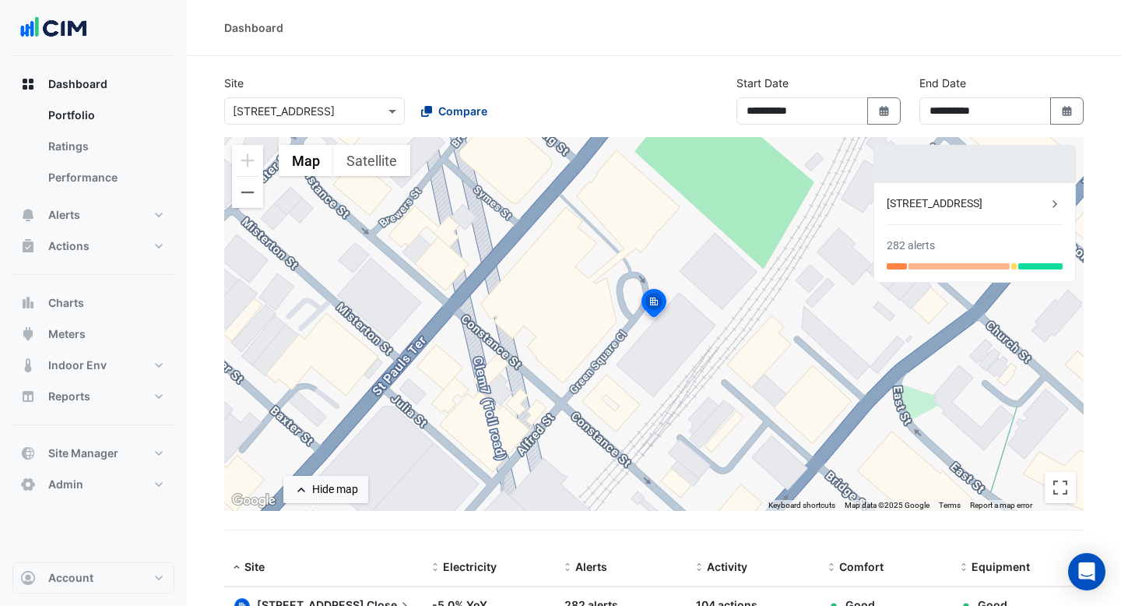
click at [465, 108] on span "Compare" at bounding box center [462, 111] width 49 height 16
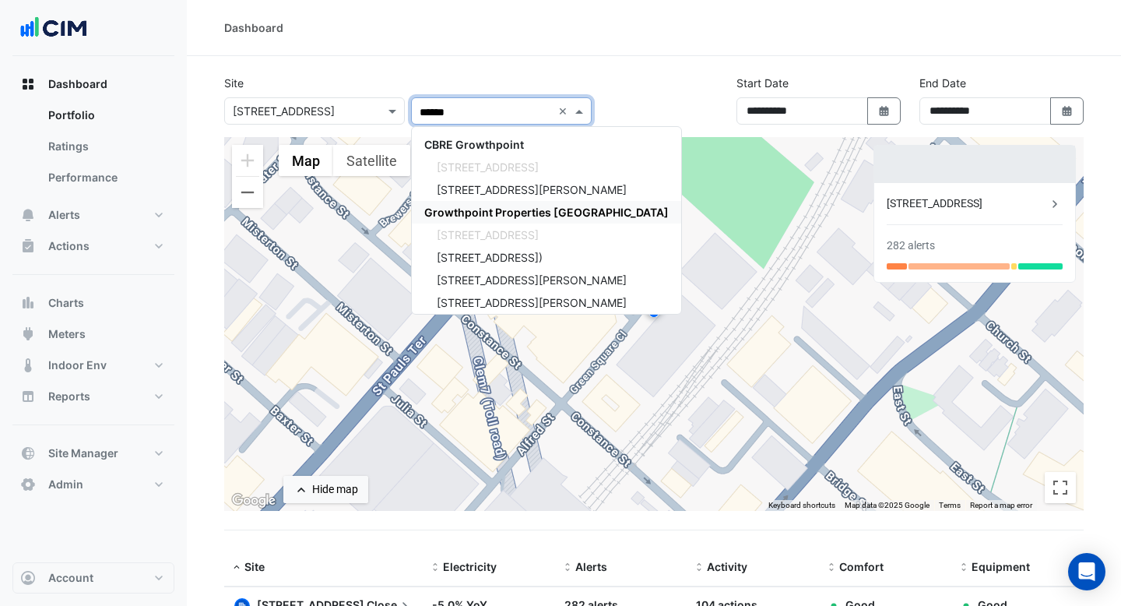
click at [479, 213] on span "Growthpoint Properties Australia" at bounding box center [546, 211] width 244 height 13
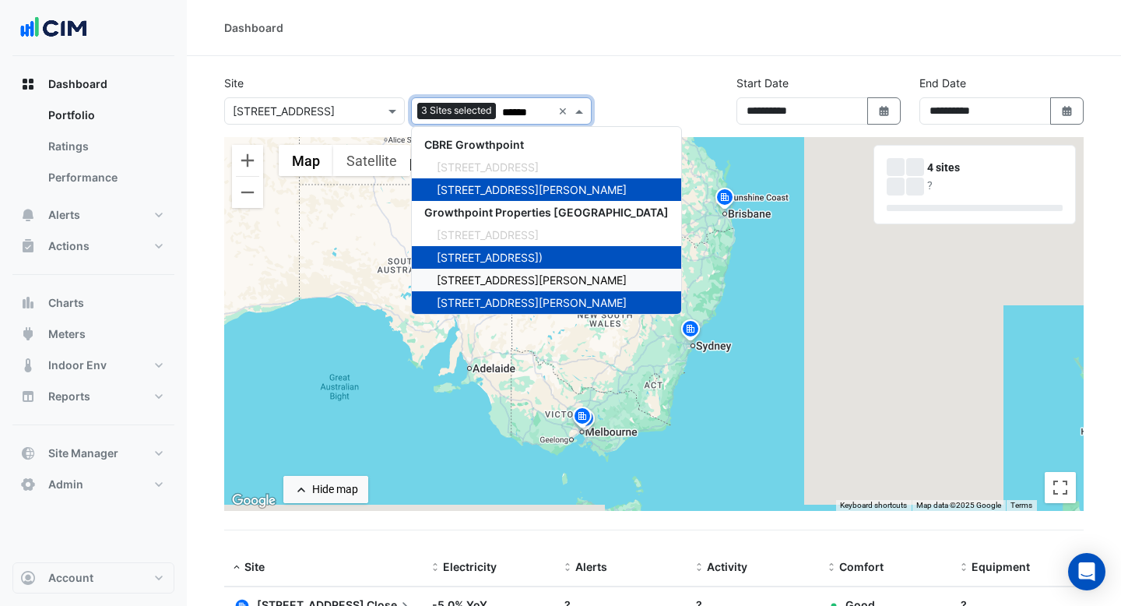
click at [508, 277] on span "3 Murray Rose Ave" at bounding box center [532, 279] width 190 height 13
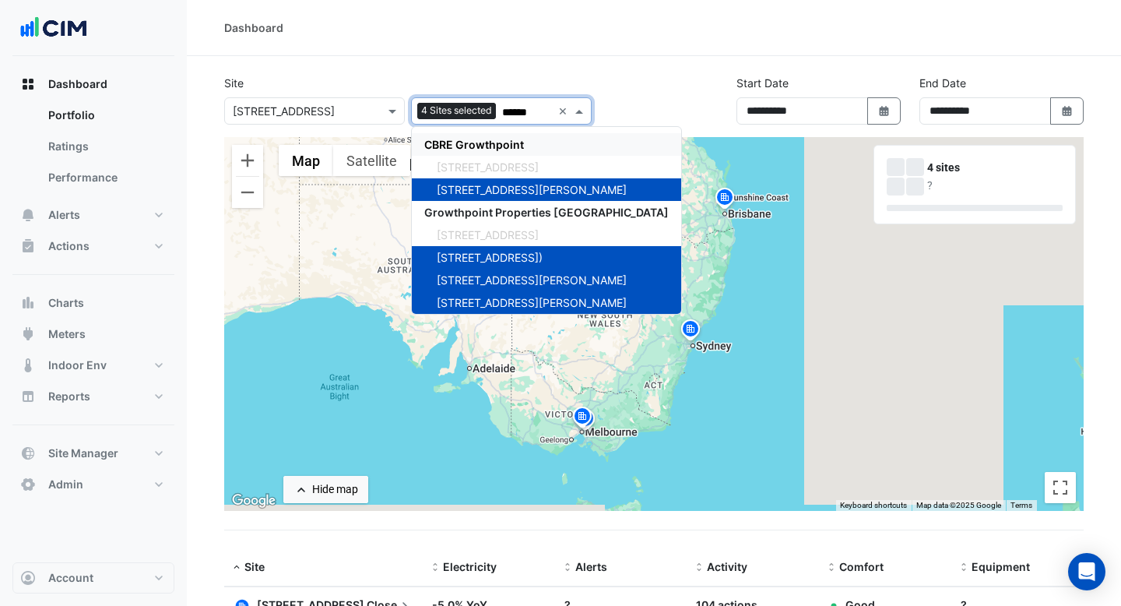
type input "******"
click at [588, 54] on div "Dashboard" at bounding box center [654, 28] width 934 height 56
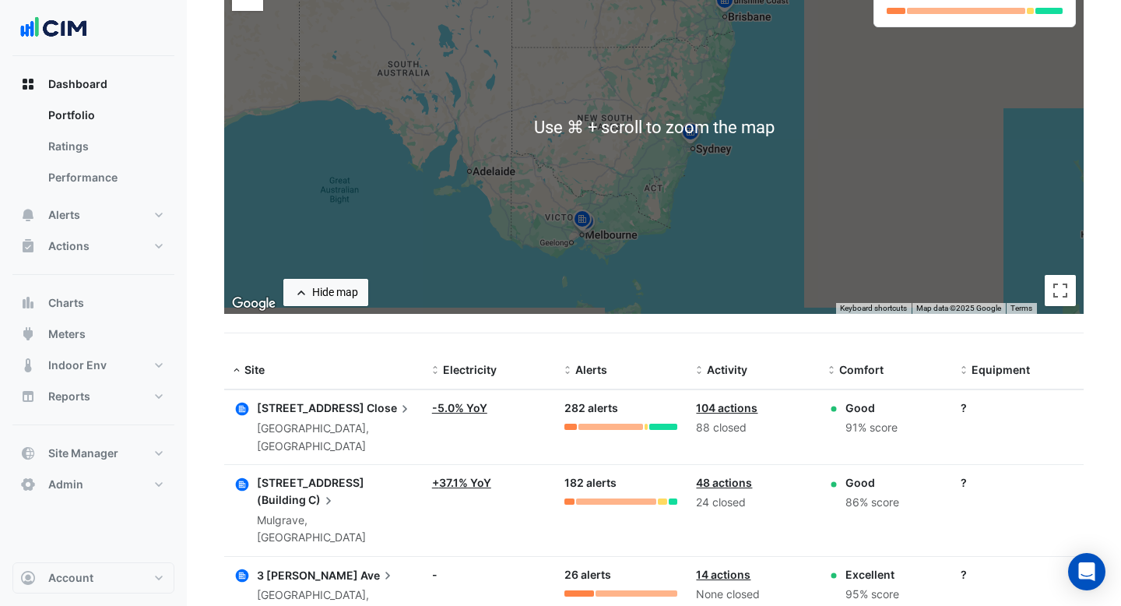
scroll to position [335, 0]
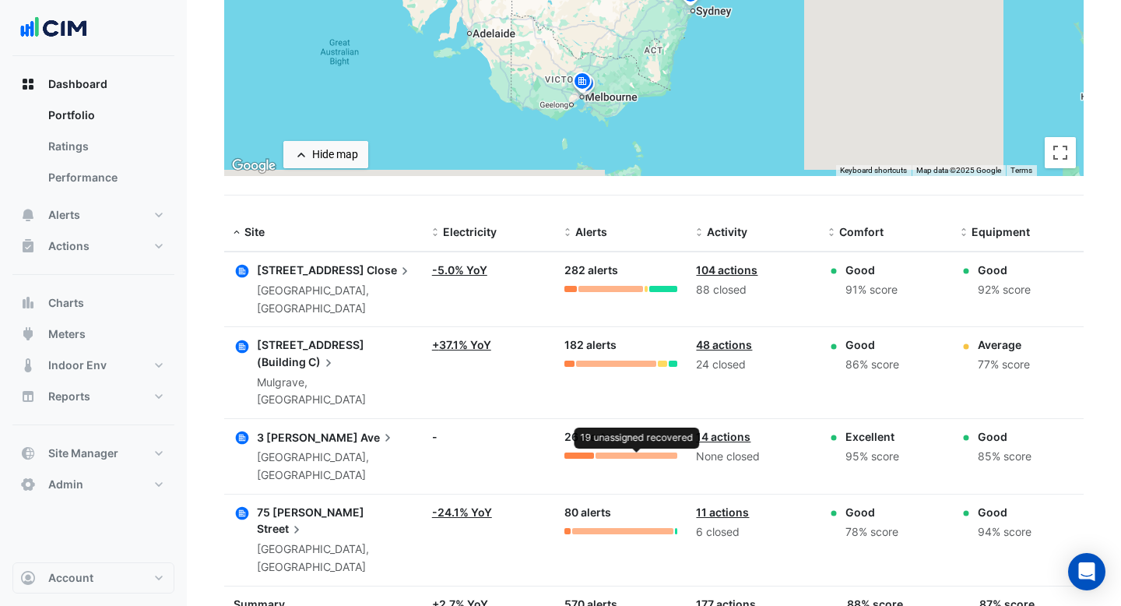
click at [646, 452] on div at bounding box center [636, 455] width 82 height 6
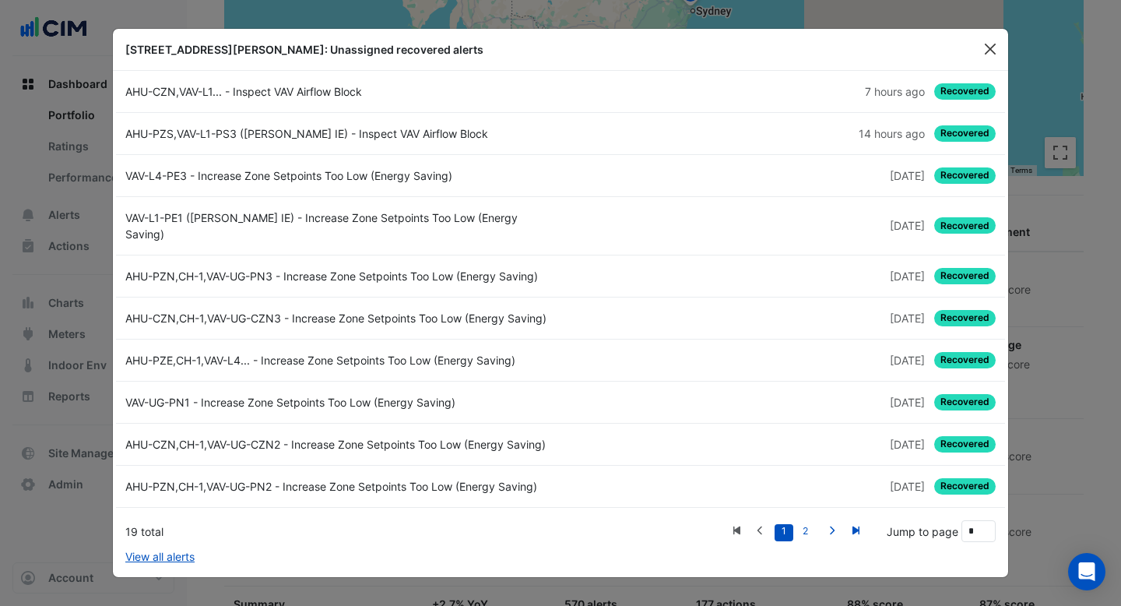
click at [994, 53] on button "Close" at bounding box center [989, 48] width 23 height 23
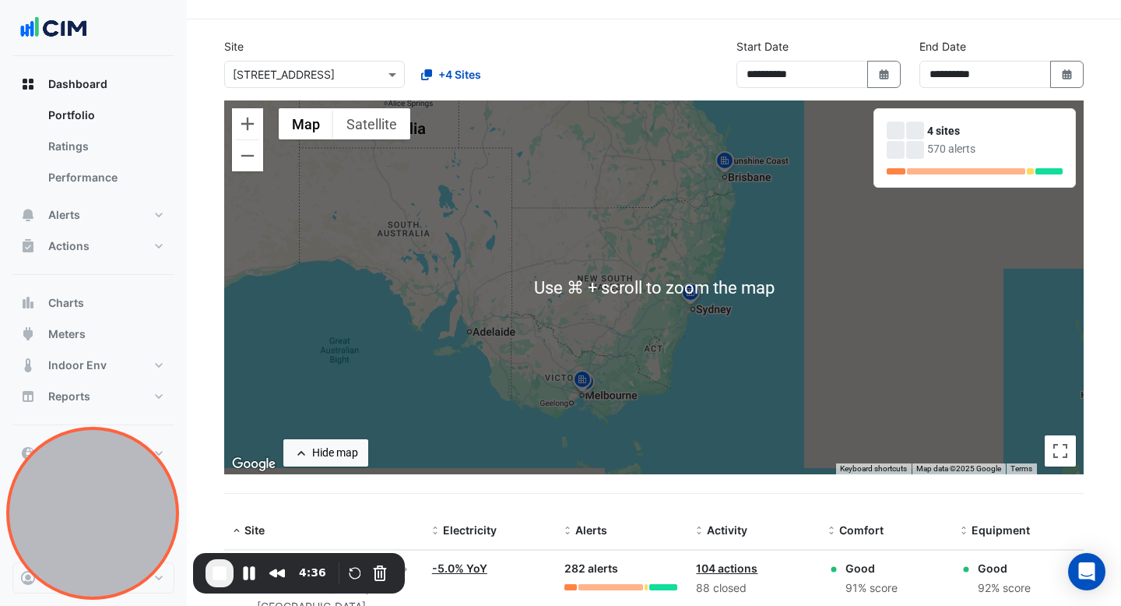
scroll to position [0, 0]
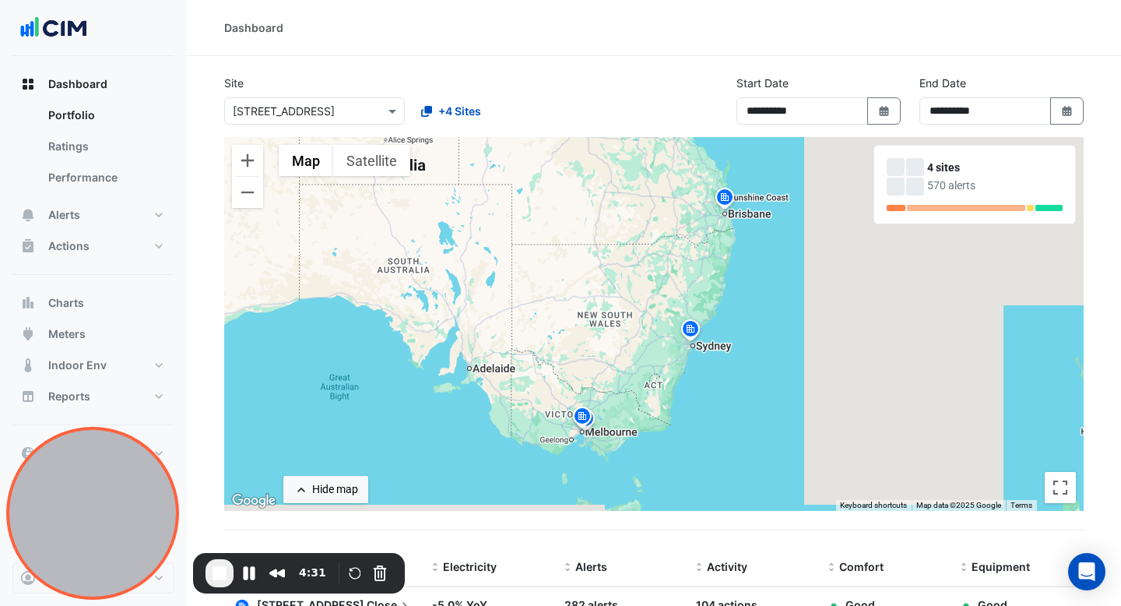
click at [703, 100] on div "**********" at bounding box center [654, 106] width 878 height 62
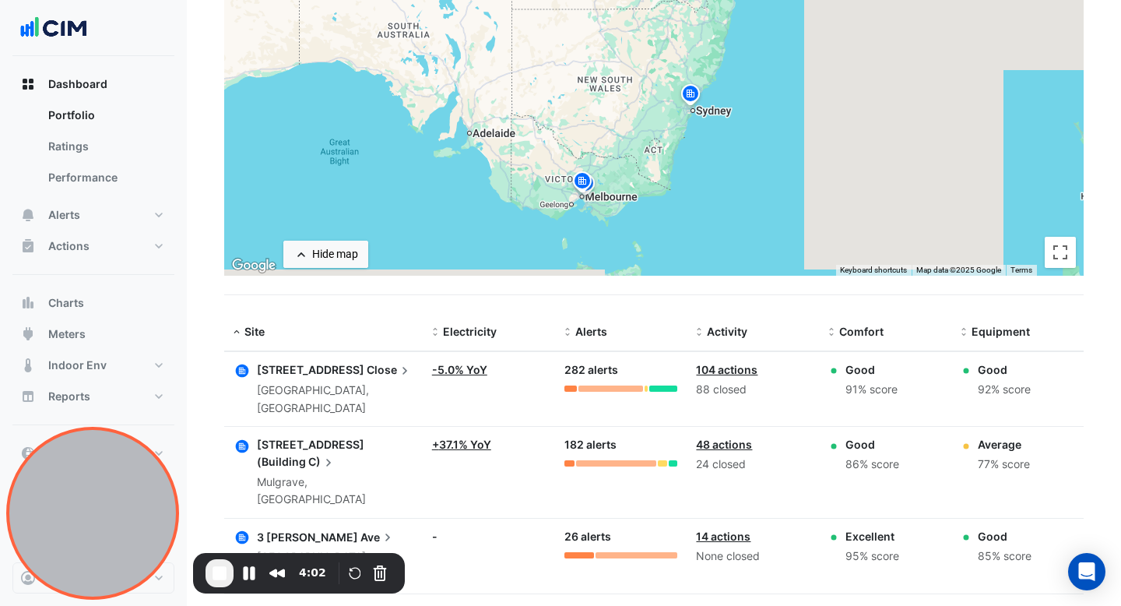
scroll to position [335, 0]
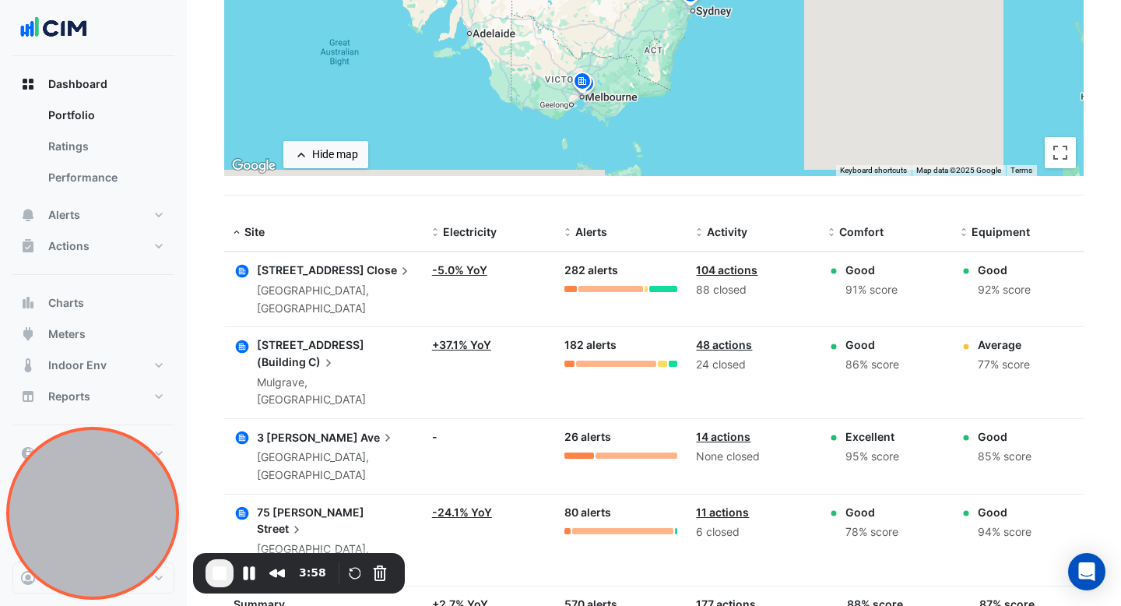
click at [304, 520] on span "Street" at bounding box center [280, 528] width 47 height 17
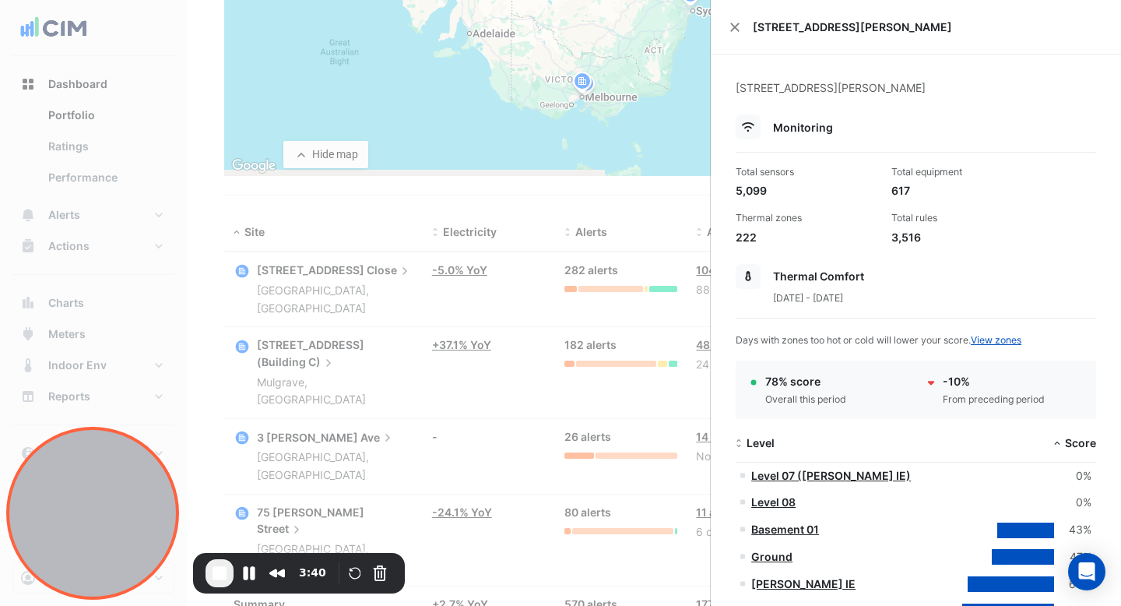
click at [733, 18] on div "75 Dorcas Street" at bounding box center [916, 27] width 410 height 54
click at [732, 23] on button "Close" at bounding box center [734, 27] width 11 height 11
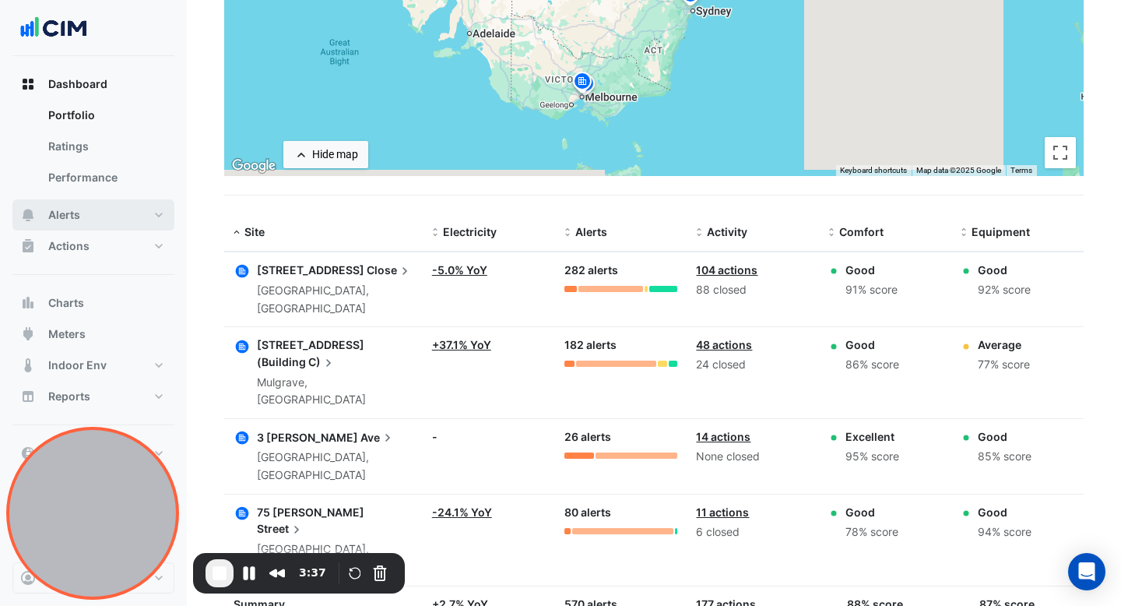
click at [70, 222] on span "Alerts" at bounding box center [64, 215] width 32 height 16
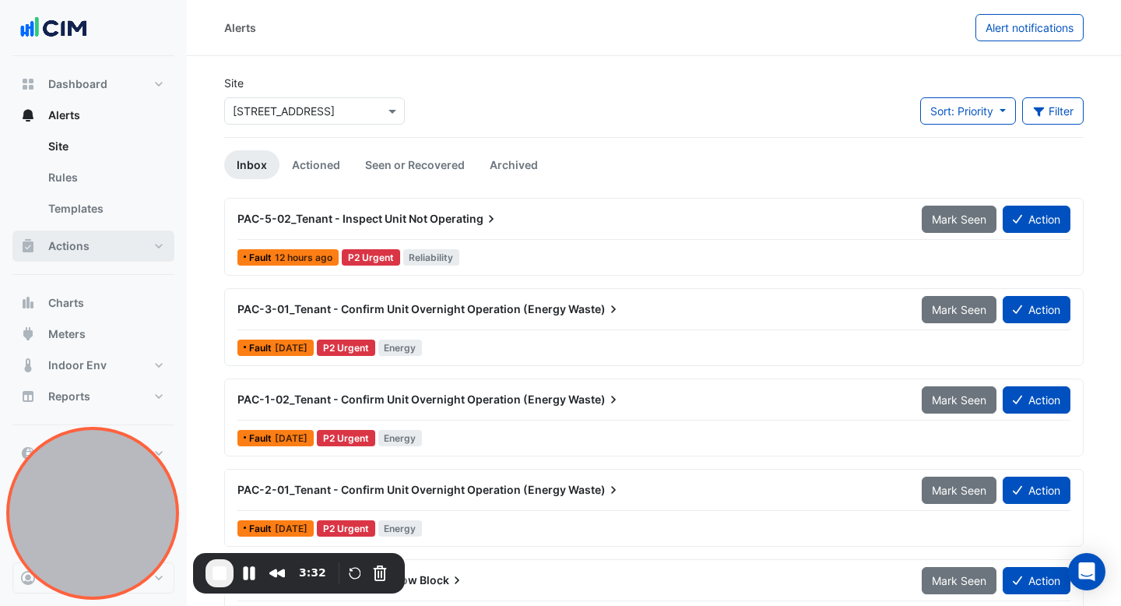
click at [89, 245] on button "Actions" at bounding box center [93, 245] width 162 height 31
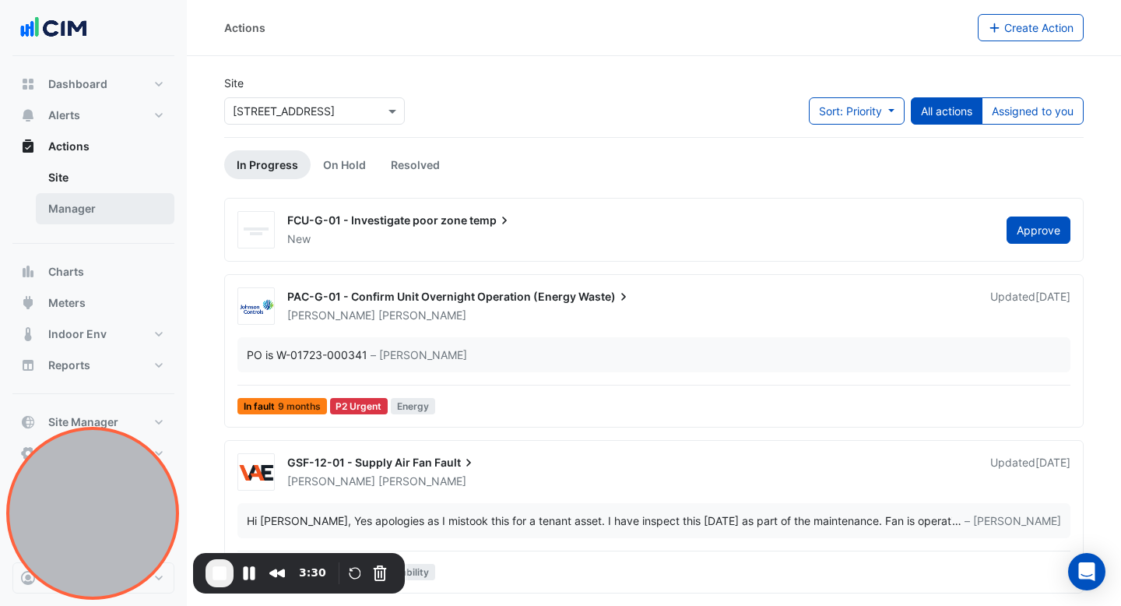
click at [131, 212] on link "Manager" at bounding box center [105, 208] width 139 height 31
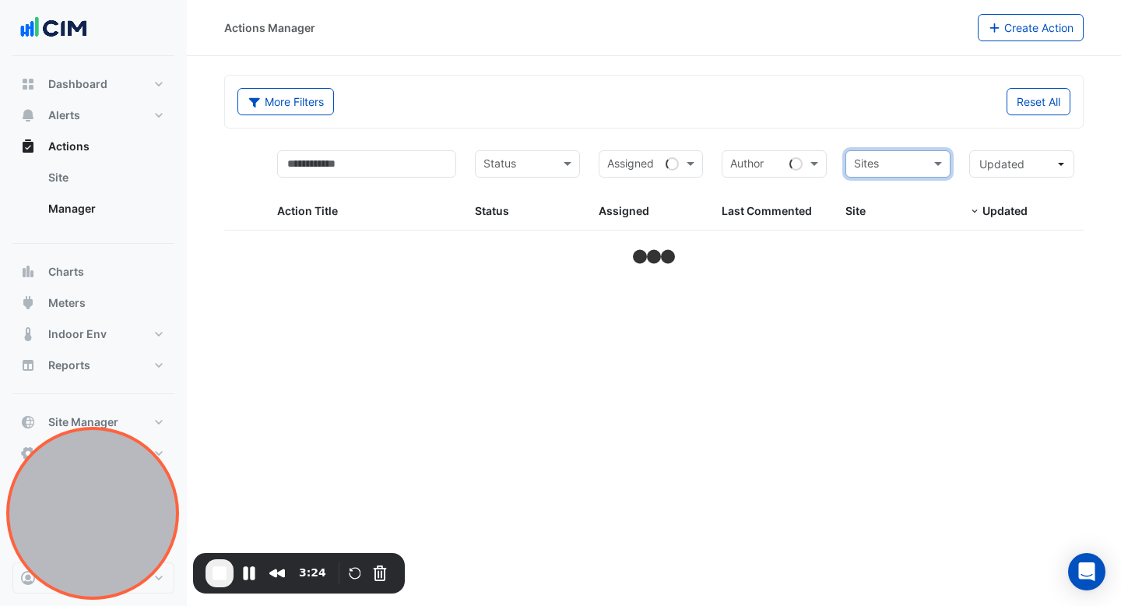
select select "***"
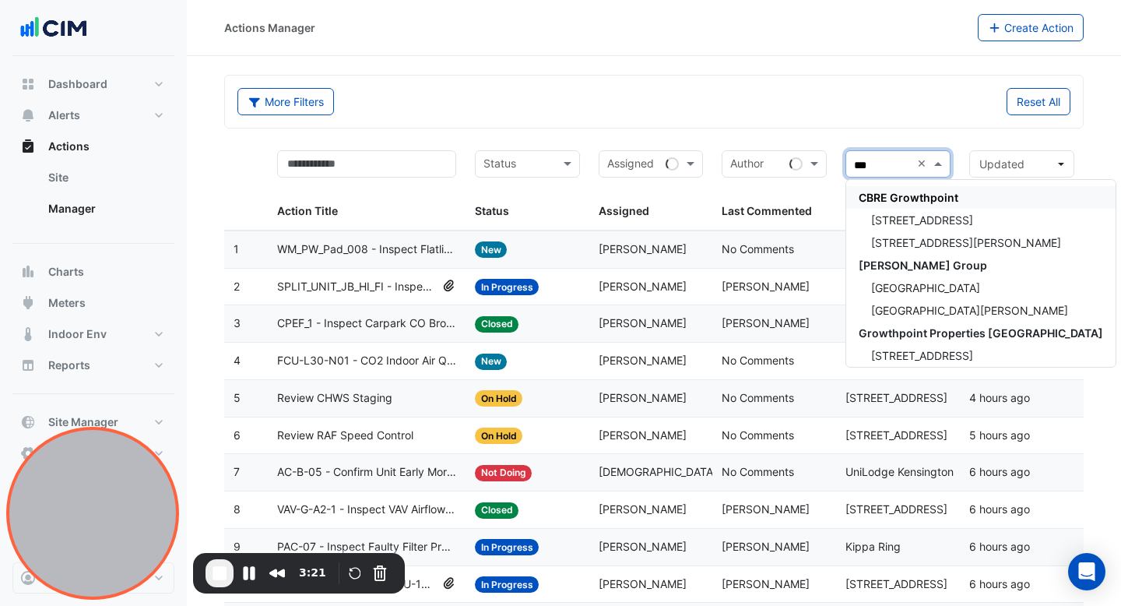
type input "****"
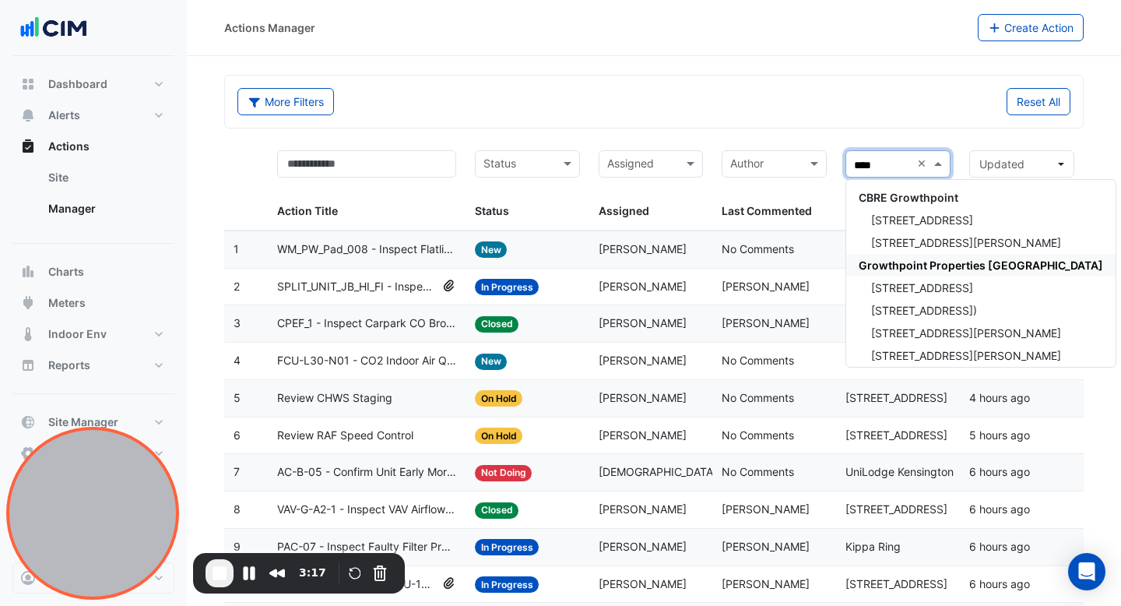
click at [921, 261] on span "Growthpoint Properties Australia" at bounding box center [981, 264] width 244 height 13
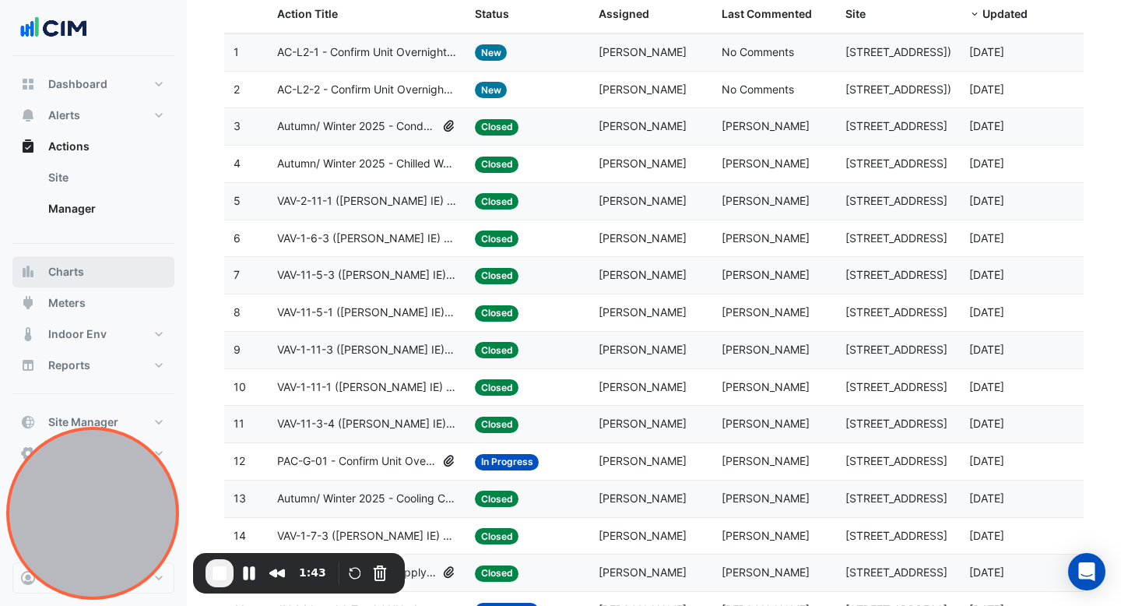
scroll to position [223, 0]
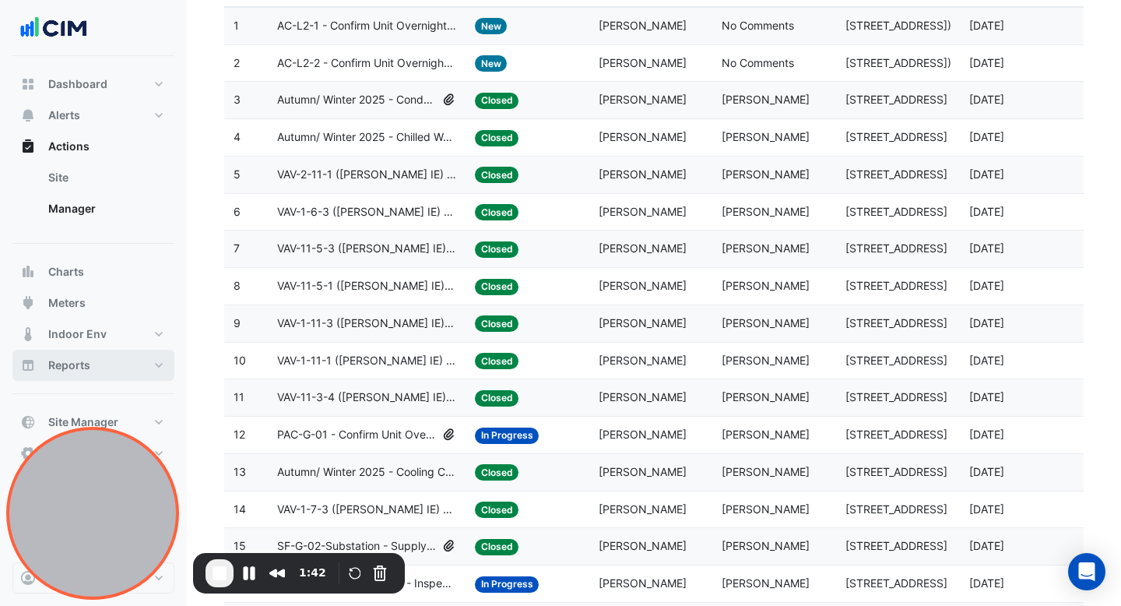
click at [90, 371] on button "Reports" at bounding box center [93, 364] width 162 height 31
select select "***"
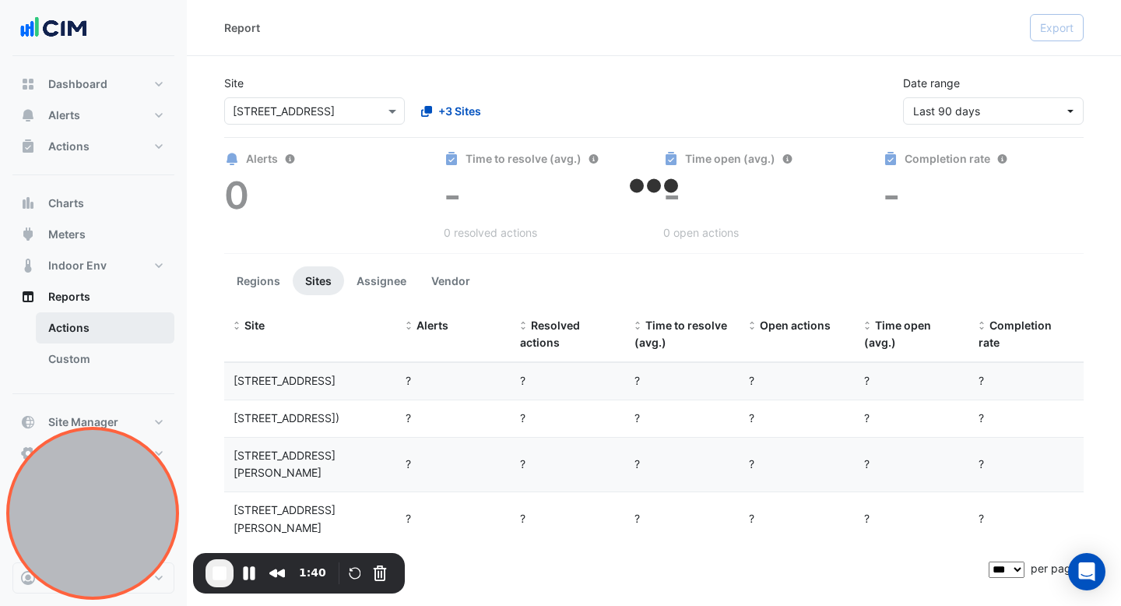
click at [84, 321] on link "Actions" at bounding box center [105, 327] width 139 height 31
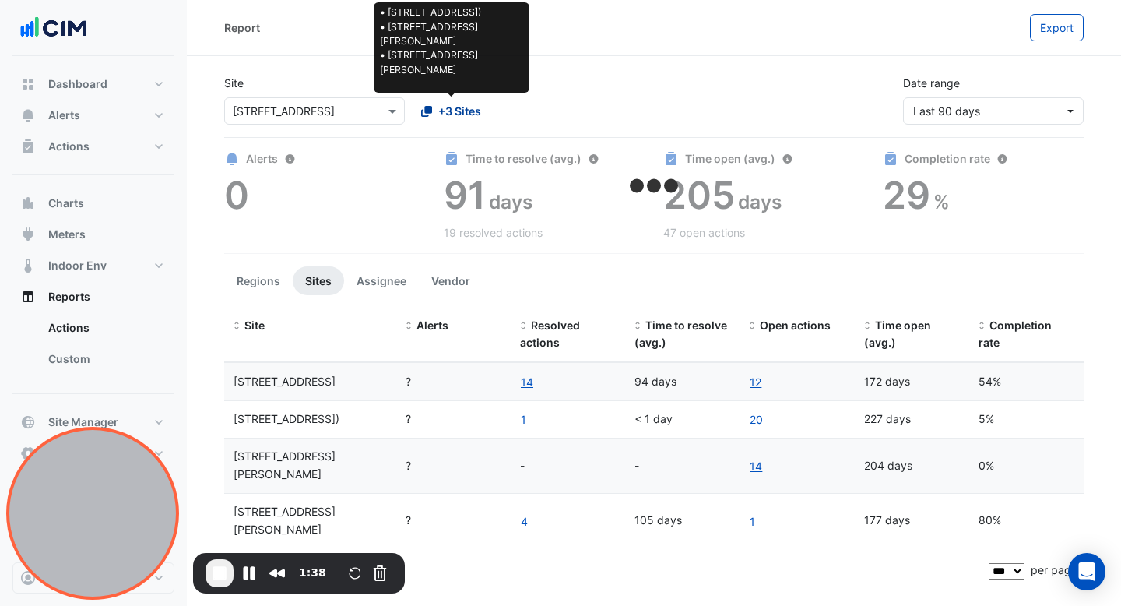
click at [452, 104] on span "+3 Sites" at bounding box center [459, 111] width 43 height 16
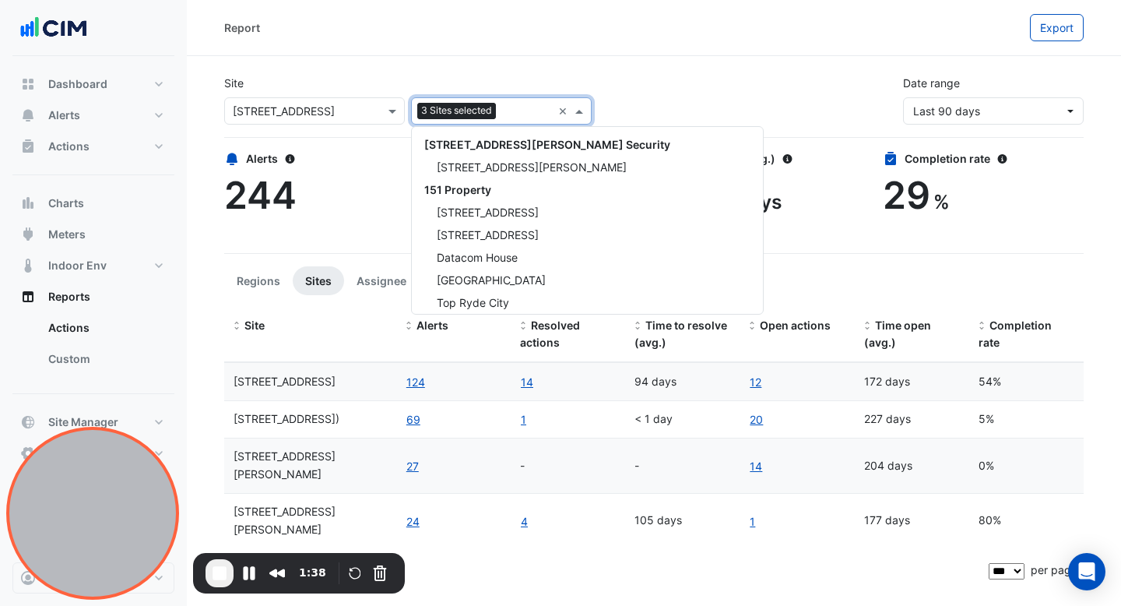
click at [610, 70] on div "Site × 15 Green Square Close 3 Sites selected × 141 Walker Street Security 141 …" at bounding box center [654, 93] width 878 height 62
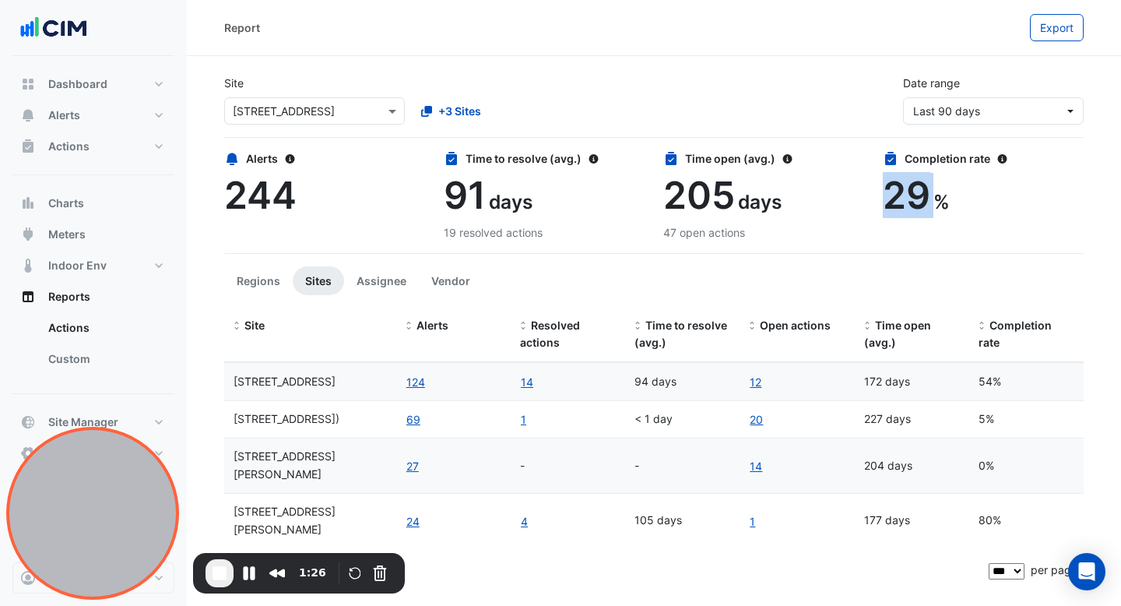
drag, startPoint x: 932, startPoint y: 203, endPoint x: 887, endPoint y: 205, distance: 44.4
click at [887, 205] on div "29 %" at bounding box center [983, 195] width 201 height 45
click at [446, 283] on button "Vendor" at bounding box center [451, 280] width 64 height 29
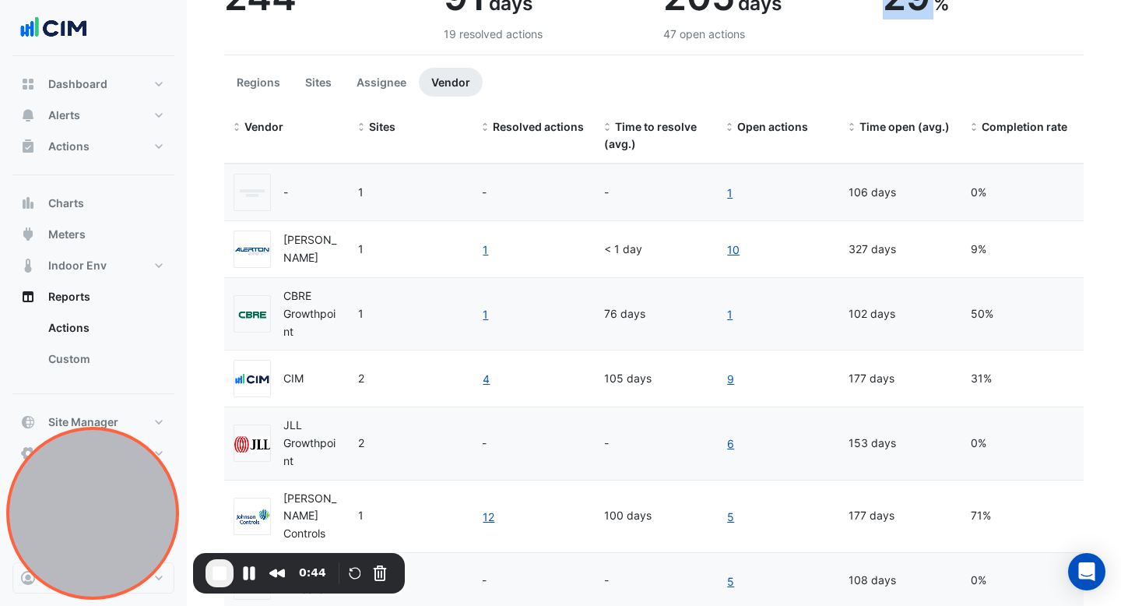
scroll to position [248, 0]
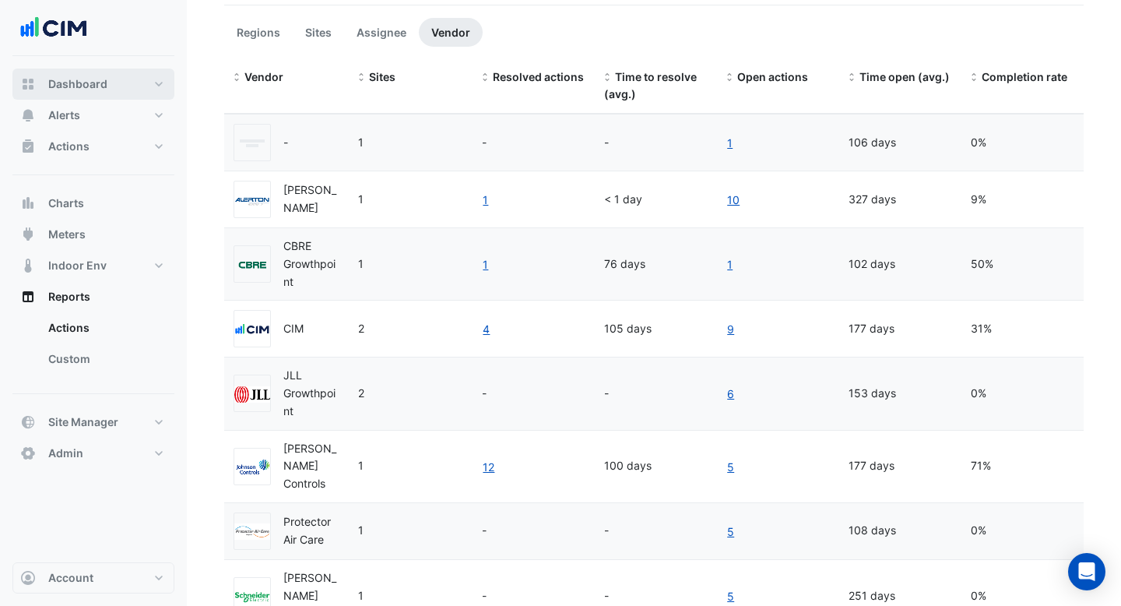
drag, startPoint x: 86, startPoint y: 77, endPoint x: 113, endPoint y: 80, distance: 26.6
click at [86, 77] on span "Dashboard" at bounding box center [77, 84] width 59 height 16
select select "***"
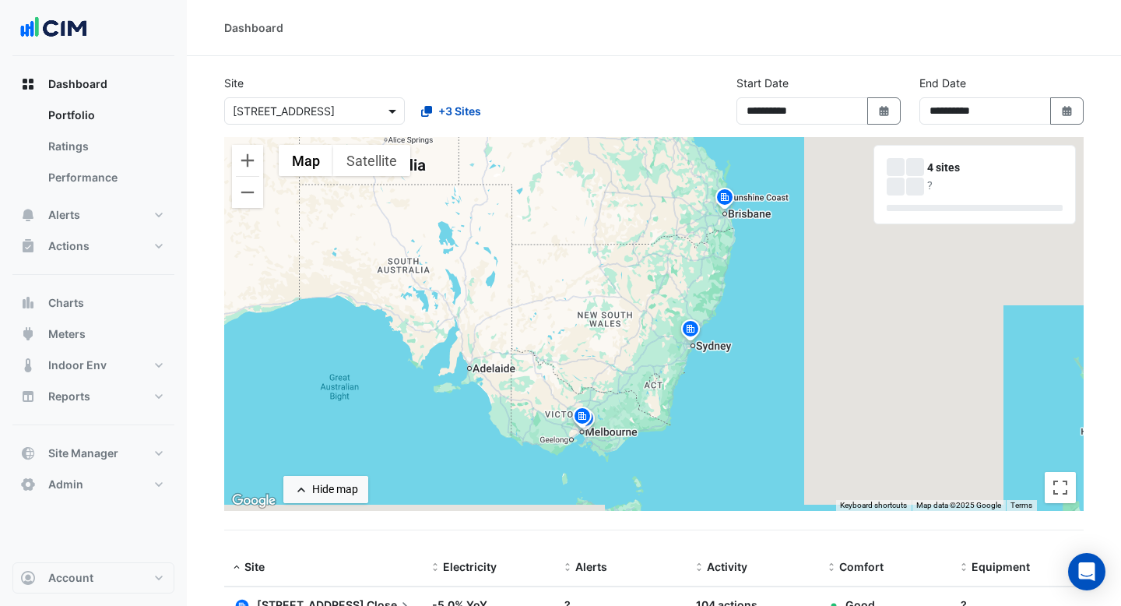
click at [395, 106] on span at bounding box center [394, 111] width 19 height 16
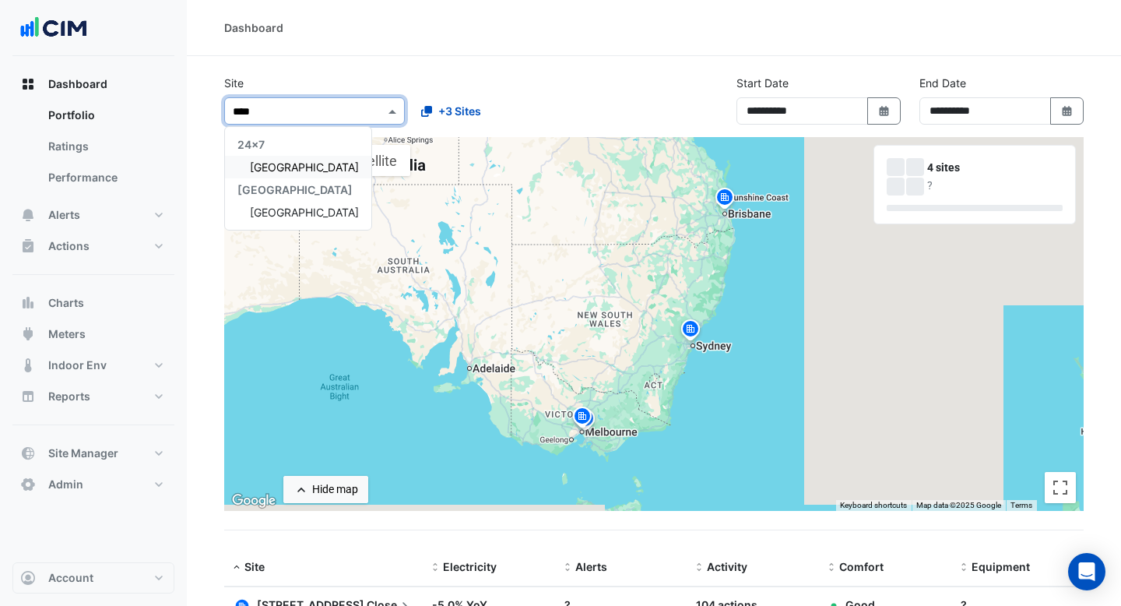
type input "*****"
click at [278, 216] on span "Adare Manor" at bounding box center [304, 211] width 109 height 13
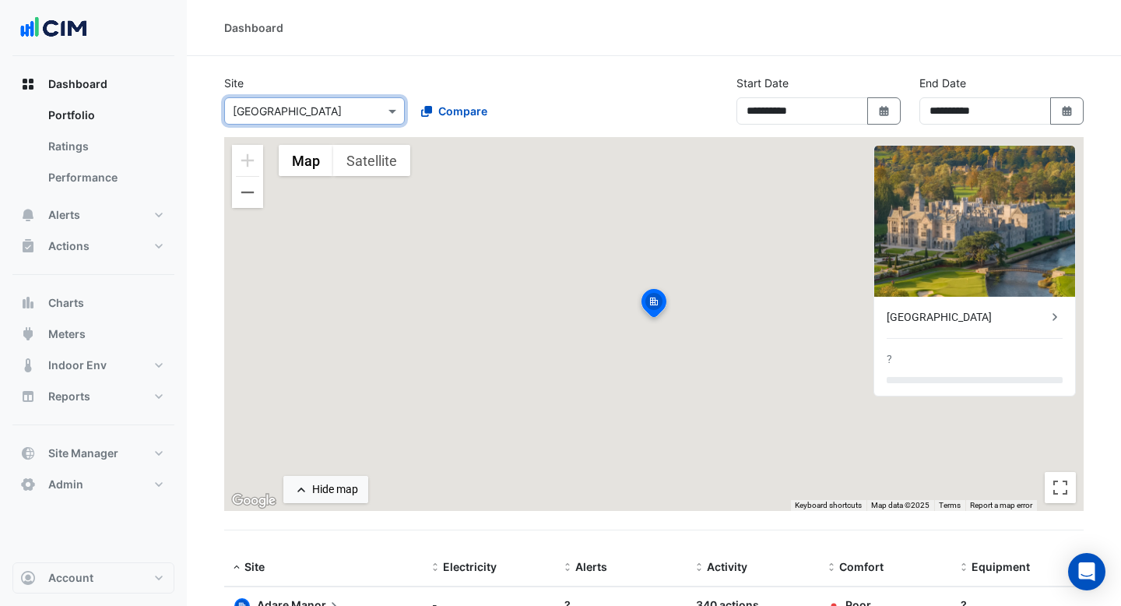
scroll to position [79, 0]
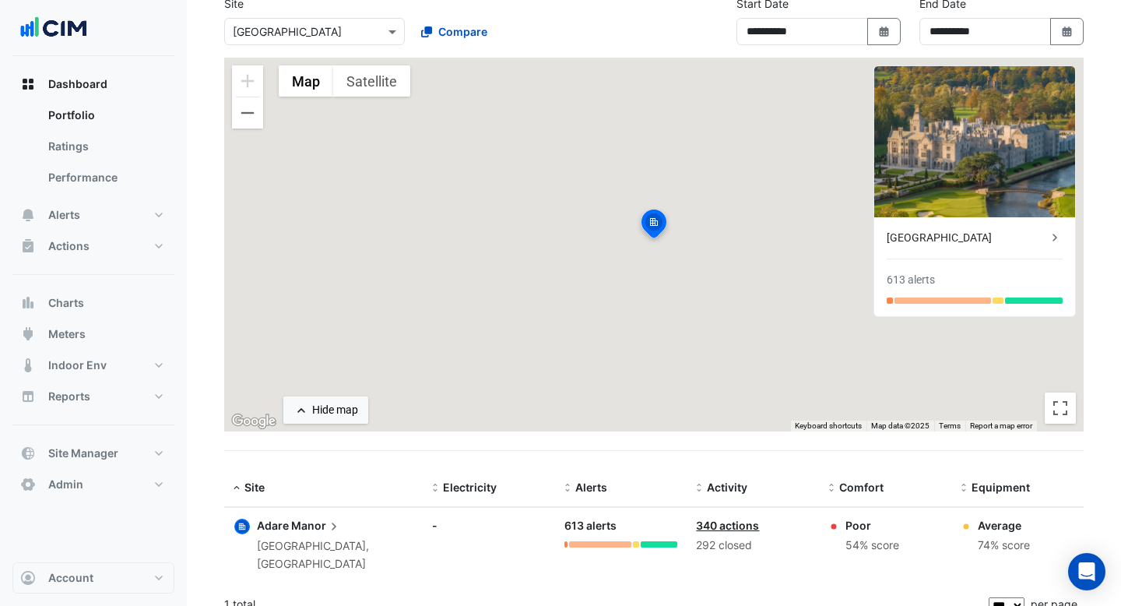
click at [729, 525] on link "340 actions" at bounding box center [727, 524] width 63 height 13
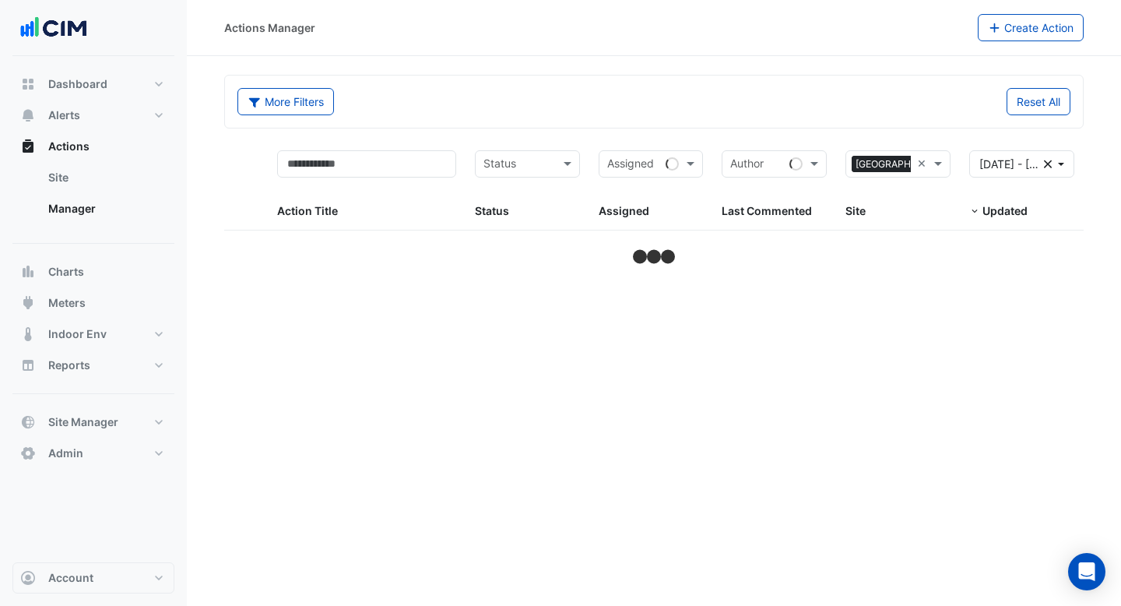
select select "***"
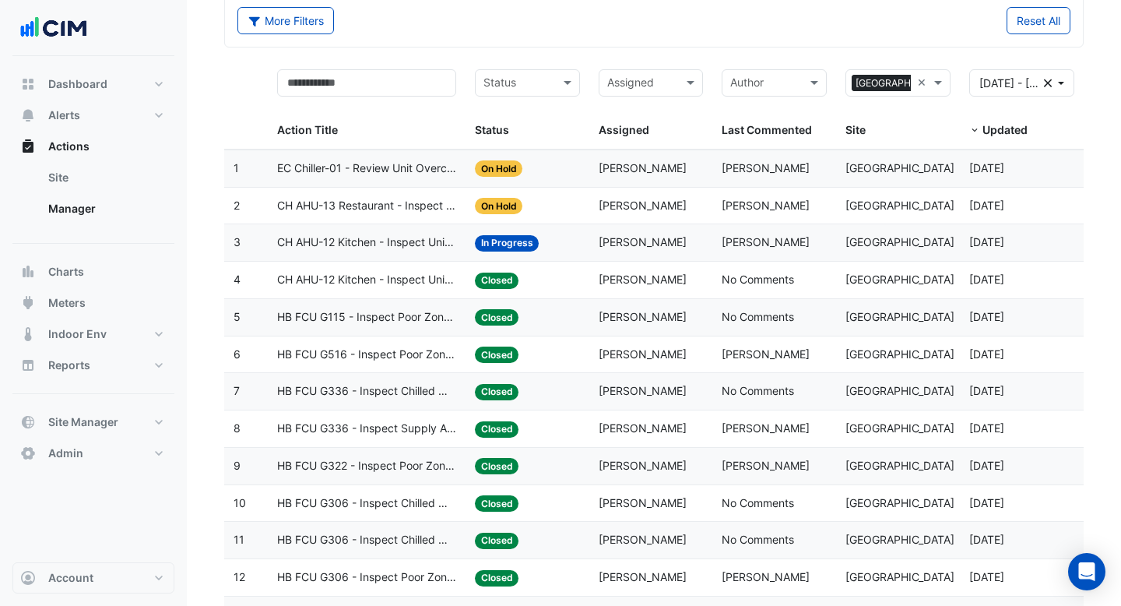
scroll to position [101, 0]
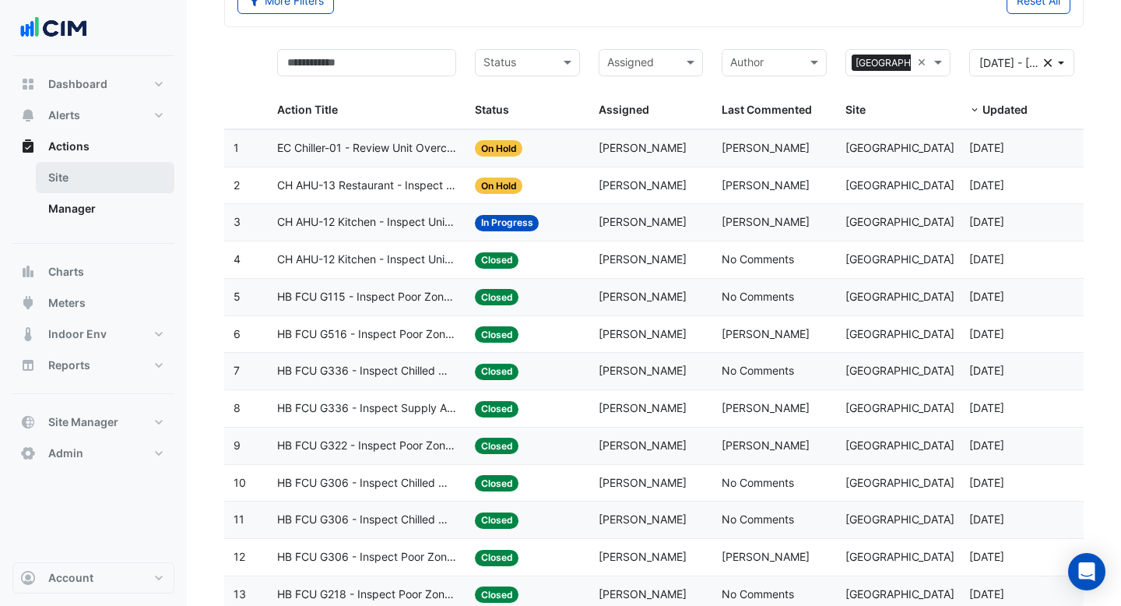
click at [75, 172] on link "Site" at bounding box center [105, 177] width 139 height 31
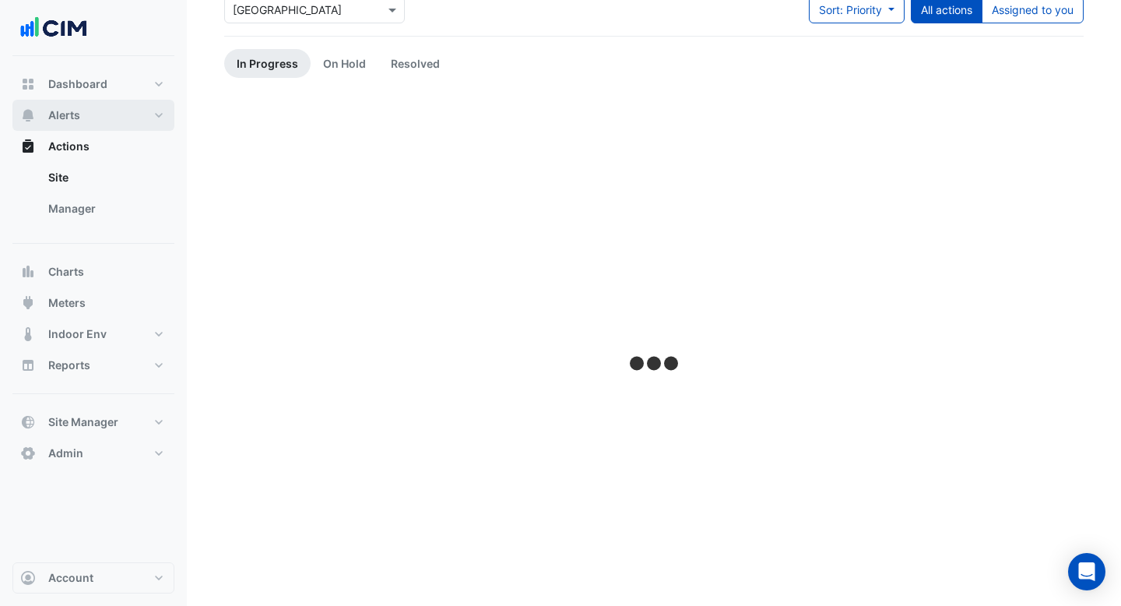
click at [67, 118] on span "Alerts" at bounding box center [64, 115] width 32 height 16
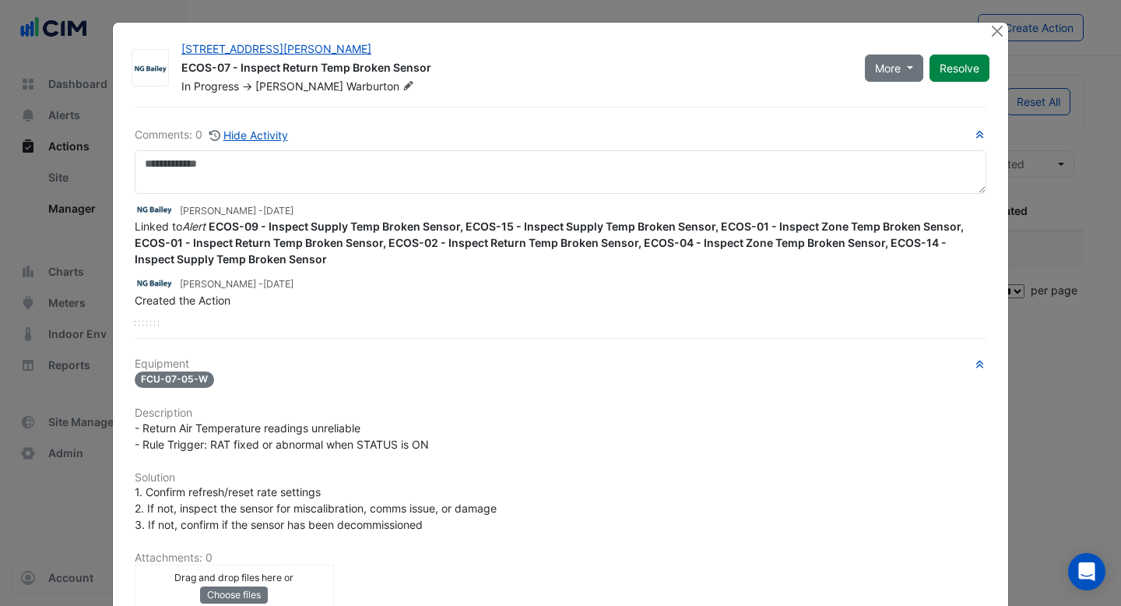
select select "***"
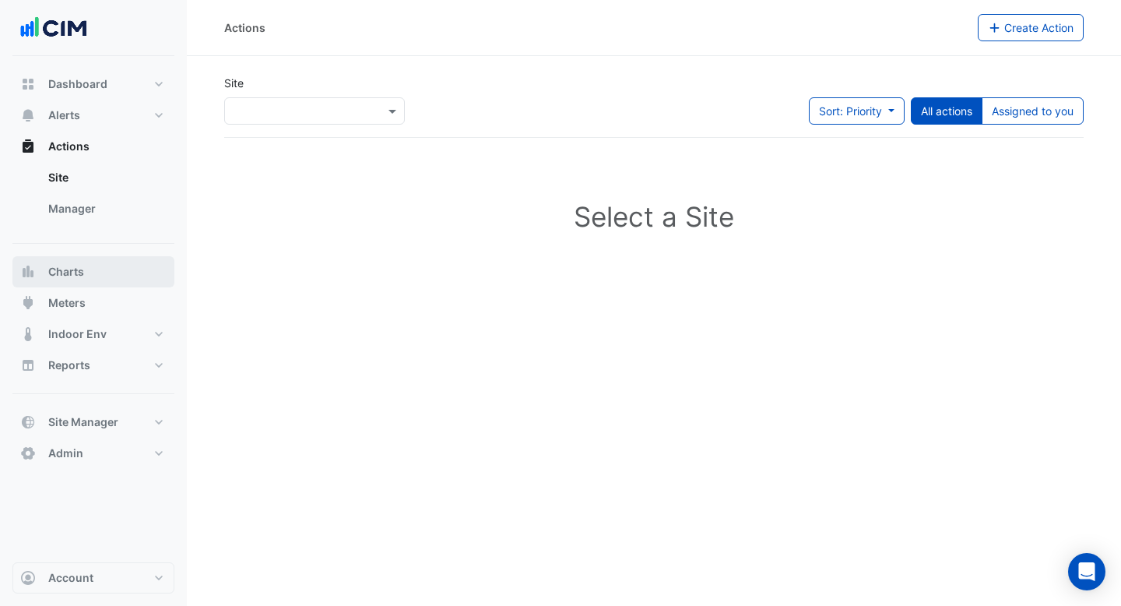
click at [121, 277] on button "Charts" at bounding box center [93, 271] width 162 height 31
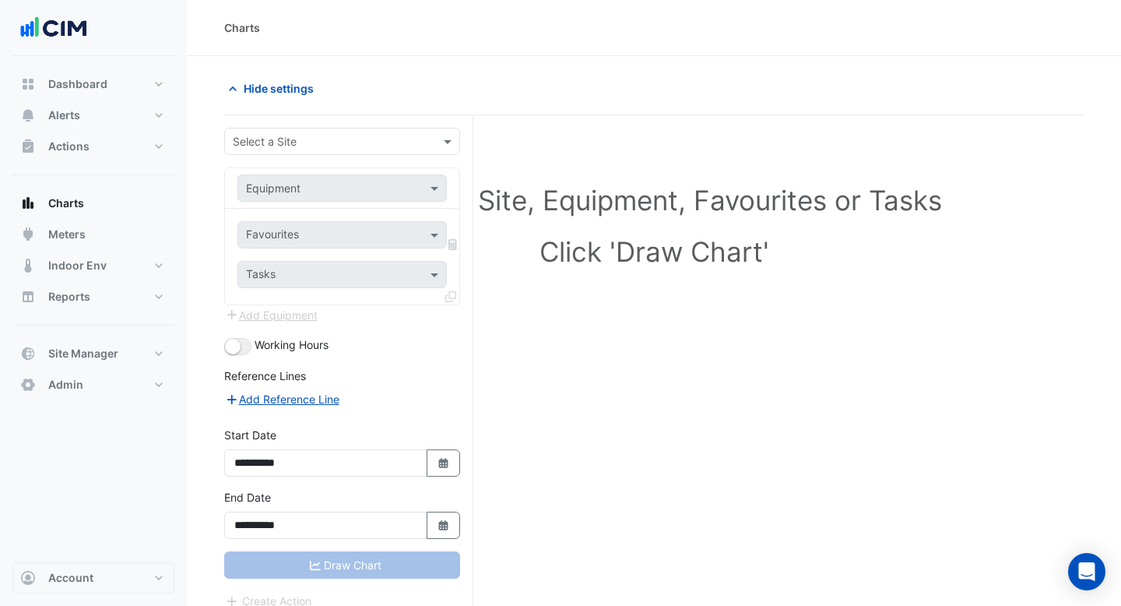
click at [362, 150] on div "Select a Site" at bounding box center [342, 141] width 236 height 27
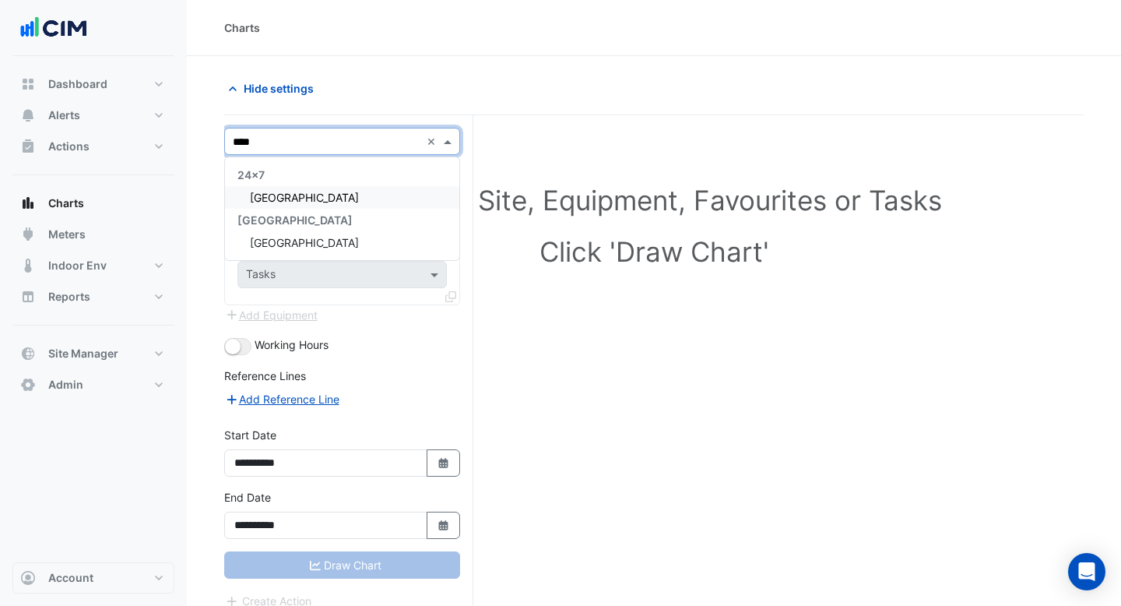
type input "*****"
click at [314, 232] on div "[GEOGRAPHIC_DATA]" at bounding box center [342, 242] width 234 height 23
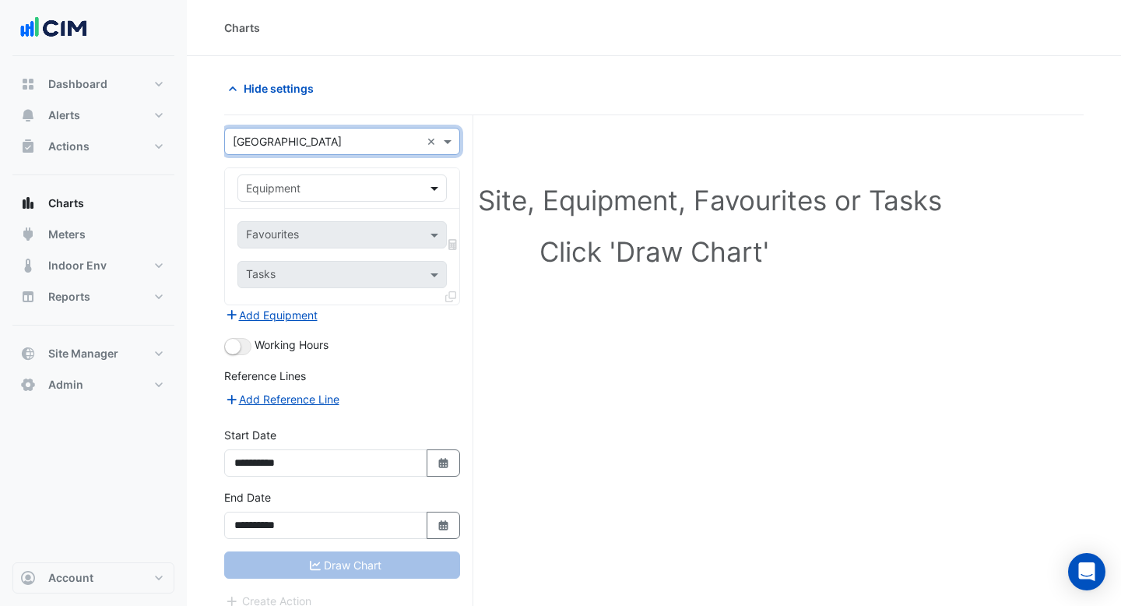
click at [434, 185] on span at bounding box center [436, 188] width 19 height 16
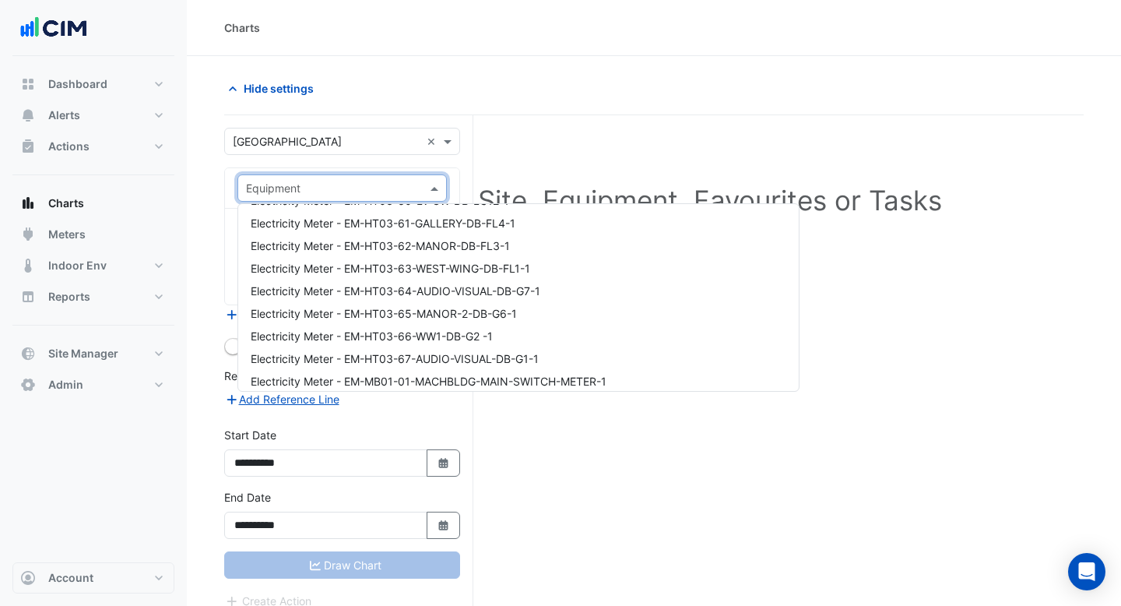
scroll to position [5445, 0]
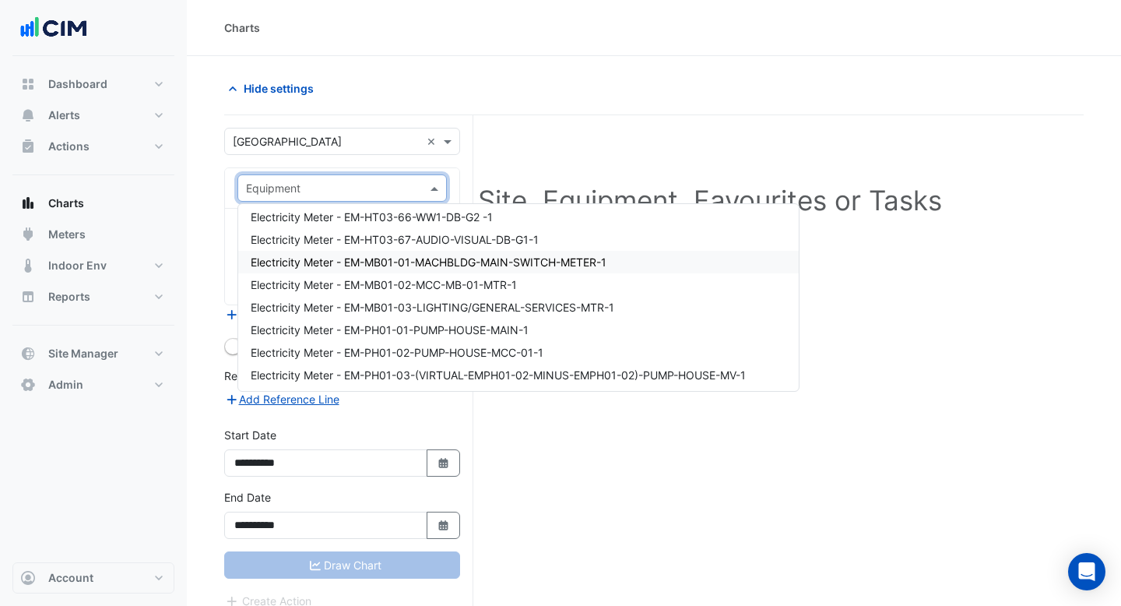
click at [623, 94] on div "Hide settings" at bounding box center [434, 88] width 439 height 27
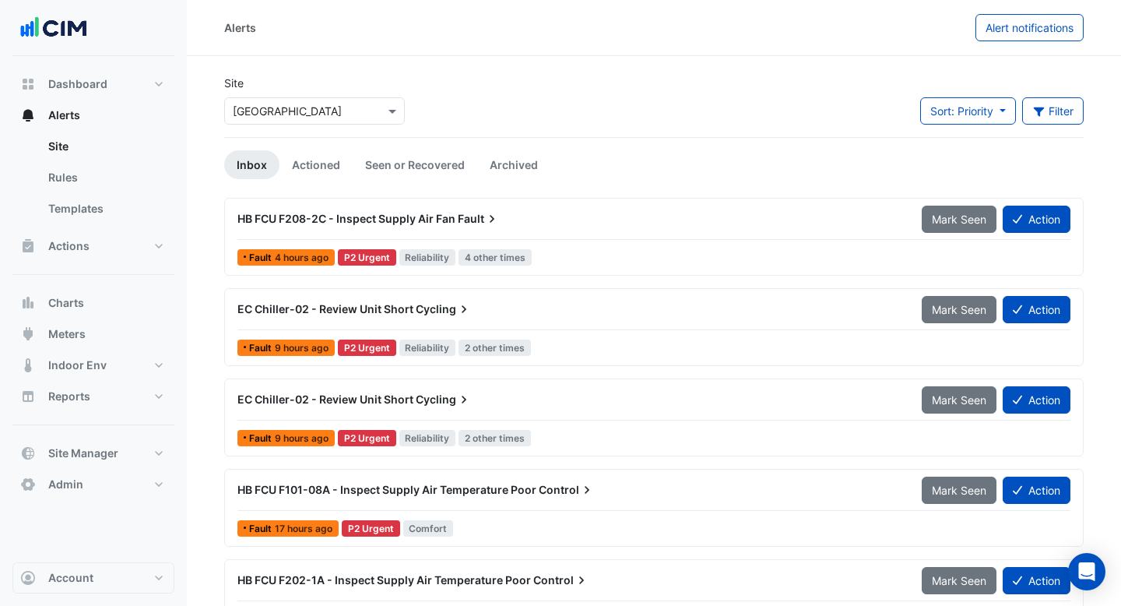
click at [482, 313] on div "EC Chiller-02 - Review Unit Short Cycling" at bounding box center [570, 309] width 666 height 16
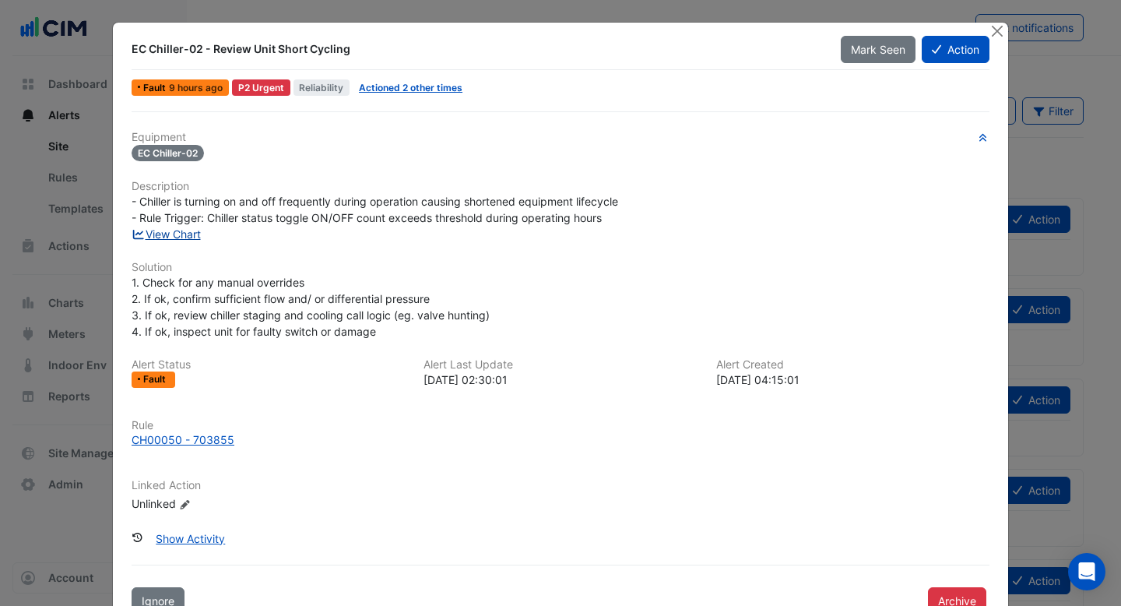
click at [185, 237] on link "View Chart" at bounding box center [166, 233] width 69 height 13
click at [997, 30] on button "Close" at bounding box center [997, 31] width 16 height 16
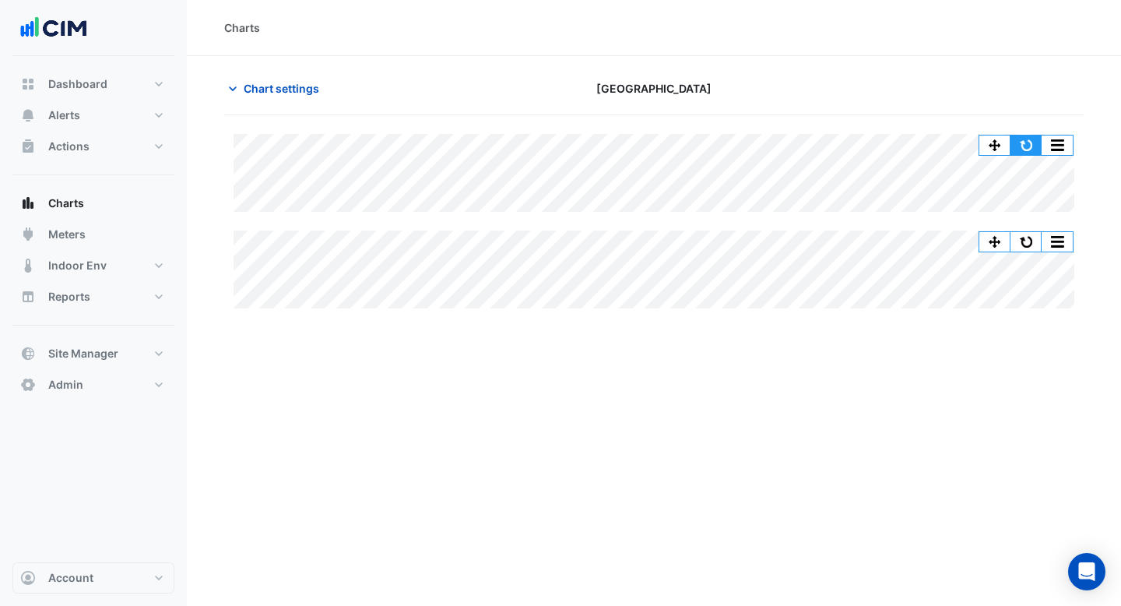
click at [1026, 148] on button "button" at bounding box center [1025, 144] width 31 height 19
click at [1032, 139] on button "button" at bounding box center [1025, 144] width 31 height 19
click at [1037, 145] on button "button" at bounding box center [1025, 144] width 31 height 19
